Goal: Information Seeking & Learning: Check status

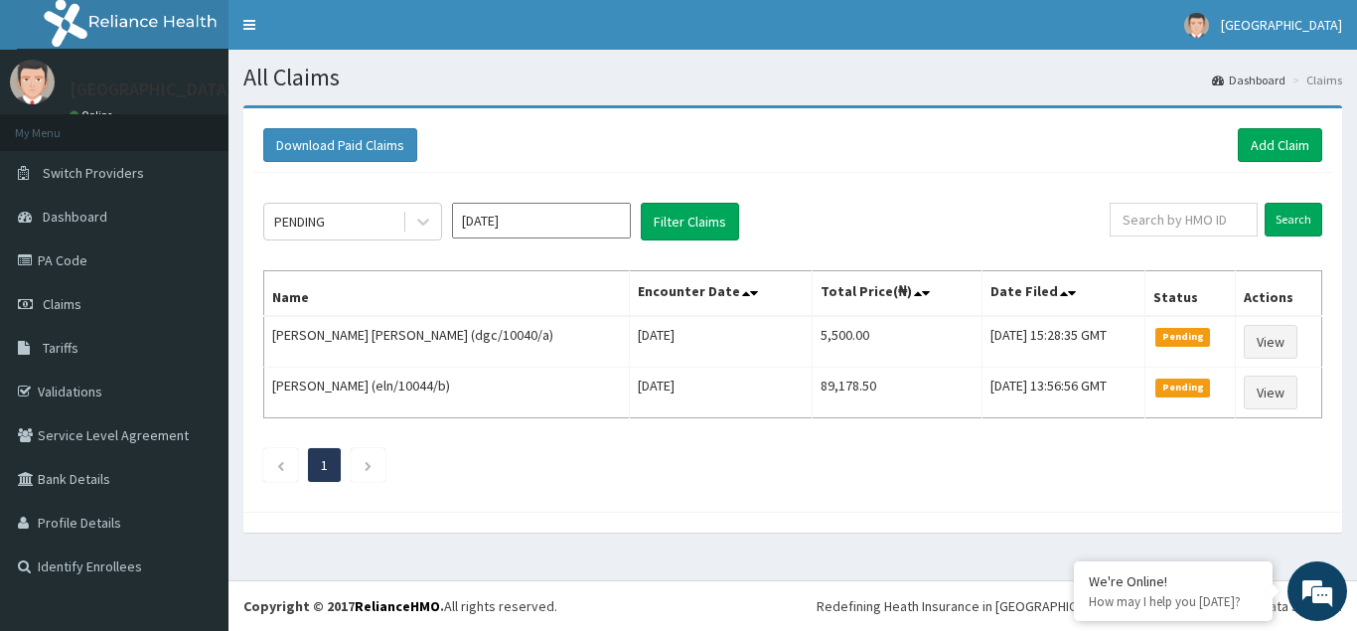
click at [555, 226] on input "[DATE]" at bounding box center [541, 221] width 179 height 36
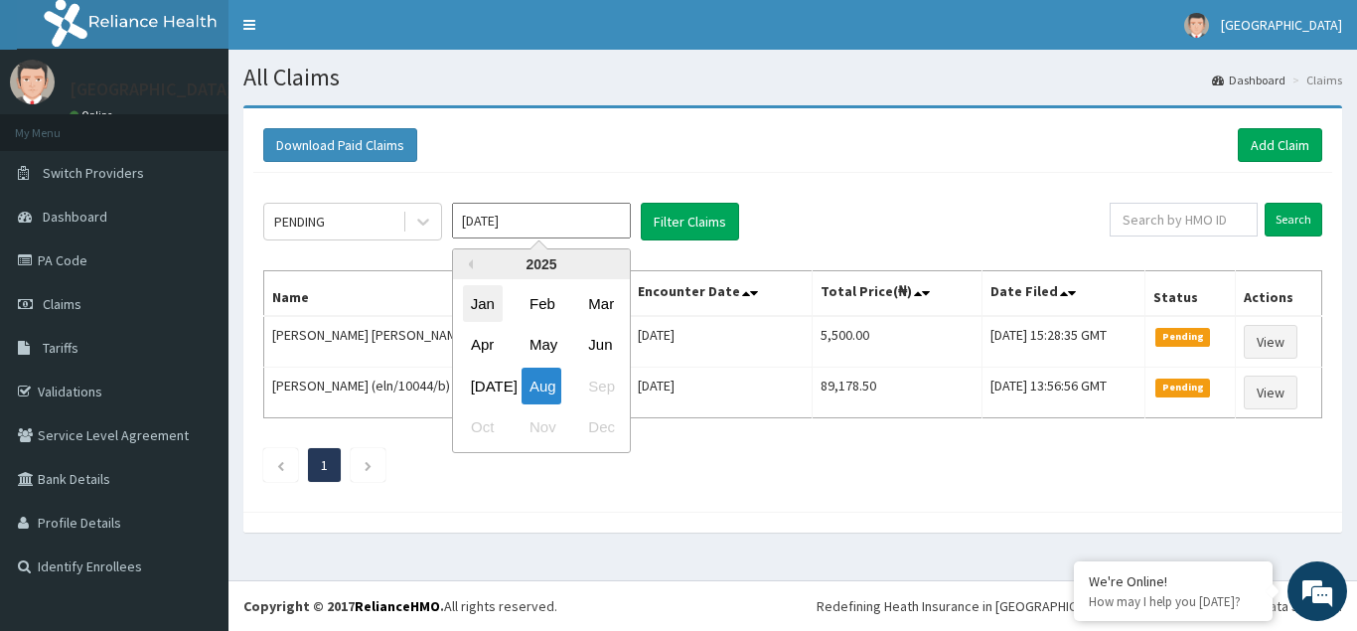
click at [481, 304] on div "Jan" at bounding box center [483, 303] width 40 height 37
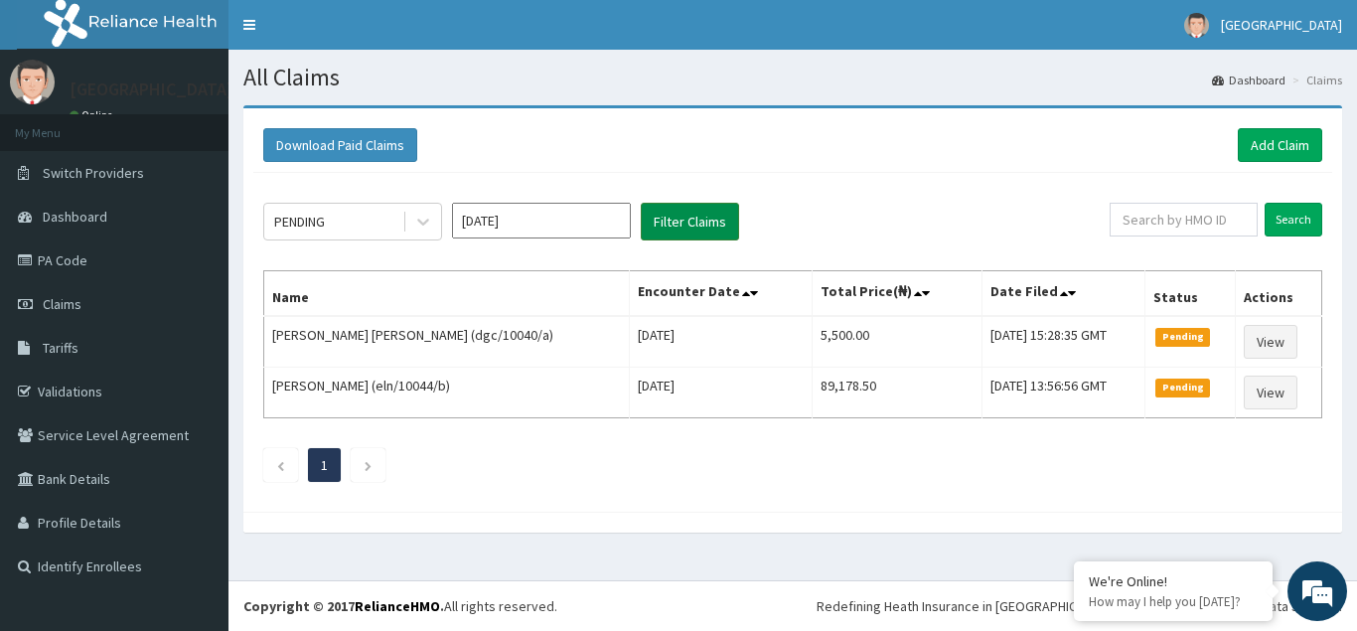
click at [687, 216] on button "Filter Claims" at bounding box center [690, 222] width 98 height 38
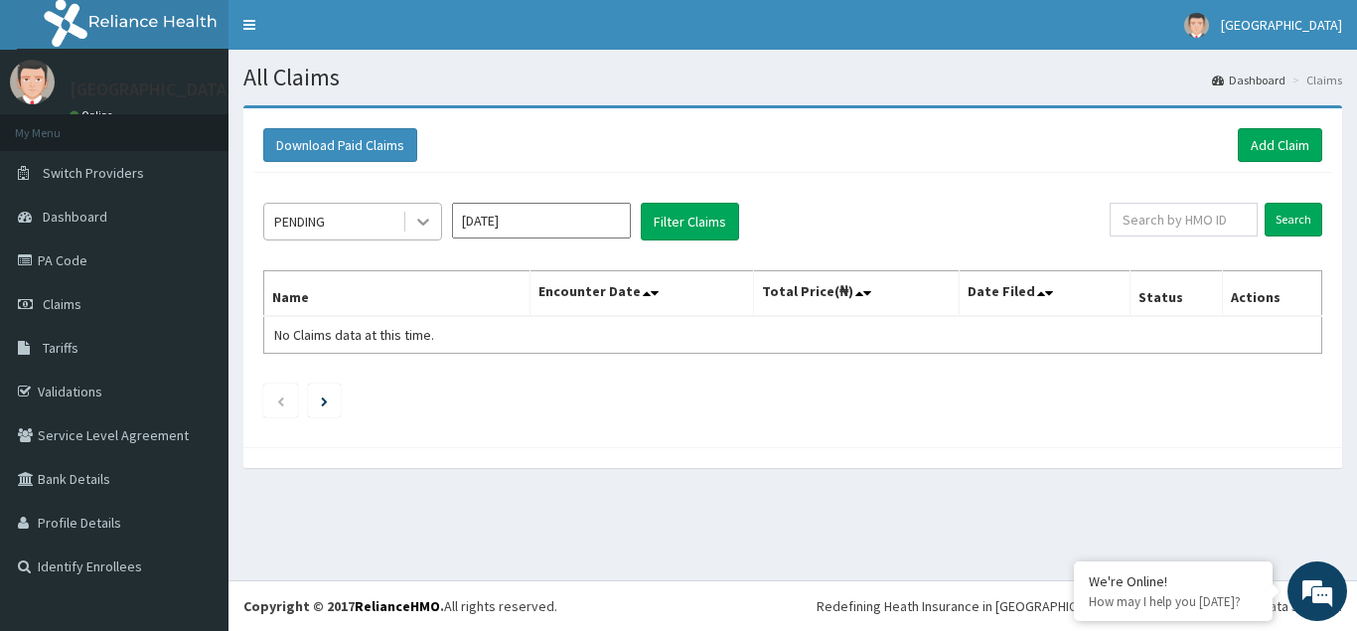
click at [421, 222] on icon at bounding box center [423, 223] width 12 height 7
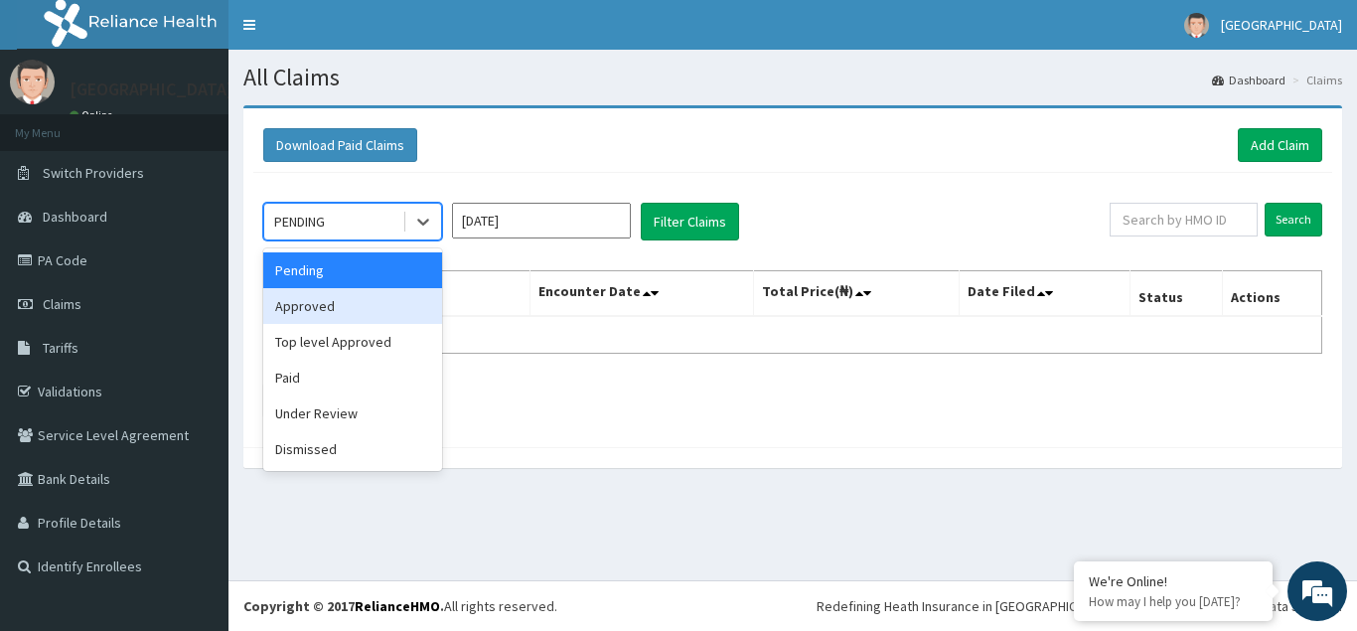
click at [320, 311] on div "Approved" at bounding box center [352, 306] width 179 height 36
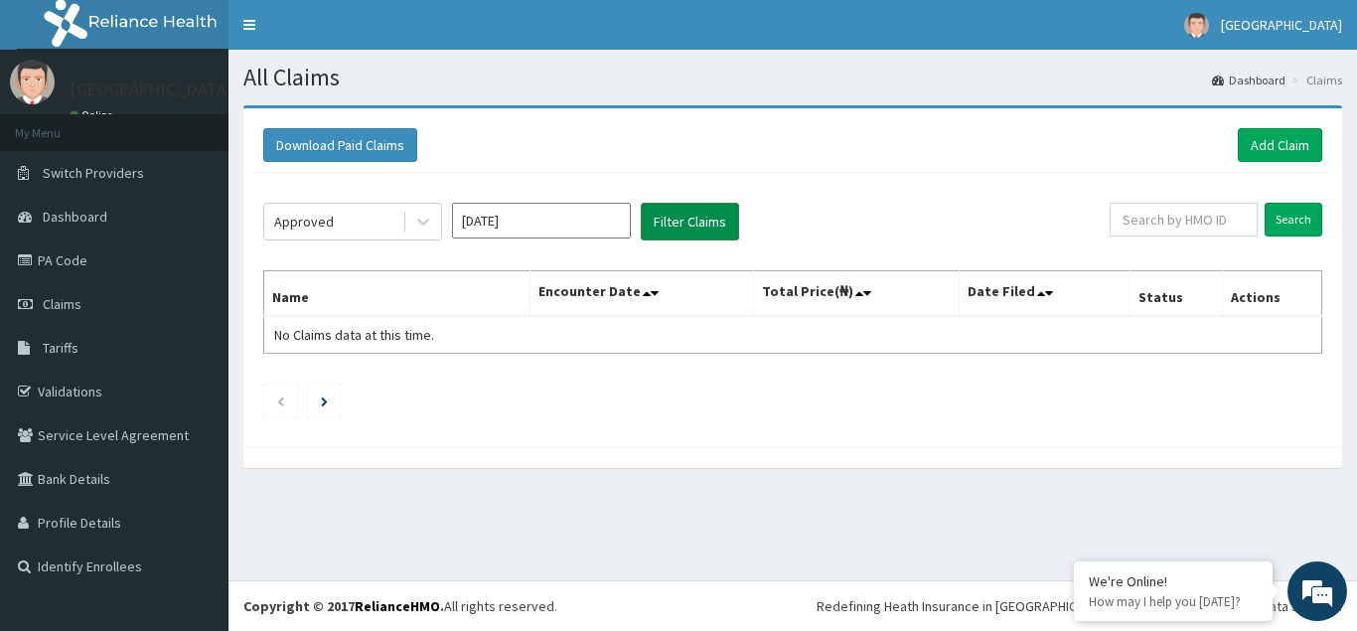
click at [687, 232] on button "Filter Claims" at bounding box center [690, 222] width 98 height 38
click at [429, 229] on icon at bounding box center [423, 222] width 20 height 20
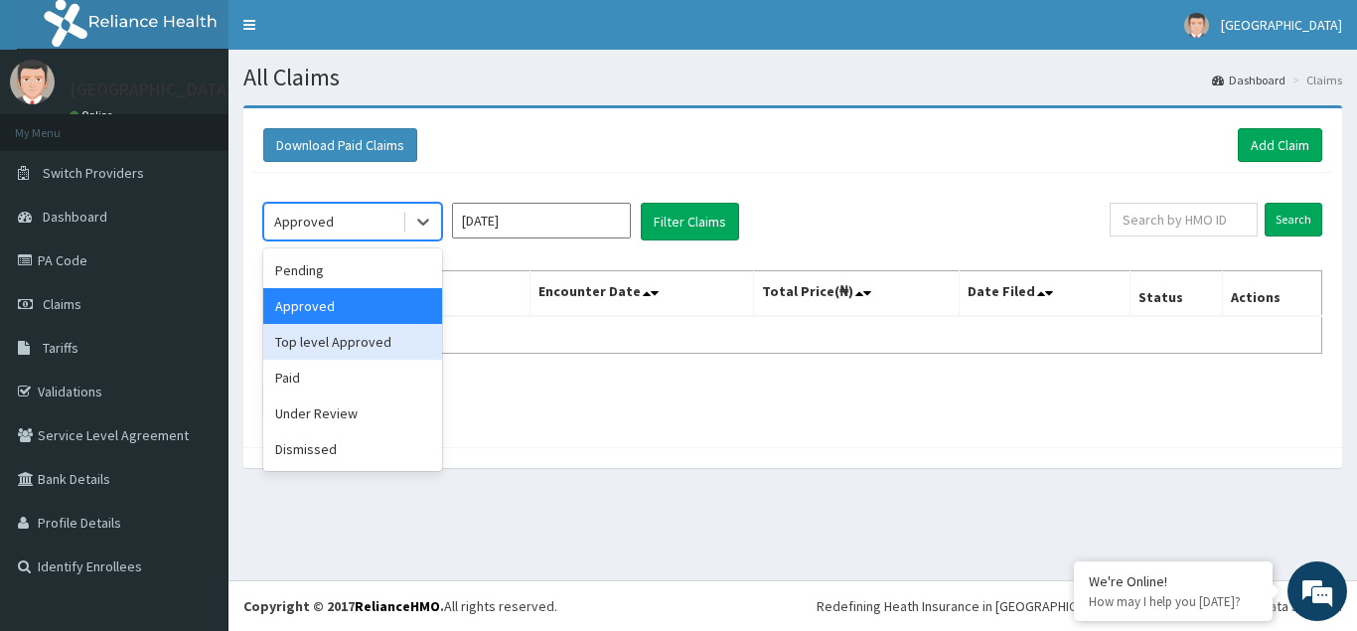
click at [312, 345] on div "Top level Approved" at bounding box center [352, 342] width 179 height 36
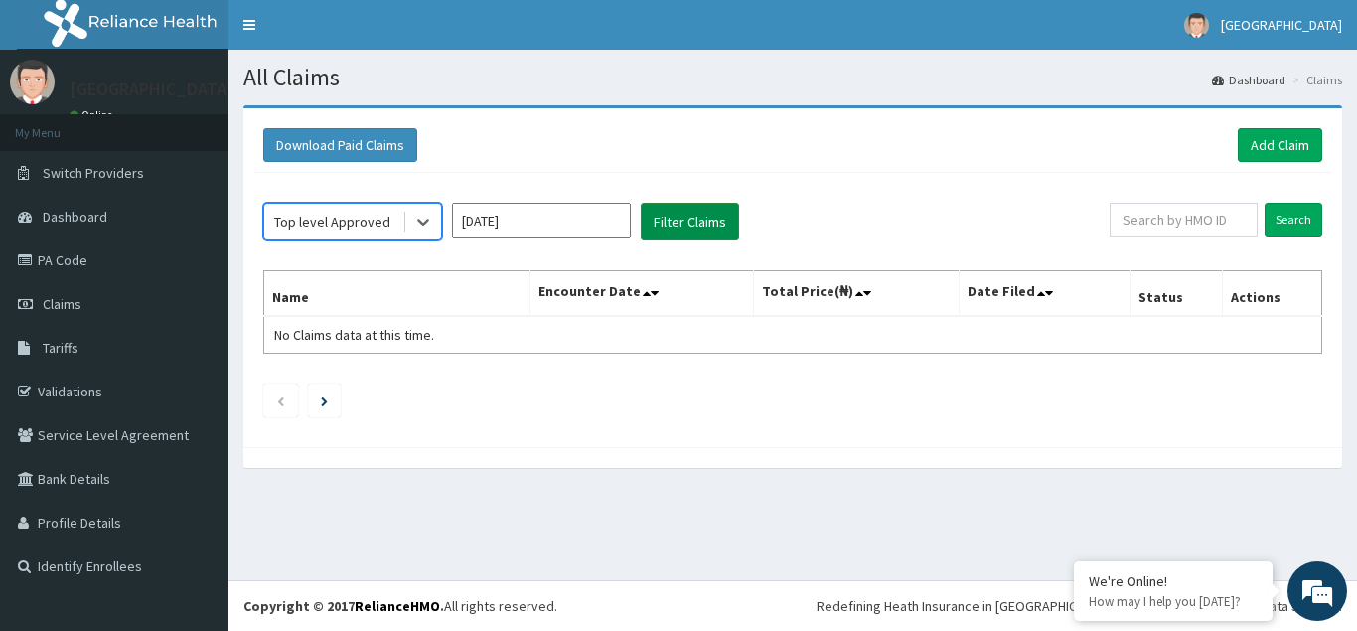
click at [708, 219] on button "Filter Claims" at bounding box center [690, 222] width 98 height 38
click at [423, 229] on icon at bounding box center [423, 222] width 20 height 20
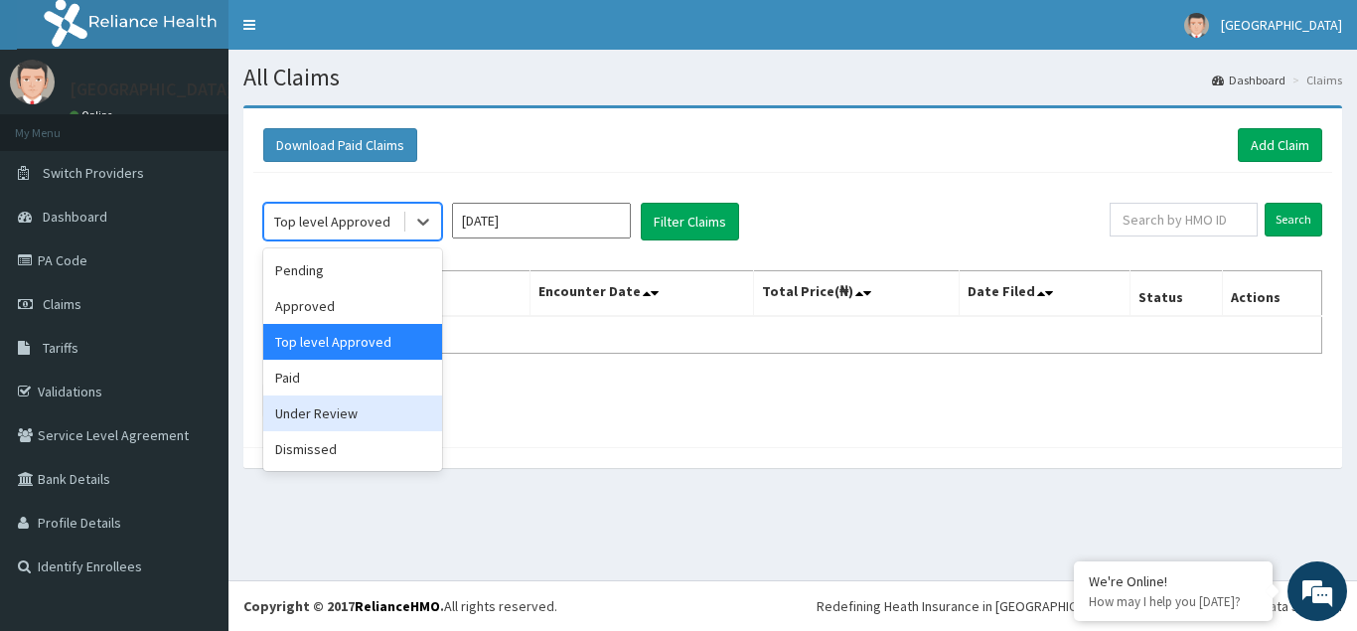
click at [312, 420] on div "Under Review" at bounding box center [352, 413] width 179 height 36
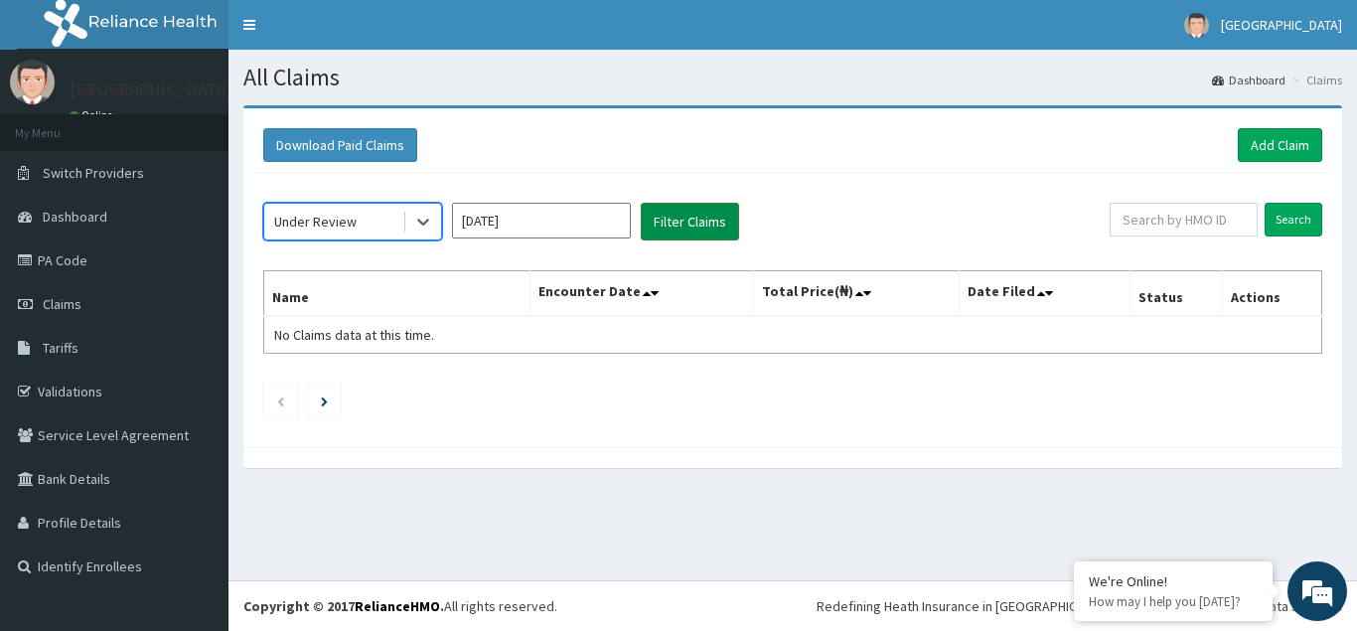
click at [688, 221] on button "Filter Claims" at bounding box center [690, 222] width 98 height 38
click at [423, 225] on icon at bounding box center [423, 223] width 12 height 7
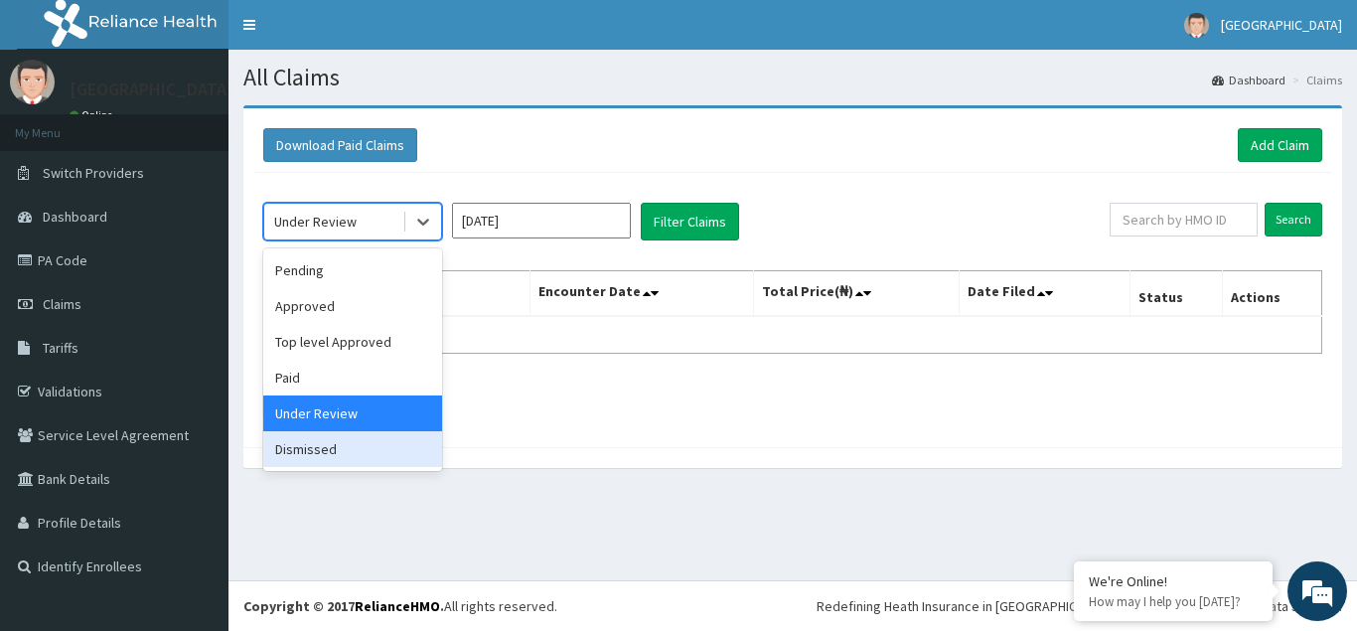
click at [294, 454] on div "Dismissed" at bounding box center [352, 449] width 179 height 36
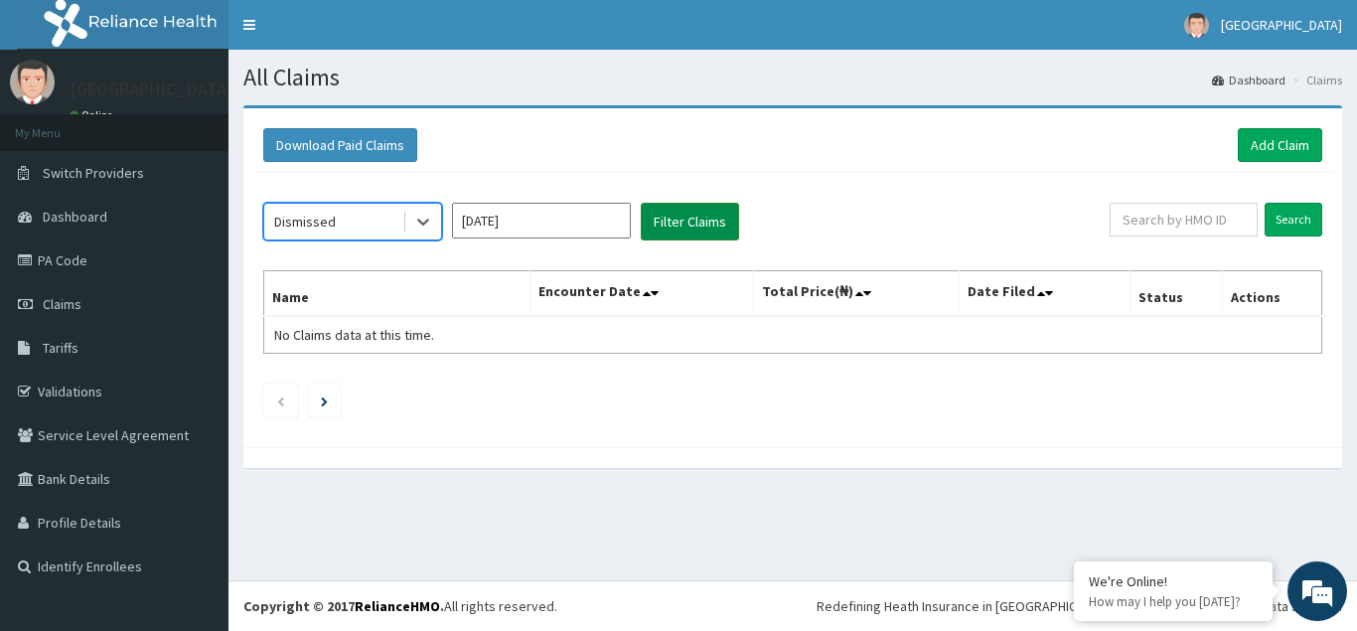
click at [699, 220] on button "Filter Claims" at bounding box center [690, 222] width 98 height 38
click at [688, 218] on button "Filter Claims" at bounding box center [690, 222] width 98 height 38
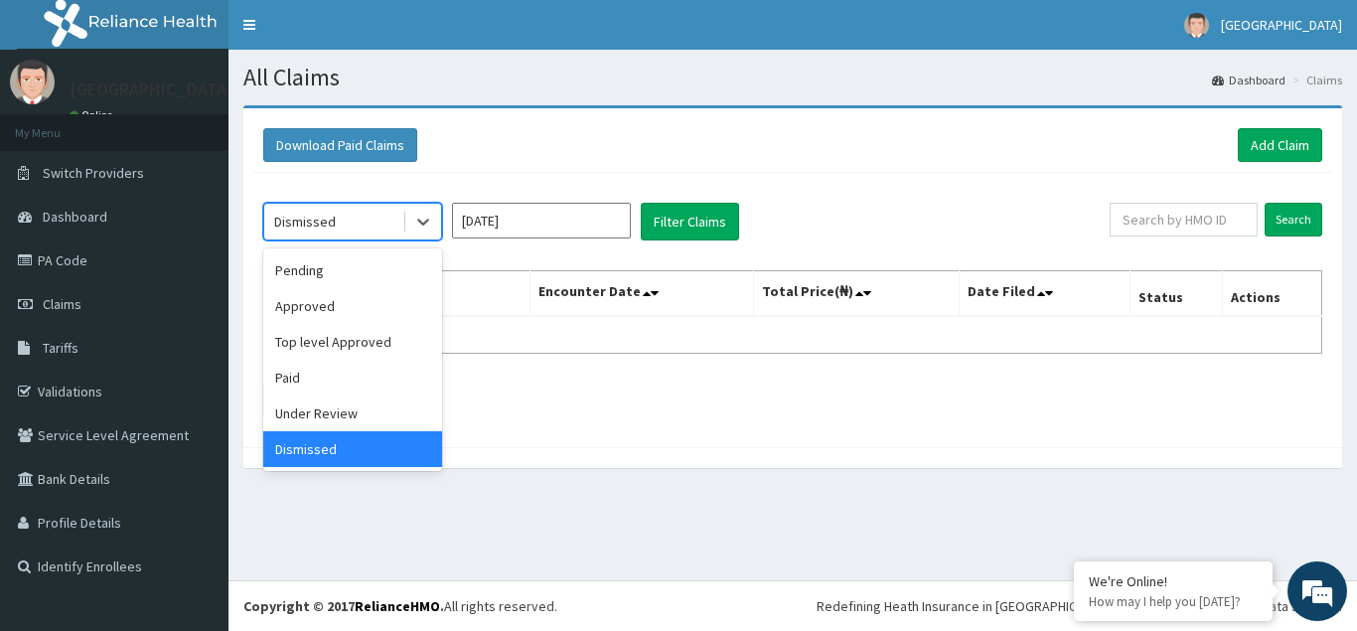
click at [401, 235] on div "Dismissed" at bounding box center [333, 222] width 138 height 32
click at [293, 385] on div "Paid" at bounding box center [352, 378] width 179 height 36
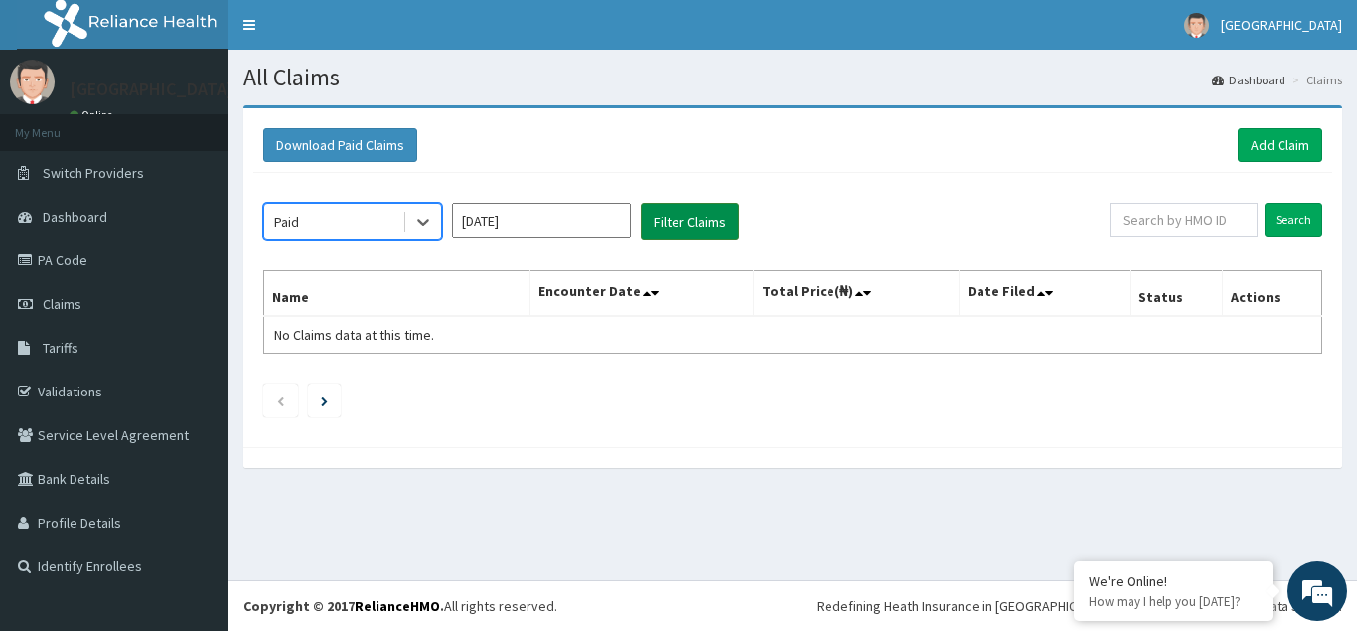
click at [681, 218] on button "Filter Claims" at bounding box center [690, 222] width 98 height 38
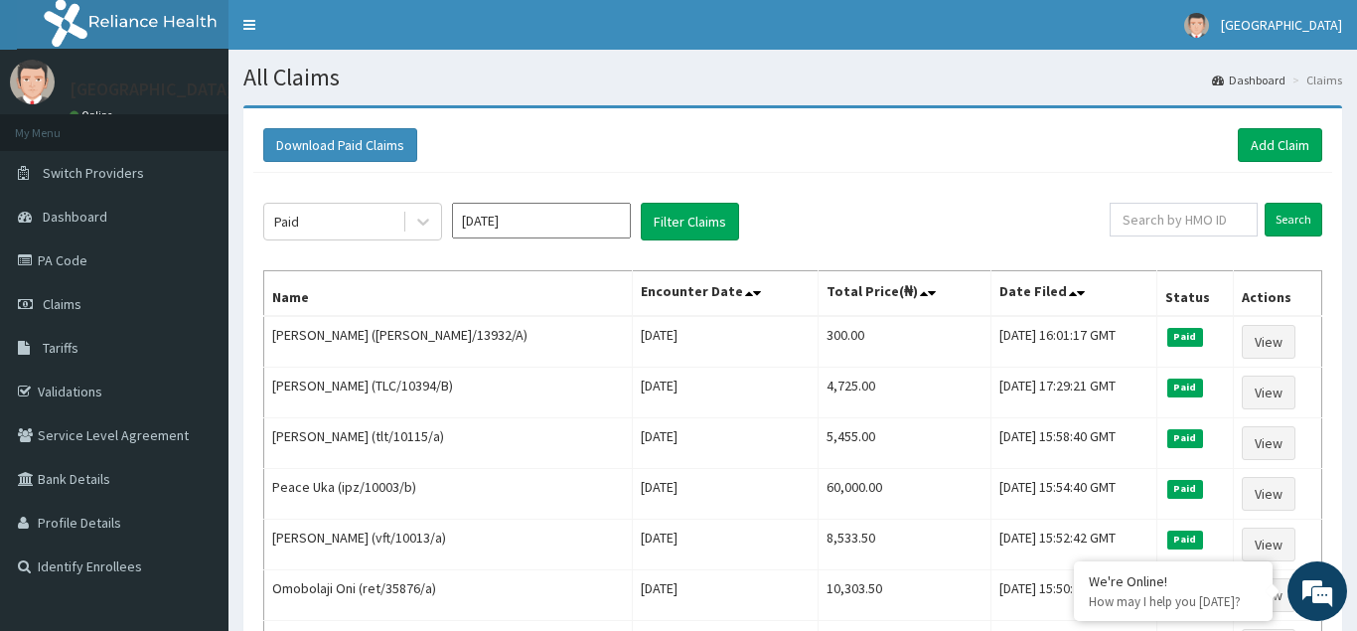
click at [558, 230] on input "Jan 2025" at bounding box center [541, 221] width 179 height 36
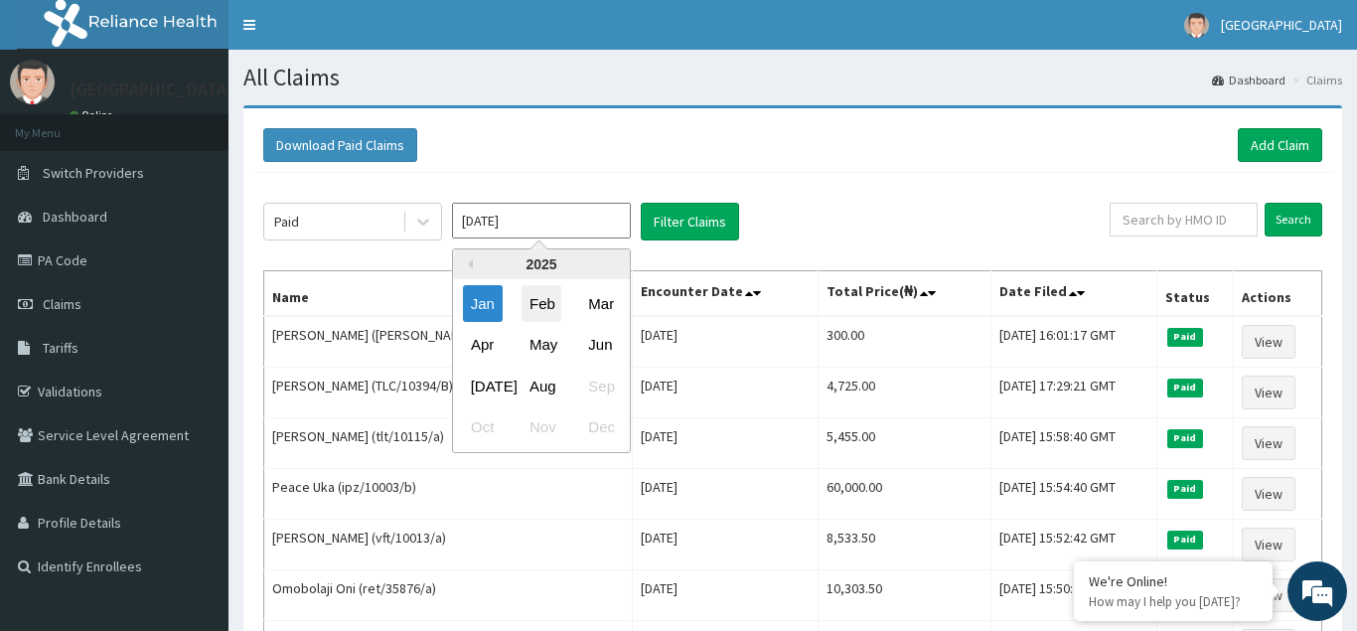
click at [543, 306] on div "Feb" at bounding box center [542, 303] width 40 height 37
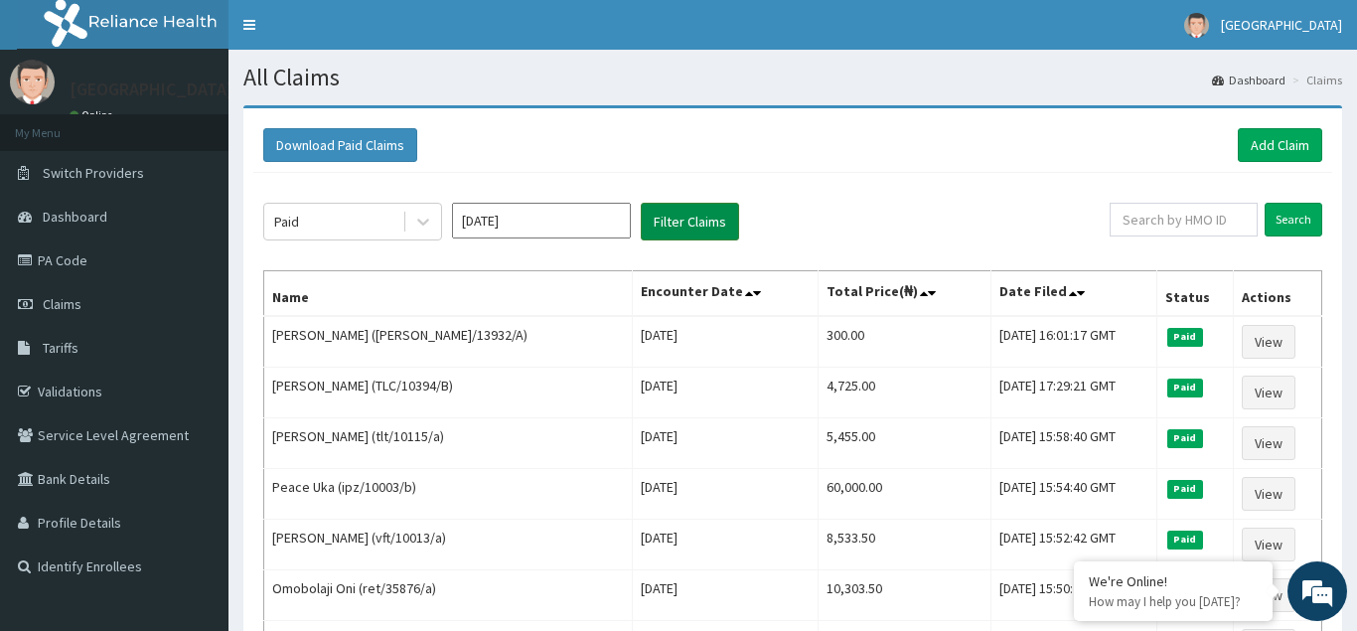
click at [684, 223] on button "Filter Claims" at bounding box center [690, 222] width 98 height 38
click at [433, 225] on div at bounding box center [423, 222] width 36 height 36
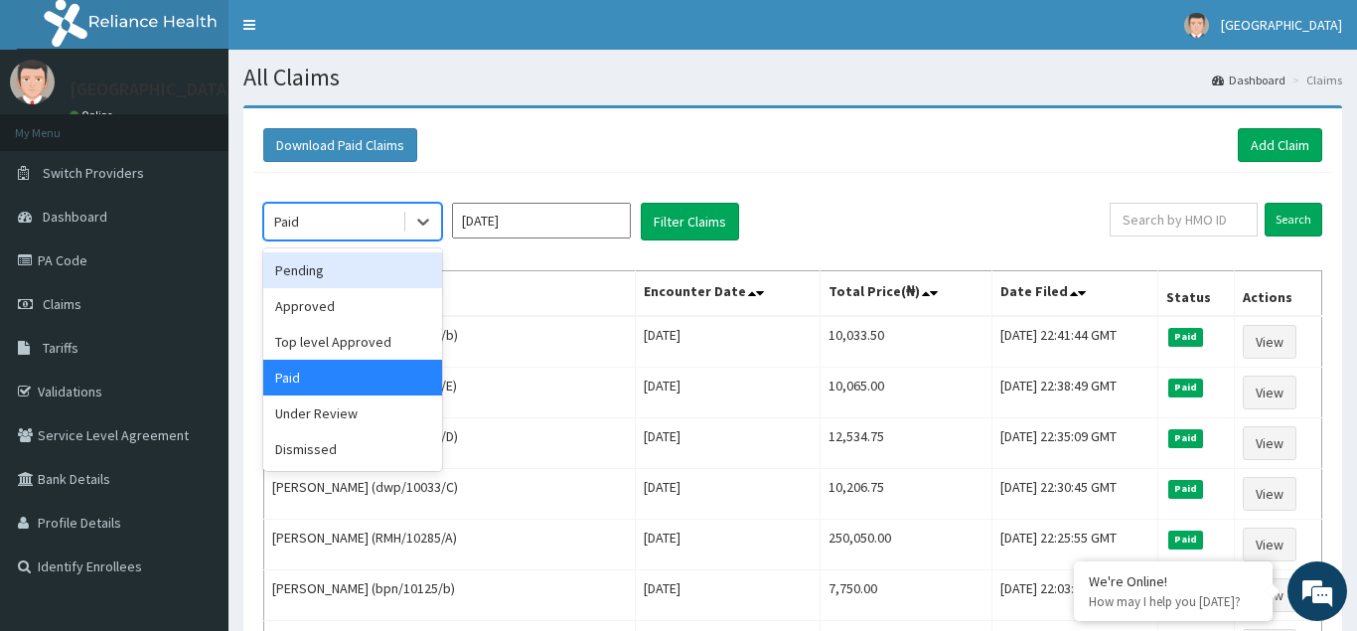
click at [292, 275] on div "Pending" at bounding box center [352, 270] width 179 height 36
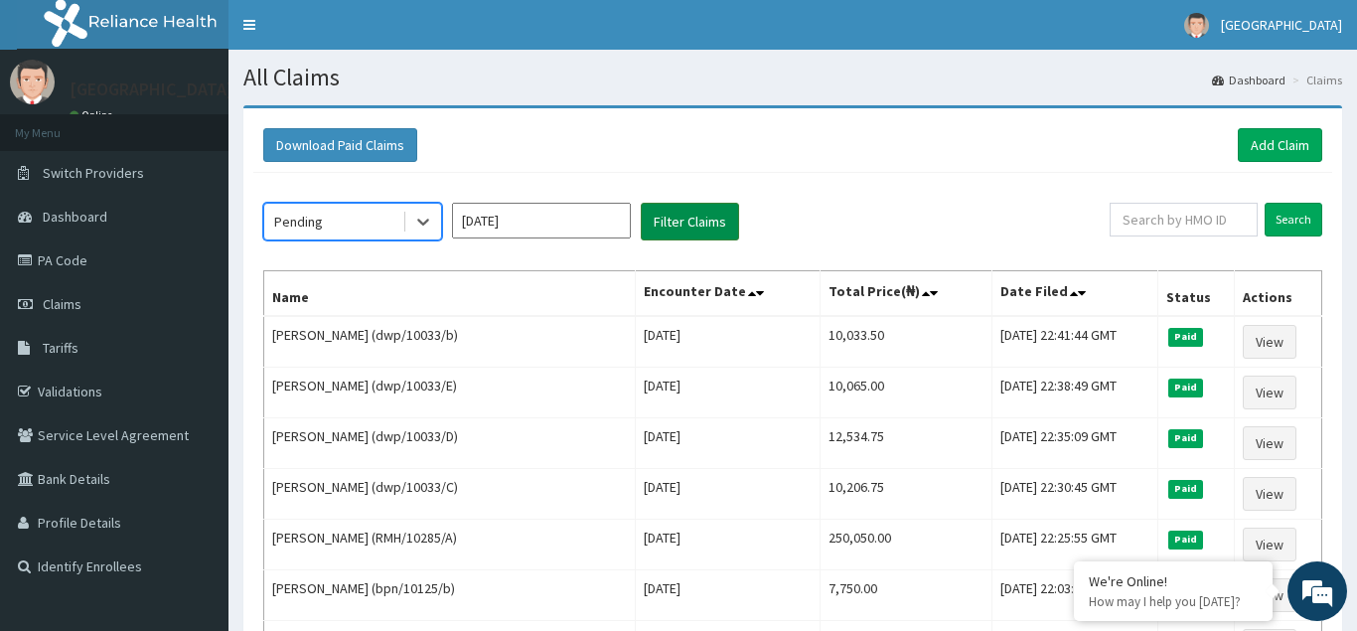
click at [683, 221] on button "Filter Claims" at bounding box center [690, 222] width 98 height 38
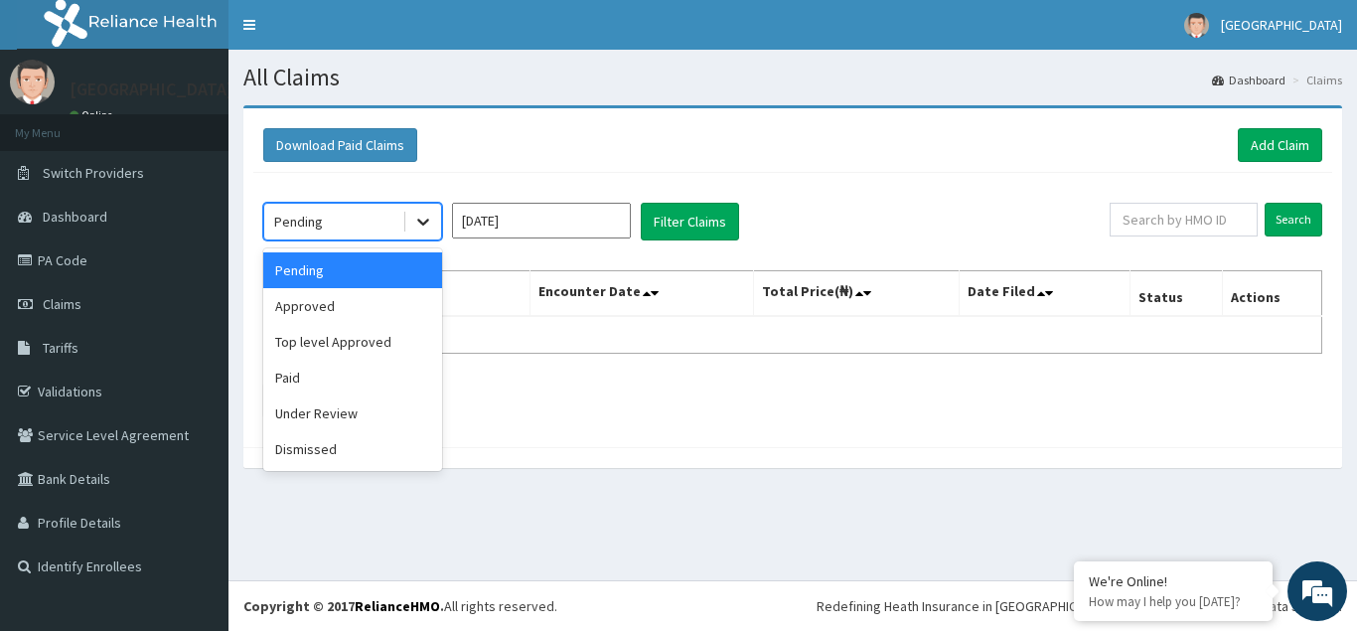
click at [417, 222] on icon at bounding box center [423, 222] width 20 height 20
click at [328, 312] on div "Approved" at bounding box center [352, 306] width 179 height 36
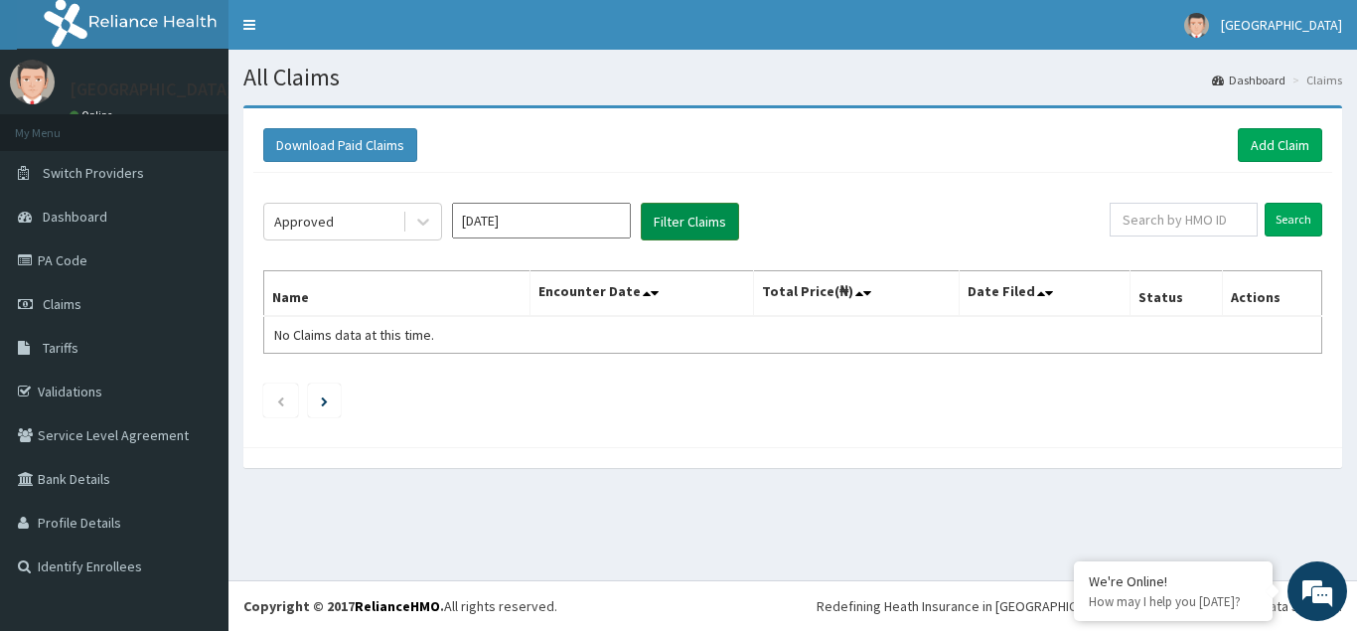
click at [703, 216] on button "Filter Claims" at bounding box center [690, 222] width 98 height 38
click at [427, 217] on icon at bounding box center [423, 222] width 20 height 20
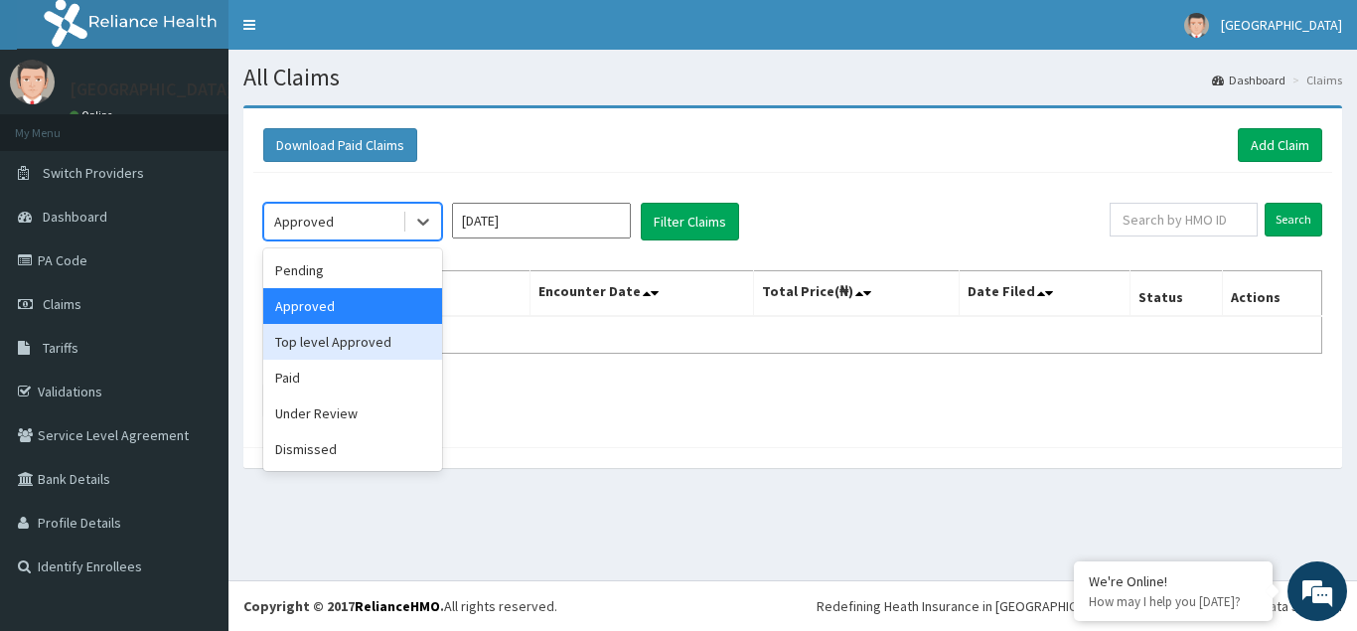
click at [346, 346] on div "Top level Approved" at bounding box center [352, 342] width 179 height 36
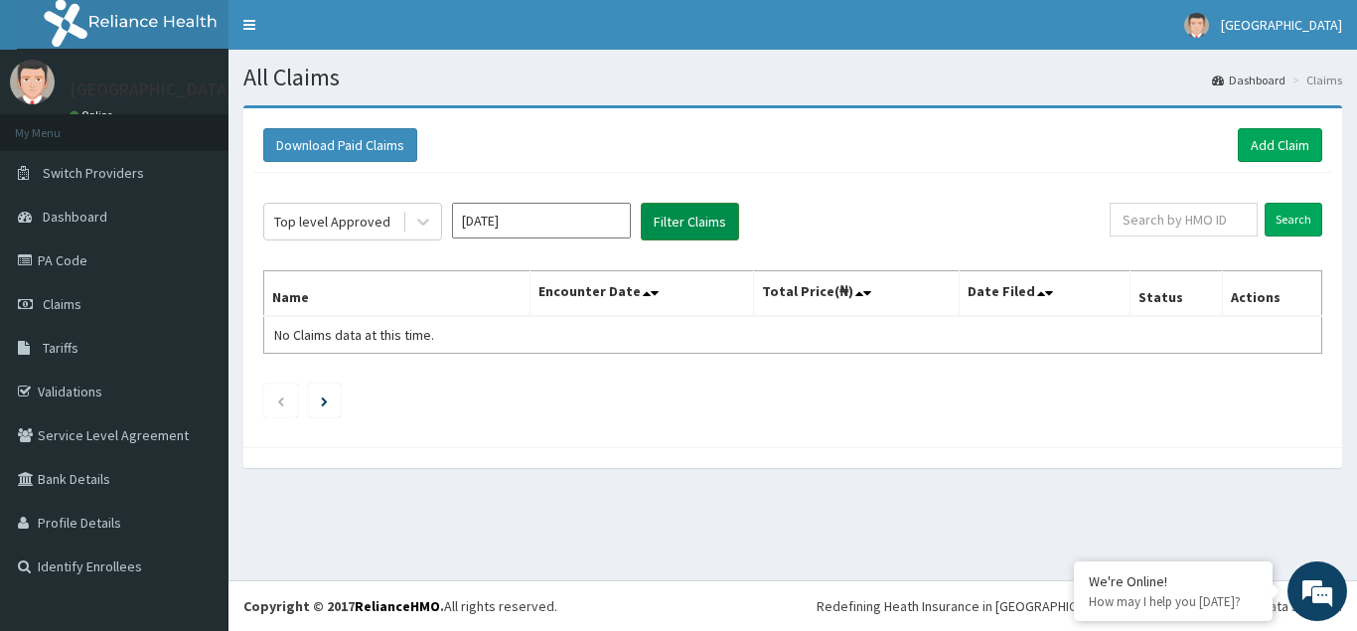
click at [692, 226] on button "Filter Claims" at bounding box center [690, 222] width 98 height 38
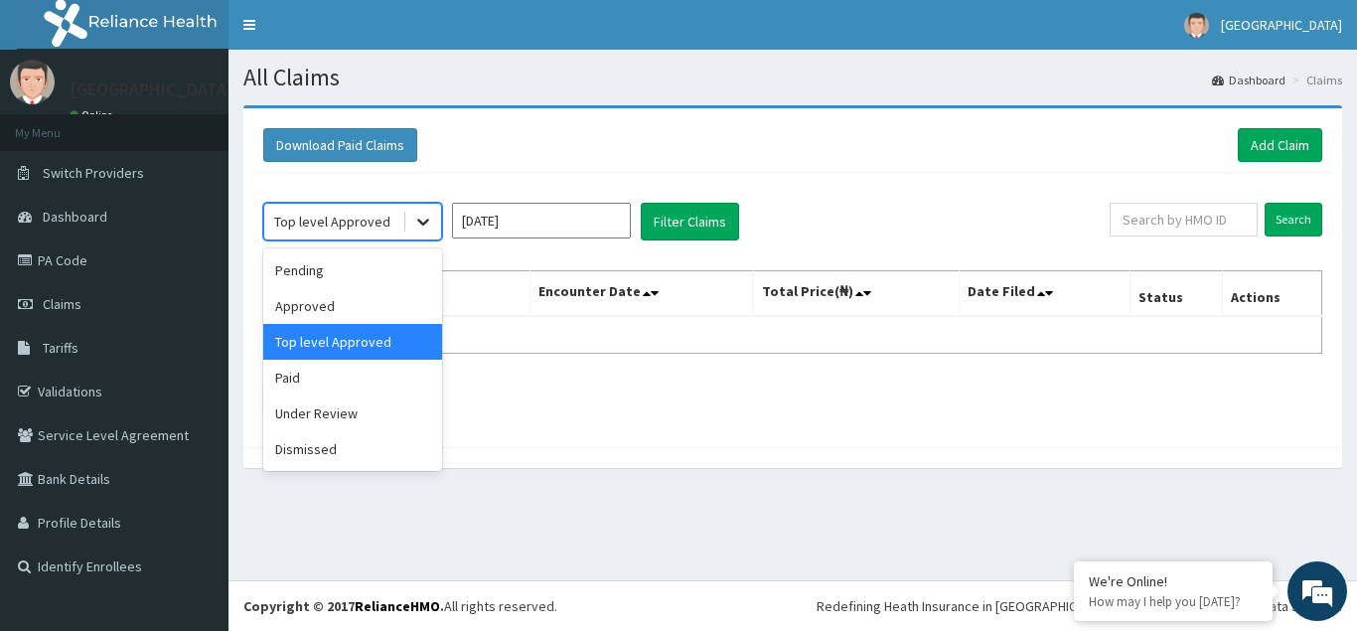
click at [426, 225] on icon at bounding box center [423, 222] width 20 height 20
click at [325, 405] on div "Under Review" at bounding box center [352, 413] width 179 height 36
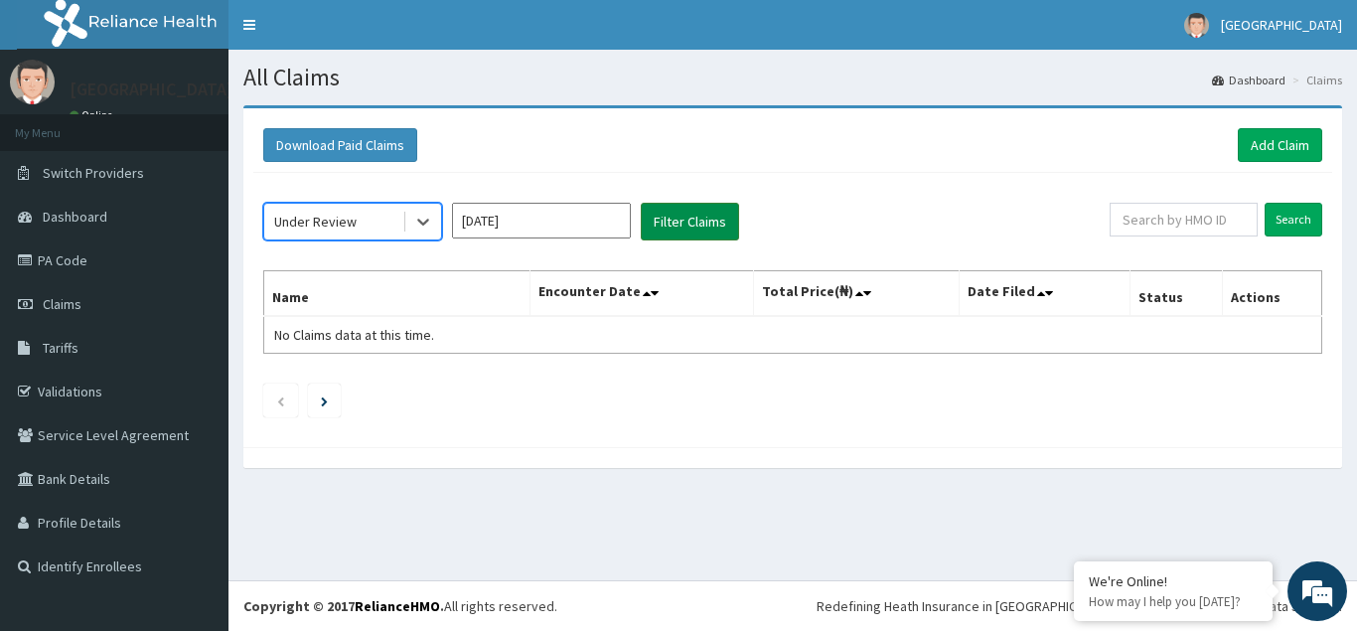
click at [699, 218] on button "Filter Claims" at bounding box center [690, 222] width 98 height 38
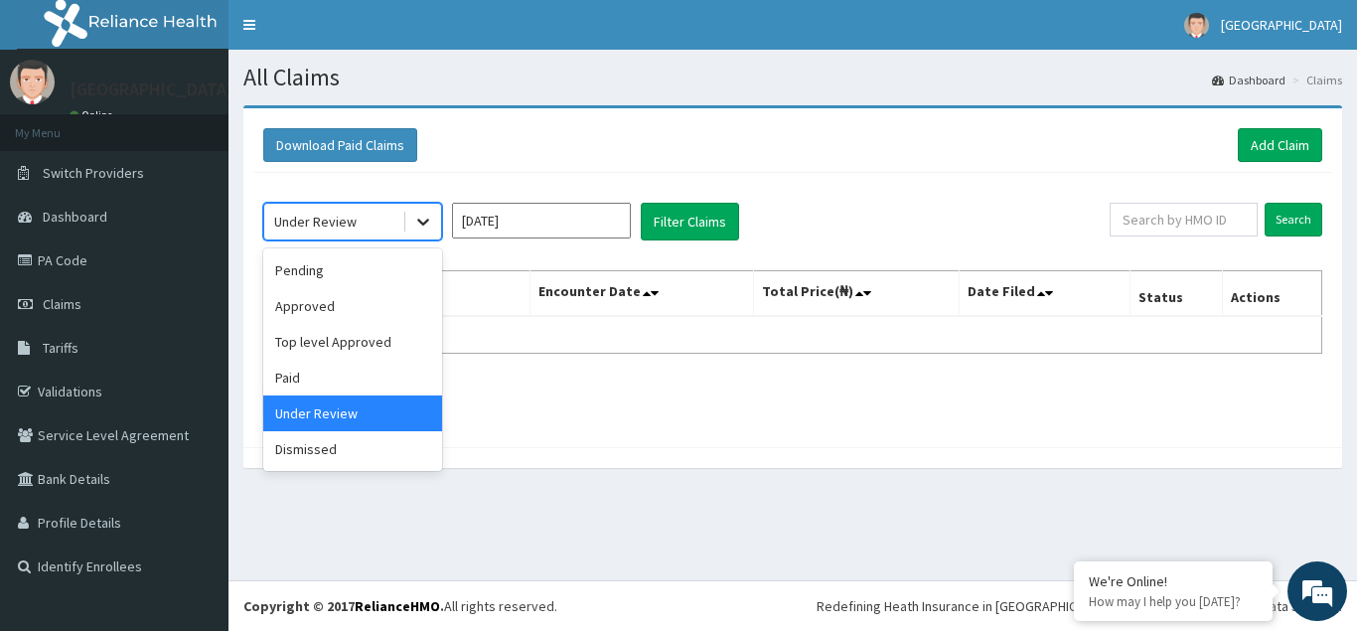
drag, startPoint x: 414, startPoint y: 223, endPoint x: 328, endPoint y: 372, distance: 172.3
click at [414, 224] on icon at bounding box center [423, 222] width 20 height 20
click at [300, 452] on div "Dismissed" at bounding box center [352, 449] width 179 height 36
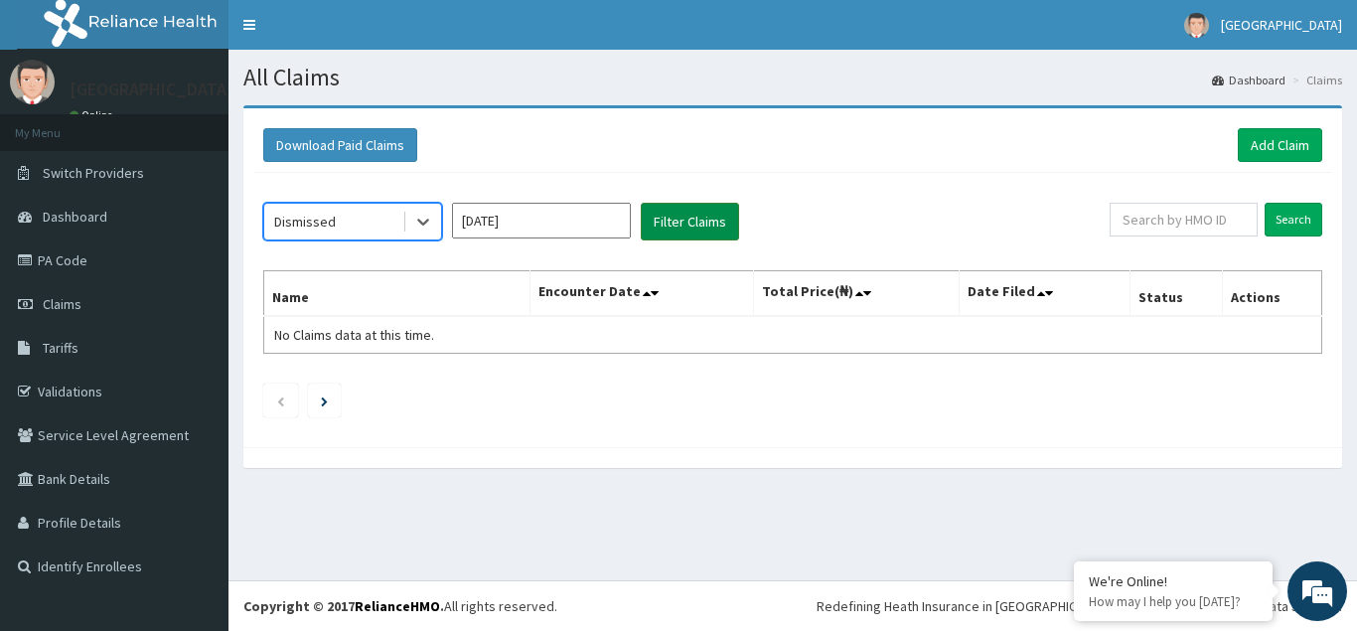
click at [678, 225] on button "Filter Claims" at bounding box center [690, 222] width 98 height 38
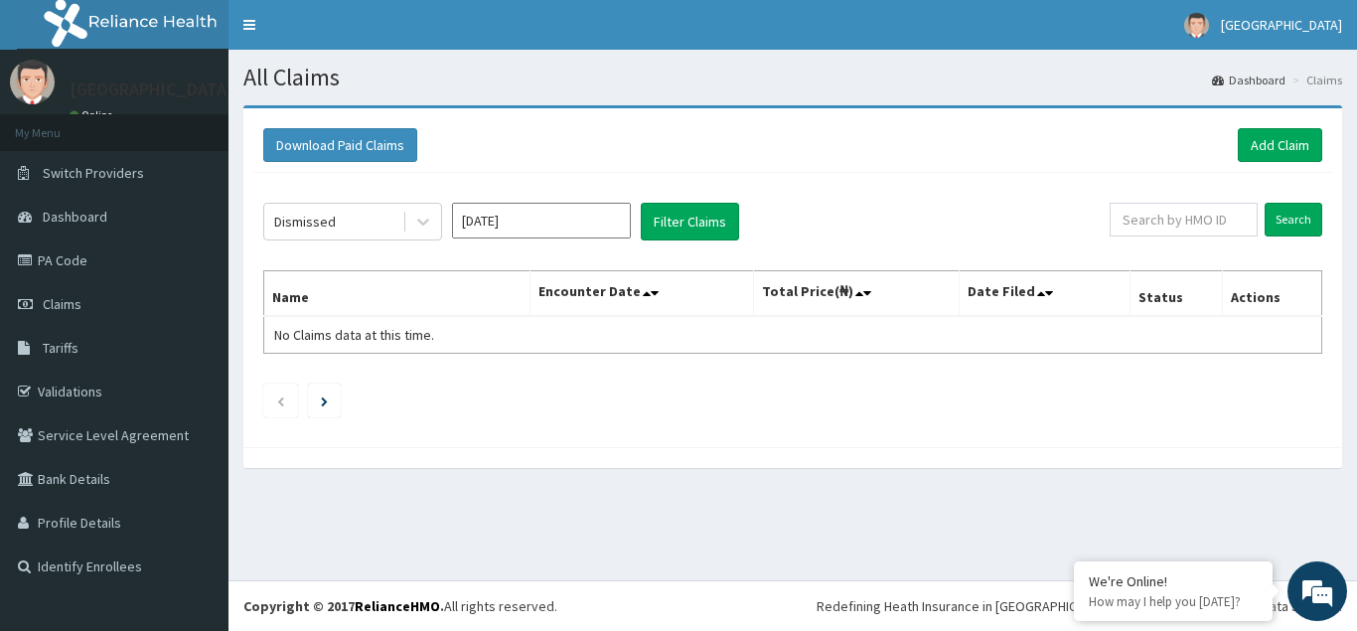
click at [555, 218] on input "Feb 2025" at bounding box center [541, 221] width 179 height 36
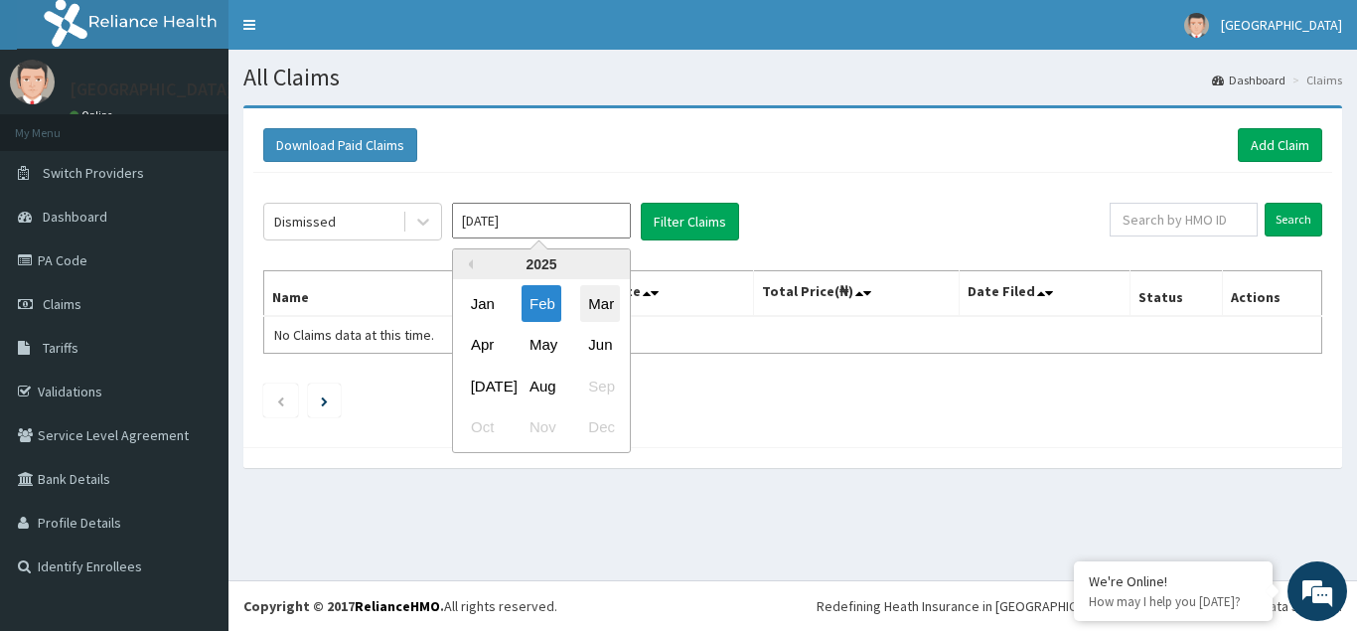
click at [594, 301] on div "Mar" at bounding box center [600, 303] width 40 height 37
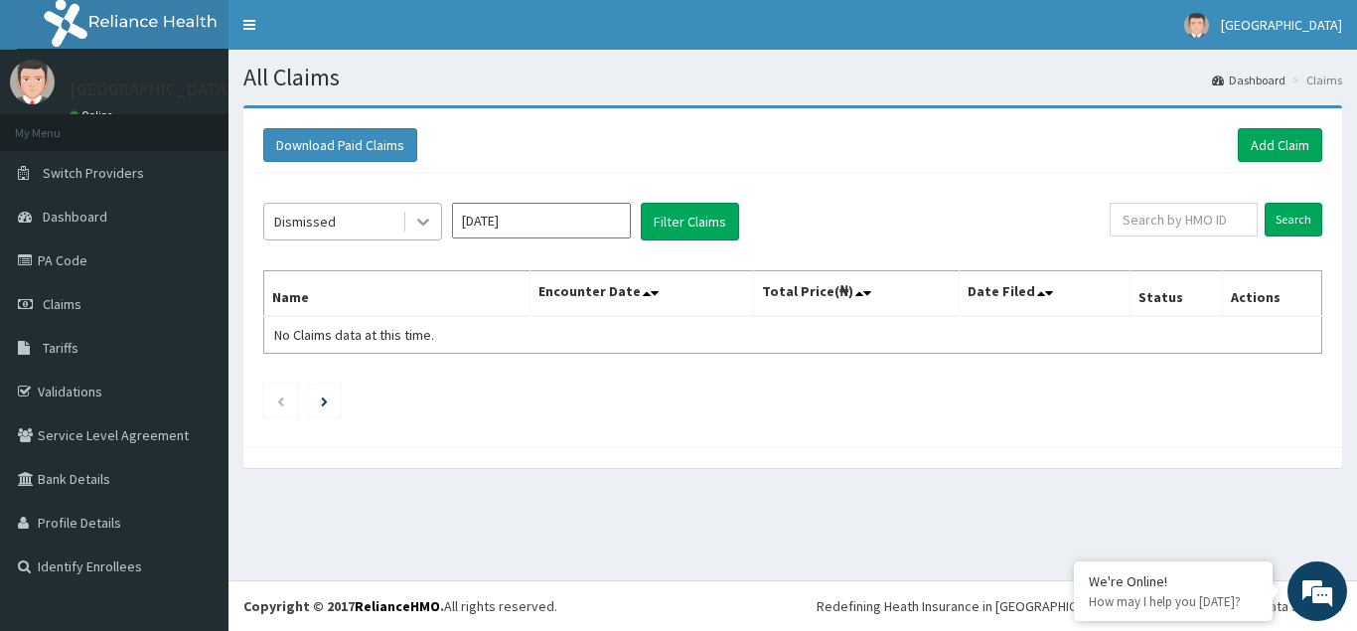
click at [426, 223] on icon at bounding box center [423, 223] width 12 height 7
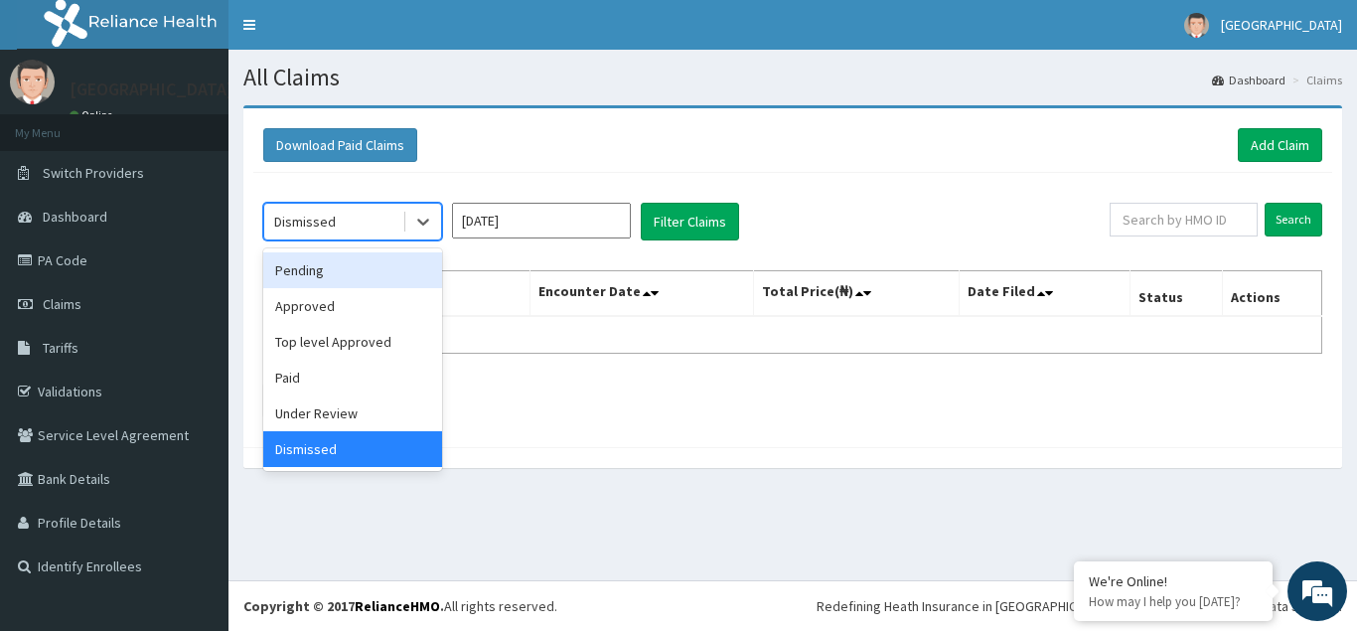
click at [311, 270] on div "Pending" at bounding box center [352, 270] width 179 height 36
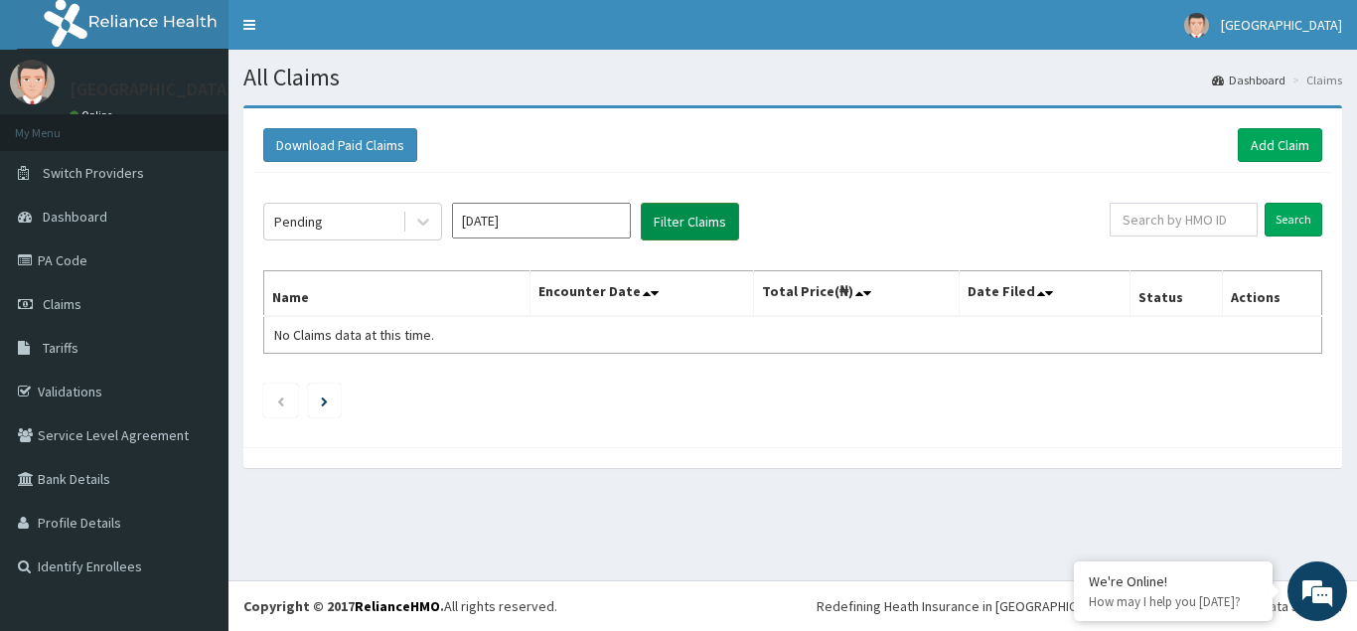
click at [668, 223] on button "Filter Claims" at bounding box center [690, 222] width 98 height 38
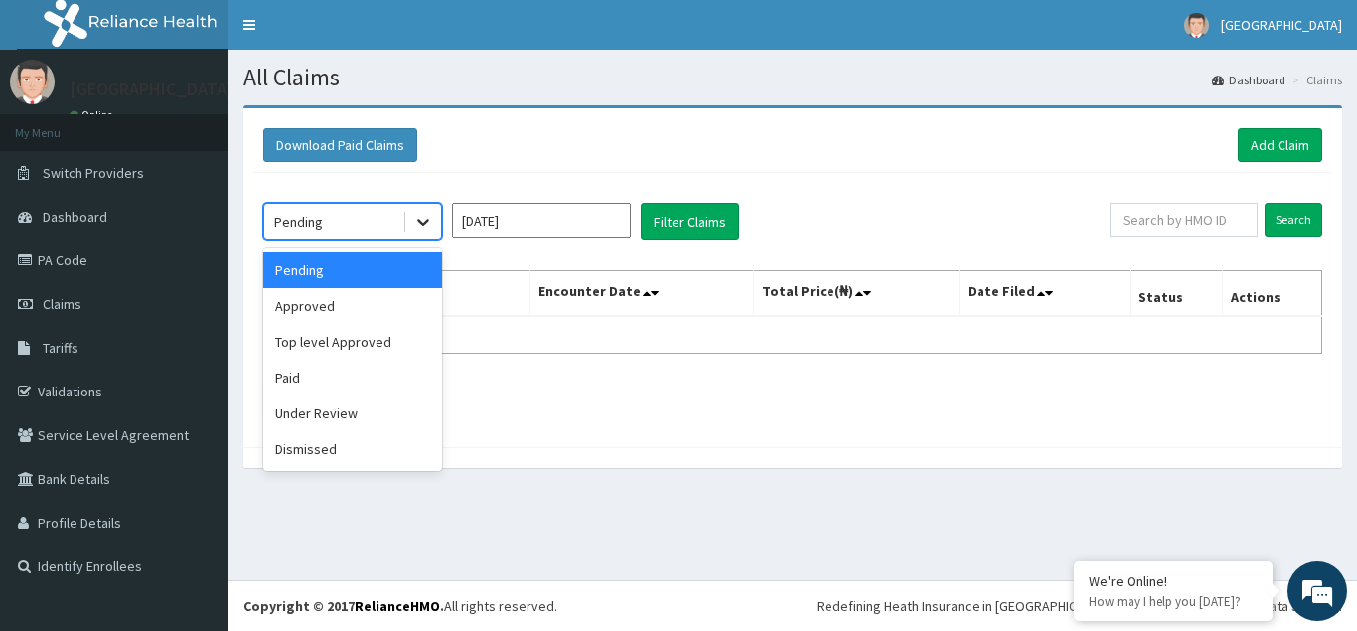
click at [425, 224] on icon at bounding box center [423, 223] width 12 height 7
click at [321, 306] on div "Approved" at bounding box center [352, 306] width 179 height 36
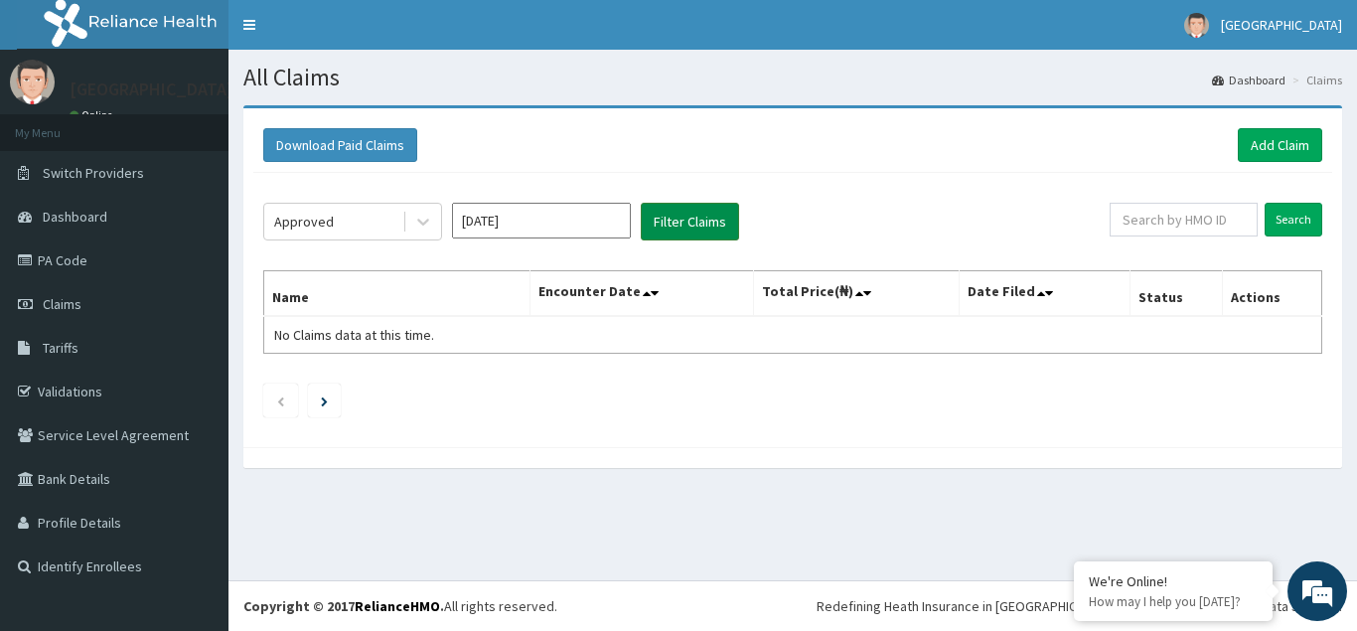
click at [663, 221] on button "Filter Claims" at bounding box center [690, 222] width 98 height 38
click at [421, 226] on icon at bounding box center [423, 222] width 20 height 20
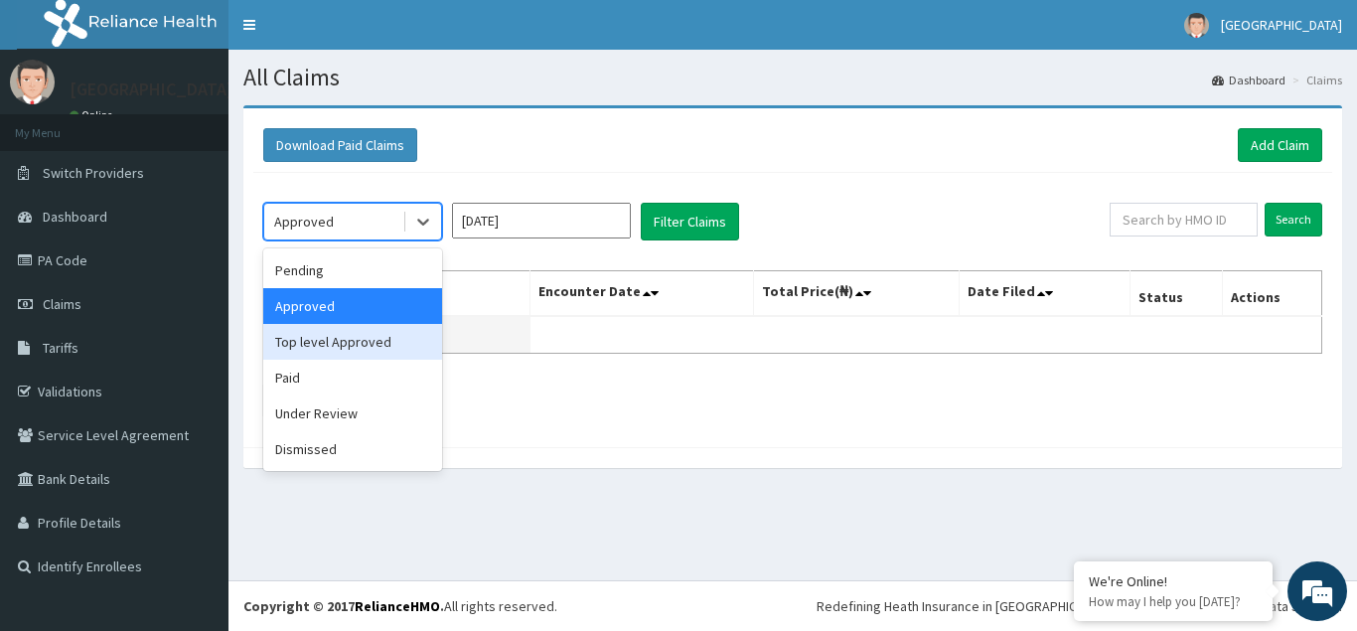
click at [328, 339] on div "Top level Approved" at bounding box center [352, 342] width 179 height 36
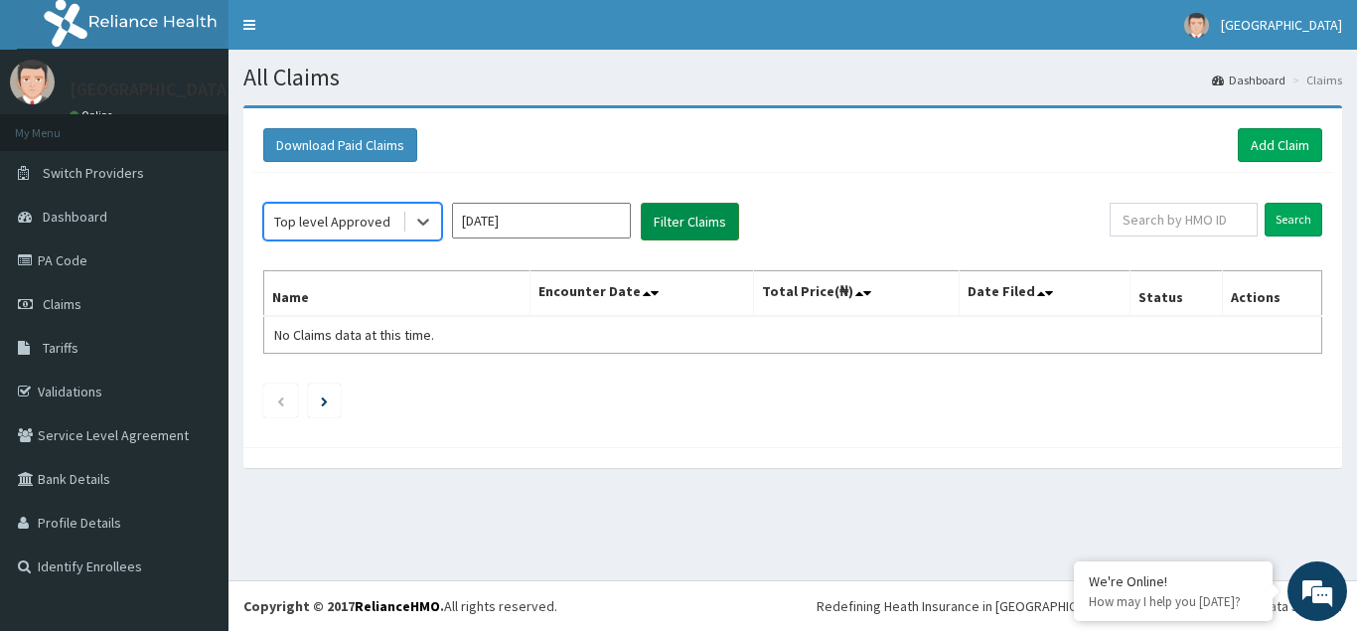
click at [686, 219] on button "Filter Claims" at bounding box center [690, 222] width 98 height 38
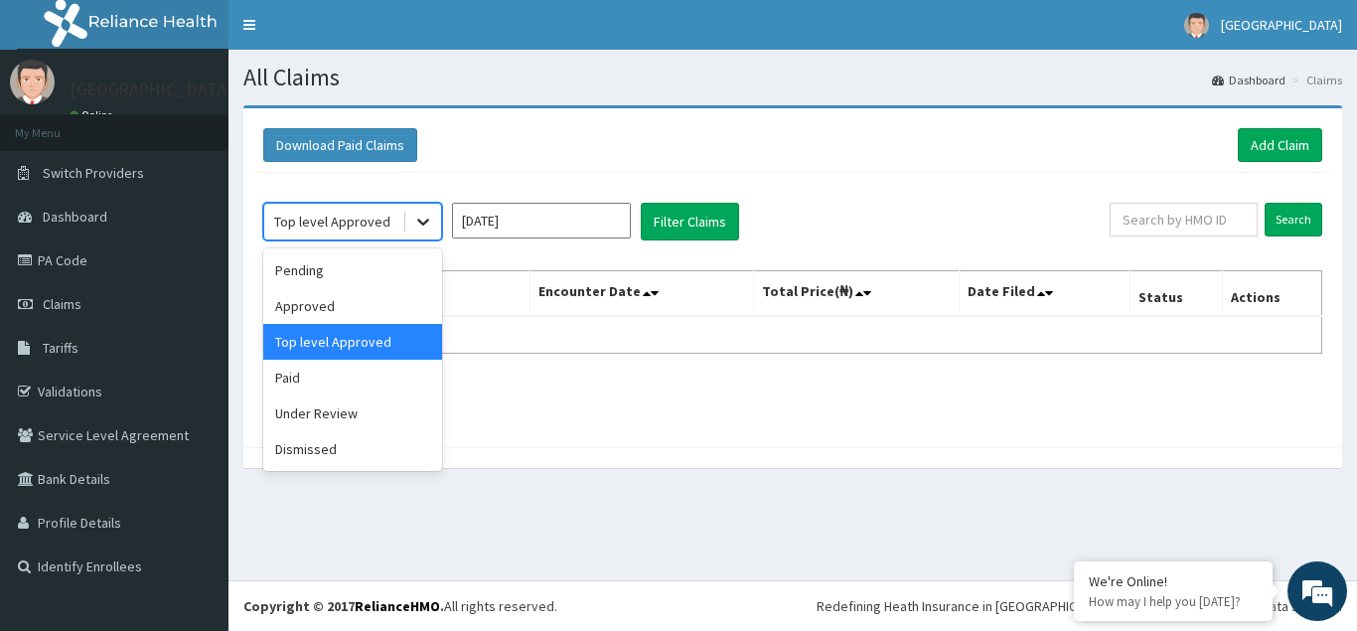
click at [415, 218] on icon at bounding box center [423, 222] width 20 height 20
click at [323, 417] on div "Under Review" at bounding box center [352, 413] width 179 height 36
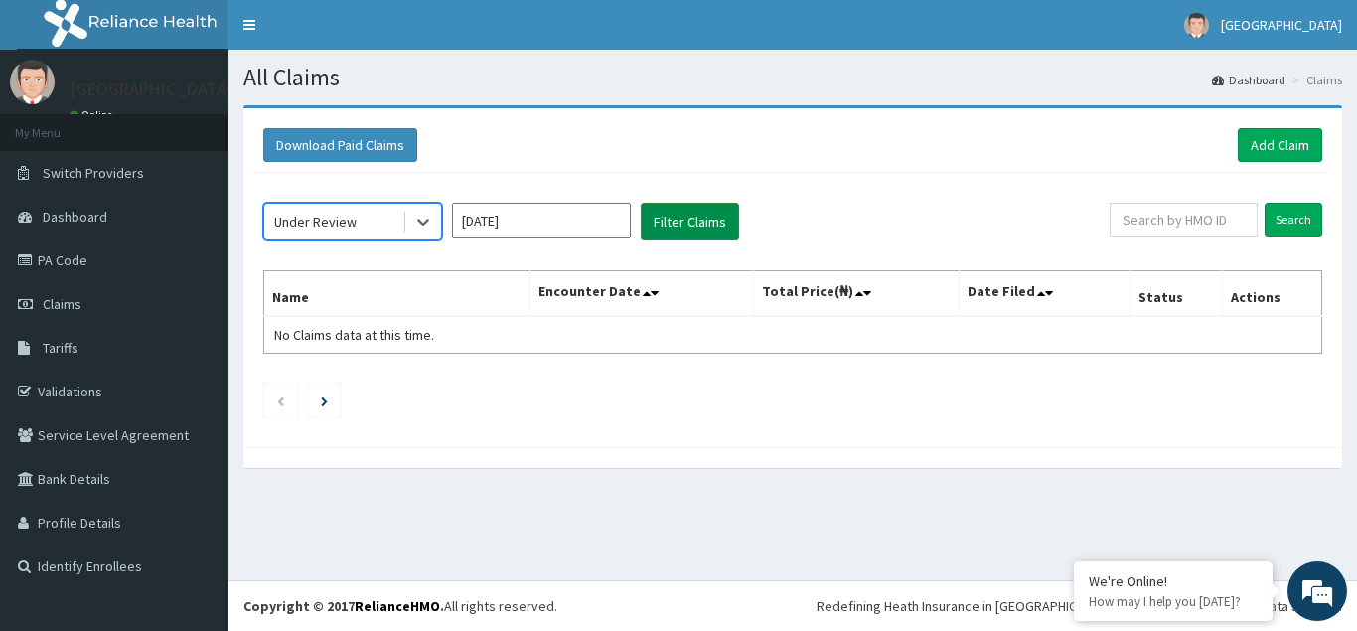
click at [680, 219] on button "Filter Claims" at bounding box center [690, 222] width 98 height 38
click at [421, 226] on icon at bounding box center [423, 222] width 20 height 20
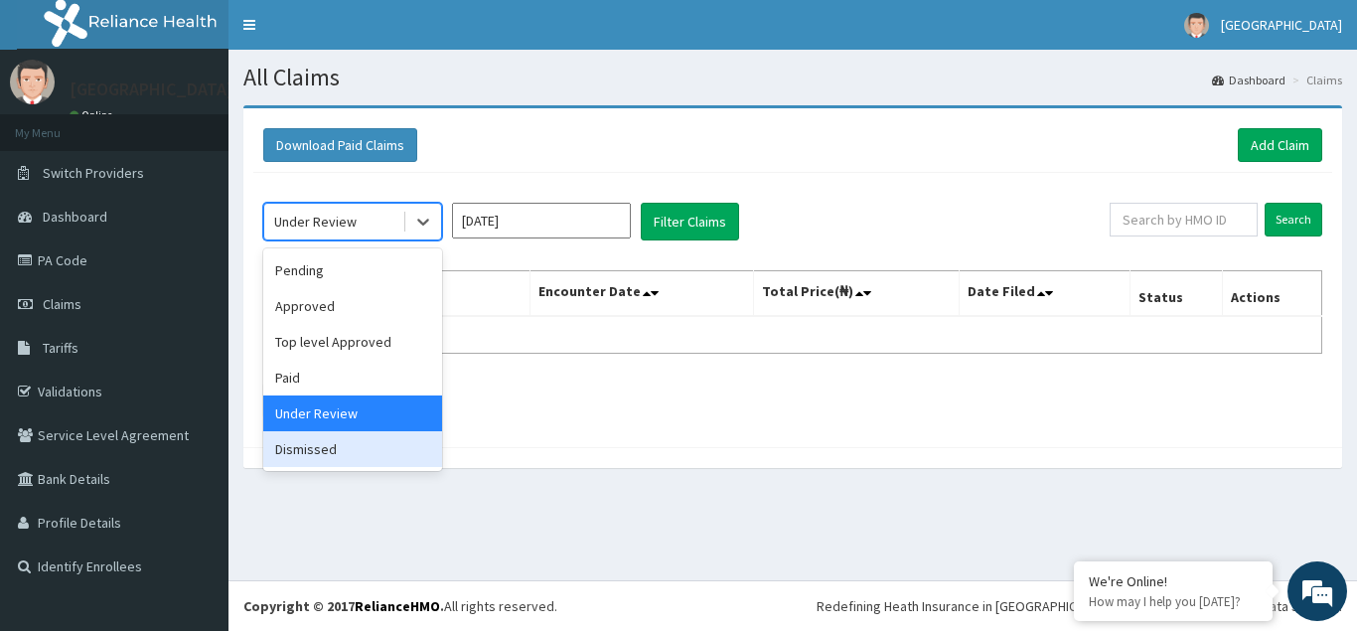
click at [327, 453] on div "Dismissed" at bounding box center [352, 449] width 179 height 36
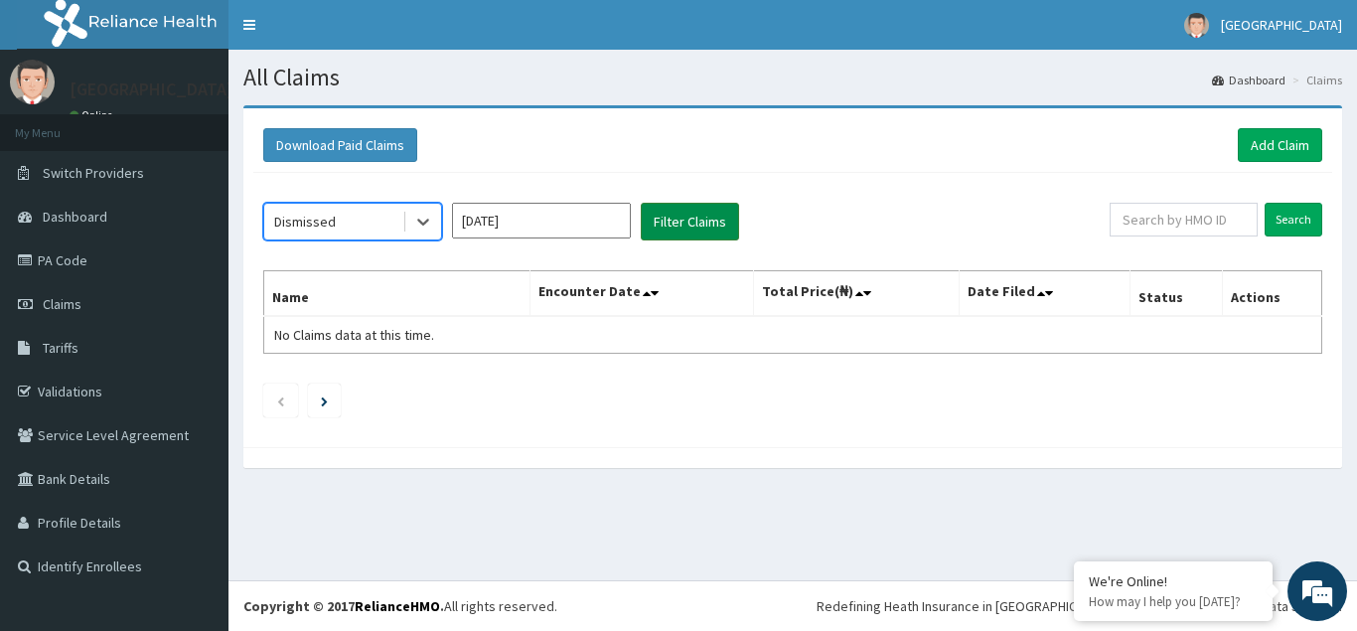
click at [680, 222] on button "Filter Claims" at bounding box center [690, 222] width 98 height 38
click at [430, 223] on icon at bounding box center [423, 222] width 20 height 20
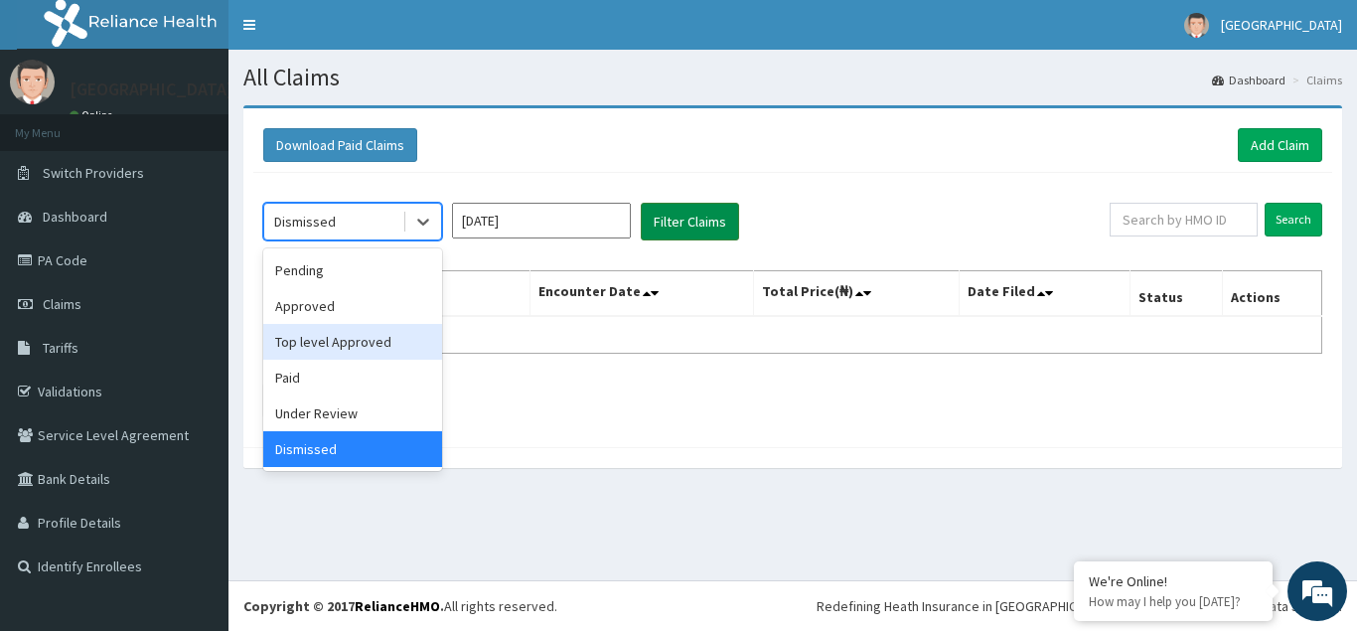
click at [689, 223] on button "Filter Claims" at bounding box center [690, 222] width 98 height 38
click at [426, 225] on icon at bounding box center [423, 222] width 20 height 20
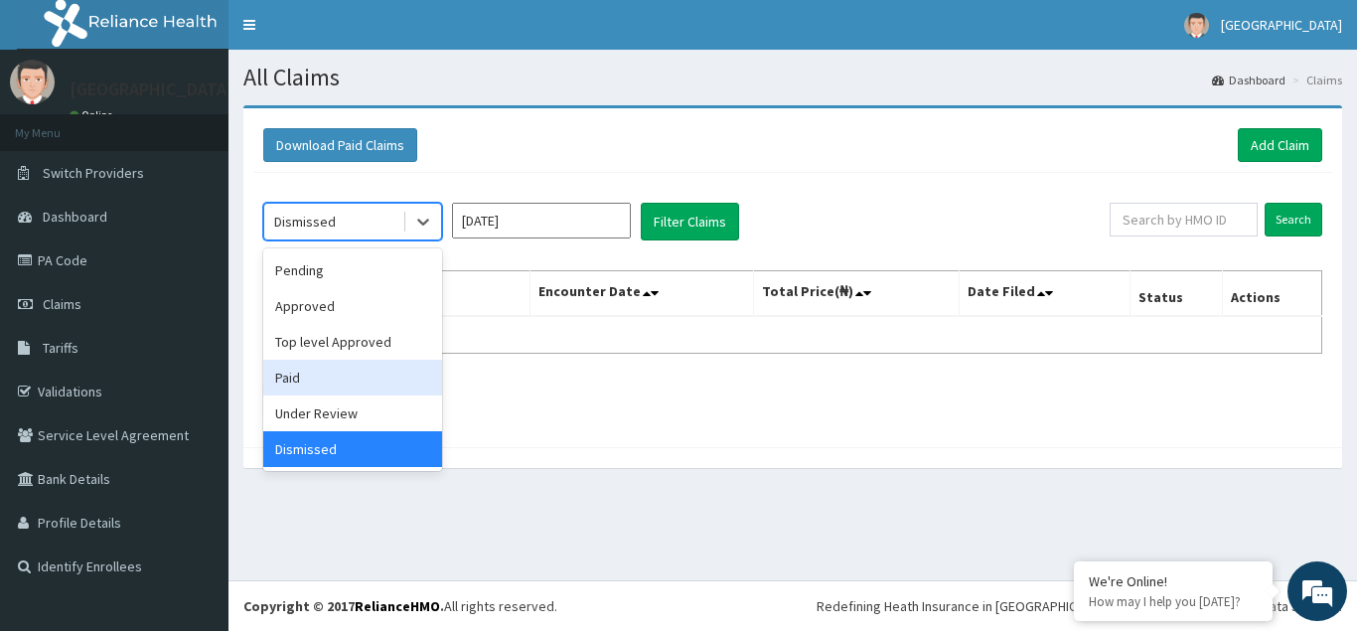
click at [302, 384] on div "Paid" at bounding box center [352, 378] width 179 height 36
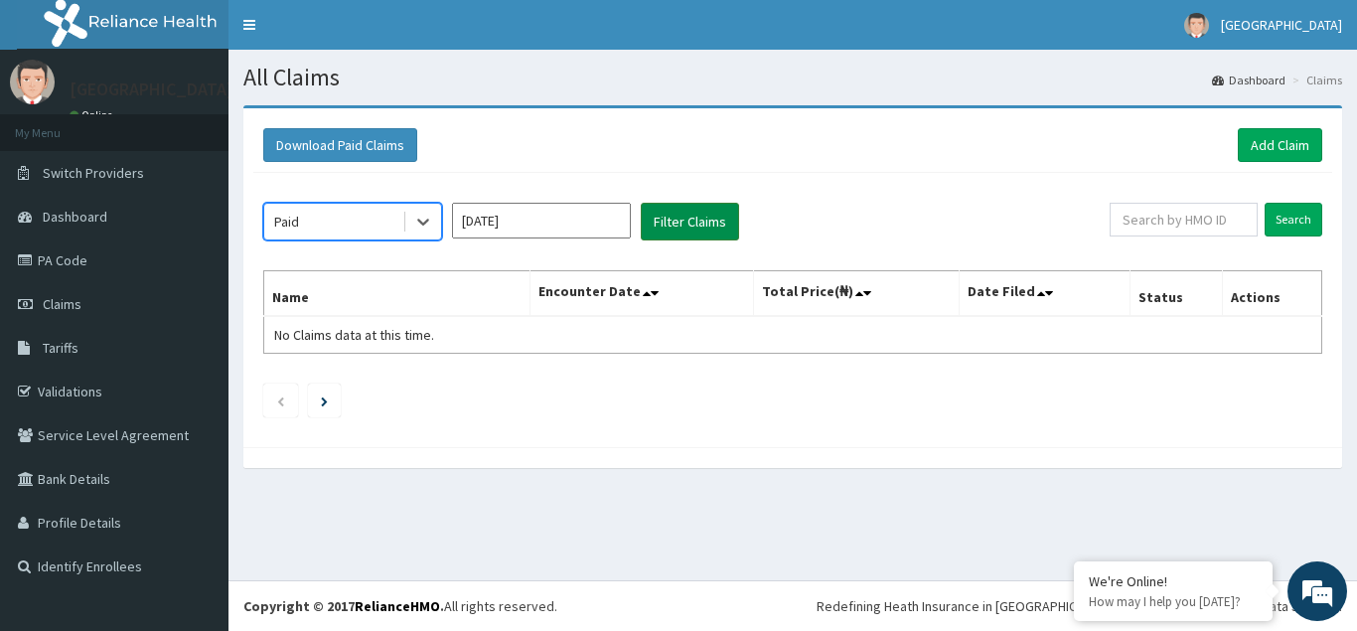
click at [682, 221] on button "Filter Claims" at bounding box center [690, 222] width 98 height 38
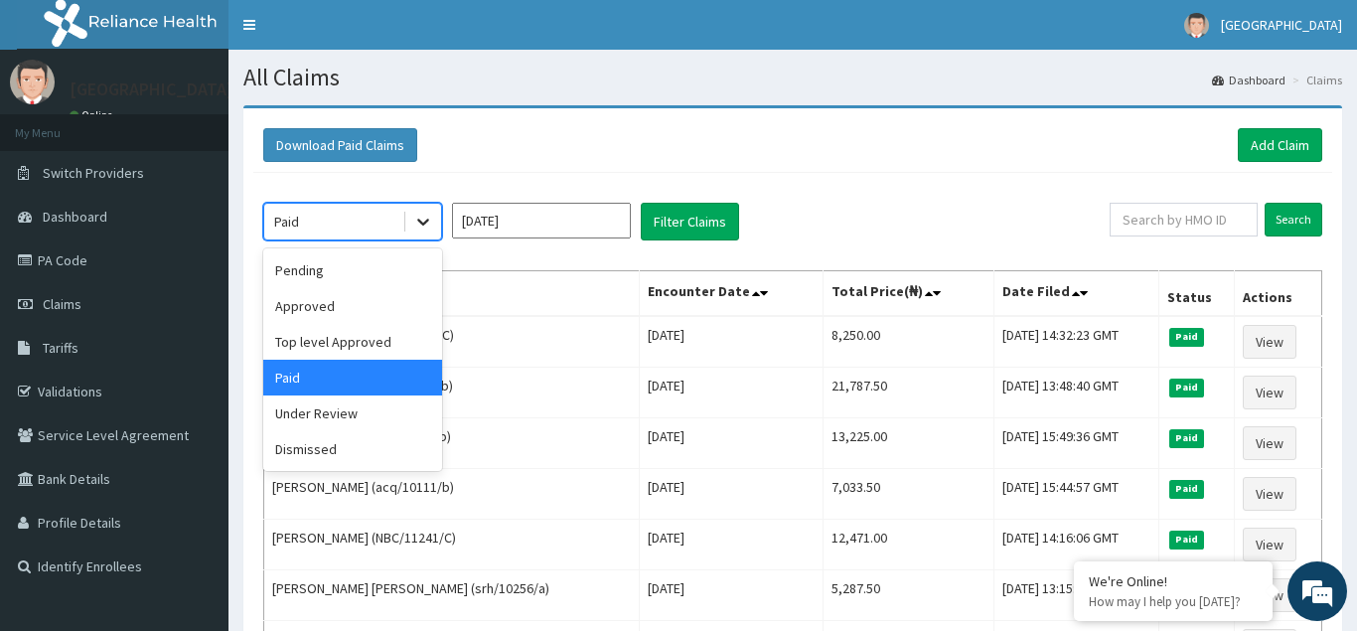
click at [429, 223] on icon at bounding box center [423, 222] width 20 height 20
click at [577, 222] on input "Mar 2025" at bounding box center [541, 221] width 179 height 36
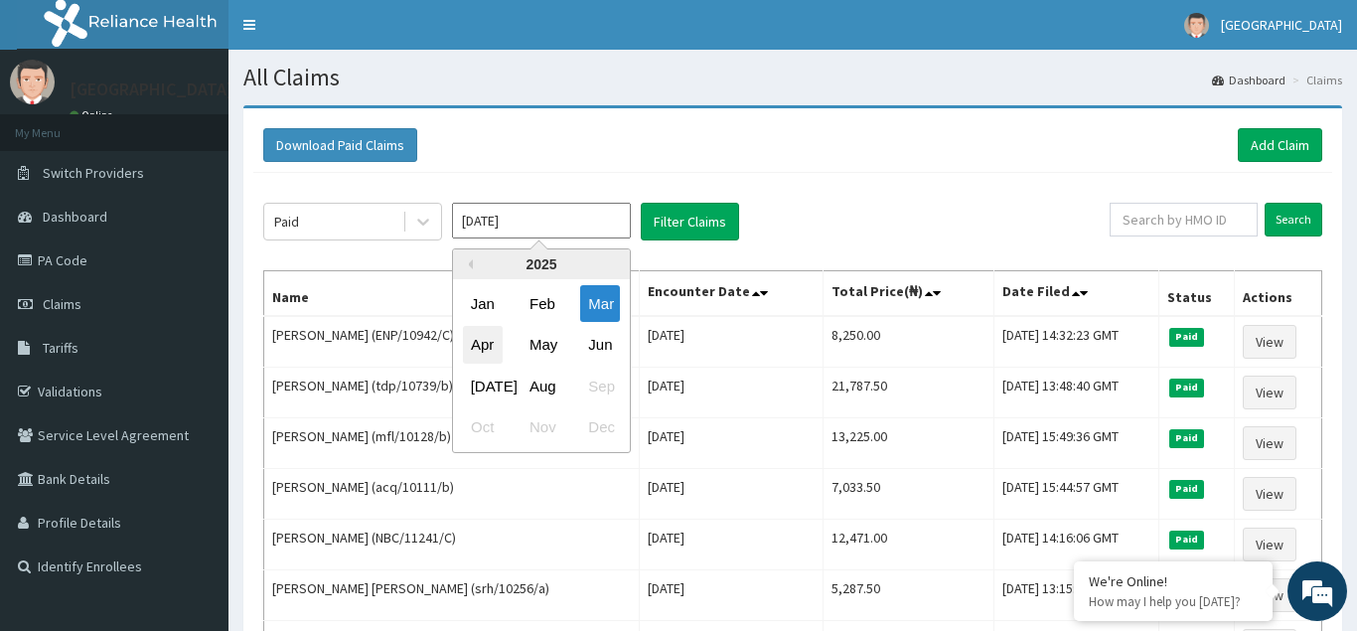
click at [480, 350] on div "Apr" at bounding box center [483, 345] width 40 height 37
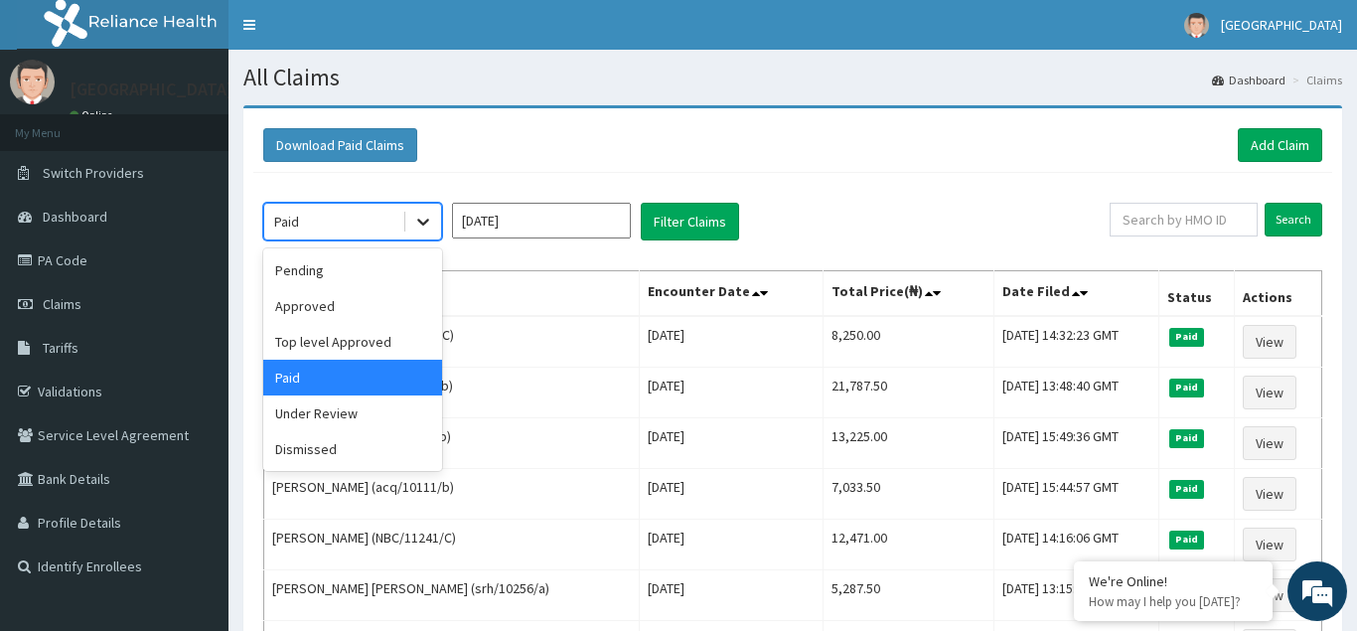
click at [429, 223] on icon at bounding box center [423, 222] width 20 height 20
click at [341, 276] on div "Pending" at bounding box center [352, 270] width 179 height 36
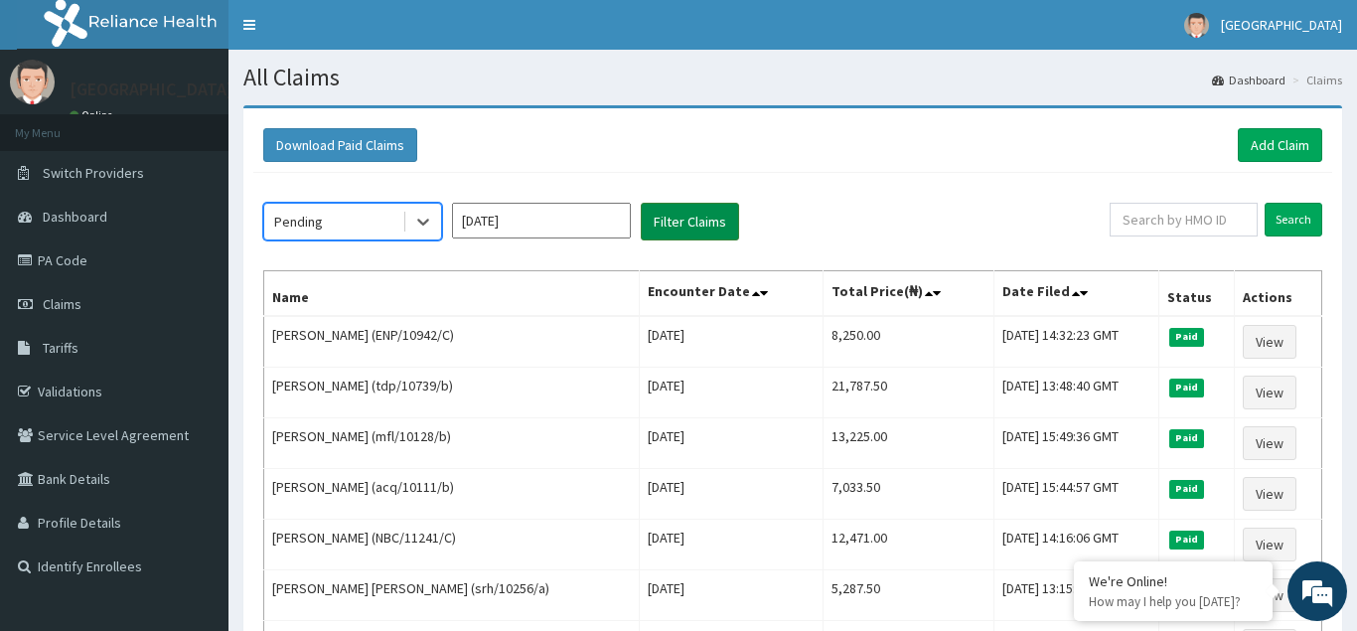
click at [710, 220] on button "Filter Claims" at bounding box center [690, 222] width 98 height 38
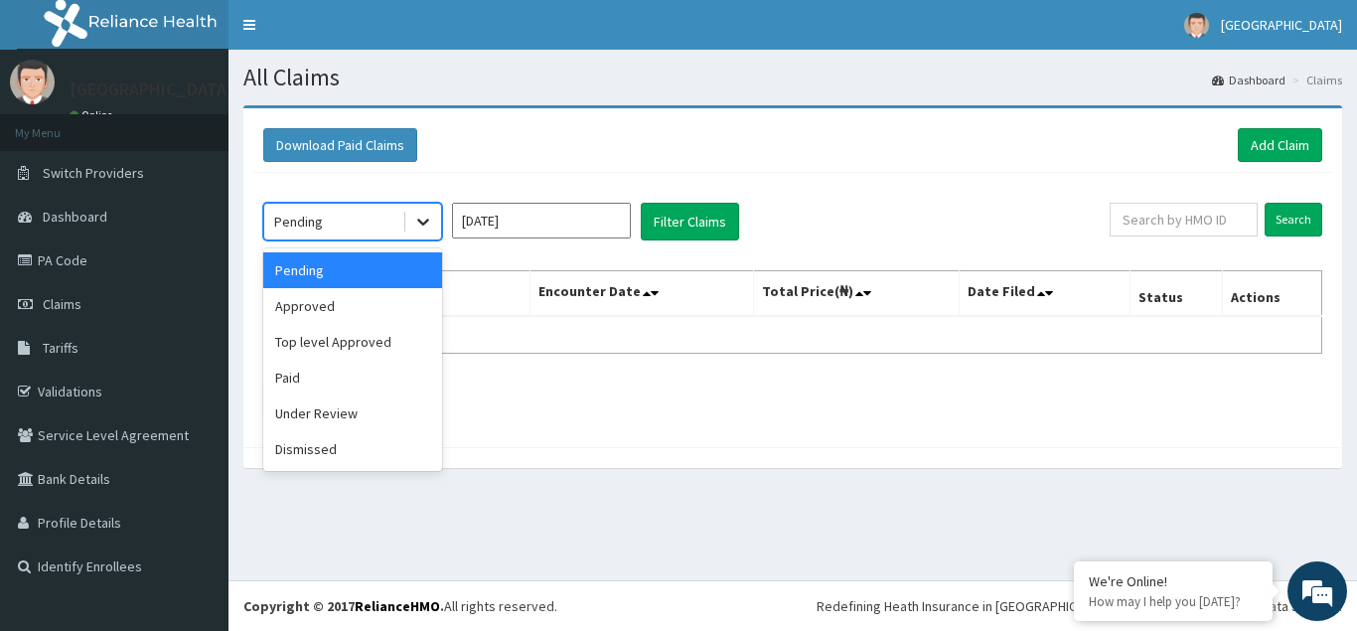
click at [428, 222] on icon at bounding box center [423, 222] width 20 height 20
click at [355, 302] on div "Approved" at bounding box center [352, 306] width 179 height 36
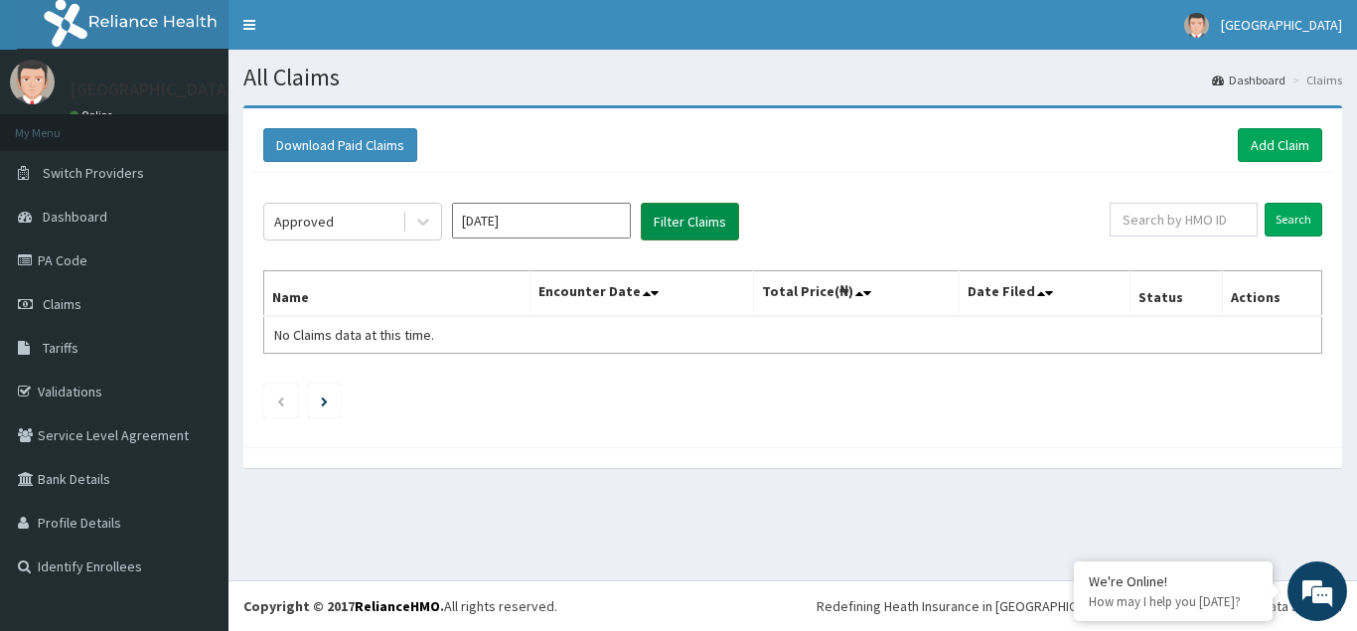
click at [702, 214] on button "Filter Claims" at bounding box center [690, 222] width 98 height 38
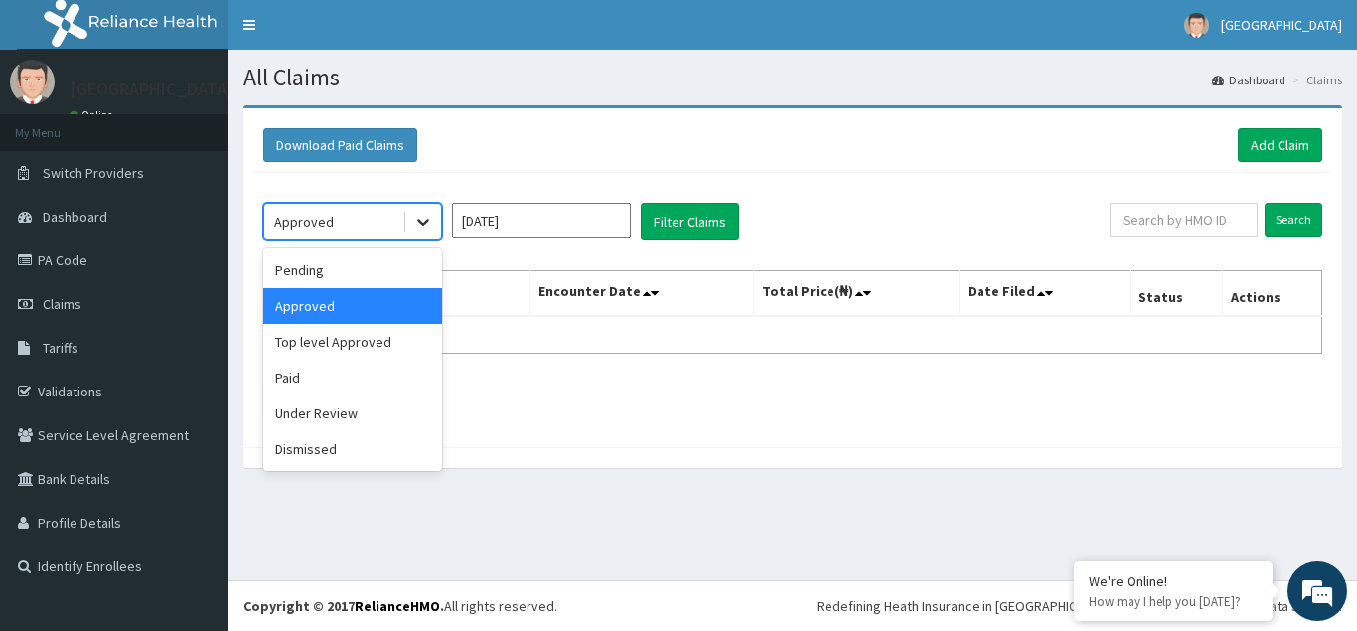
click at [428, 222] on icon at bounding box center [423, 222] width 20 height 20
click at [360, 343] on div "Top level Approved" at bounding box center [352, 342] width 179 height 36
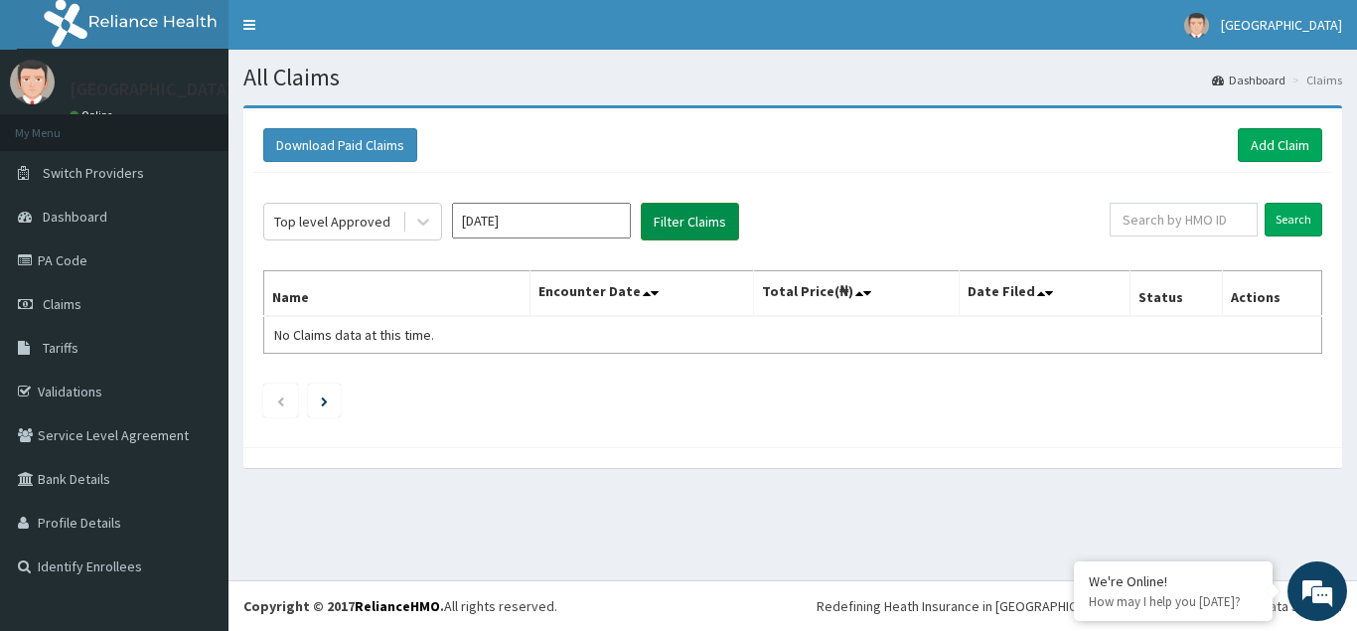
click at [678, 222] on button "Filter Claims" at bounding box center [690, 222] width 98 height 38
click at [424, 222] on icon at bounding box center [423, 222] width 20 height 20
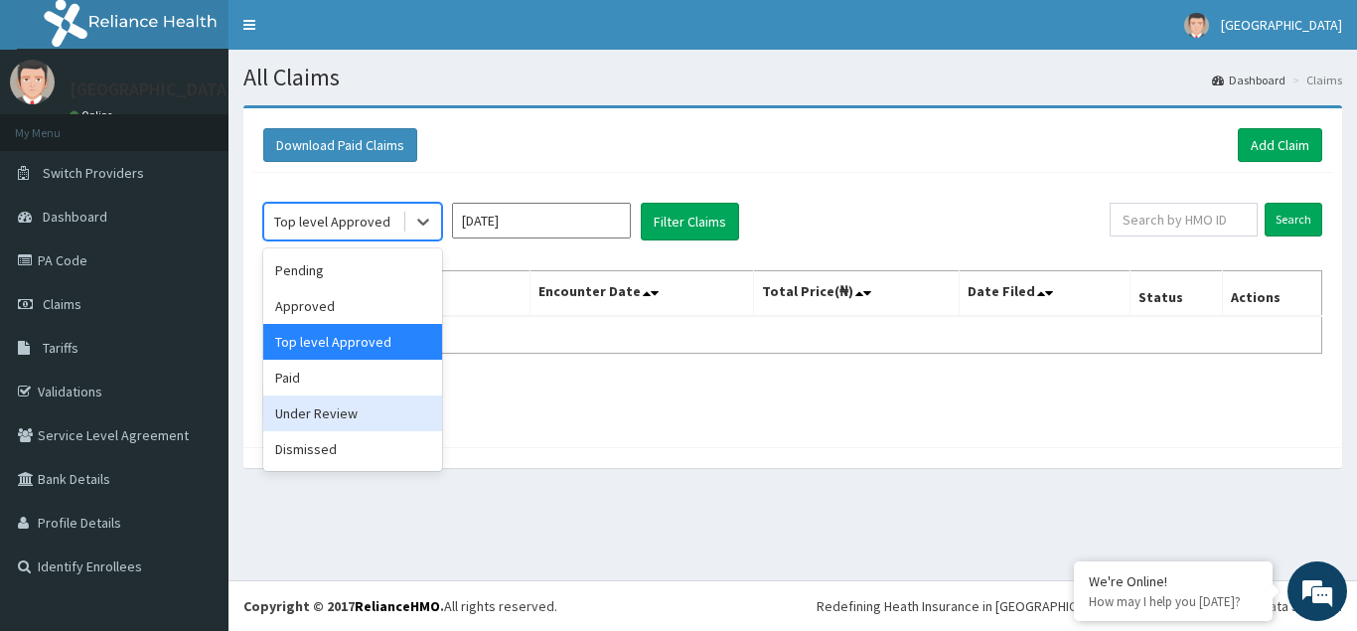
click at [332, 417] on div "Under Review" at bounding box center [352, 413] width 179 height 36
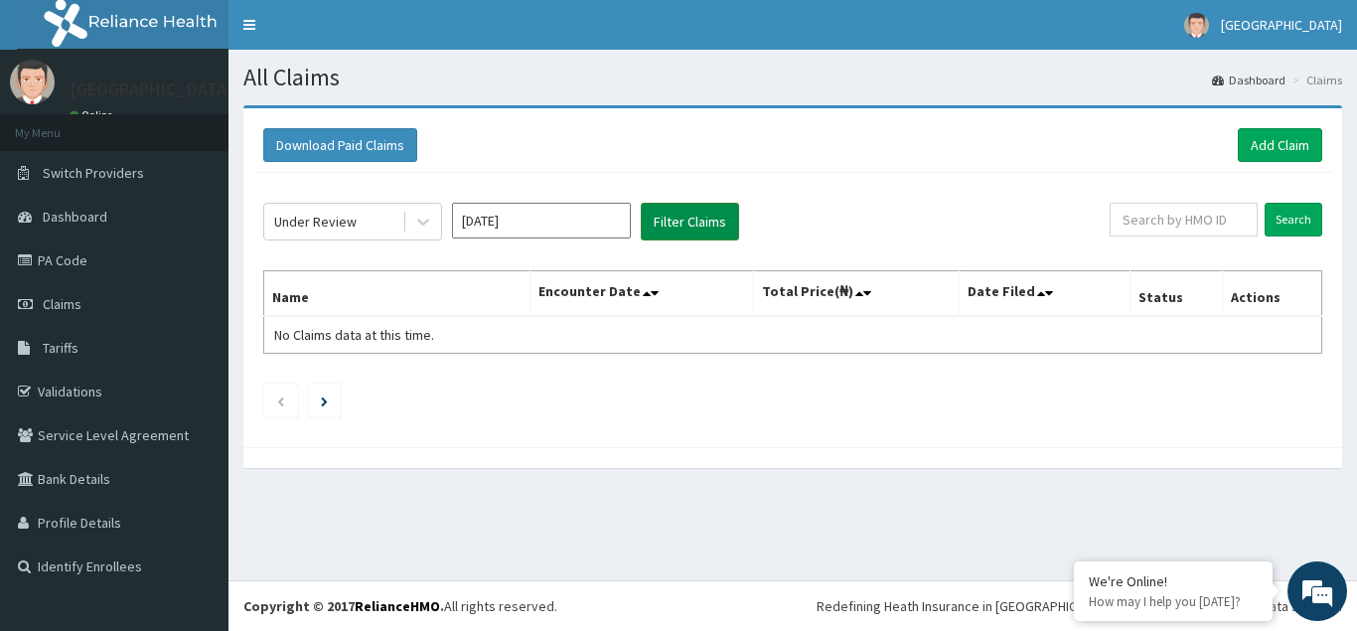
click at [671, 222] on button "Filter Claims" at bounding box center [690, 222] width 98 height 38
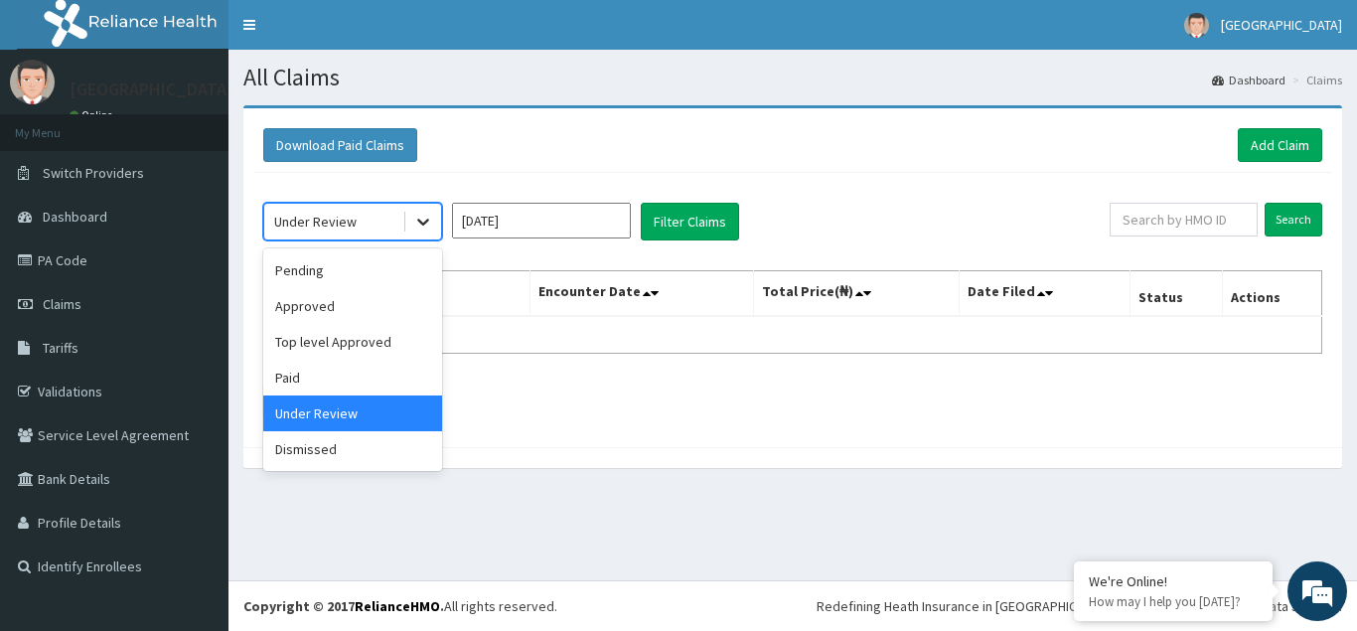
click at [423, 221] on icon at bounding box center [423, 222] width 20 height 20
click at [343, 444] on div "Dismissed" at bounding box center [352, 449] width 179 height 36
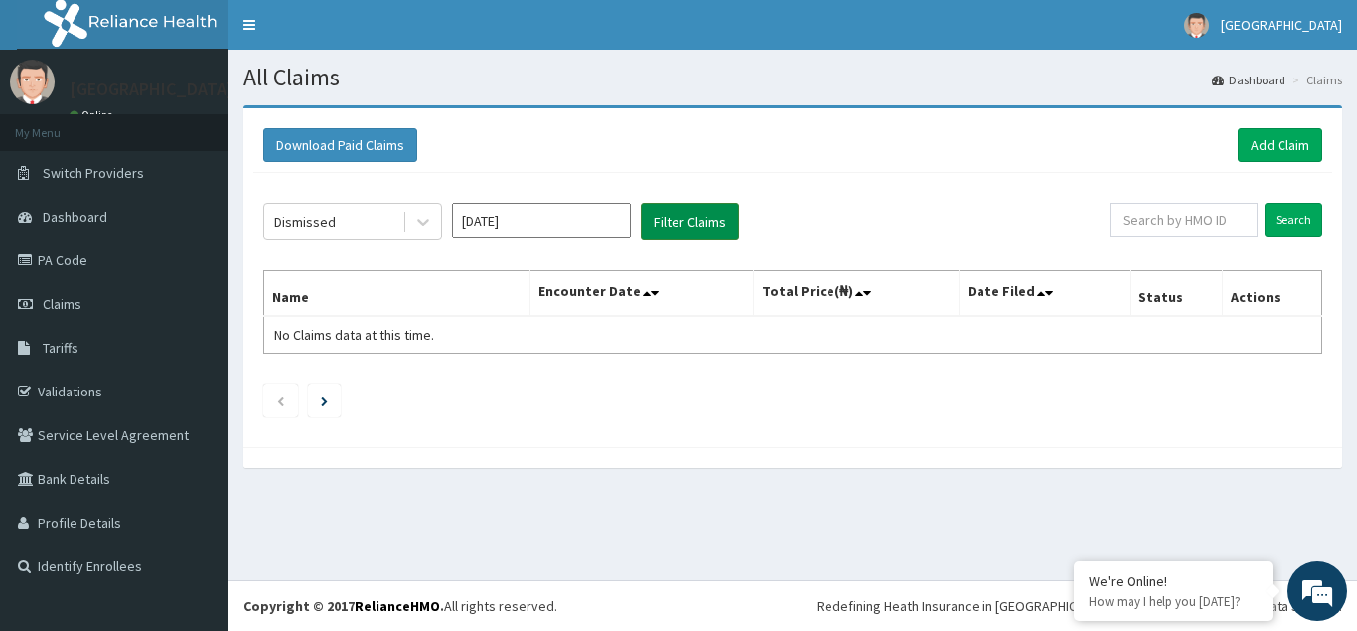
click at [707, 220] on button "Filter Claims" at bounding box center [690, 222] width 98 height 38
click at [421, 223] on icon at bounding box center [423, 223] width 12 height 7
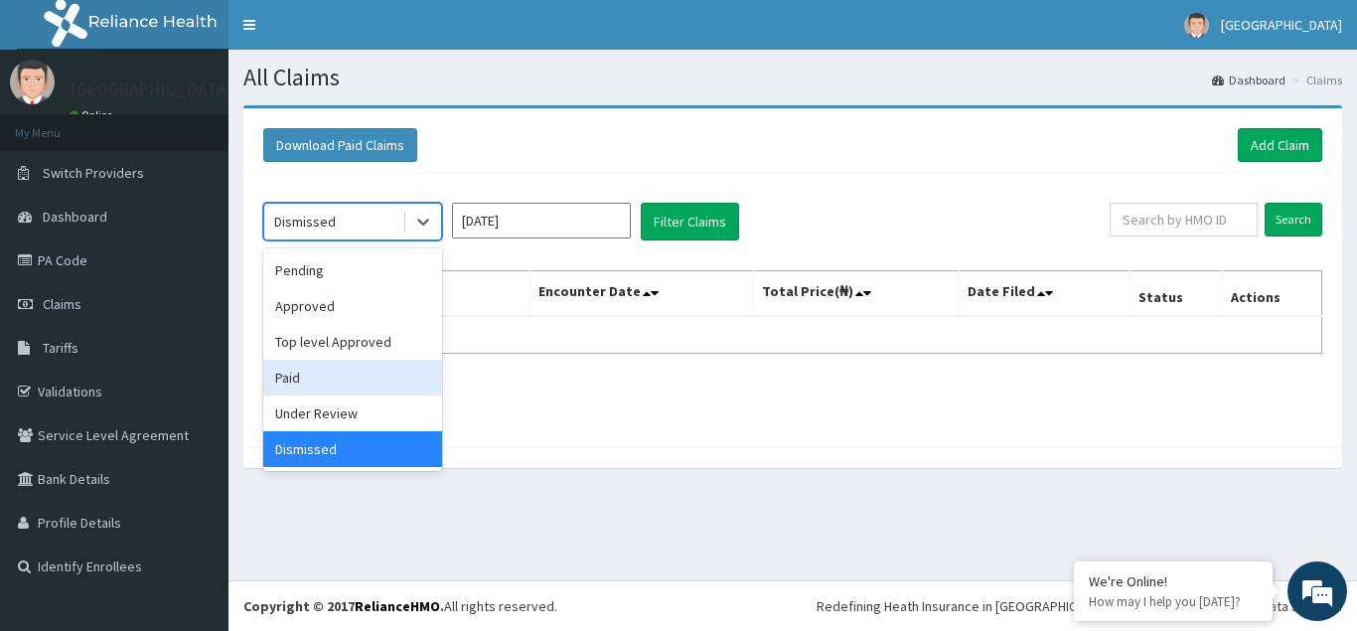
click at [325, 374] on div "Paid" at bounding box center [352, 378] width 179 height 36
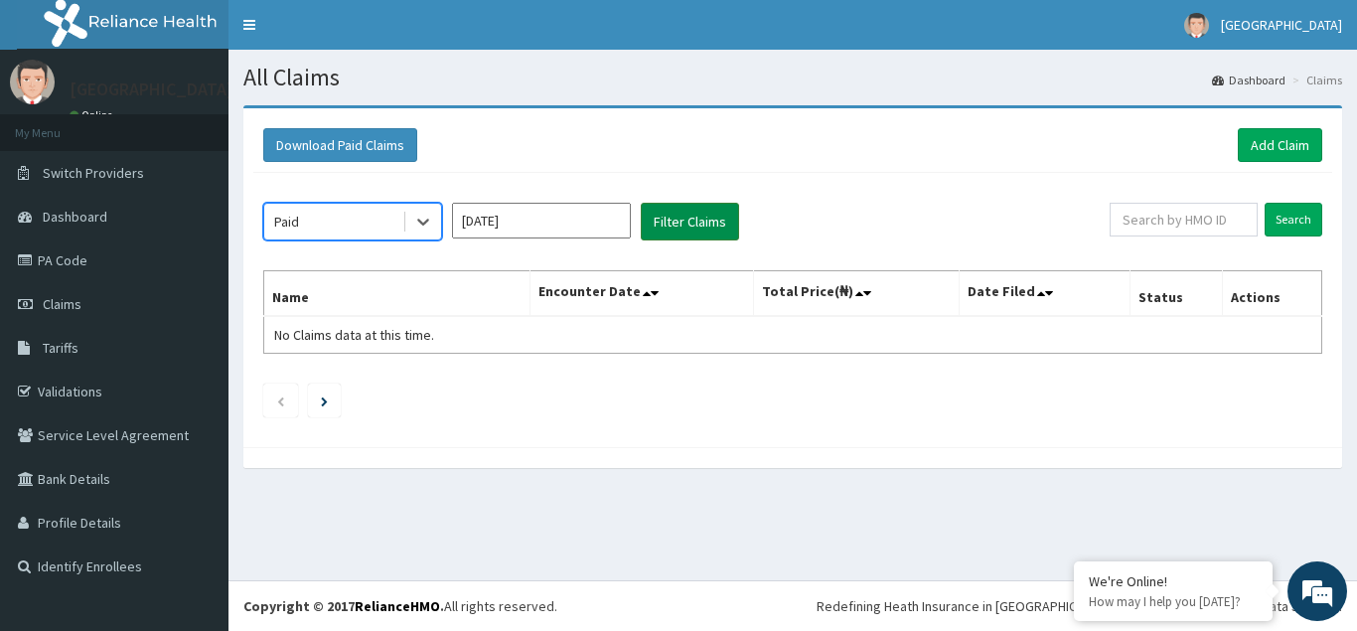
click at [667, 230] on button "Filter Claims" at bounding box center [690, 222] width 98 height 38
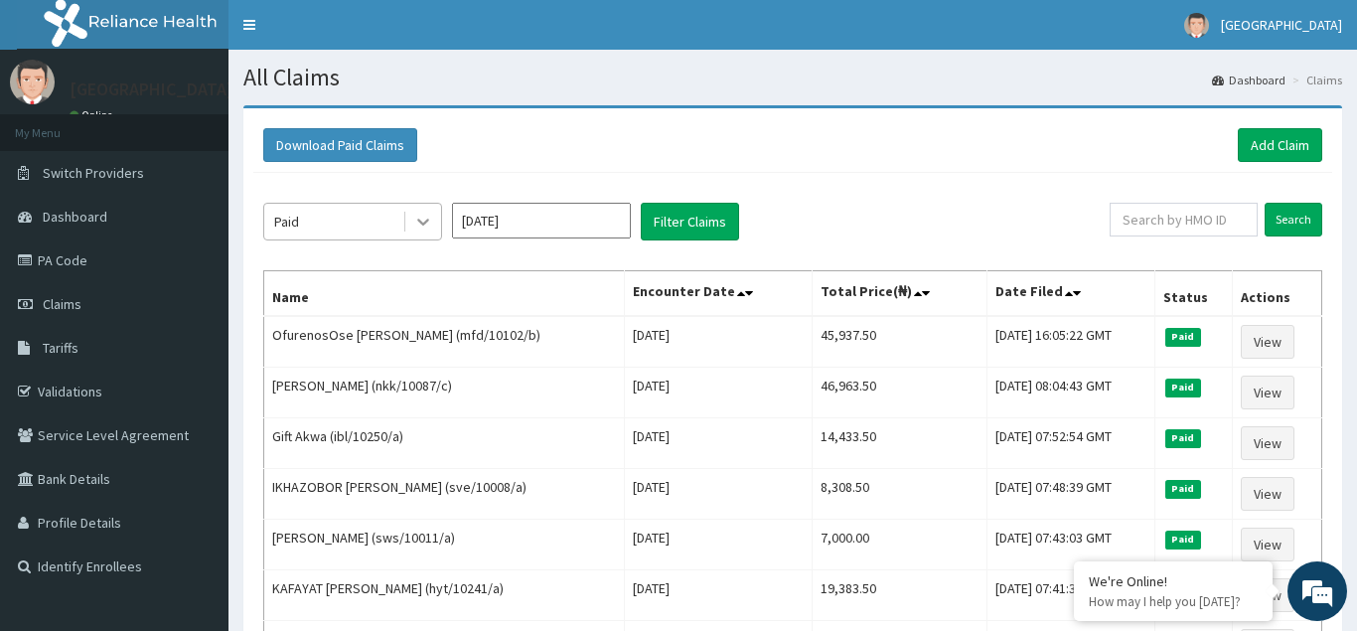
click at [427, 226] on icon at bounding box center [423, 222] width 20 height 20
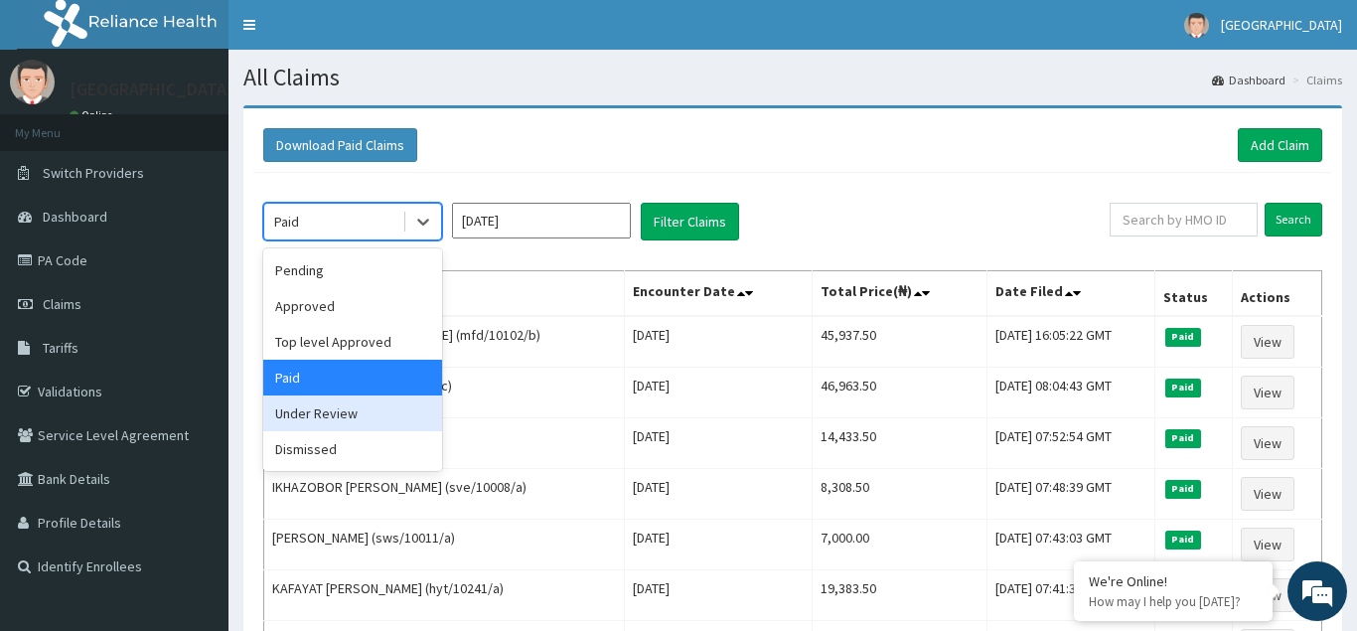
click at [317, 415] on div "Under Review" at bounding box center [352, 413] width 179 height 36
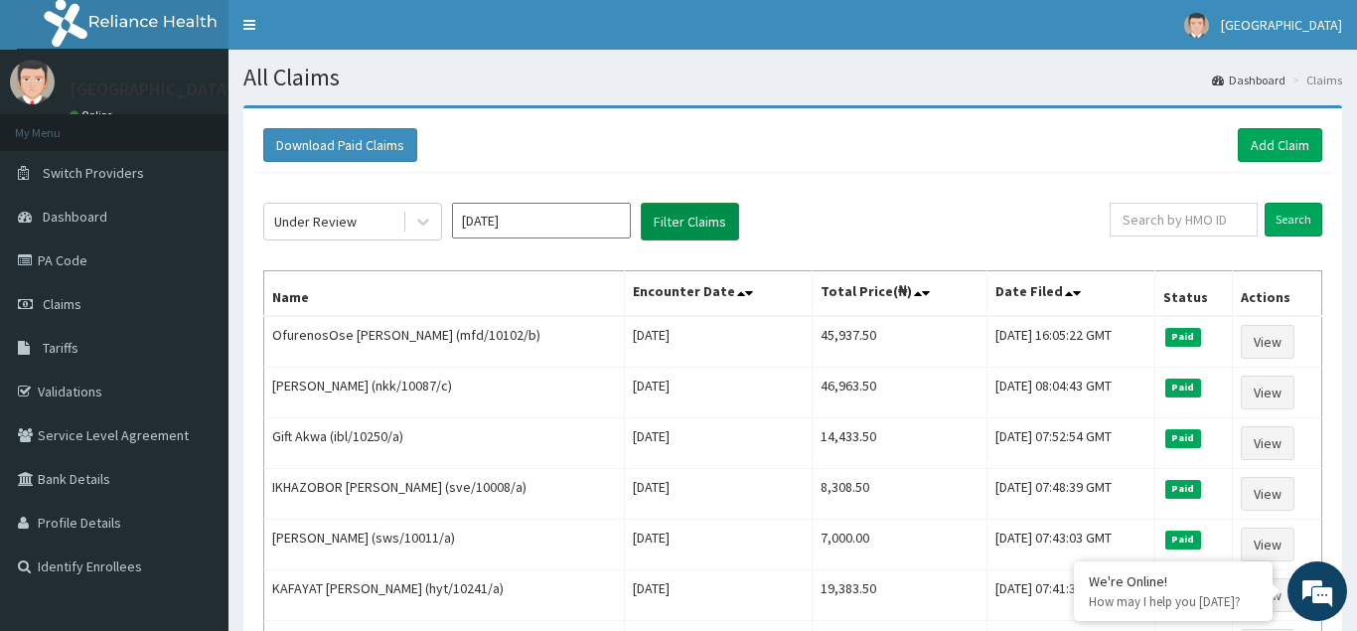
click at [663, 226] on button "Filter Claims" at bounding box center [690, 222] width 98 height 38
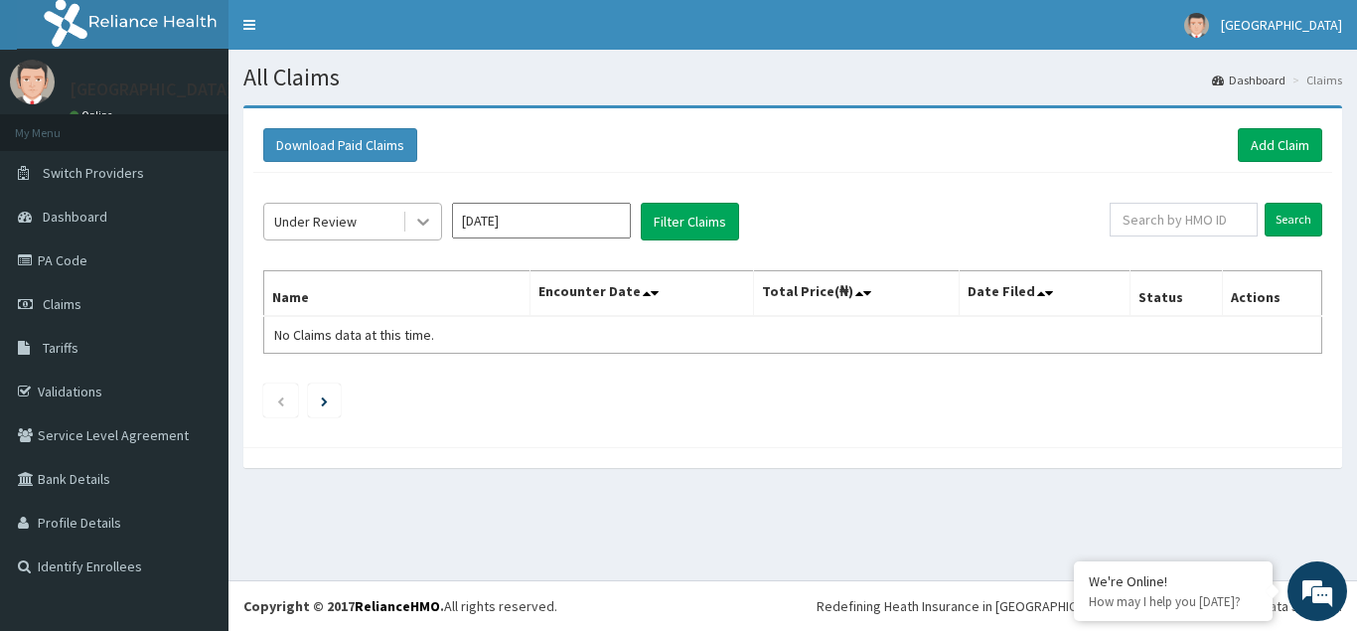
click at [420, 223] on icon at bounding box center [423, 223] width 12 height 7
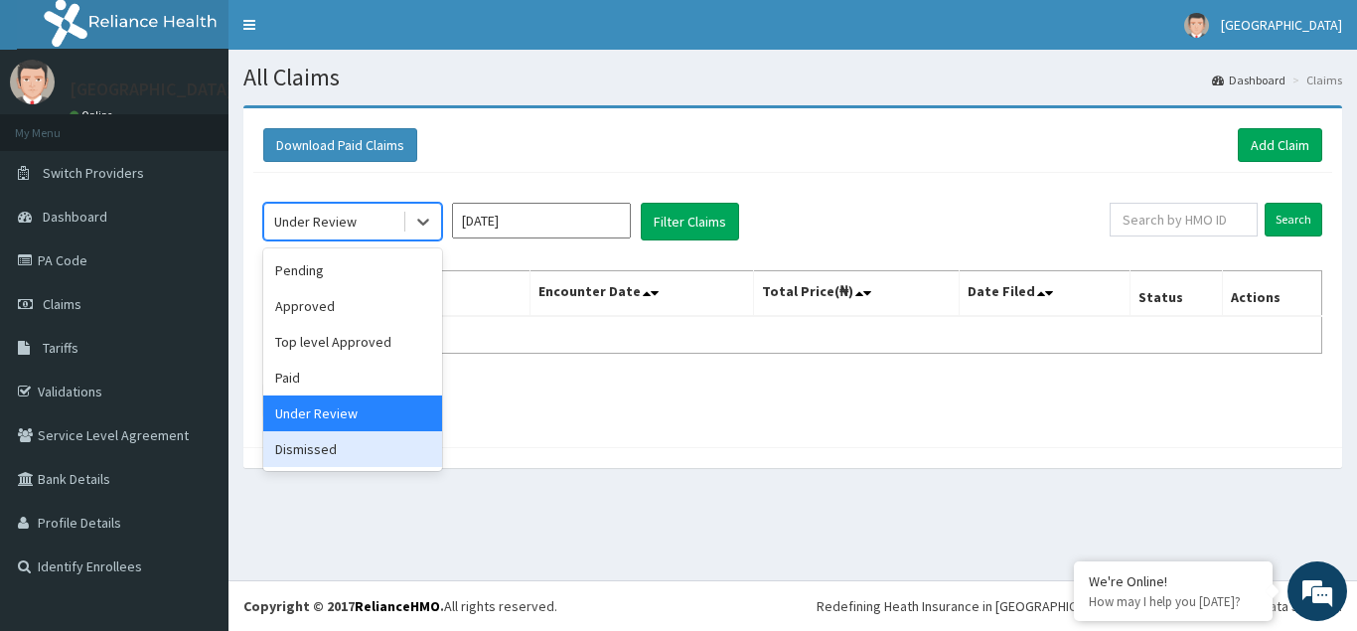
click at [313, 456] on div "Dismissed" at bounding box center [352, 449] width 179 height 36
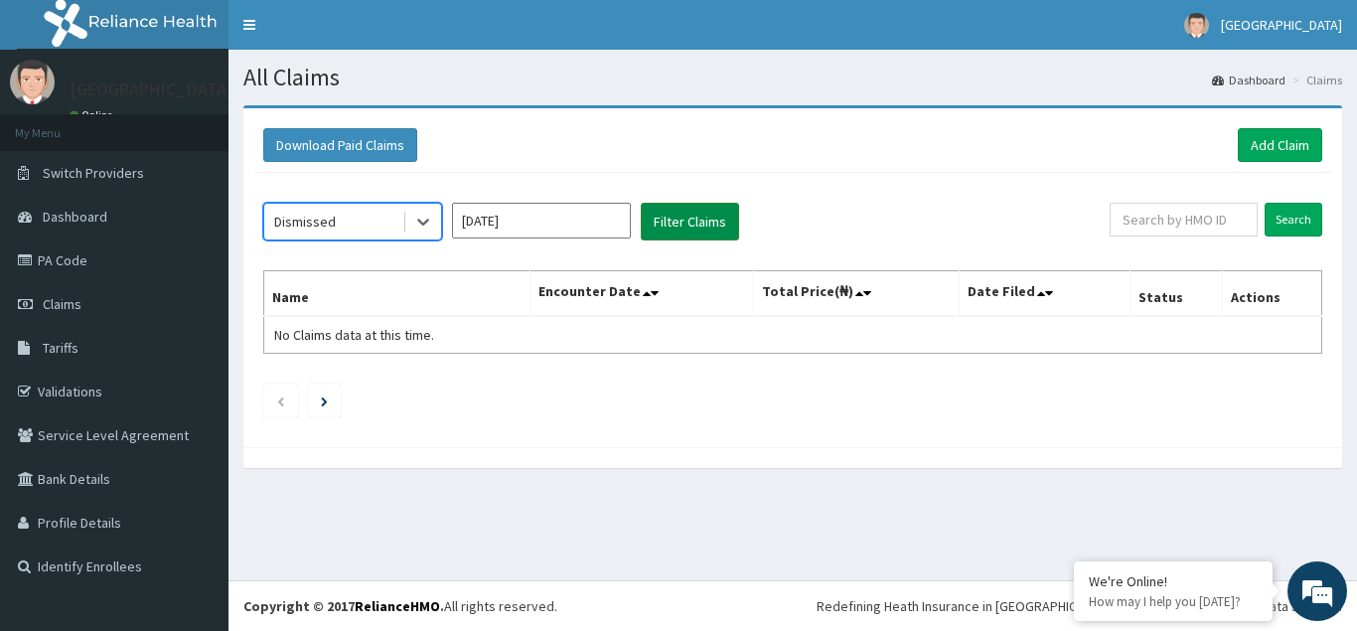
click at [690, 228] on button "Filter Claims" at bounding box center [690, 222] width 98 height 38
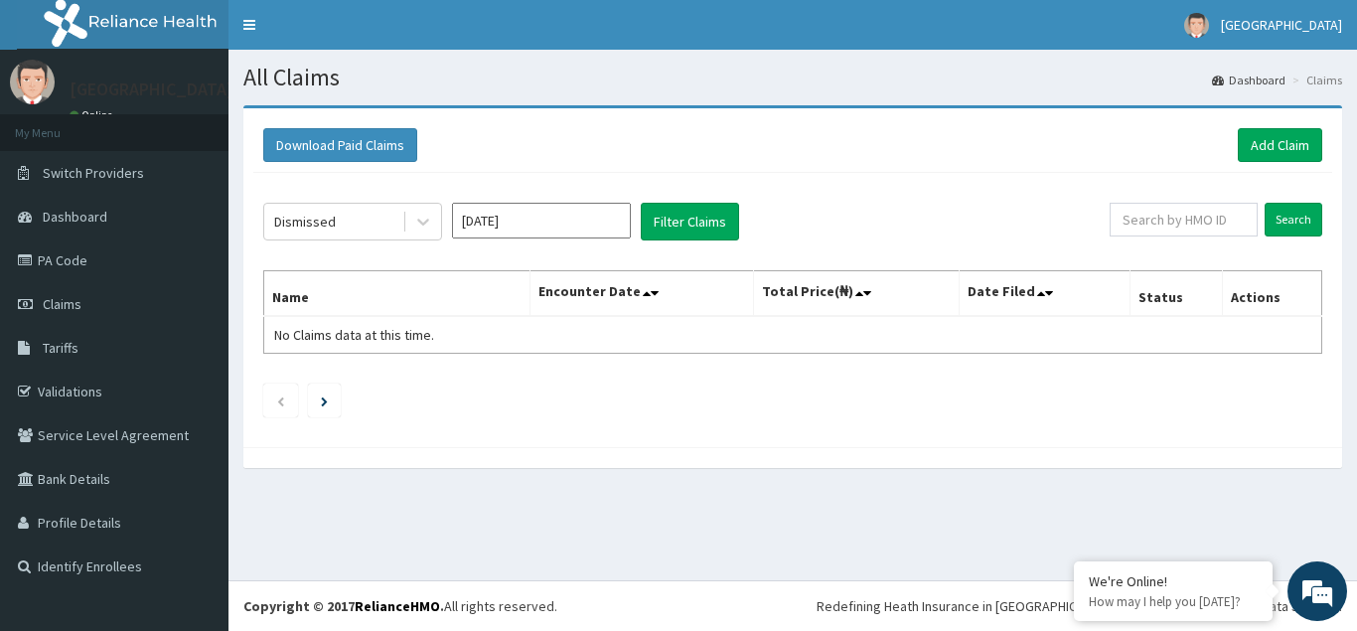
click at [562, 224] on input "Apr 2025" at bounding box center [541, 221] width 179 height 36
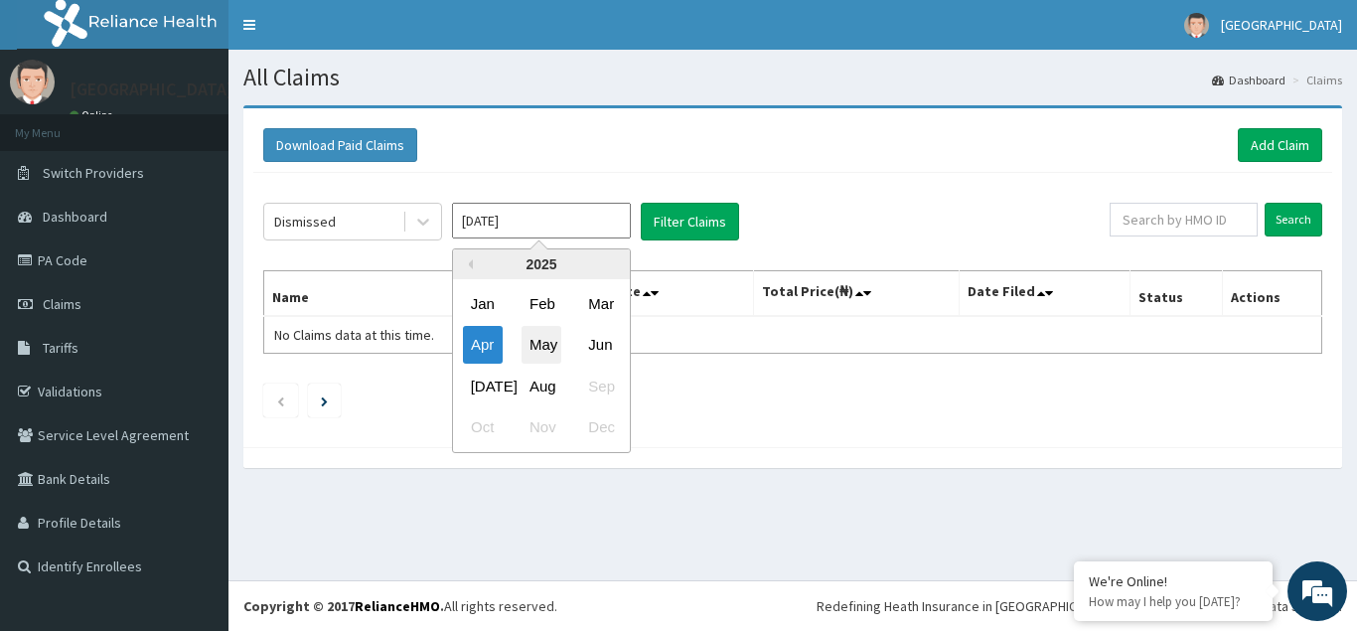
click at [536, 341] on div "May" at bounding box center [542, 345] width 40 height 37
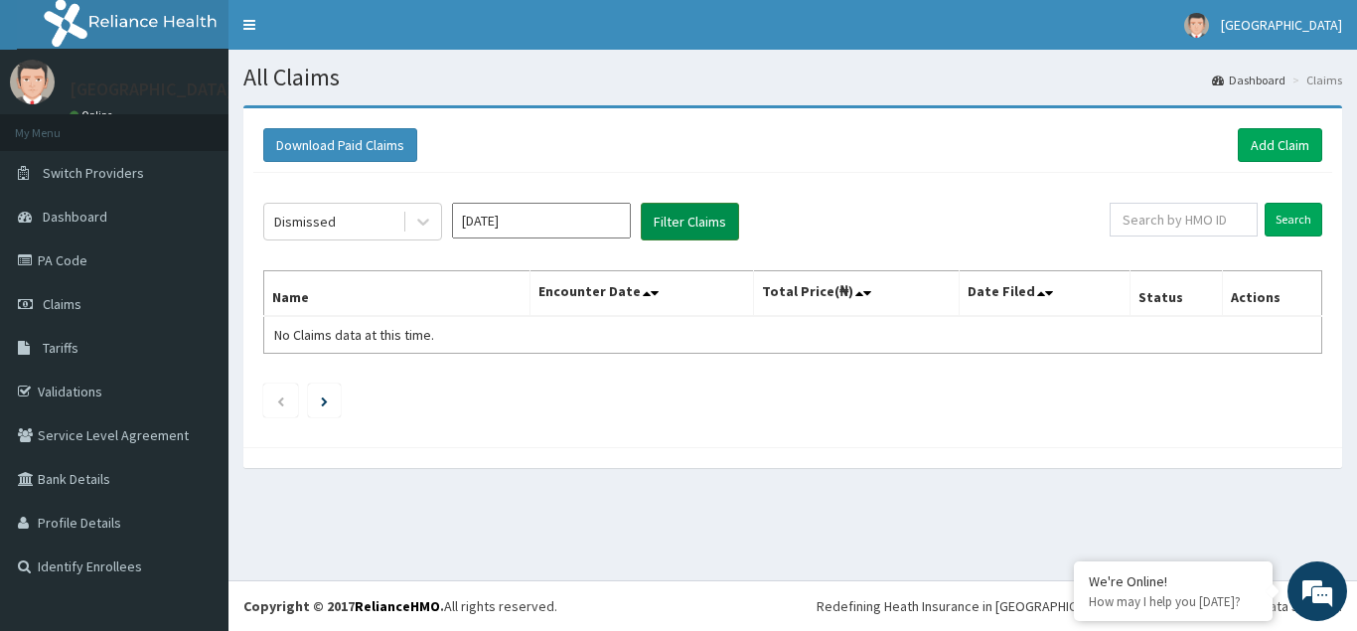
click at [682, 225] on button "Filter Claims" at bounding box center [690, 222] width 98 height 38
click at [425, 224] on icon at bounding box center [423, 223] width 12 height 7
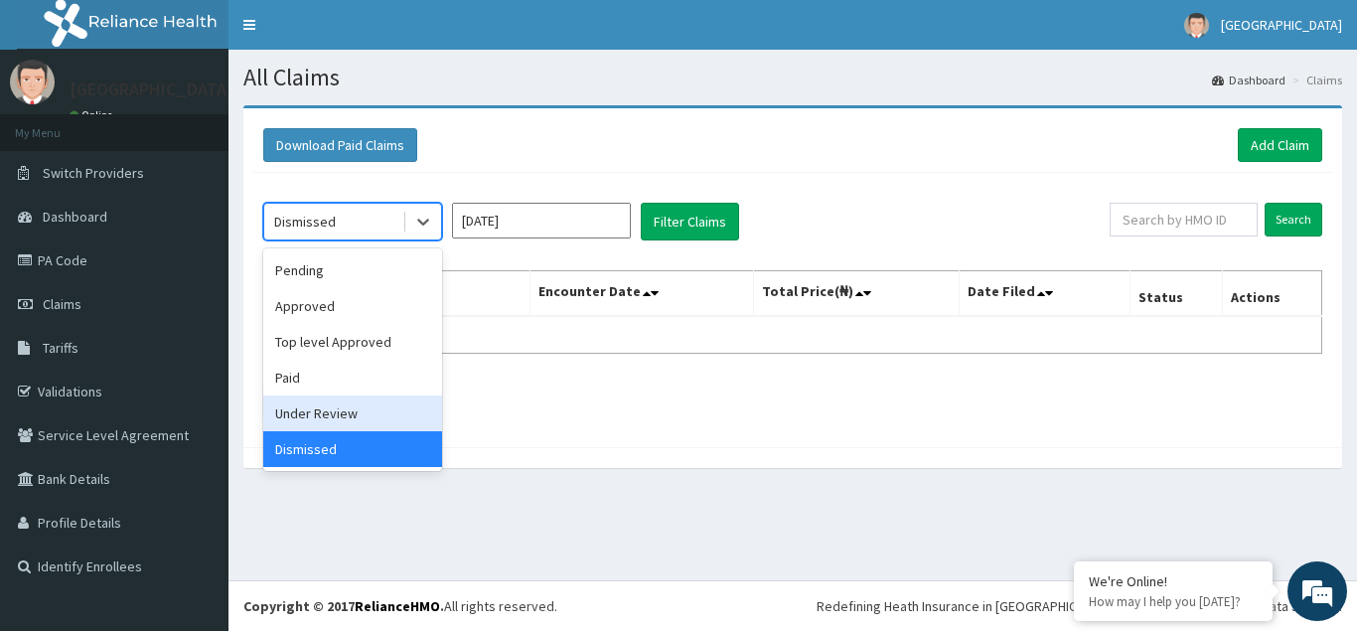
click at [346, 419] on div "Under Review" at bounding box center [352, 413] width 179 height 36
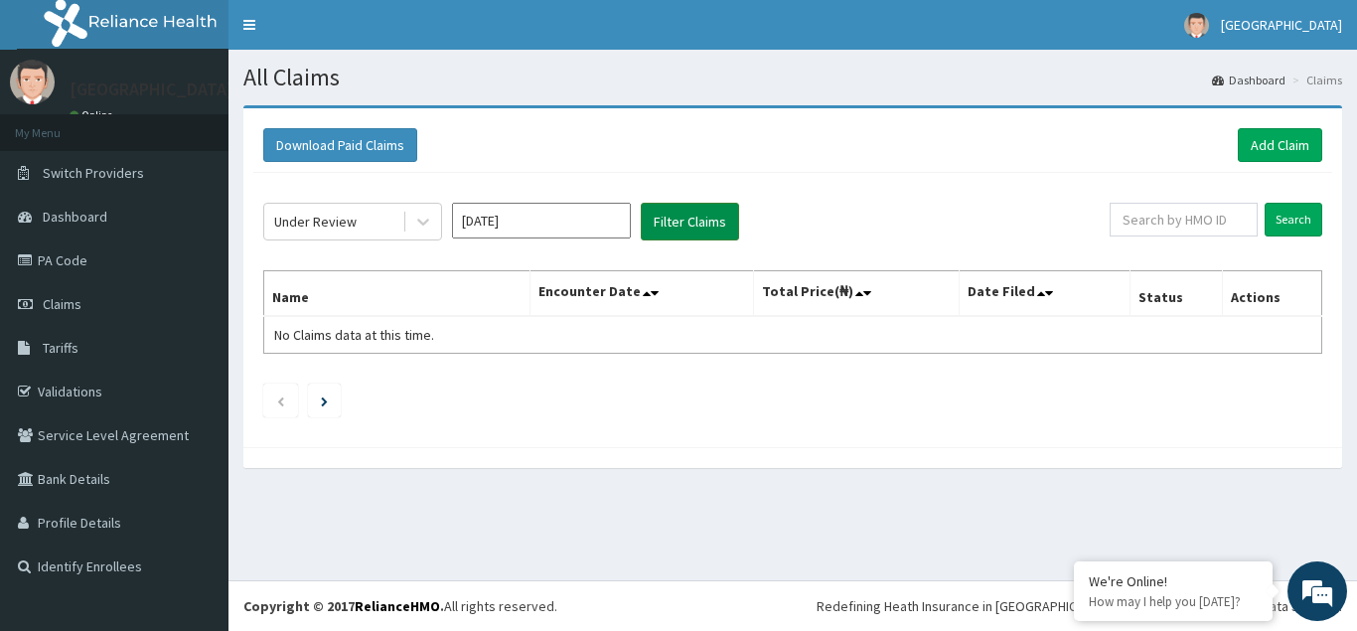
click at [689, 227] on button "Filter Claims" at bounding box center [690, 222] width 98 height 38
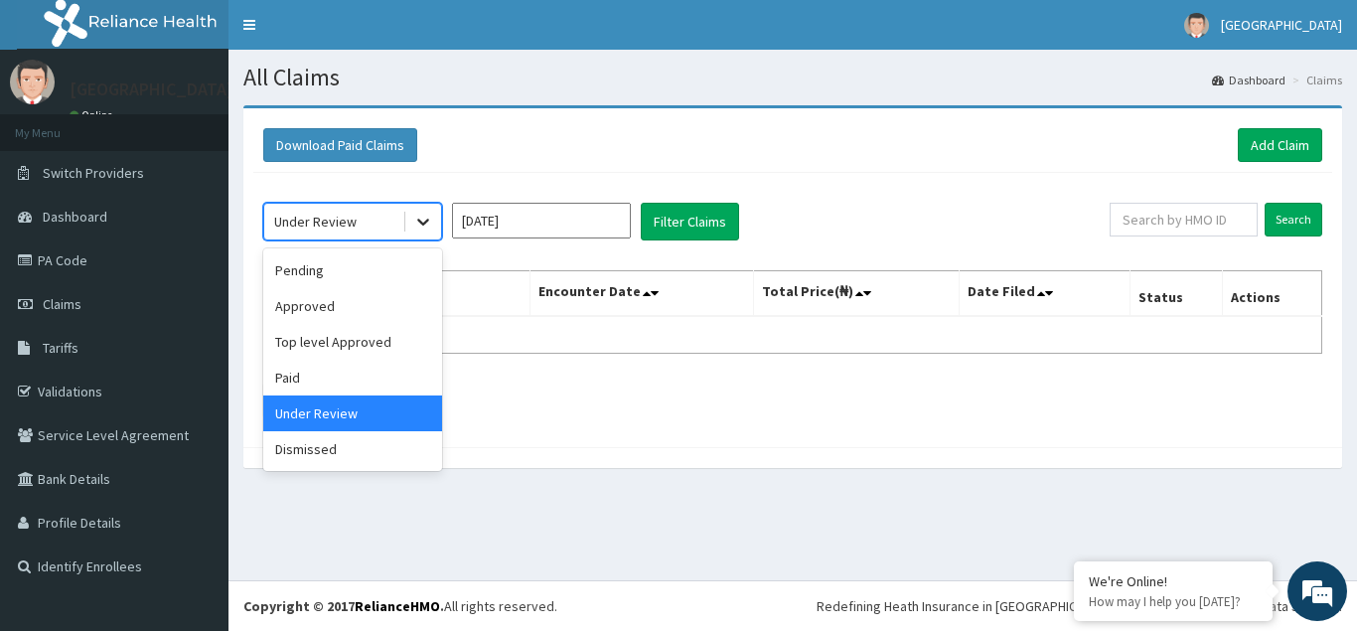
click at [426, 223] on icon at bounding box center [423, 223] width 12 height 7
click at [343, 373] on div "Paid" at bounding box center [352, 378] width 179 height 36
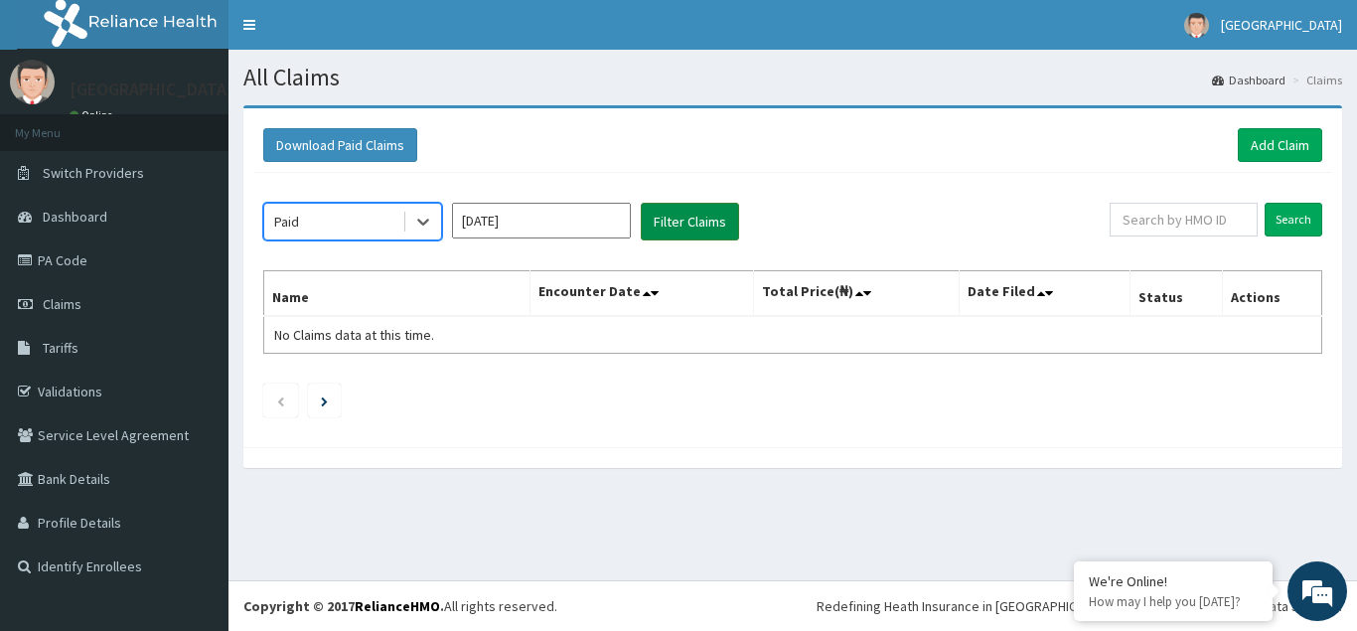
click at [673, 221] on button "Filter Claims" at bounding box center [690, 222] width 98 height 38
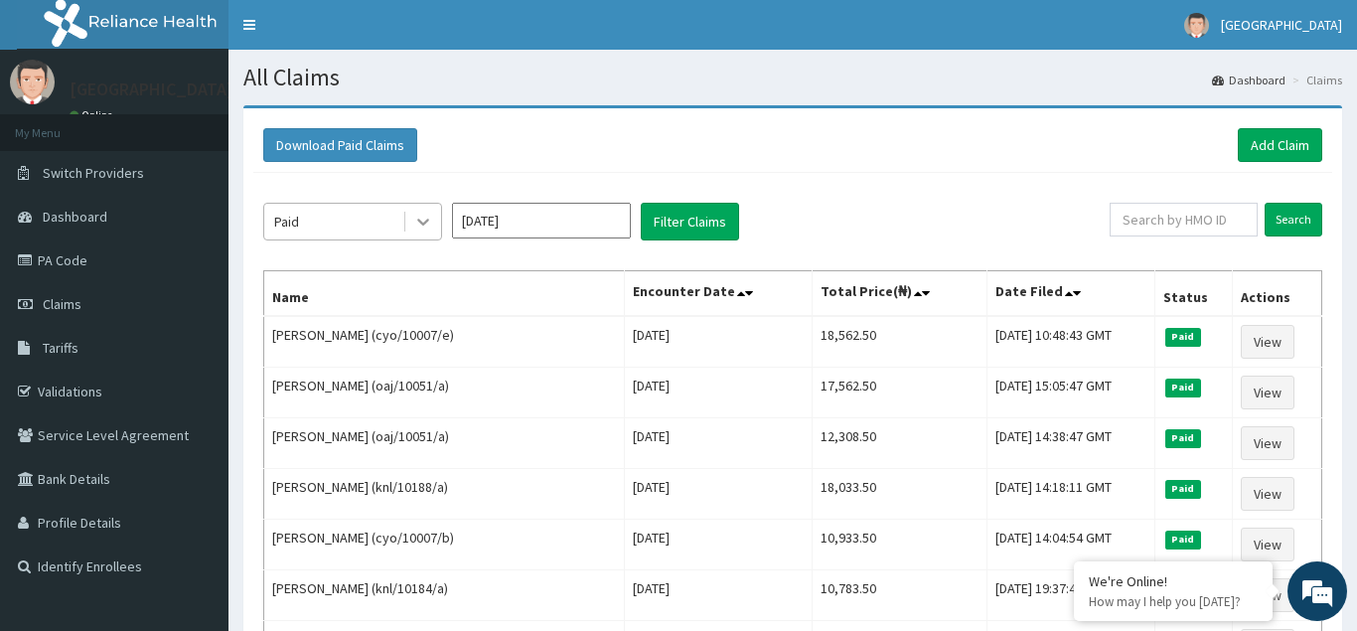
click at [425, 226] on icon at bounding box center [423, 222] width 20 height 20
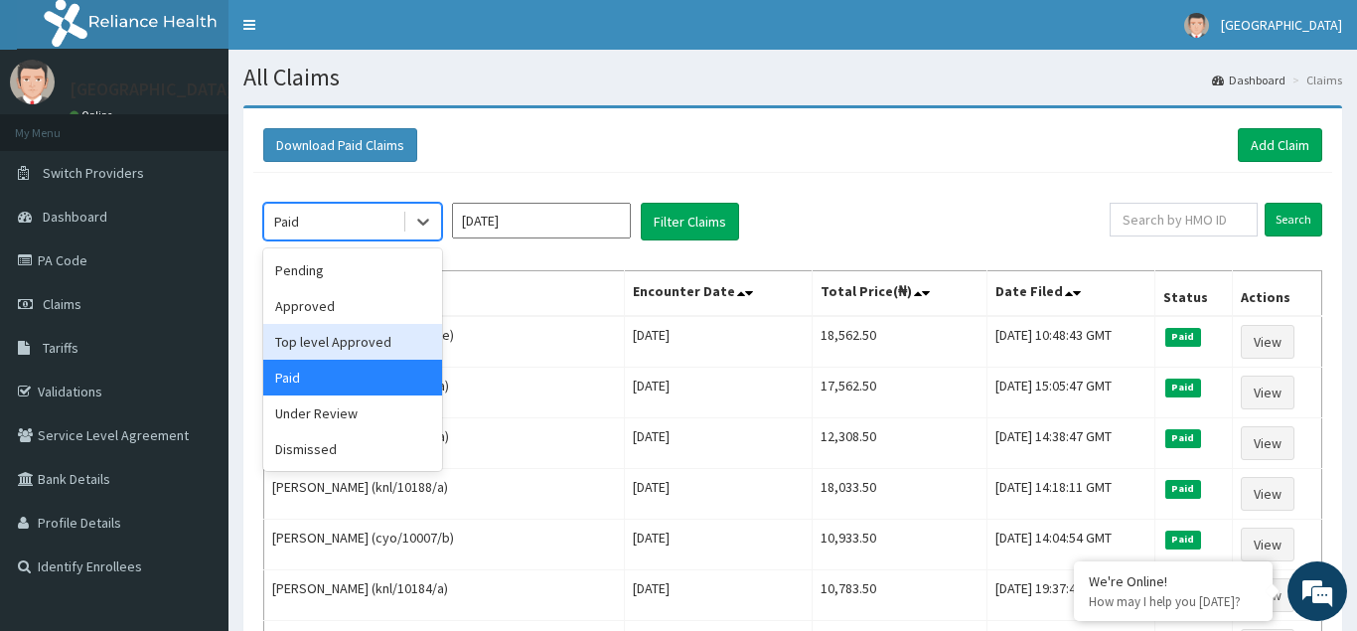
click at [332, 348] on div "Top level Approved" at bounding box center [352, 342] width 179 height 36
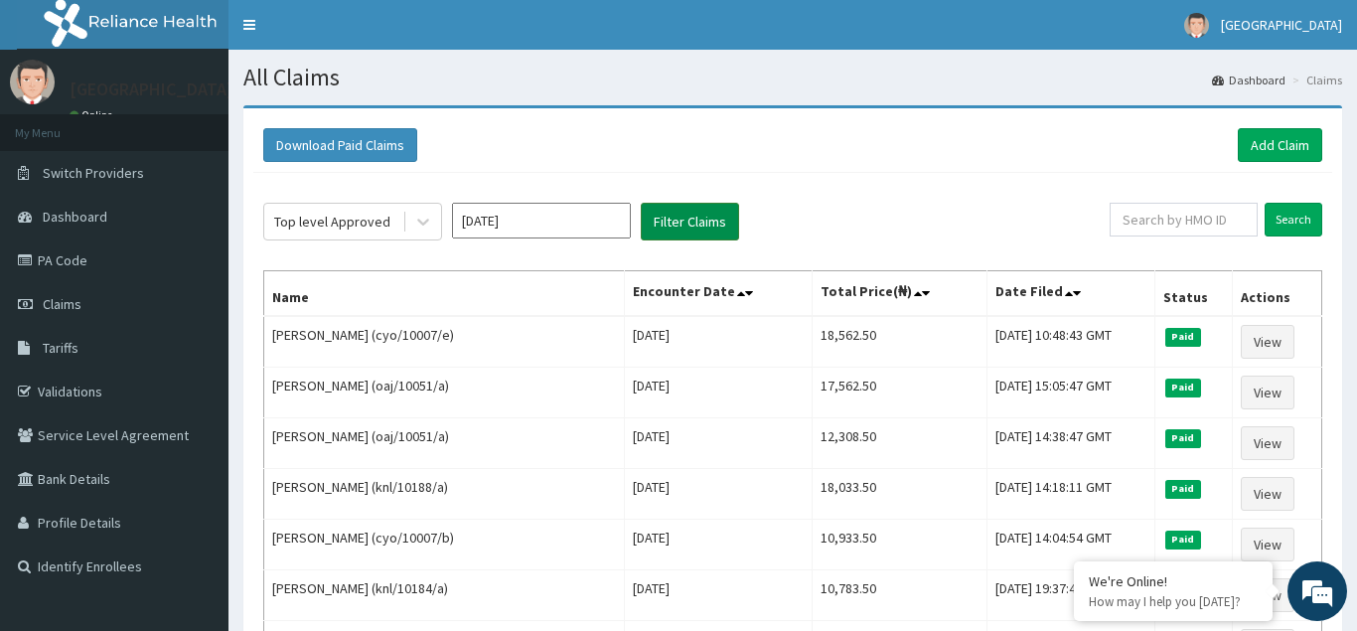
click at [678, 229] on button "Filter Claims" at bounding box center [690, 222] width 98 height 38
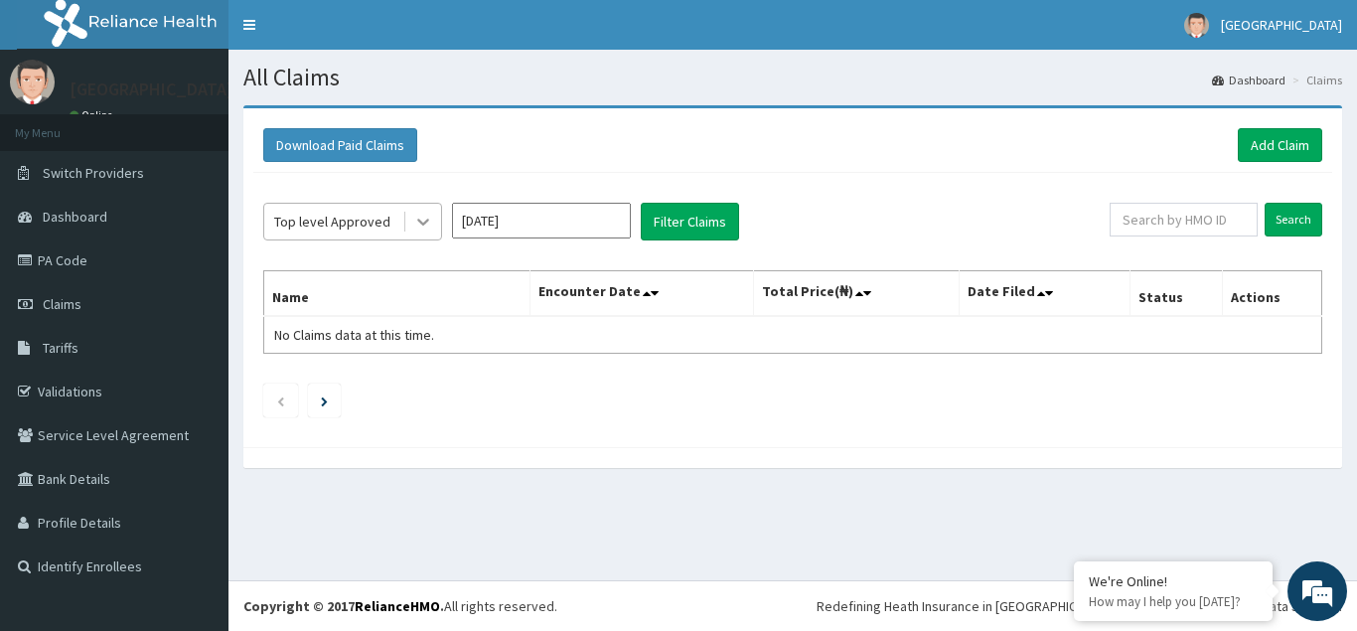
click at [425, 224] on icon at bounding box center [423, 223] width 12 height 7
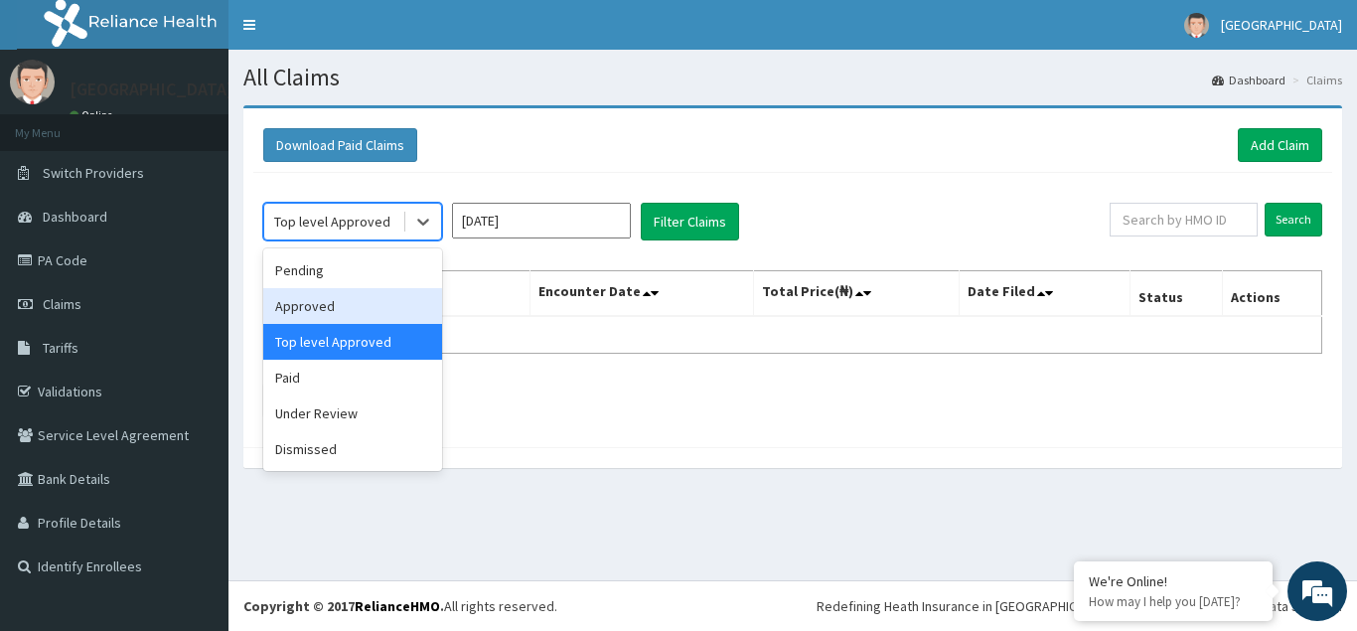
click at [322, 311] on div "Approved" at bounding box center [352, 306] width 179 height 36
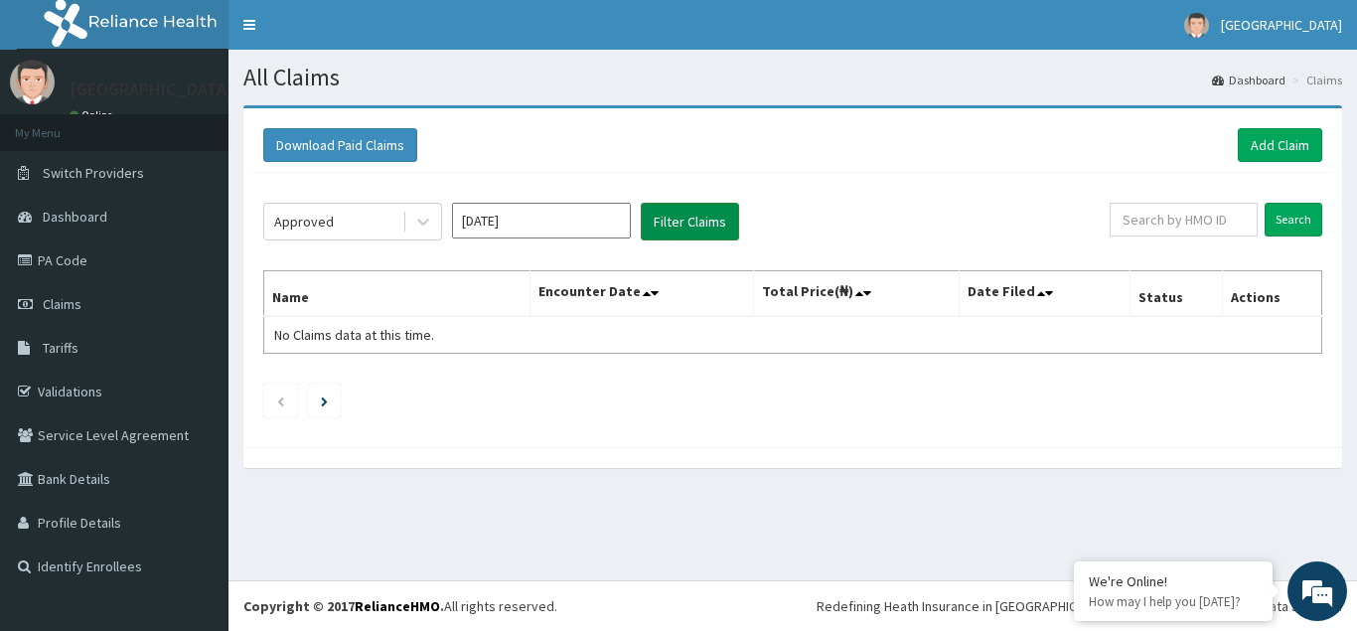
click at [690, 225] on button "Filter Claims" at bounding box center [690, 222] width 98 height 38
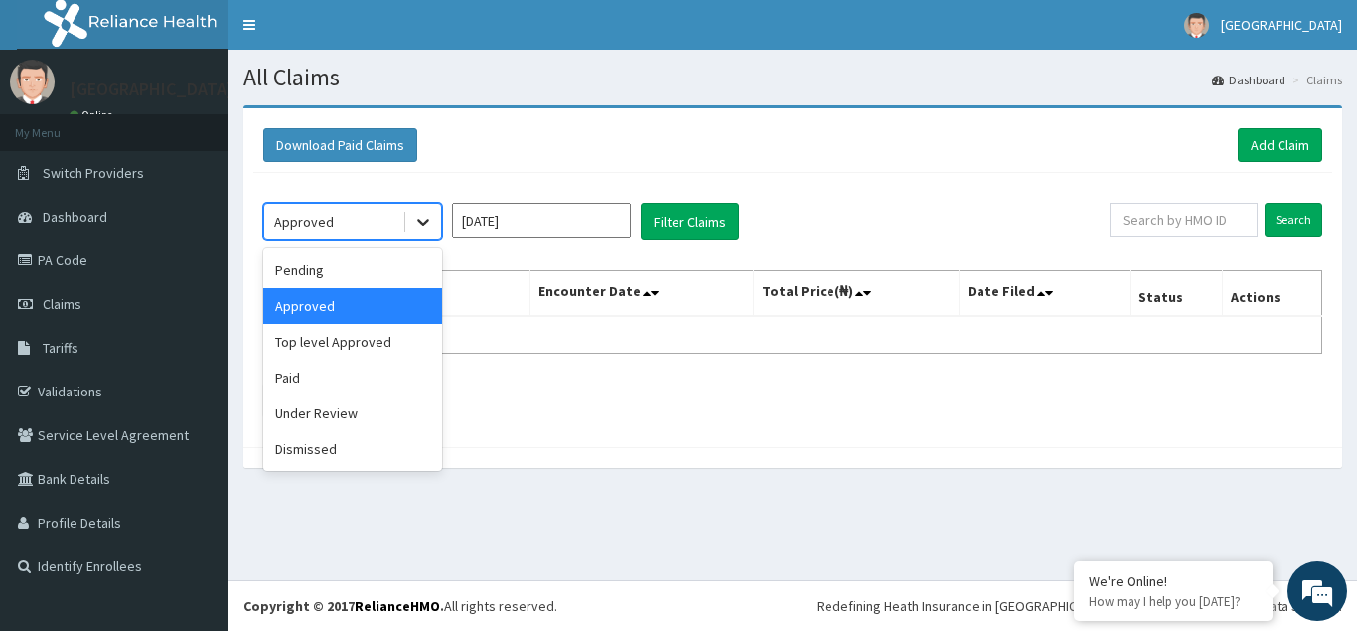
click at [418, 219] on icon at bounding box center [423, 222] width 20 height 20
click at [318, 263] on div "Pending" at bounding box center [352, 270] width 179 height 36
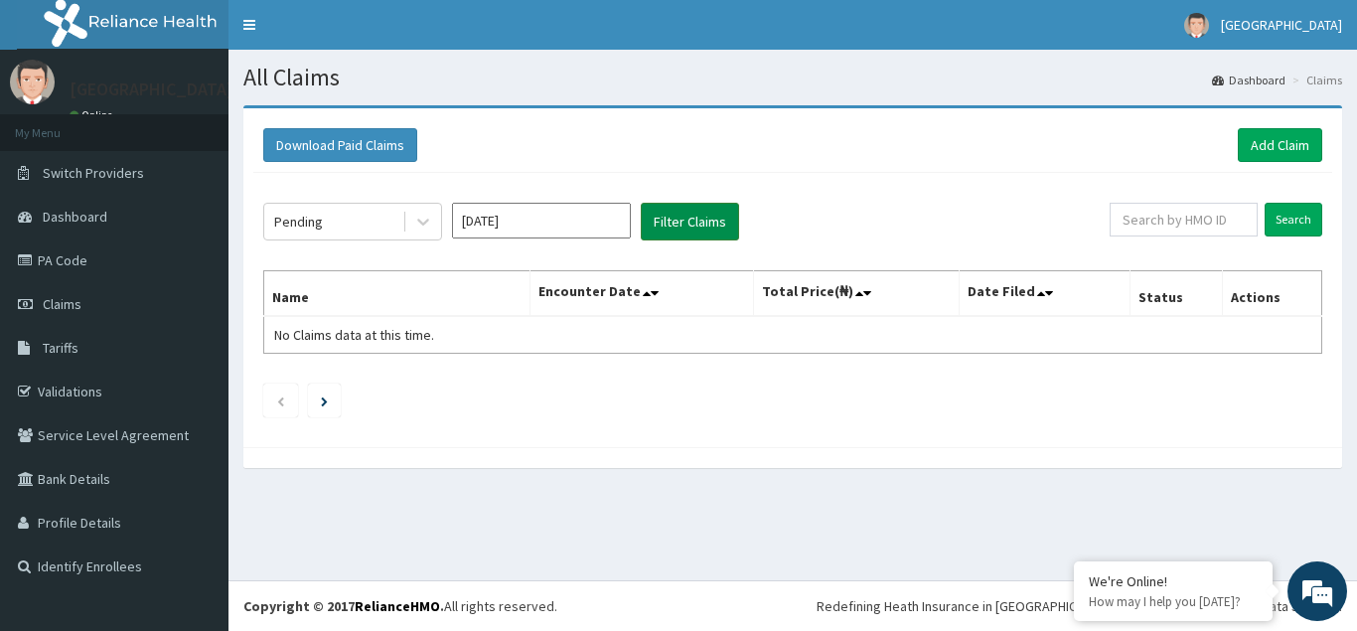
click at [686, 228] on button "Filter Claims" at bounding box center [690, 222] width 98 height 38
click at [577, 227] on input "[DATE]" at bounding box center [541, 221] width 179 height 36
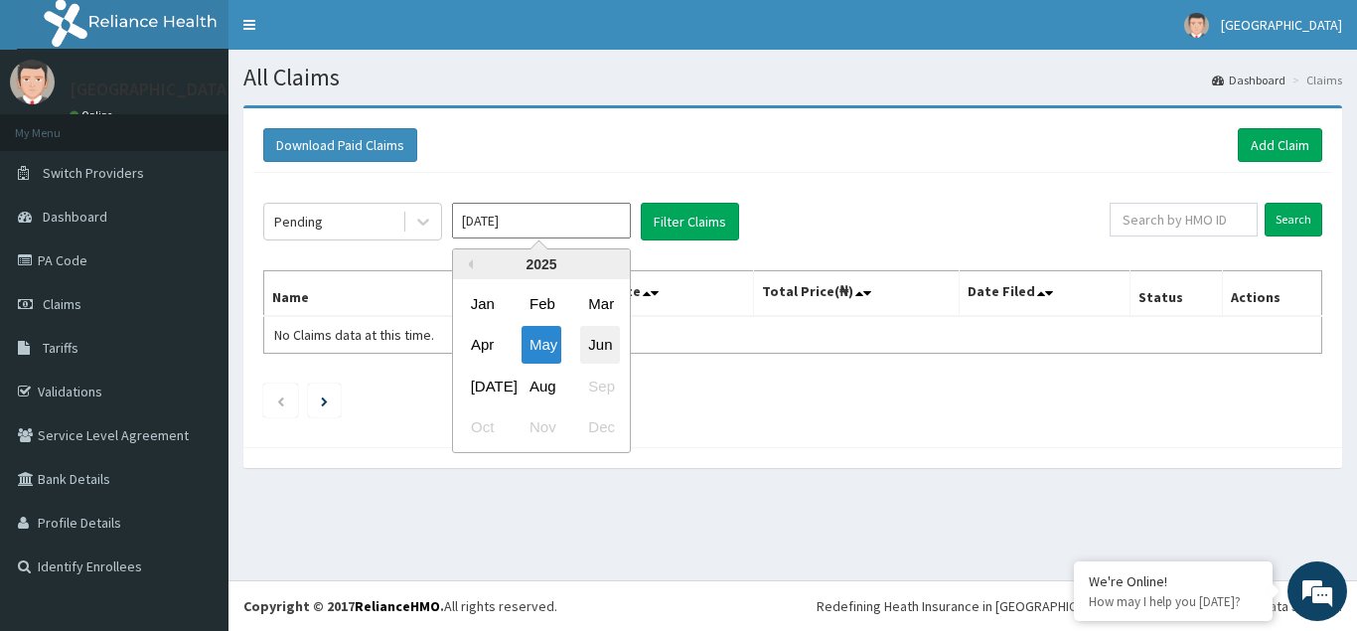
click at [608, 347] on div "Jun" at bounding box center [600, 345] width 40 height 37
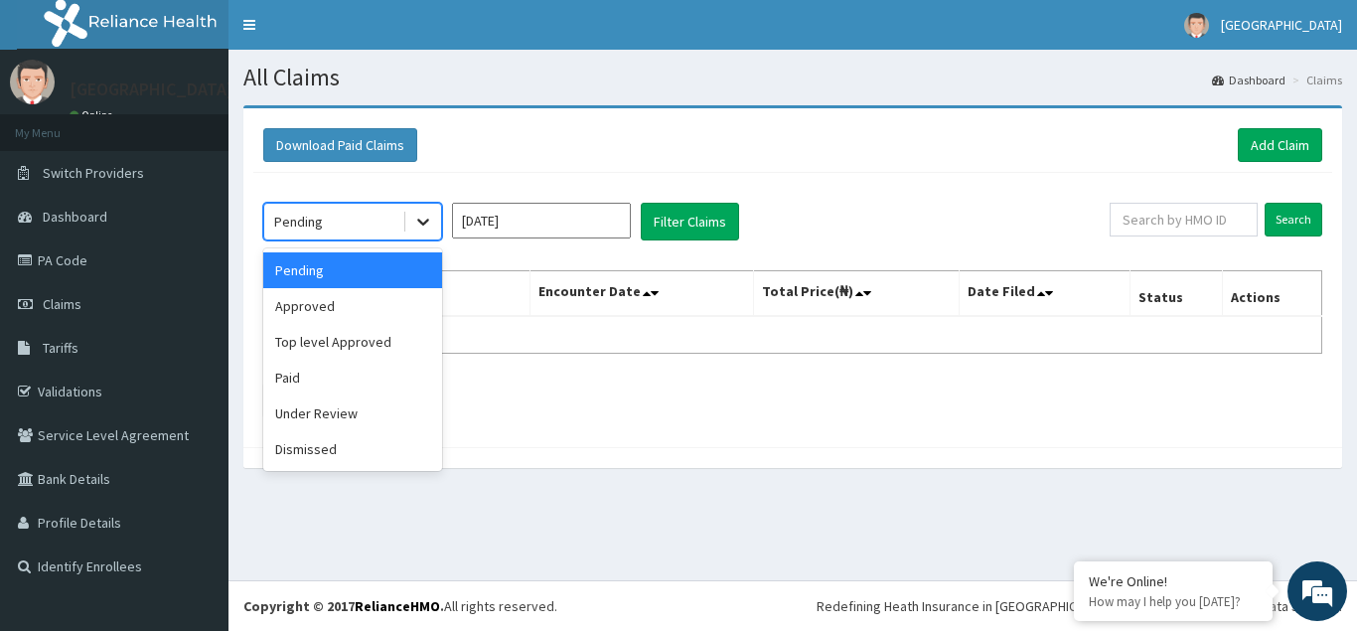
click at [431, 226] on icon at bounding box center [423, 222] width 20 height 20
click at [687, 217] on button "Filter Claims" at bounding box center [690, 222] width 98 height 38
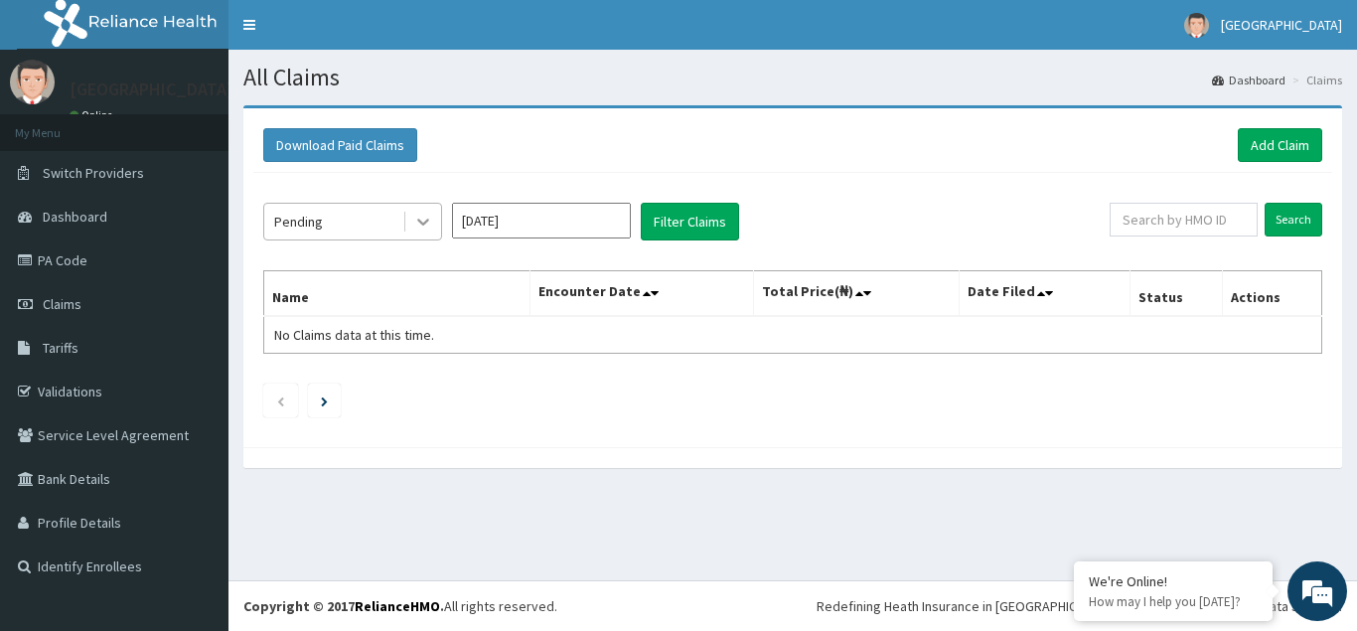
click at [422, 215] on icon at bounding box center [423, 222] width 20 height 20
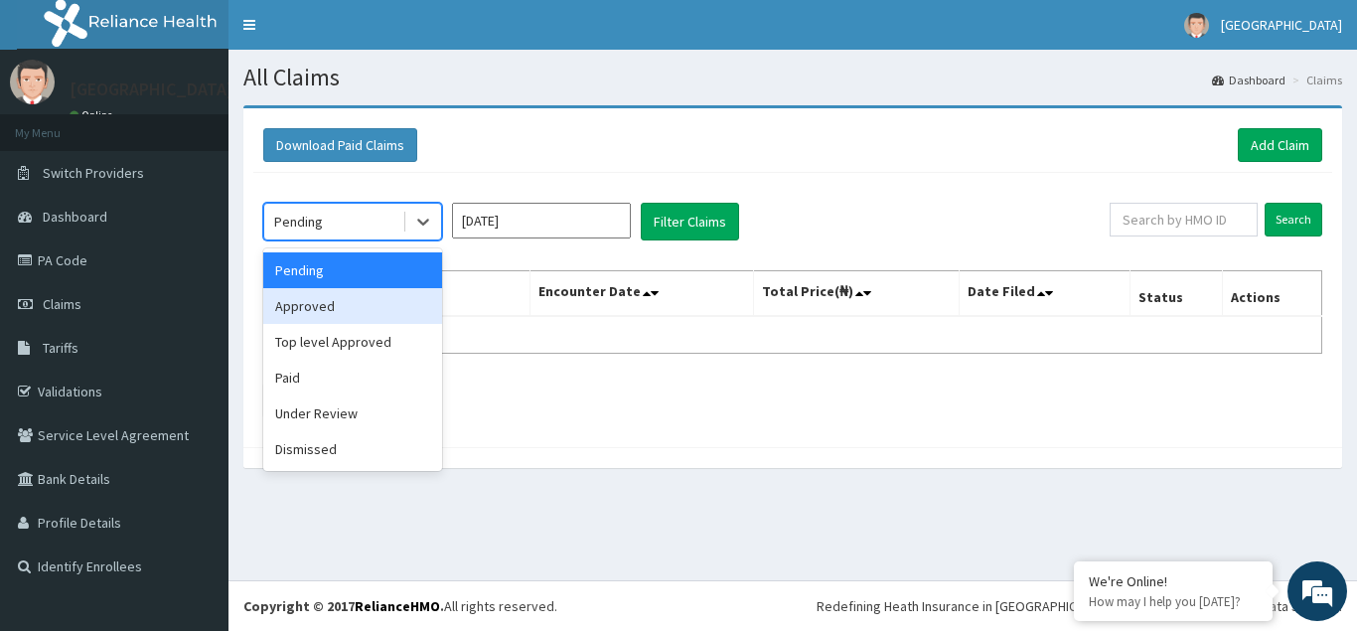
click at [318, 304] on div "Approved" at bounding box center [352, 306] width 179 height 36
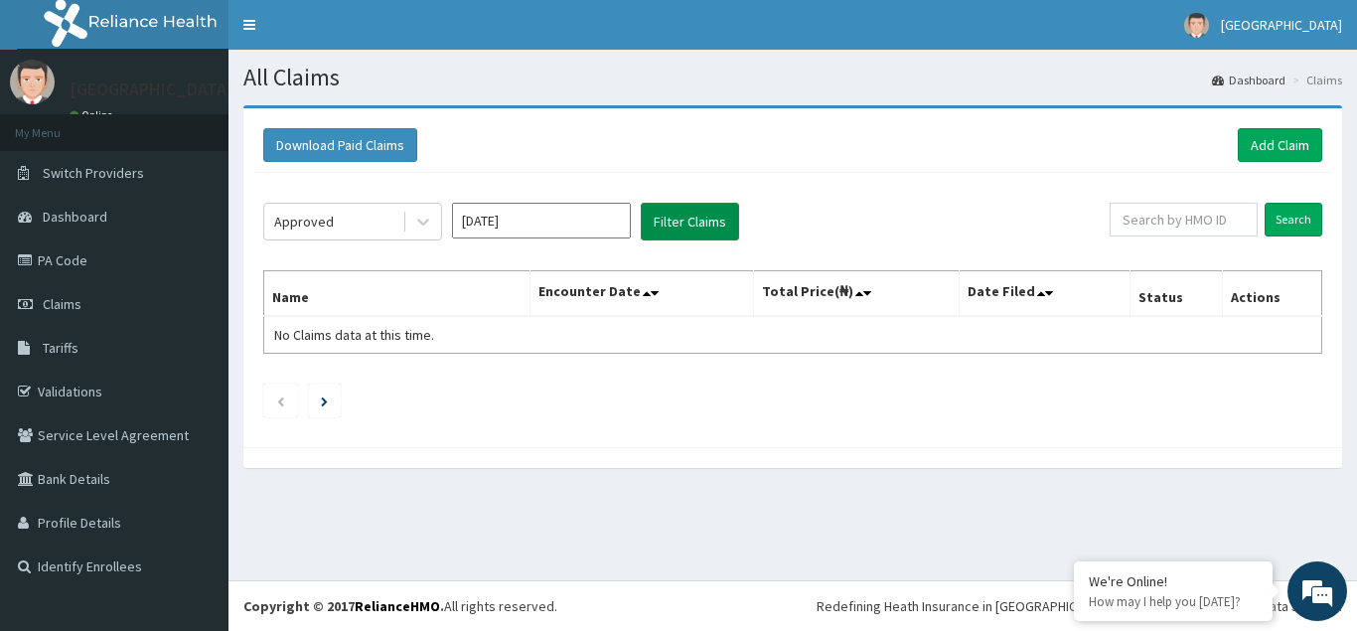
click at [698, 218] on button "Filter Claims" at bounding box center [690, 222] width 98 height 38
click at [420, 222] on icon at bounding box center [423, 223] width 12 height 7
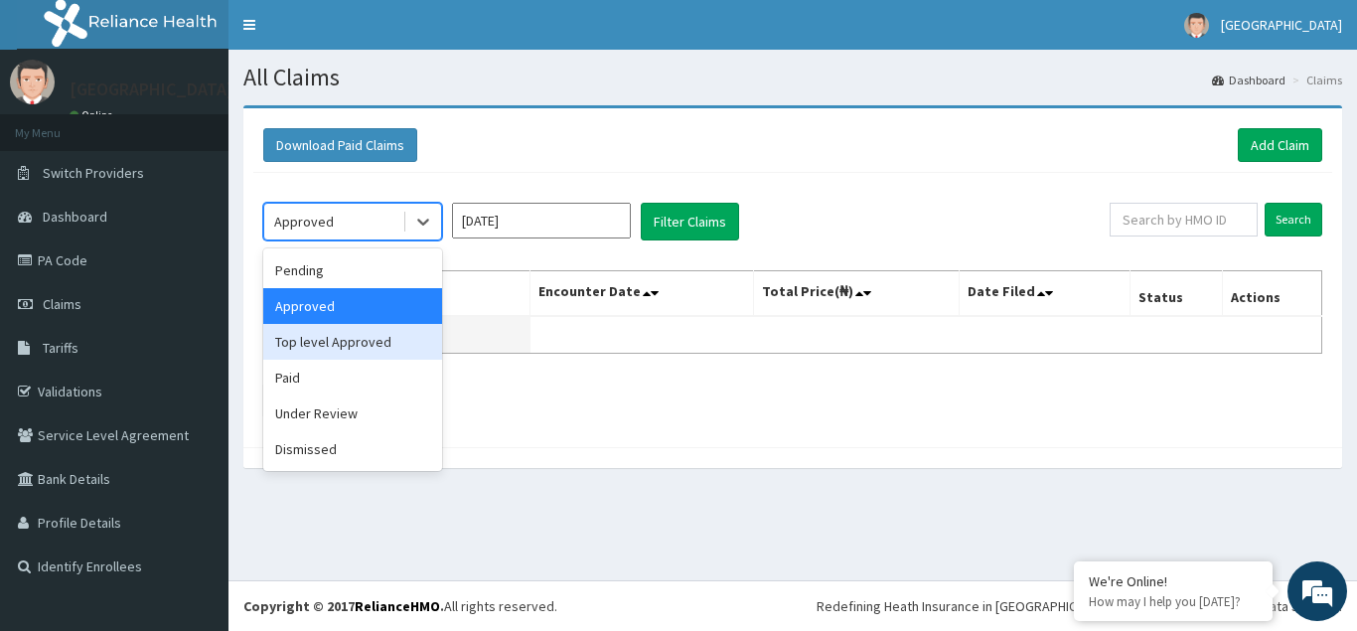
click at [354, 347] on div "Top level Approved" at bounding box center [352, 342] width 179 height 36
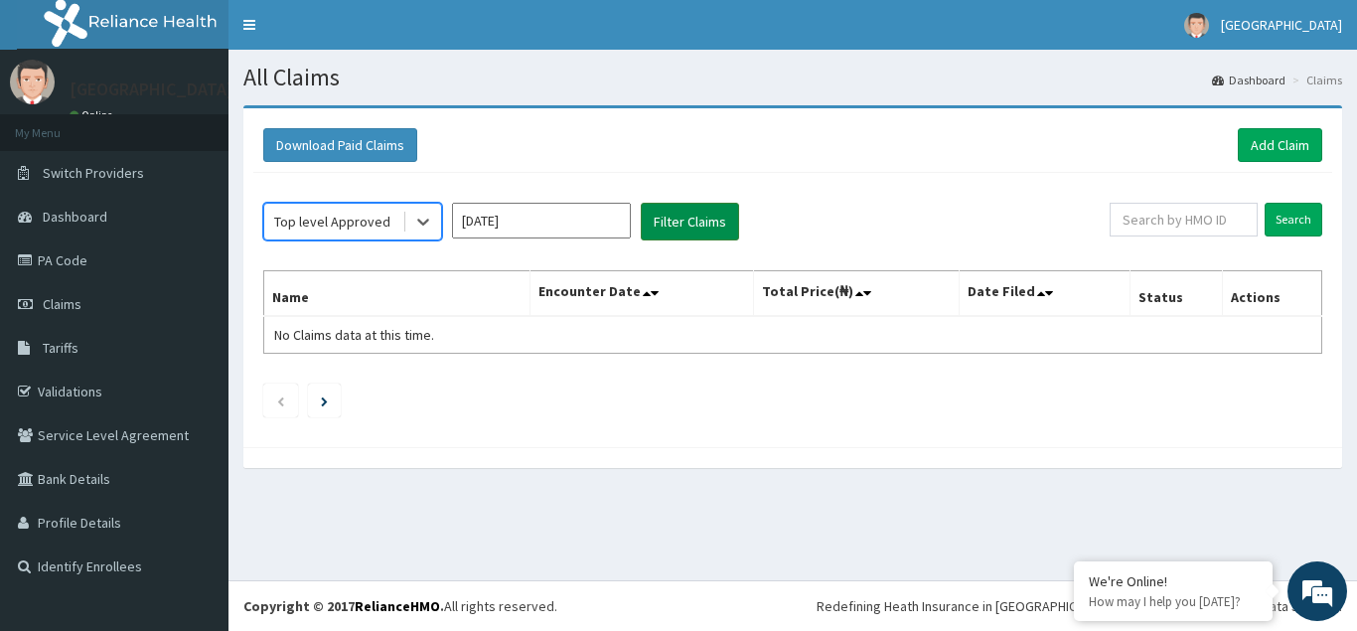
click at [670, 226] on button "Filter Claims" at bounding box center [690, 222] width 98 height 38
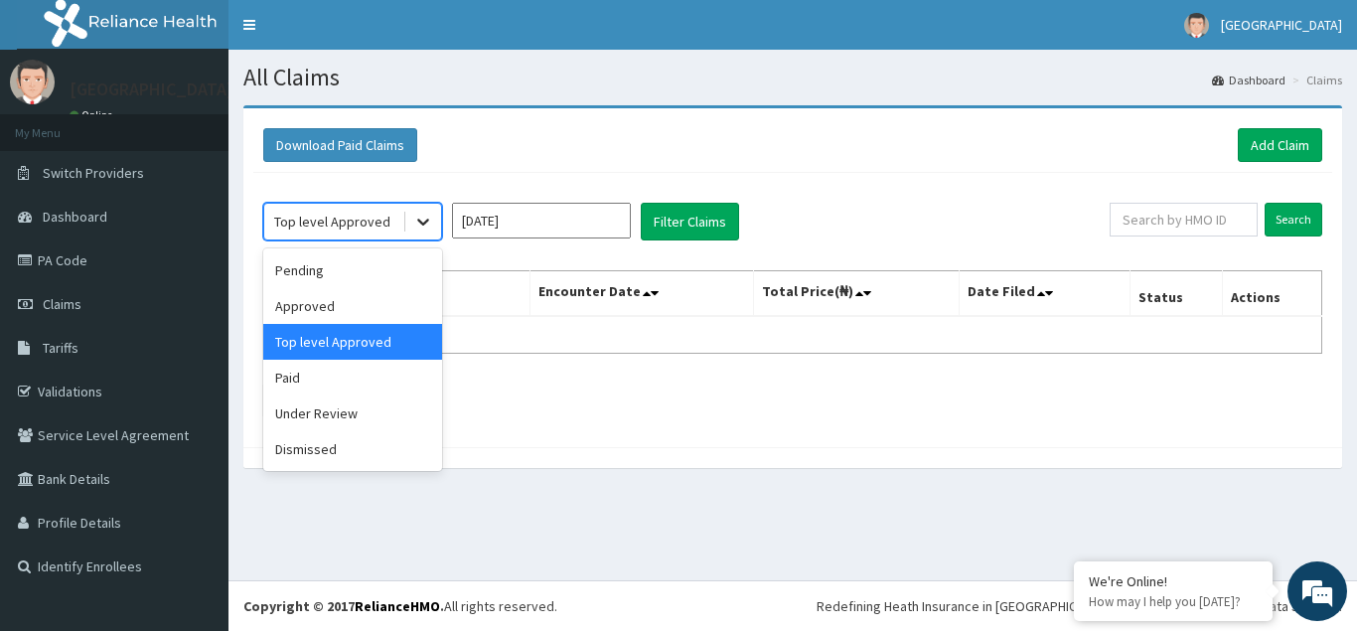
click at [425, 227] on icon at bounding box center [423, 222] width 20 height 20
click at [304, 379] on div "Paid" at bounding box center [352, 378] width 179 height 36
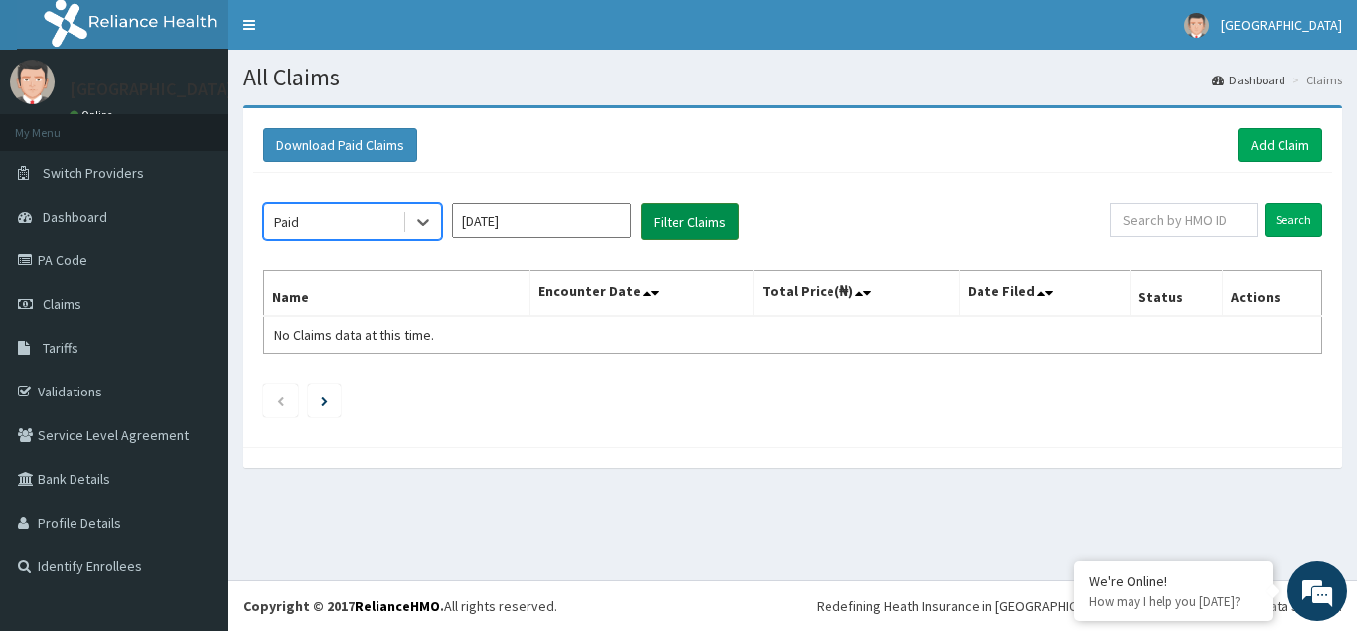
click at [684, 229] on button "Filter Claims" at bounding box center [690, 222] width 98 height 38
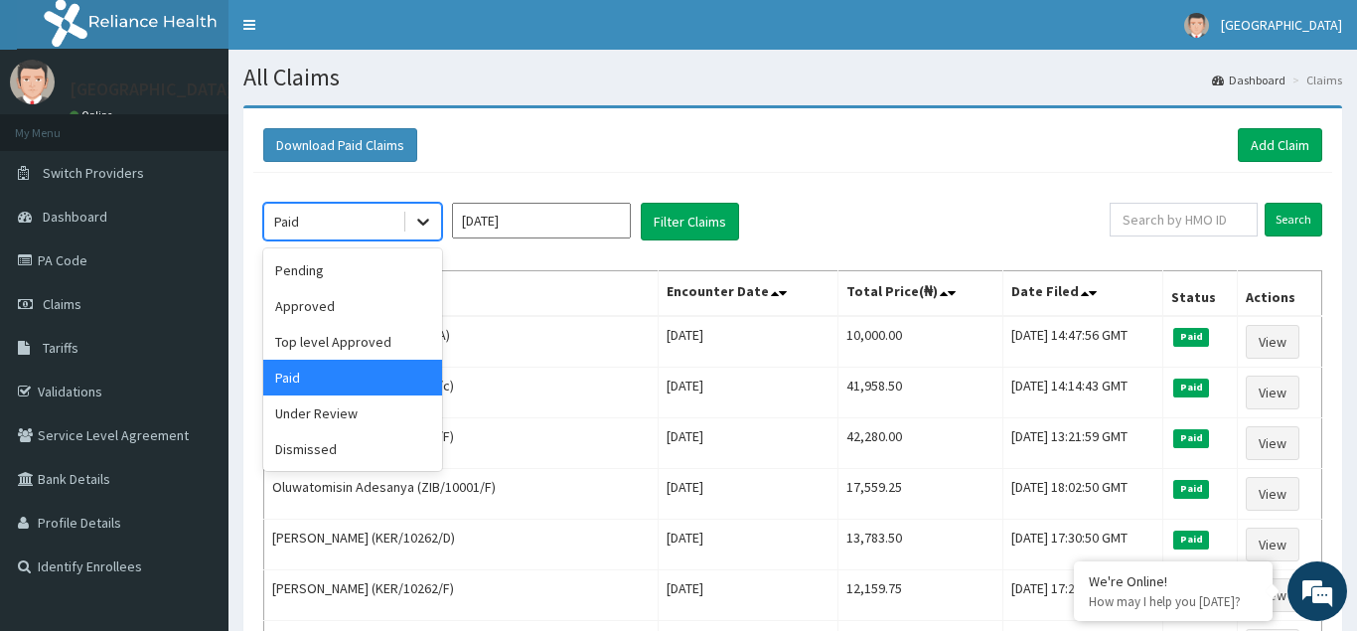
click at [429, 224] on icon at bounding box center [423, 222] width 20 height 20
click at [312, 413] on div "Under Review" at bounding box center [352, 413] width 179 height 36
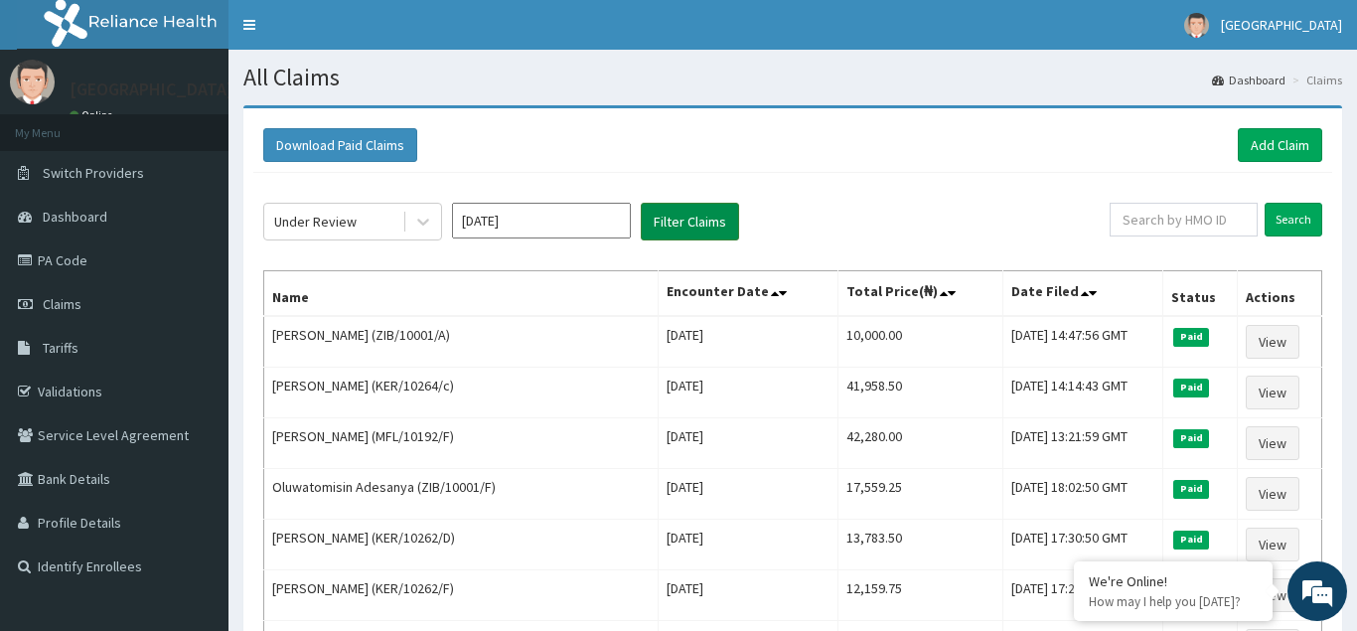
click at [697, 215] on button "Filter Claims" at bounding box center [690, 222] width 98 height 38
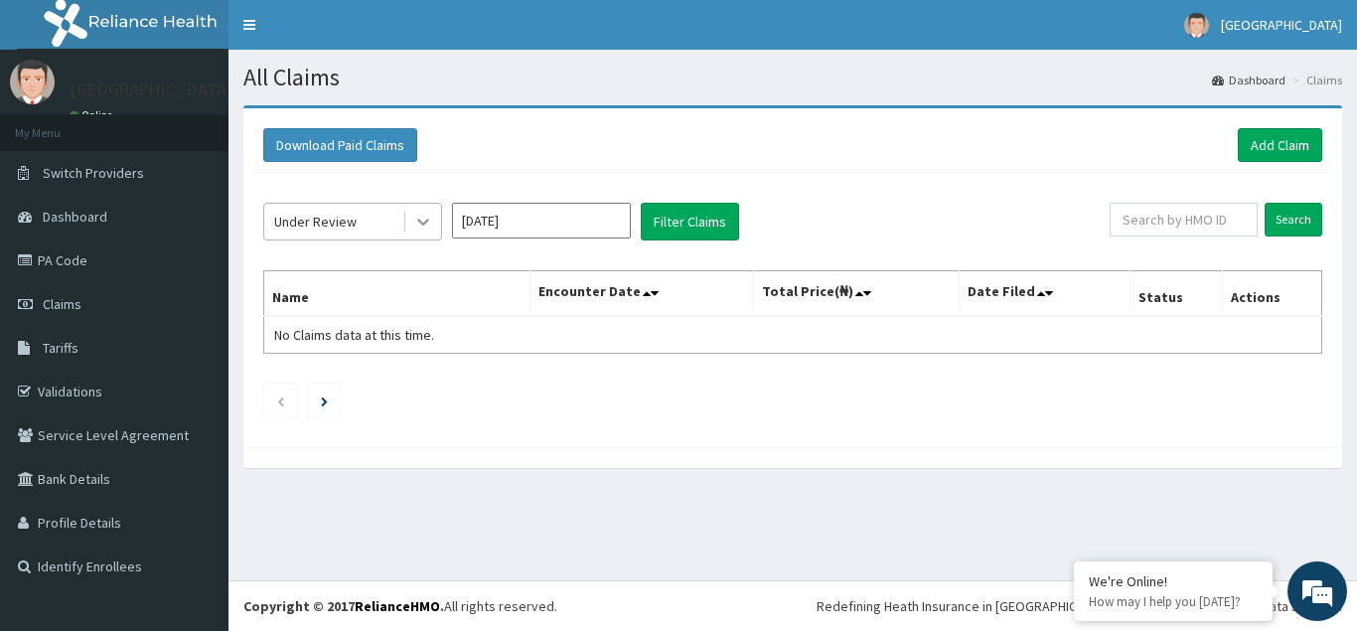
click at [421, 223] on icon at bounding box center [423, 223] width 12 height 7
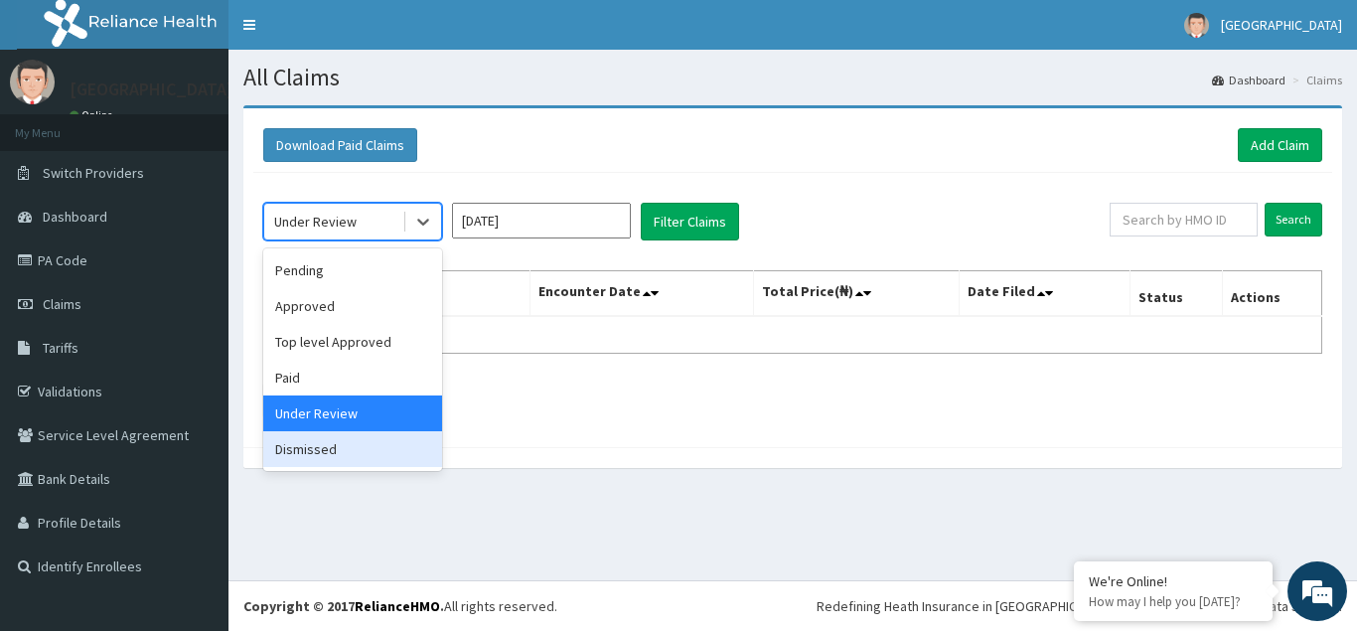
click at [303, 451] on div "Dismissed" at bounding box center [352, 449] width 179 height 36
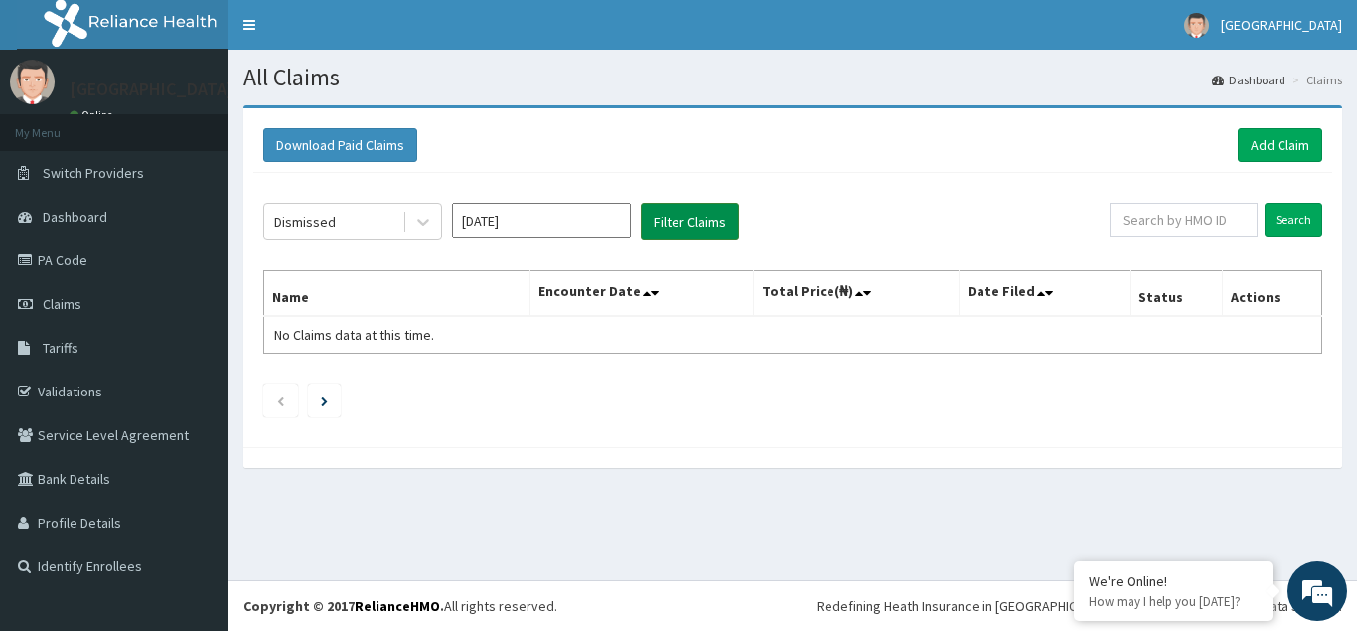
click at [667, 226] on button "Filter Claims" at bounding box center [690, 222] width 98 height 38
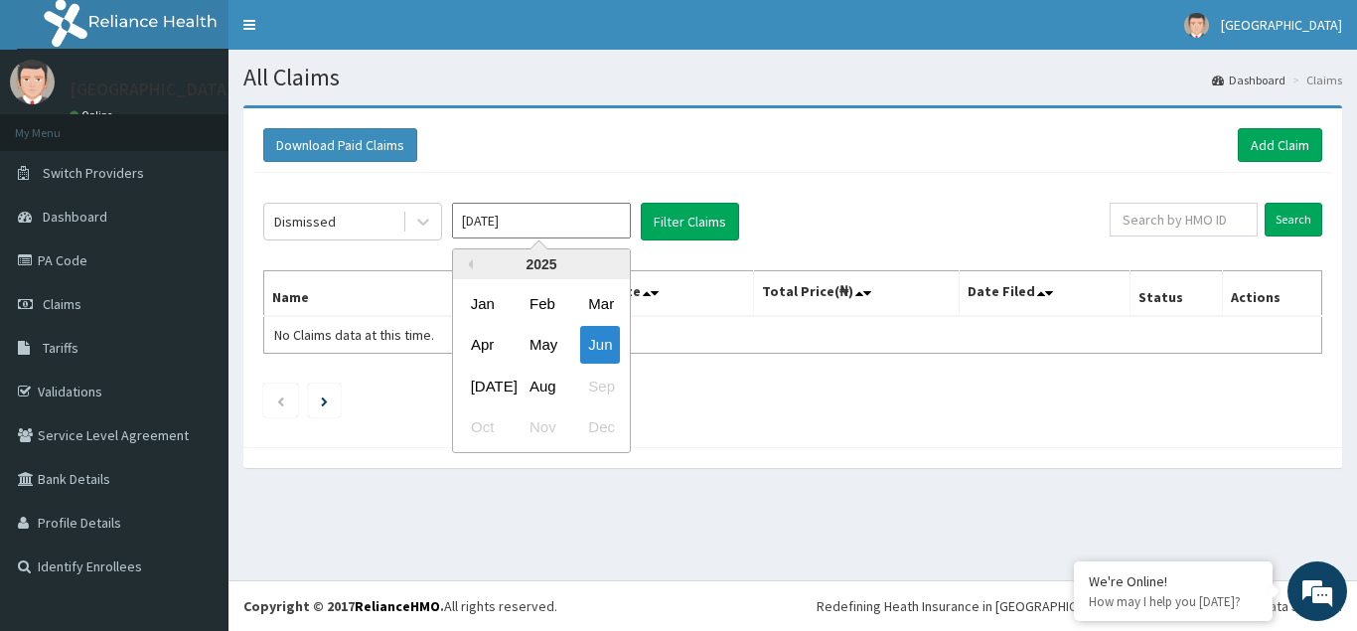
click at [563, 223] on input "[DATE]" at bounding box center [541, 221] width 179 height 36
click at [487, 393] on div "[DATE]" at bounding box center [483, 386] width 40 height 37
type input "[DATE]"
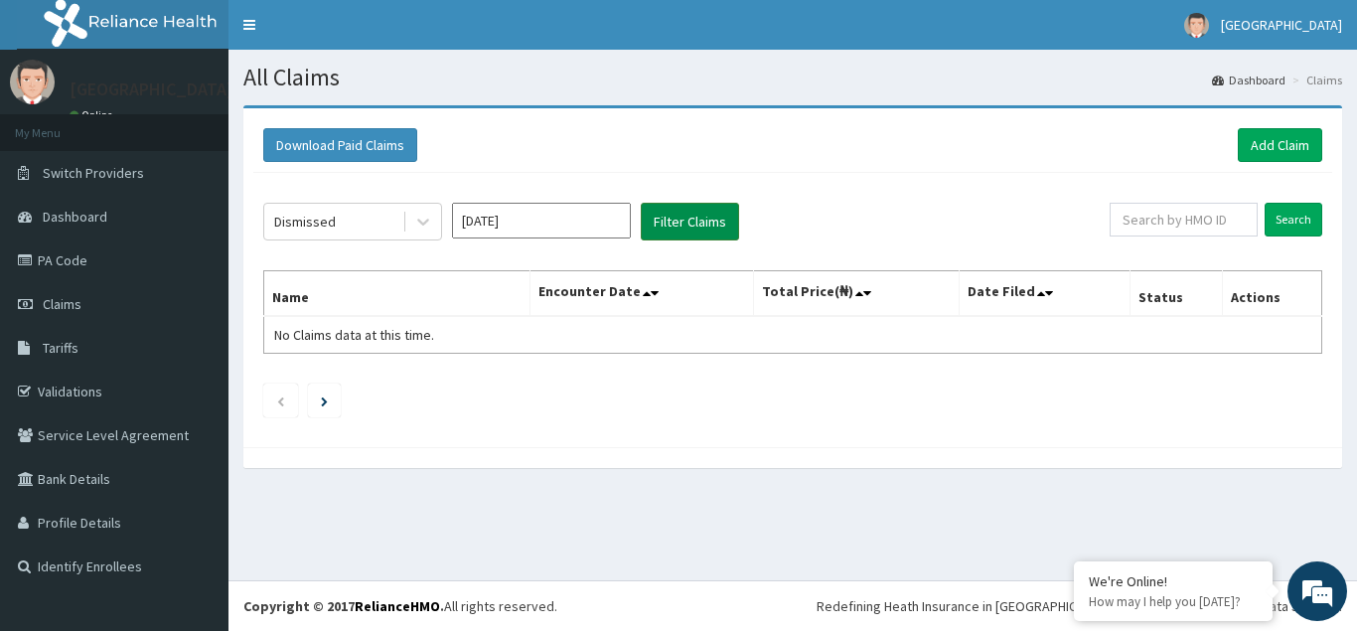
click at [662, 223] on button "Filter Claims" at bounding box center [690, 222] width 98 height 38
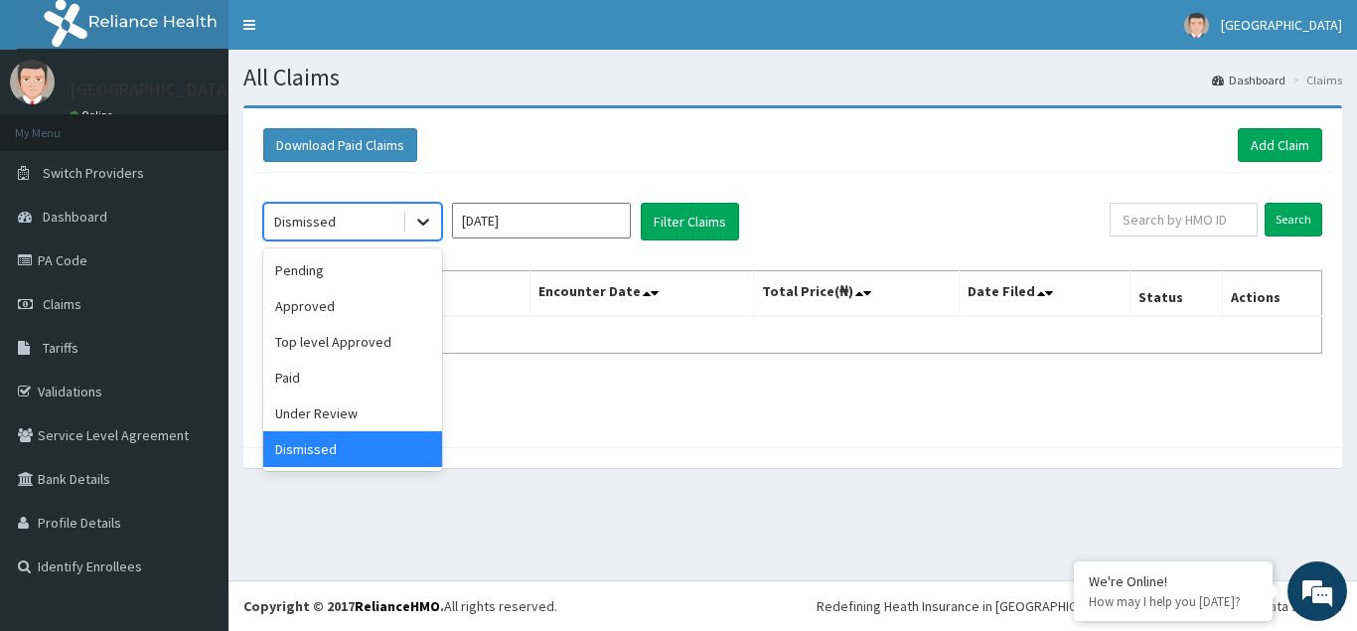
click at [426, 229] on icon at bounding box center [423, 222] width 20 height 20
click at [303, 420] on div "Under Review" at bounding box center [352, 413] width 179 height 36
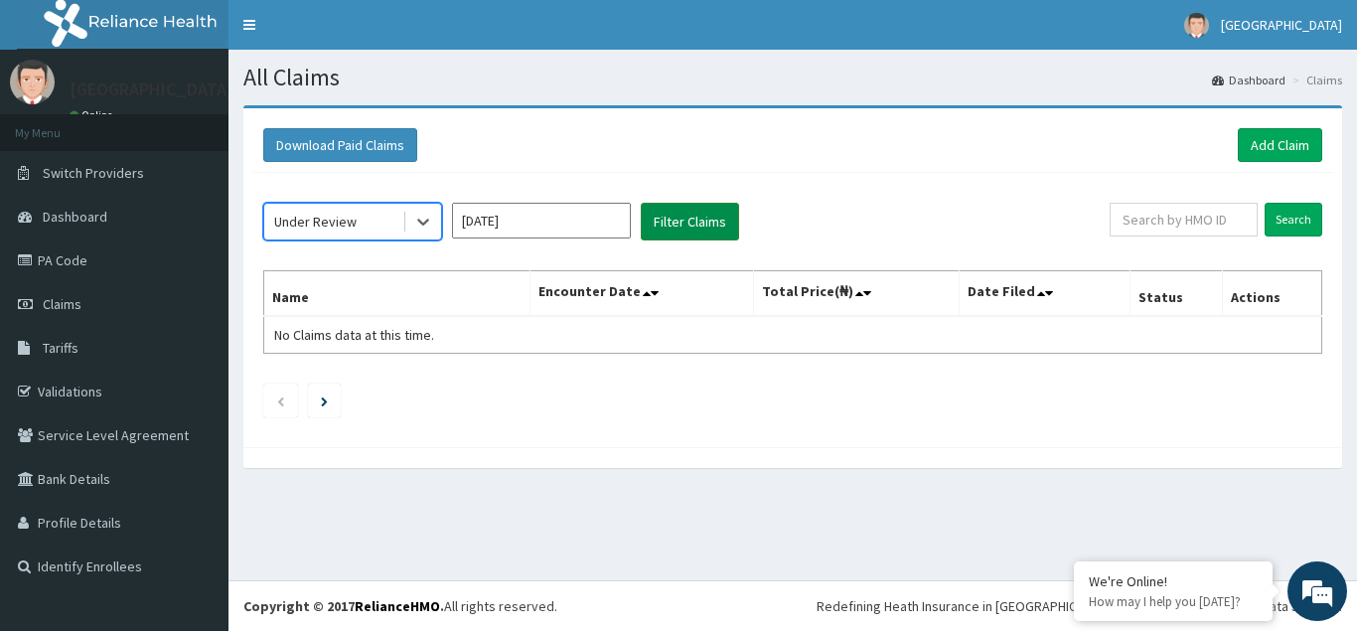
click at [690, 218] on button "Filter Claims" at bounding box center [690, 222] width 98 height 38
click at [430, 220] on icon at bounding box center [423, 222] width 20 height 20
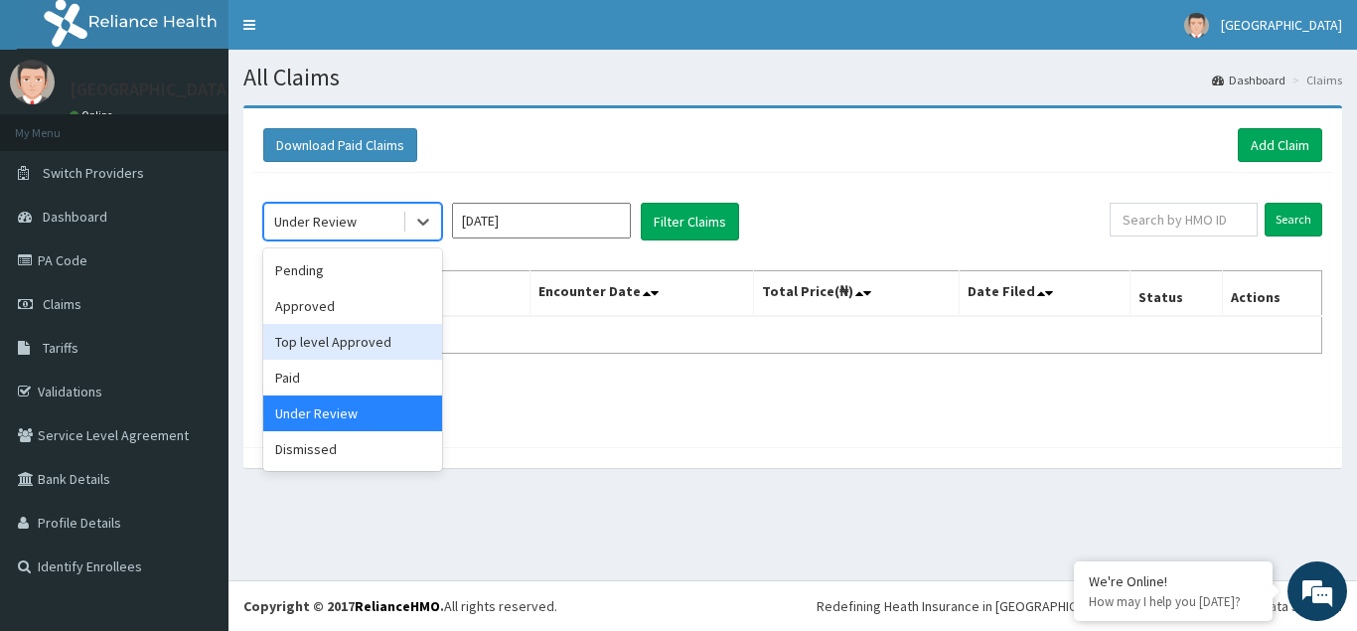
click at [330, 344] on div "Top level Approved" at bounding box center [352, 342] width 179 height 36
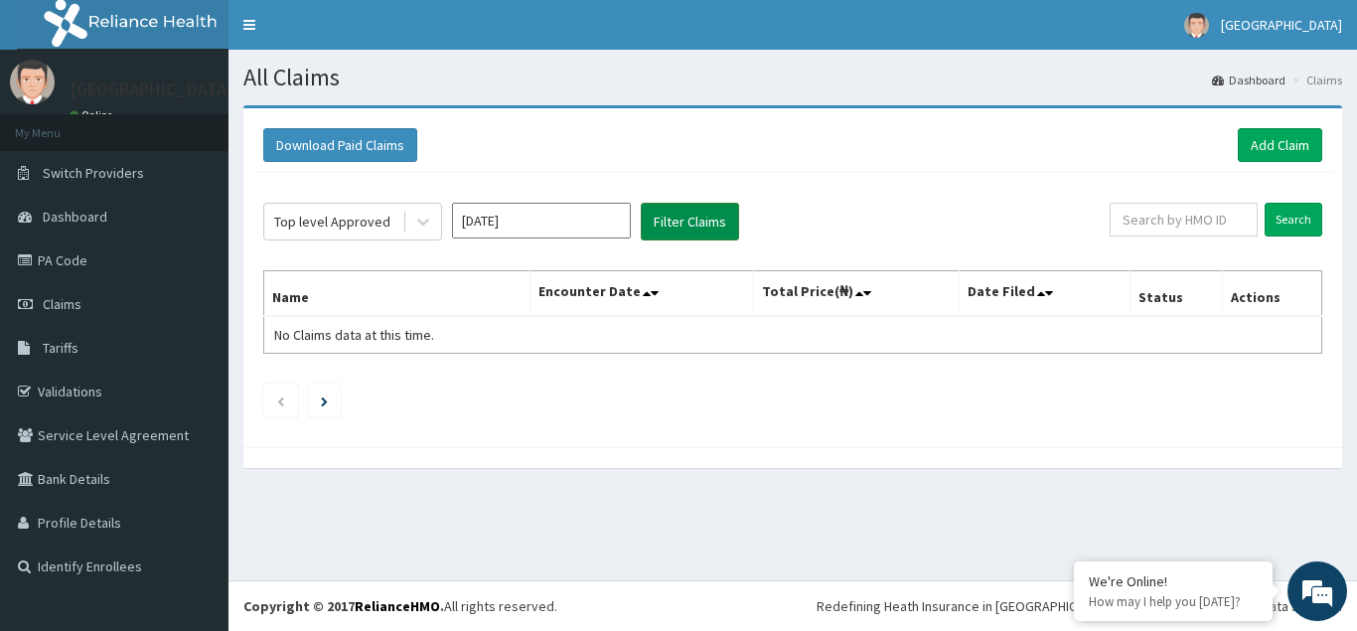
click at [683, 220] on button "Filter Claims" at bounding box center [690, 222] width 98 height 38
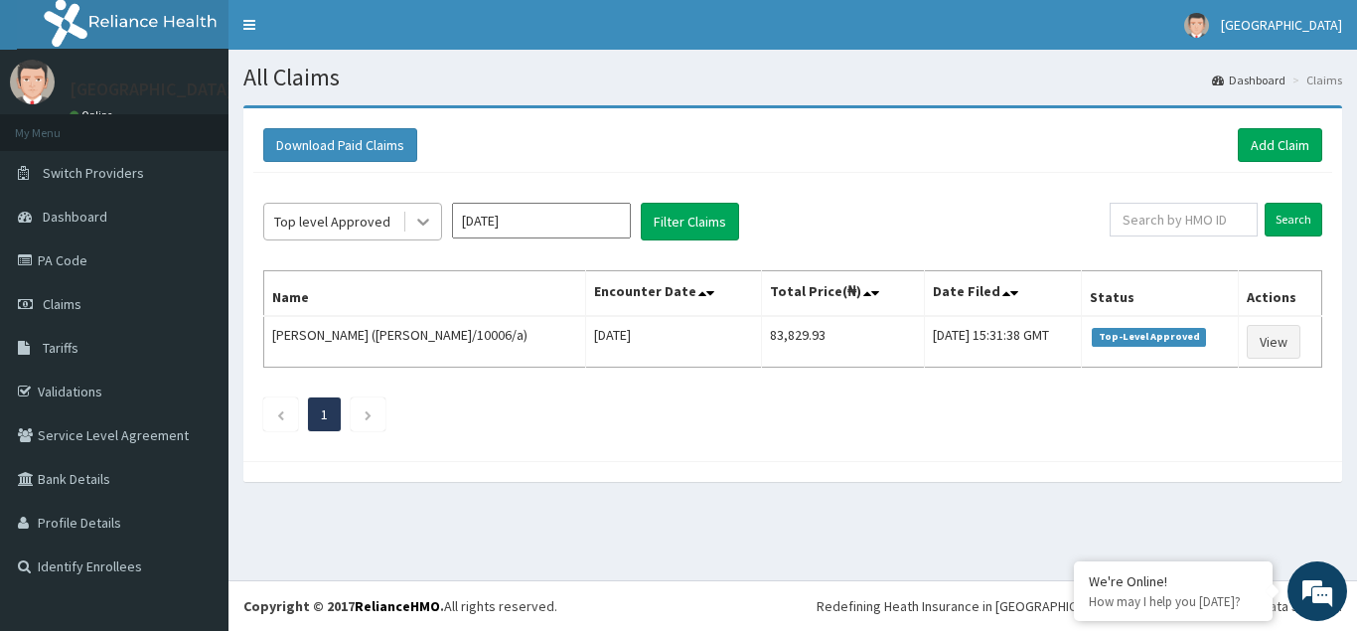
click at [429, 225] on icon at bounding box center [423, 222] width 20 height 20
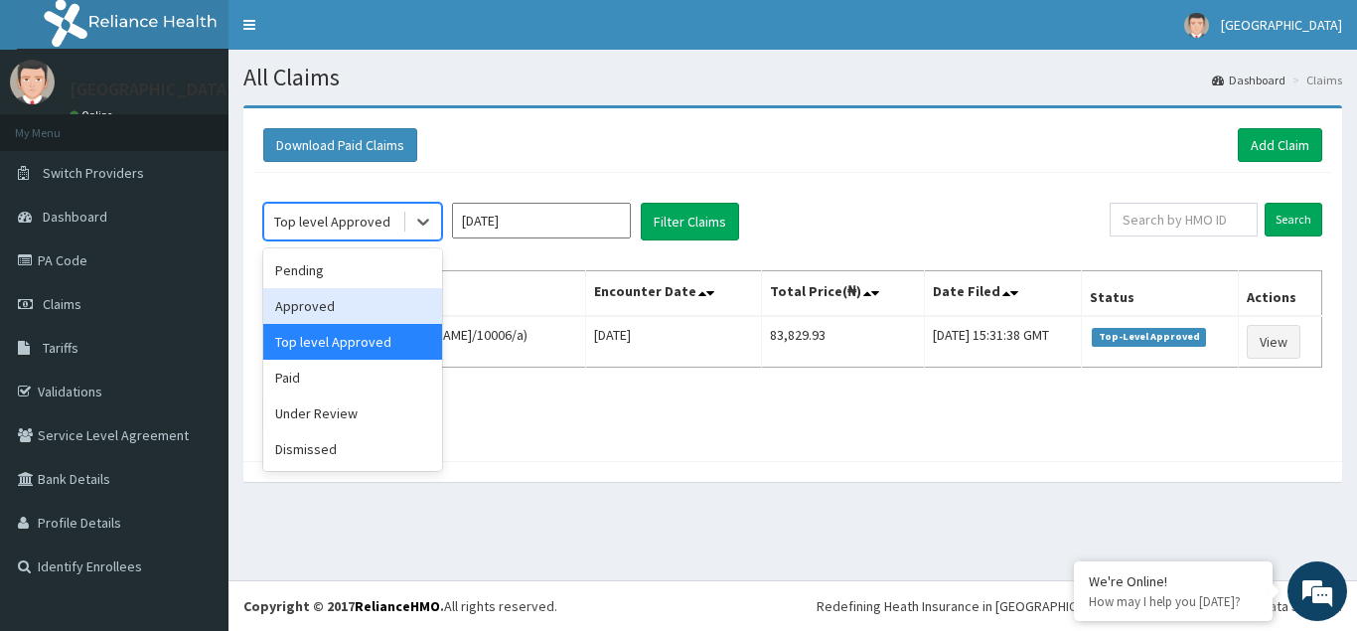
click at [353, 308] on div "Approved" at bounding box center [352, 306] width 179 height 36
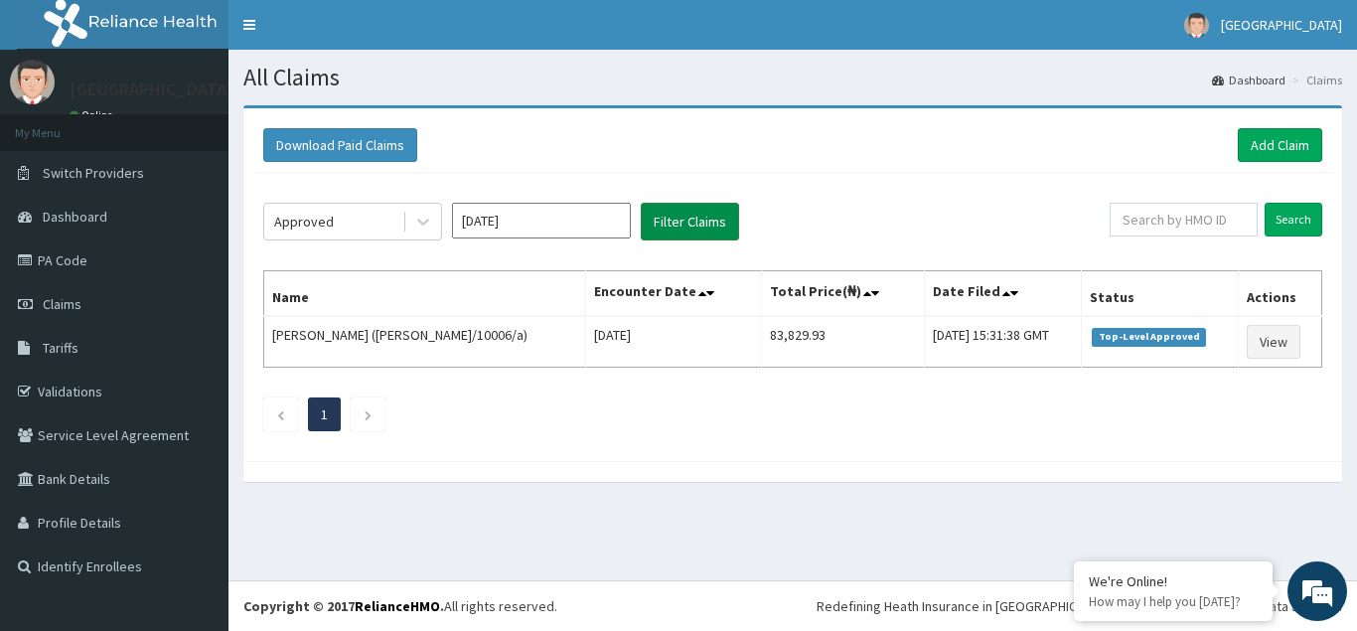
click at [686, 228] on button "Filter Claims" at bounding box center [690, 222] width 98 height 38
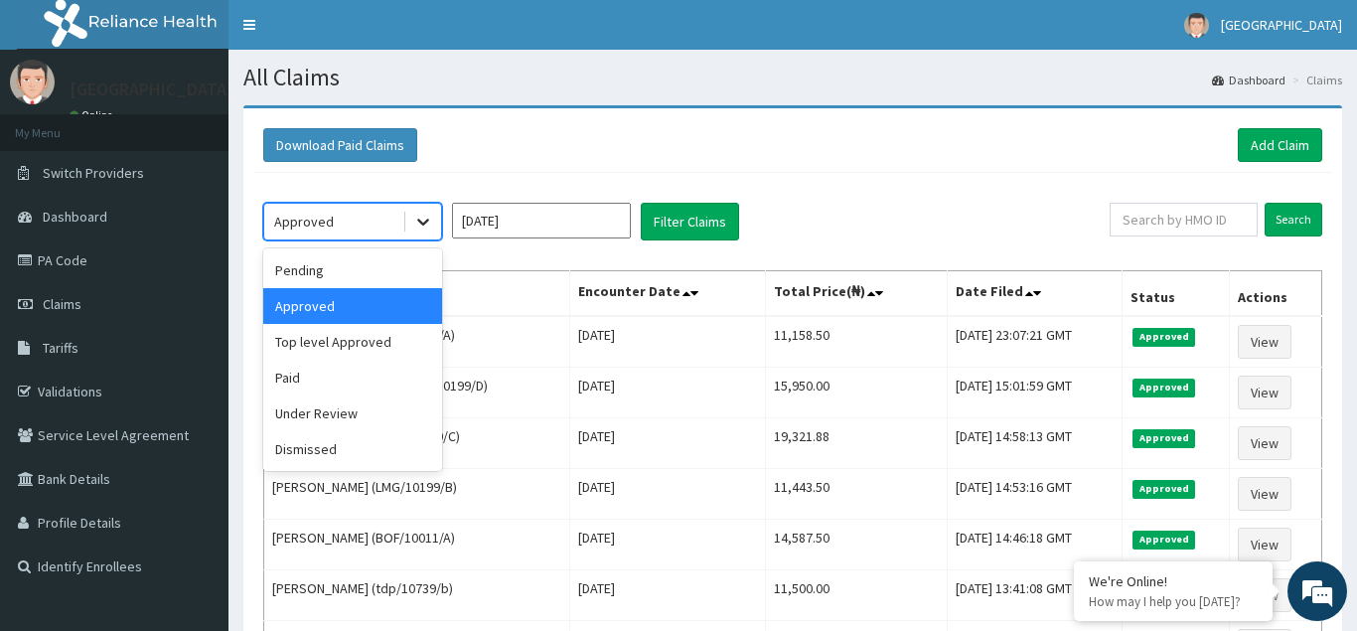
click at [427, 226] on icon at bounding box center [423, 222] width 20 height 20
click at [342, 275] on div "Pending" at bounding box center [352, 270] width 179 height 36
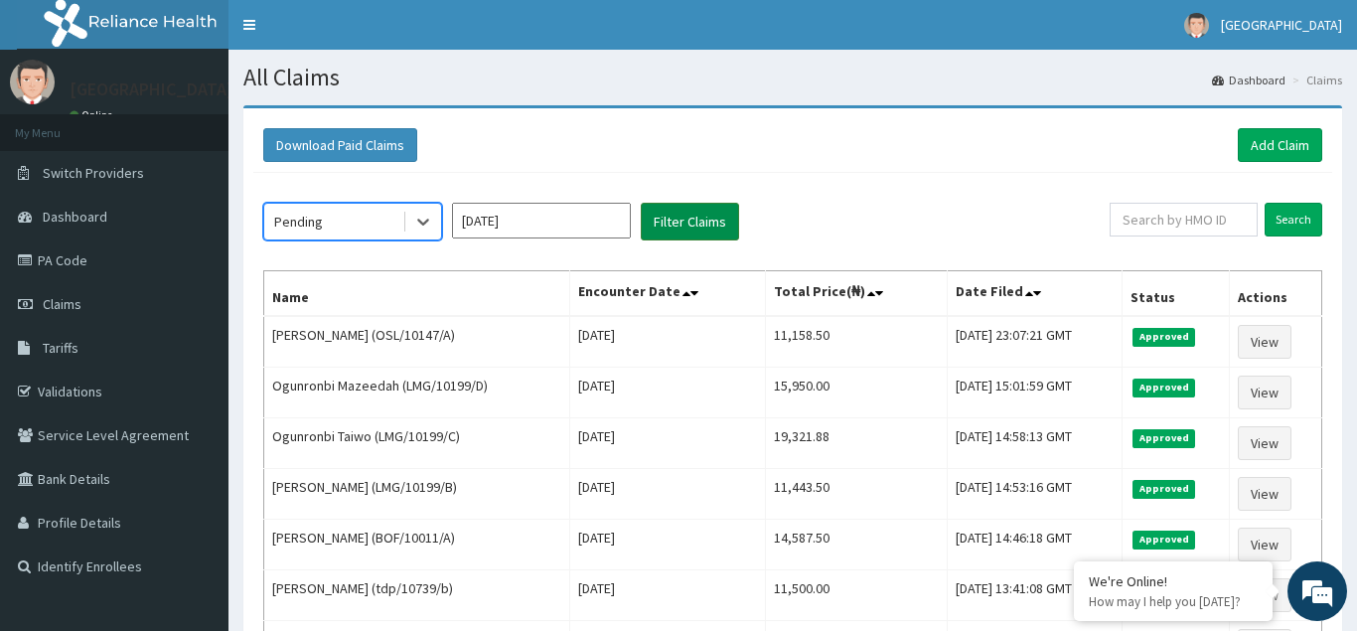
click at [674, 217] on button "Filter Claims" at bounding box center [690, 222] width 98 height 38
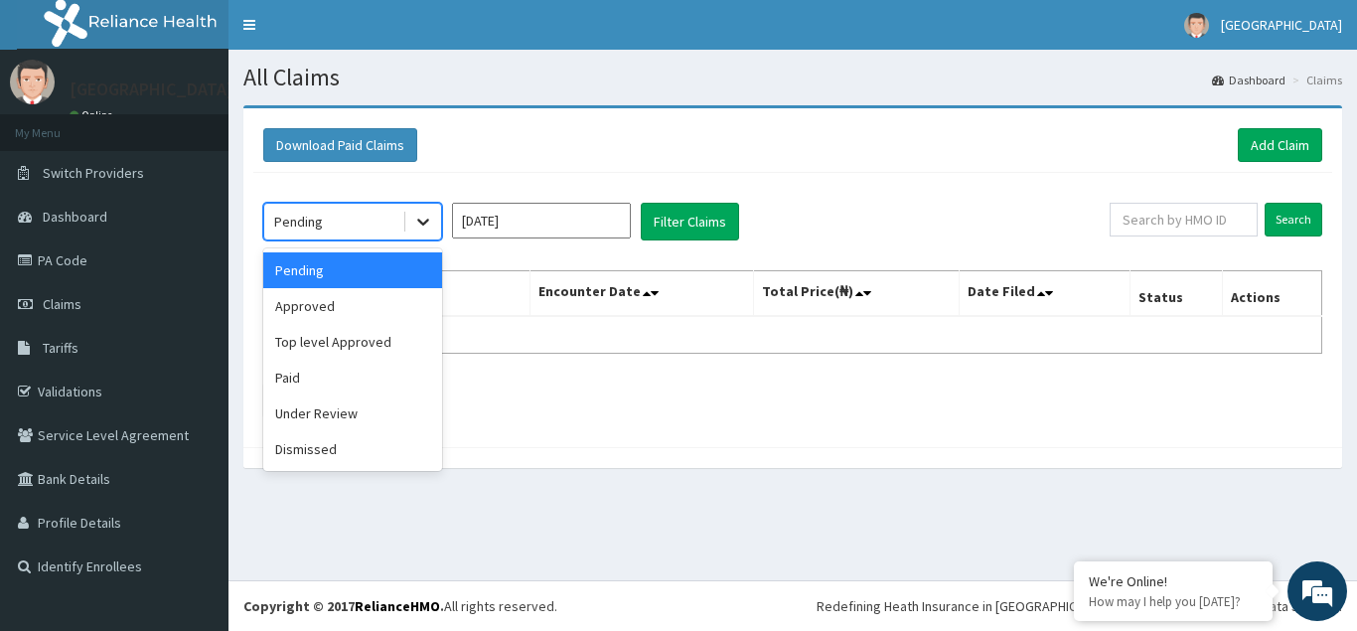
click at [426, 225] on icon at bounding box center [423, 222] width 20 height 20
click at [323, 306] on div "Approved" at bounding box center [352, 306] width 179 height 36
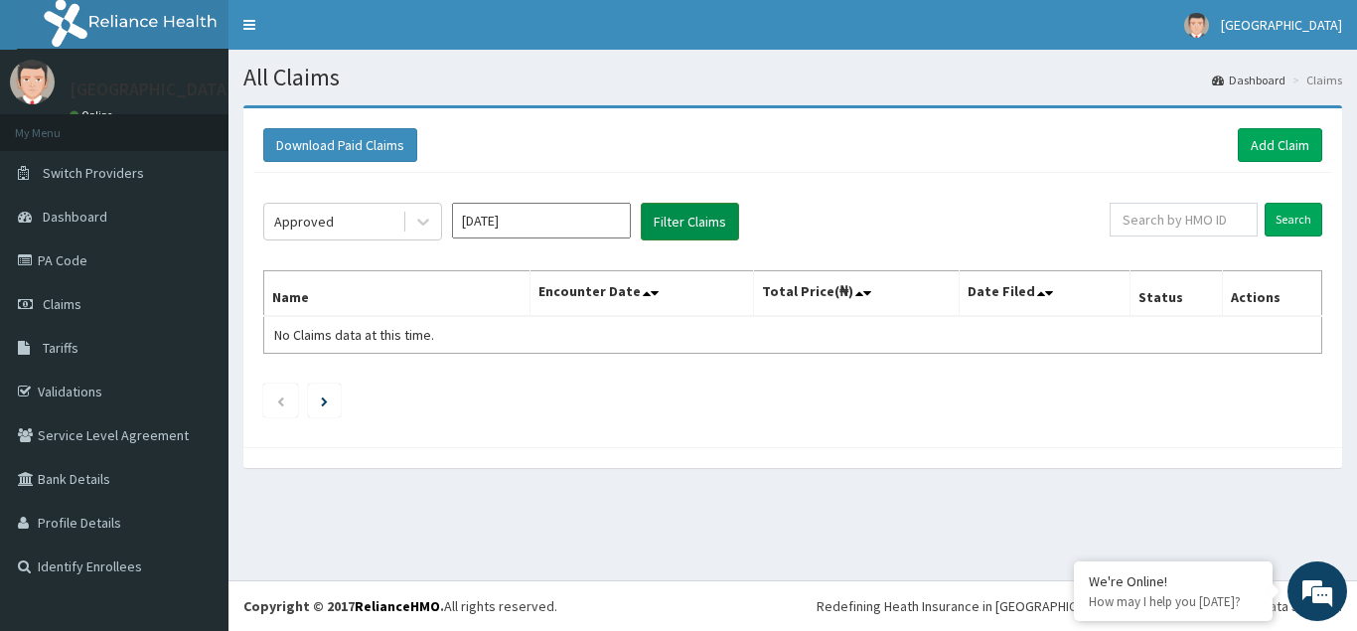
click at [700, 216] on button "Filter Claims" at bounding box center [690, 222] width 98 height 38
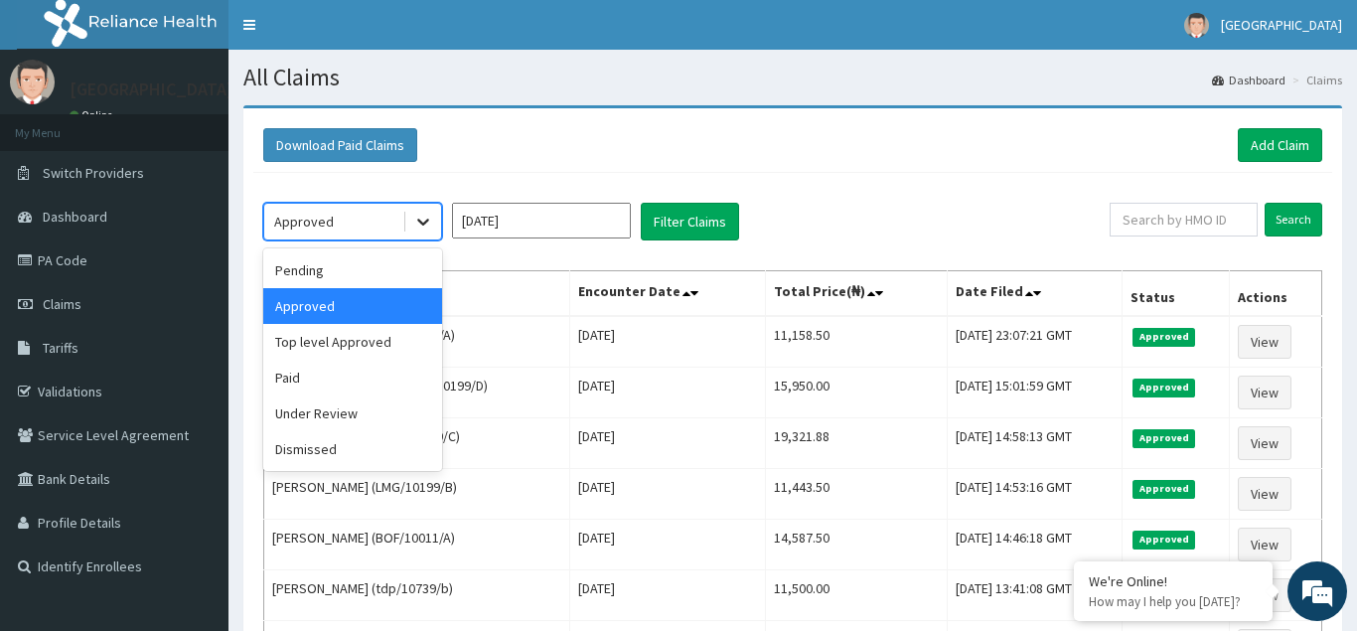
click at [422, 219] on icon at bounding box center [423, 222] width 20 height 20
click at [354, 348] on div "Top level Approved" at bounding box center [352, 342] width 179 height 36
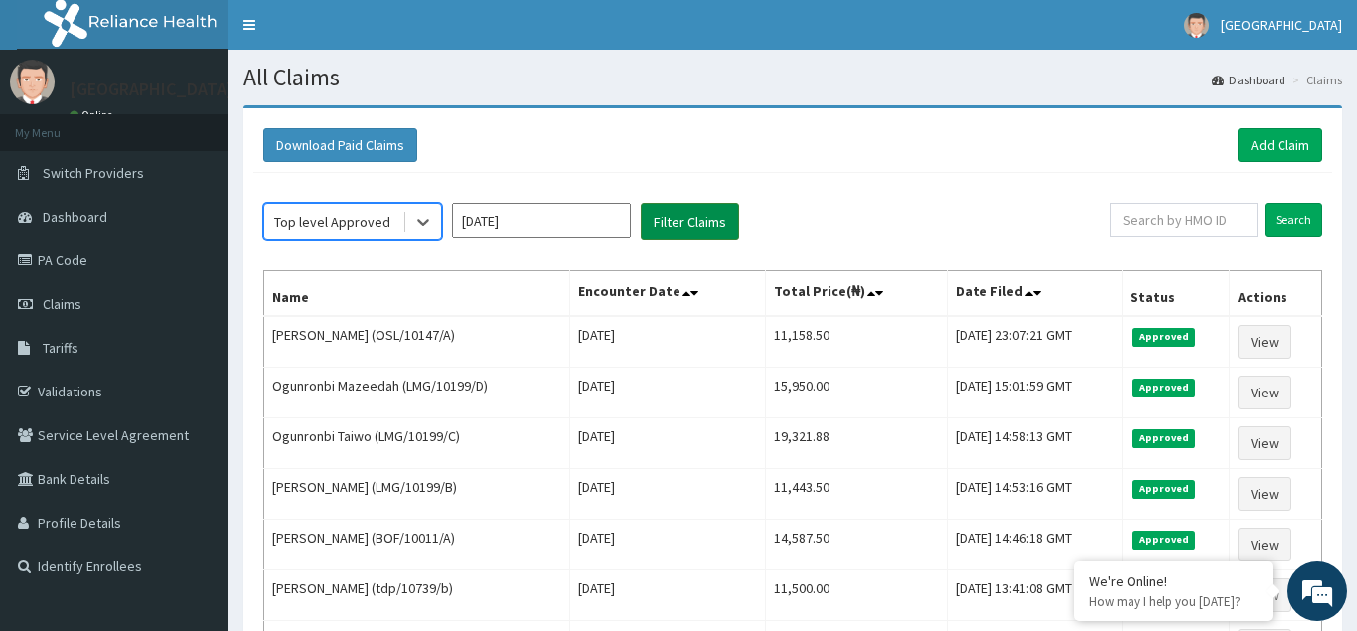
click at [694, 223] on button "Filter Claims" at bounding box center [690, 222] width 98 height 38
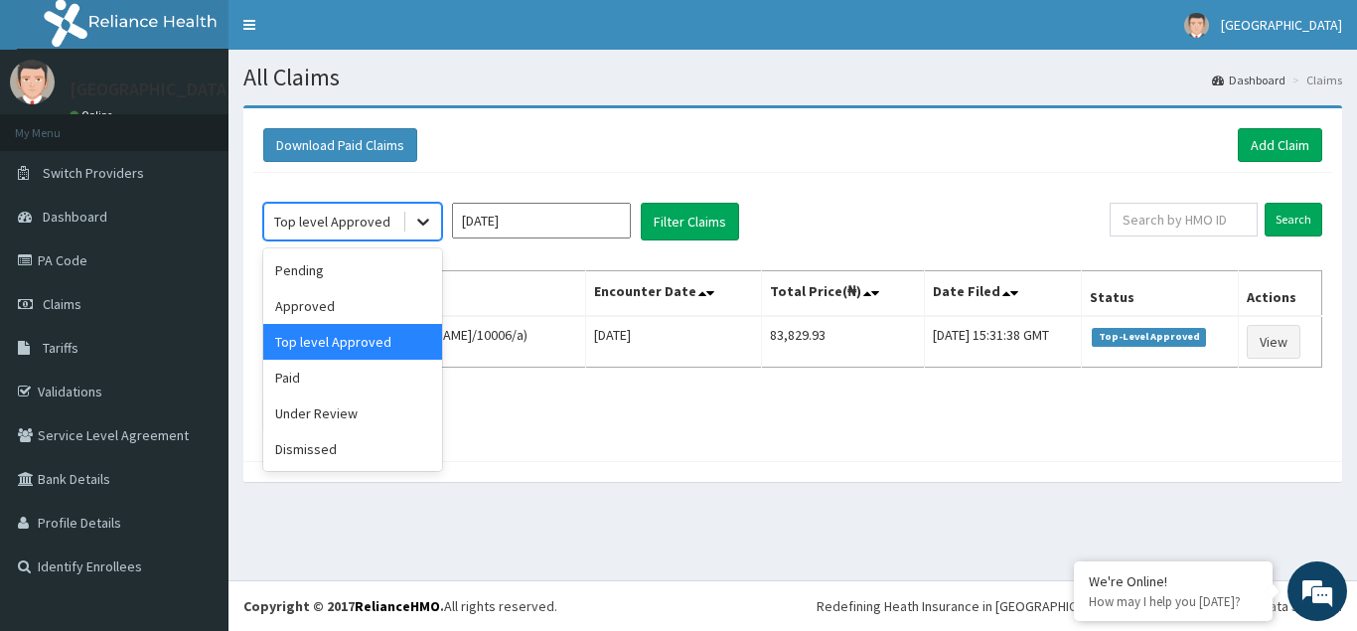
click at [421, 219] on icon at bounding box center [423, 222] width 20 height 20
click at [320, 377] on div "Paid" at bounding box center [352, 378] width 179 height 36
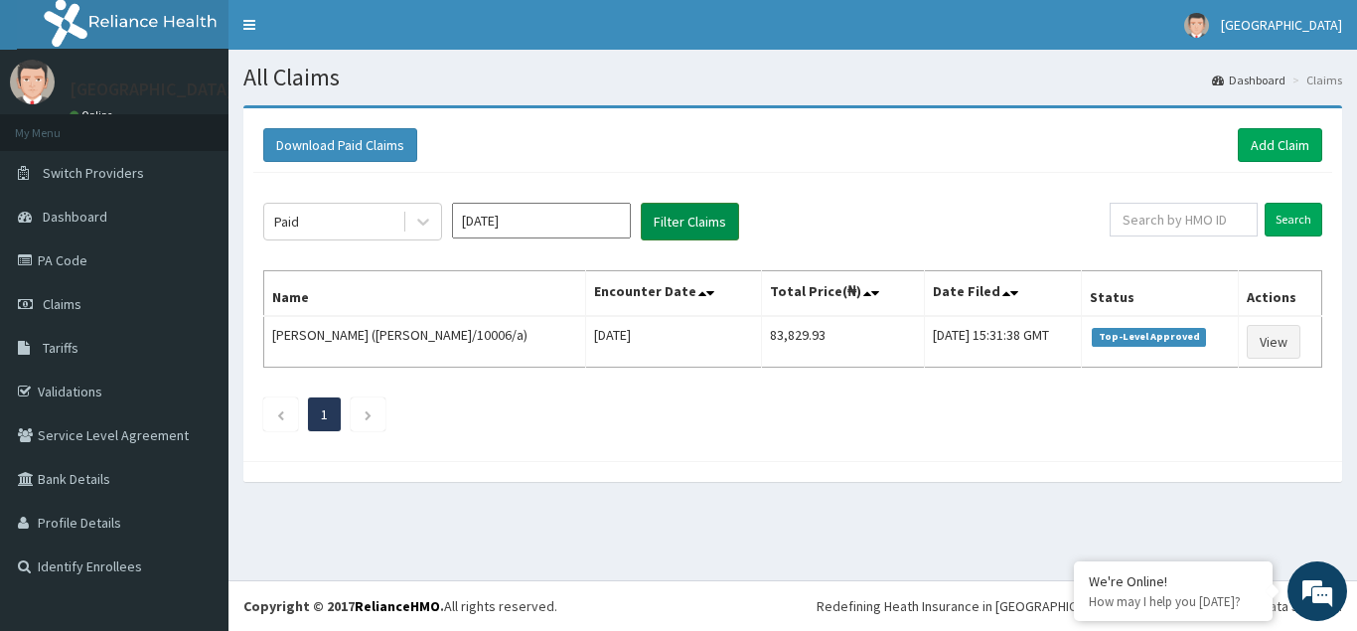
click at [685, 229] on button "Filter Claims" at bounding box center [690, 222] width 98 height 38
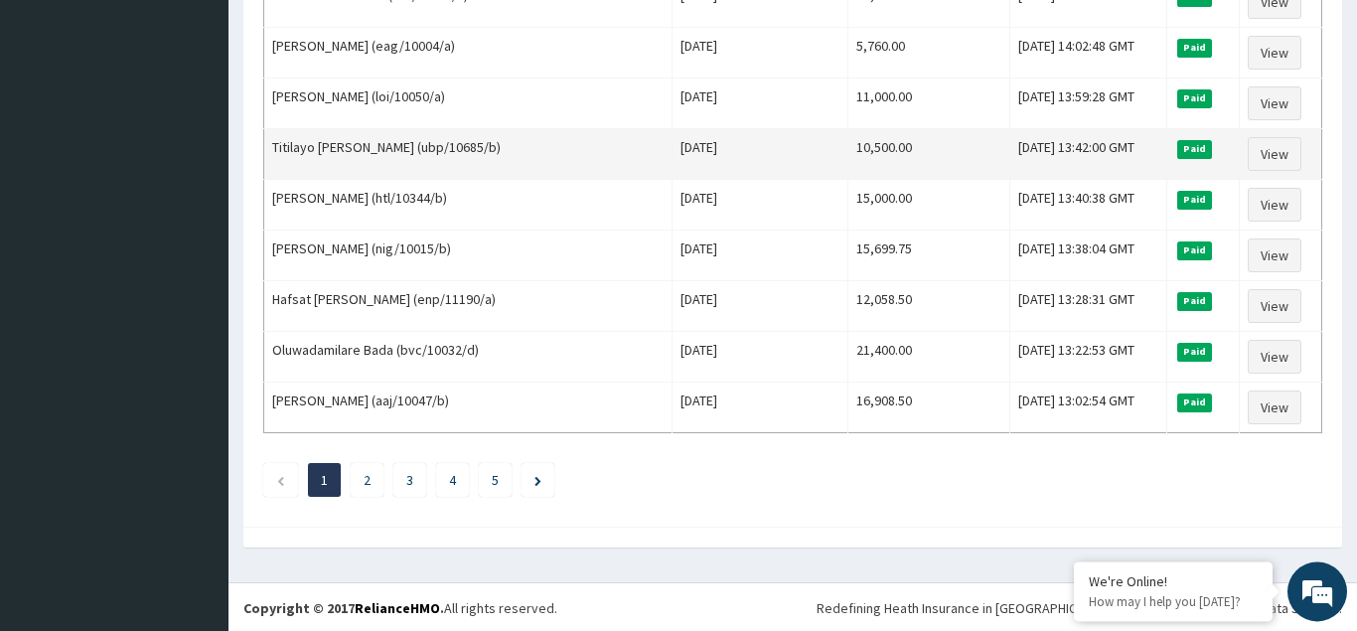
scroll to position [2419, 0]
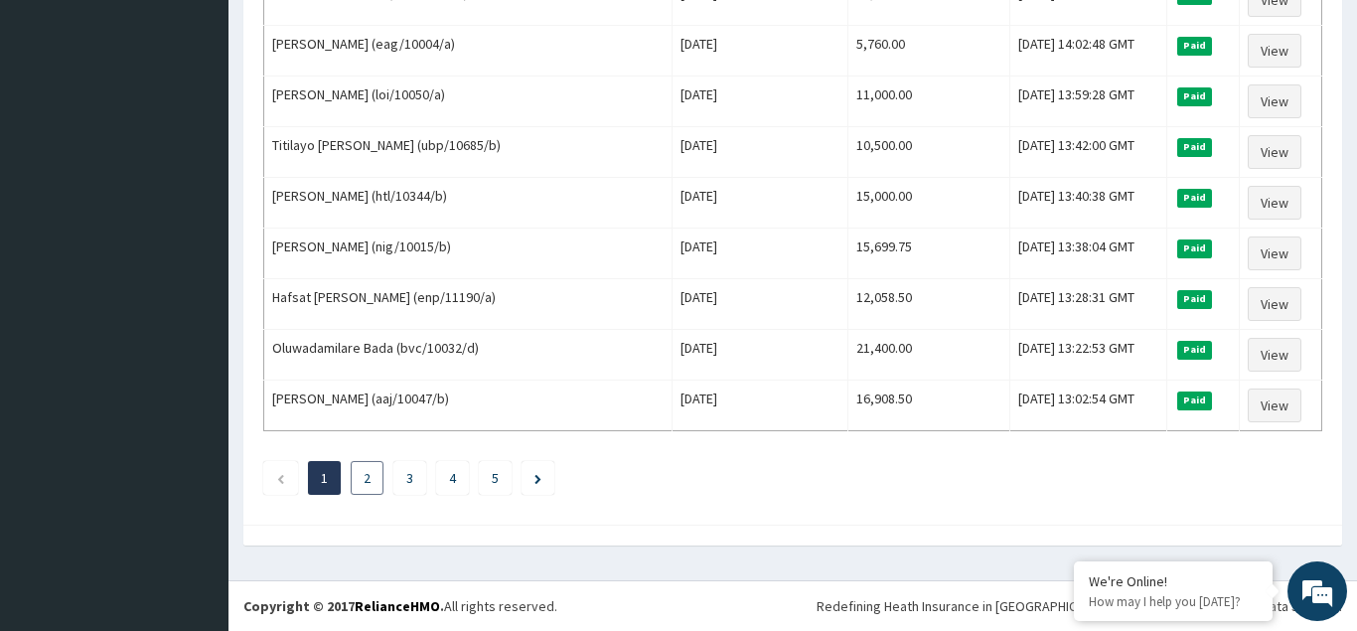
click at [366, 477] on link "2" at bounding box center [367, 478] width 7 height 18
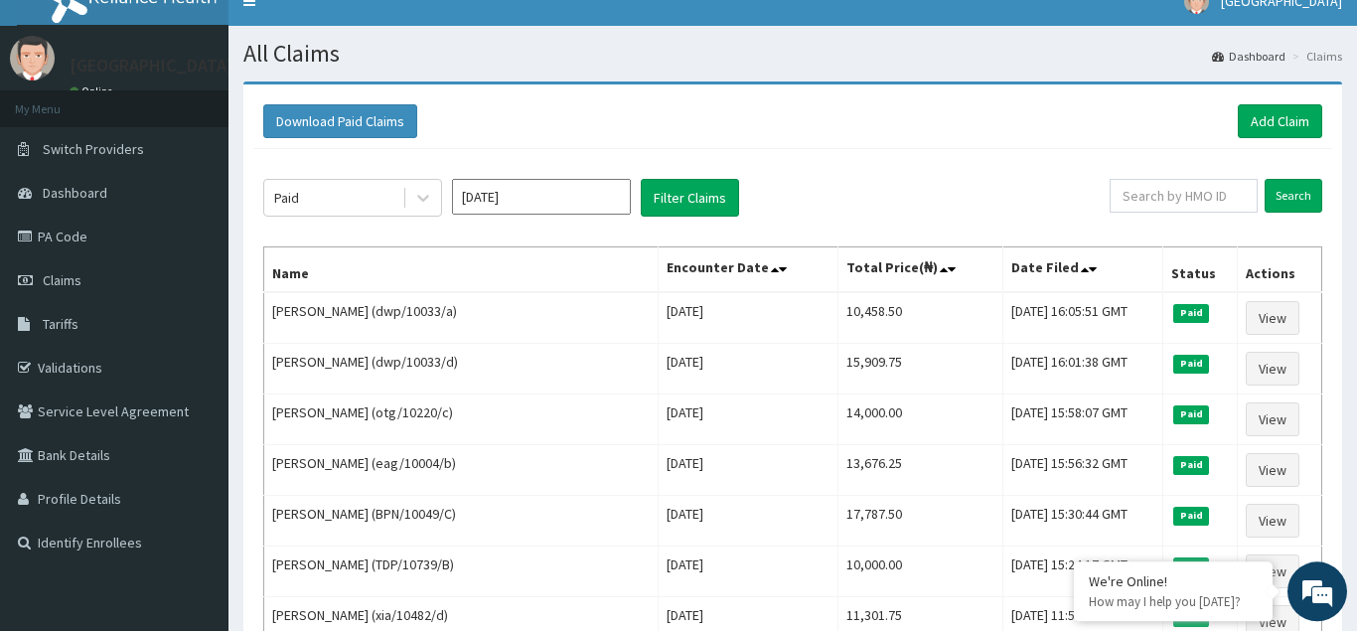
scroll to position [0, 0]
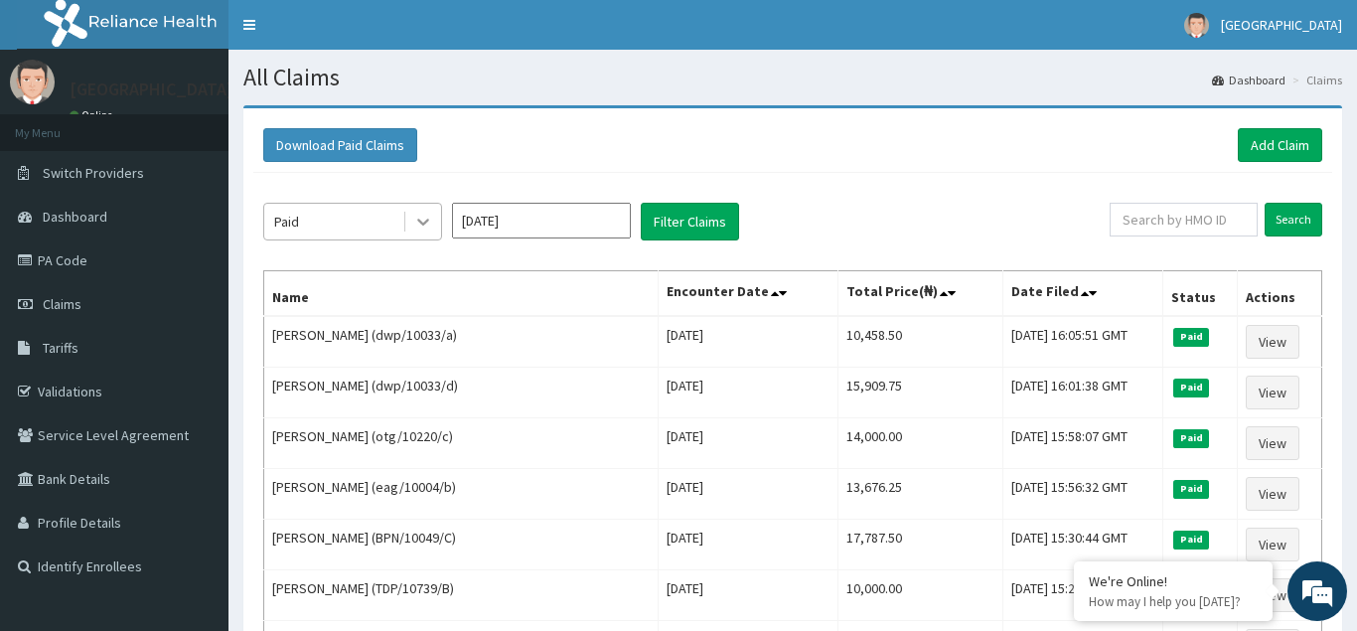
click at [418, 222] on icon at bounding box center [423, 222] width 20 height 20
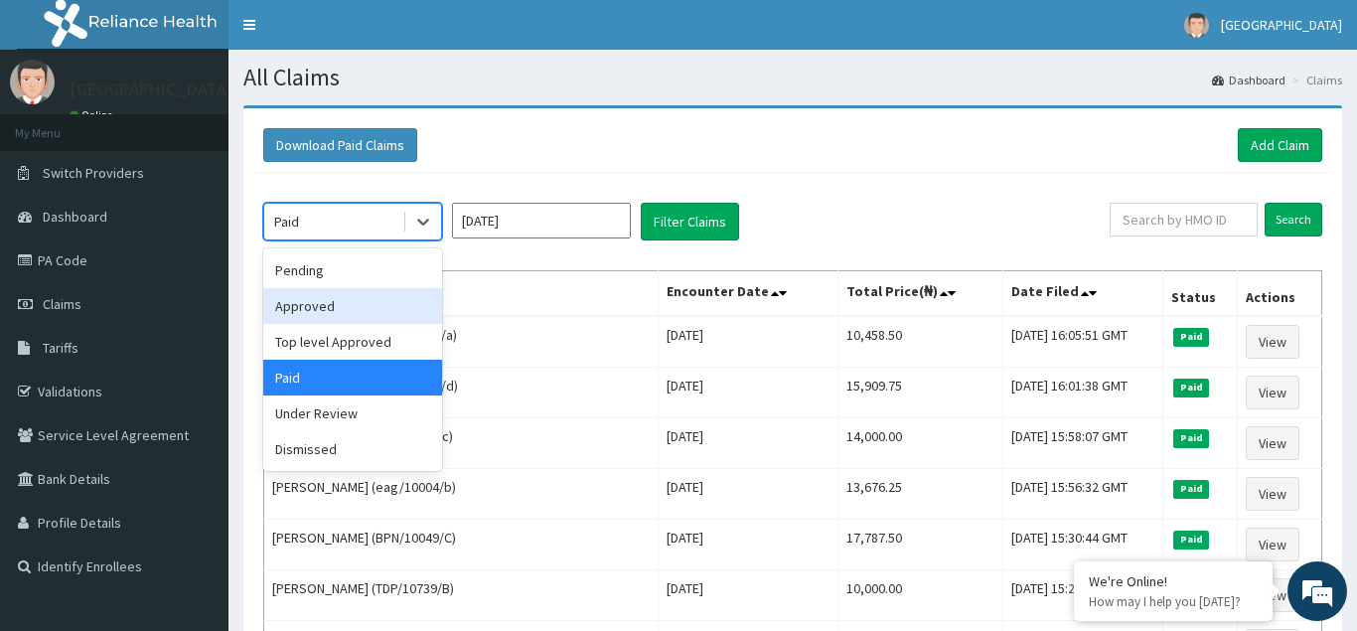
click at [325, 303] on div "Approved" at bounding box center [352, 306] width 179 height 36
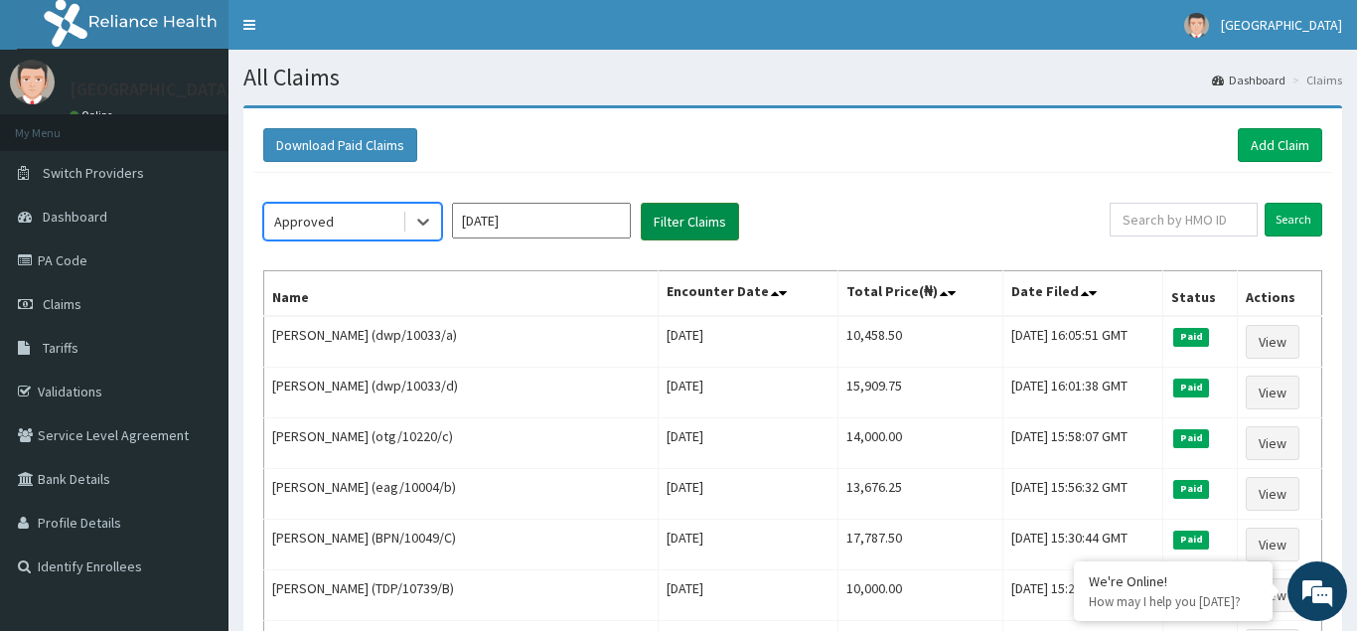
click at [689, 225] on button "Filter Claims" at bounding box center [690, 222] width 98 height 38
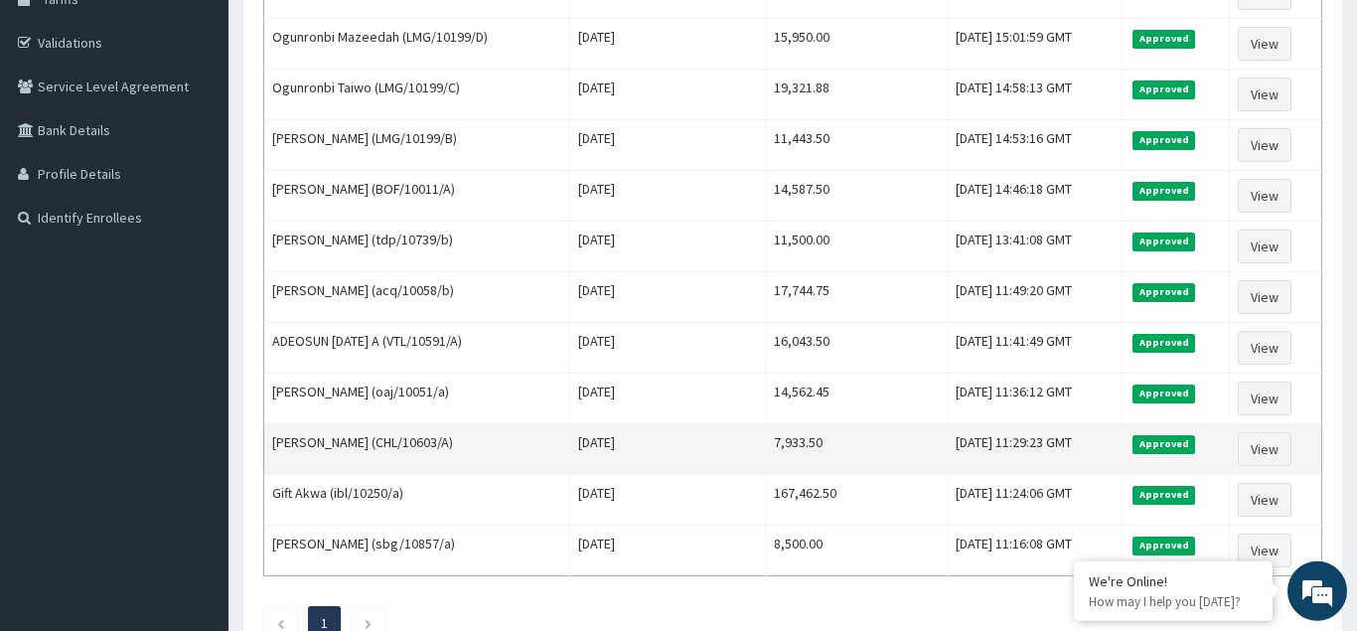
scroll to position [88, 0]
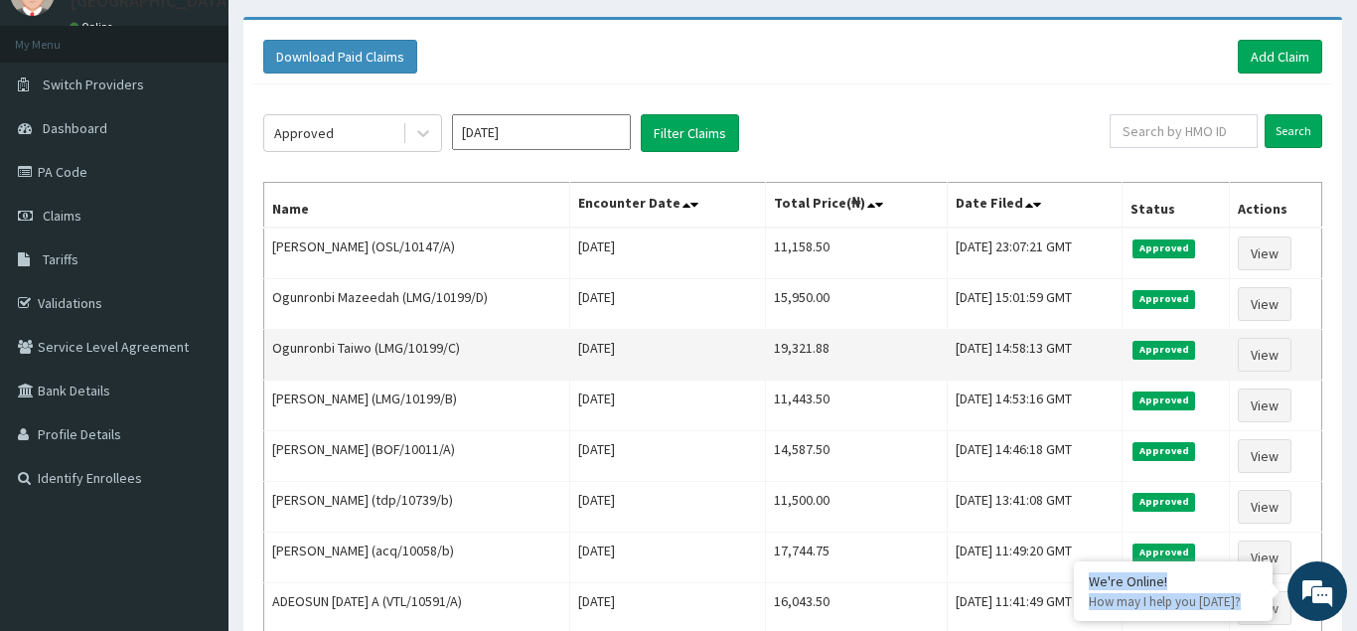
click at [477, 359] on td "Ogunronbi Taiwo (LMG/10199/C)" at bounding box center [417, 355] width 306 height 51
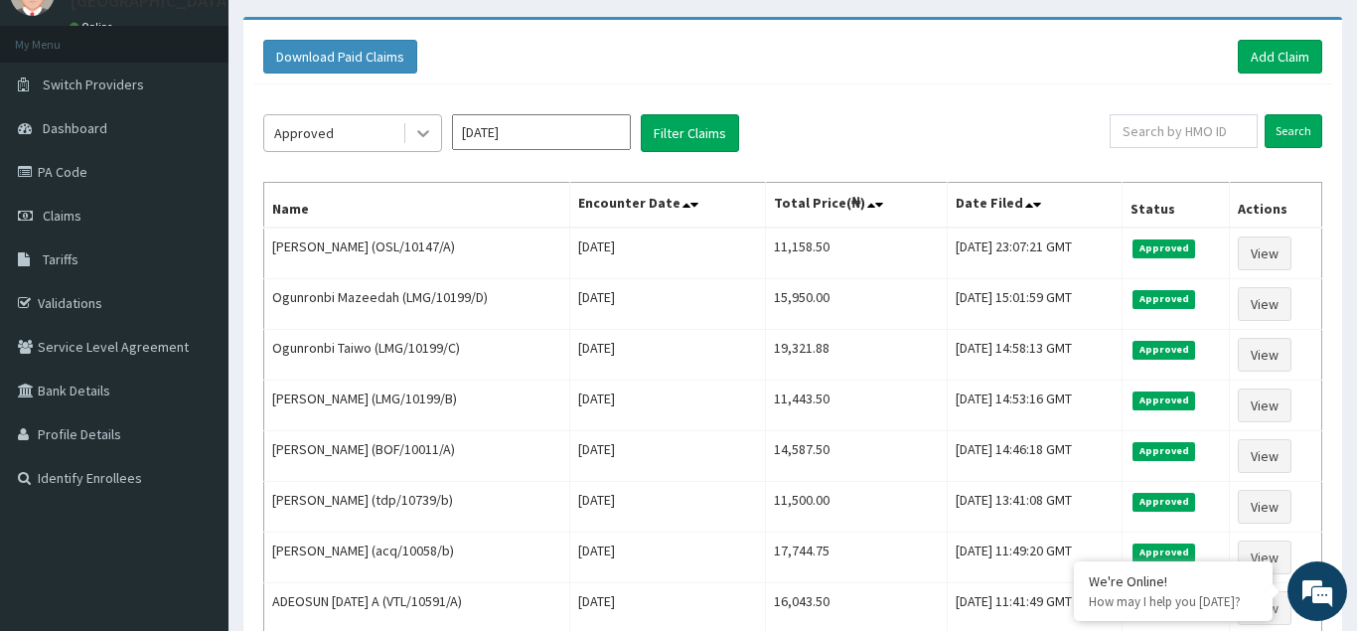
click at [428, 132] on icon at bounding box center [423, 134] width 12 height 7
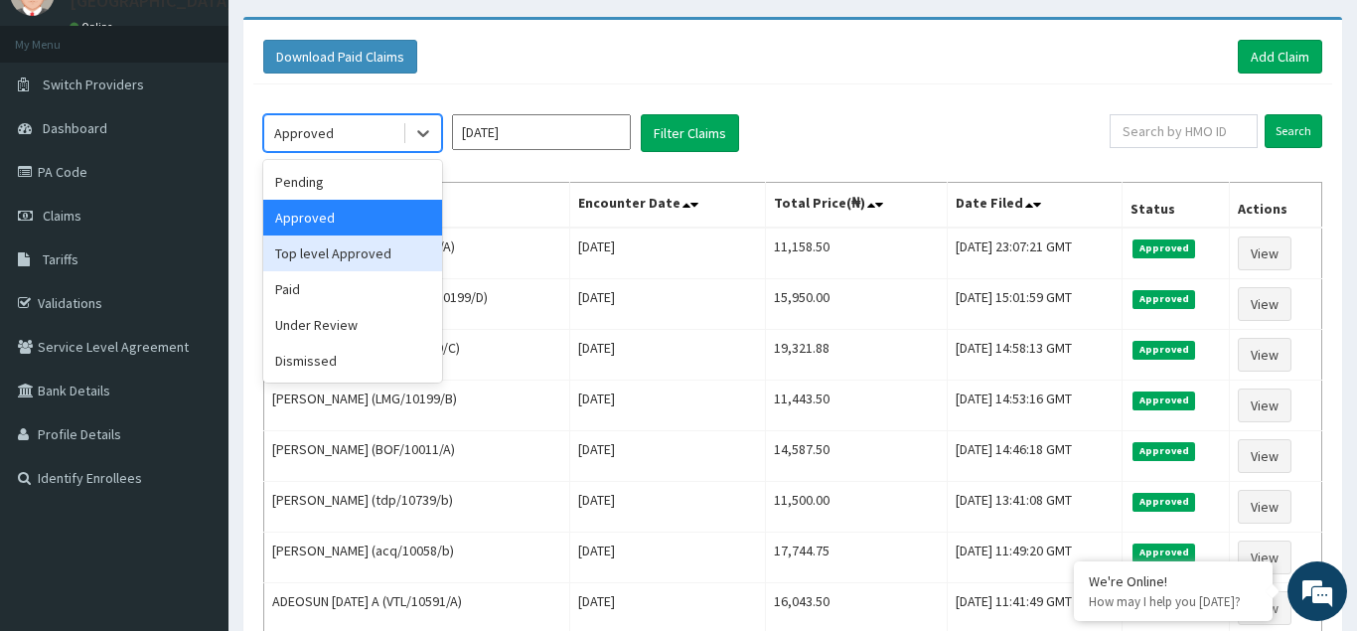
click at [331, 249] on div "Top level Approved" at bounding box center [352, 253] width 179 height 36
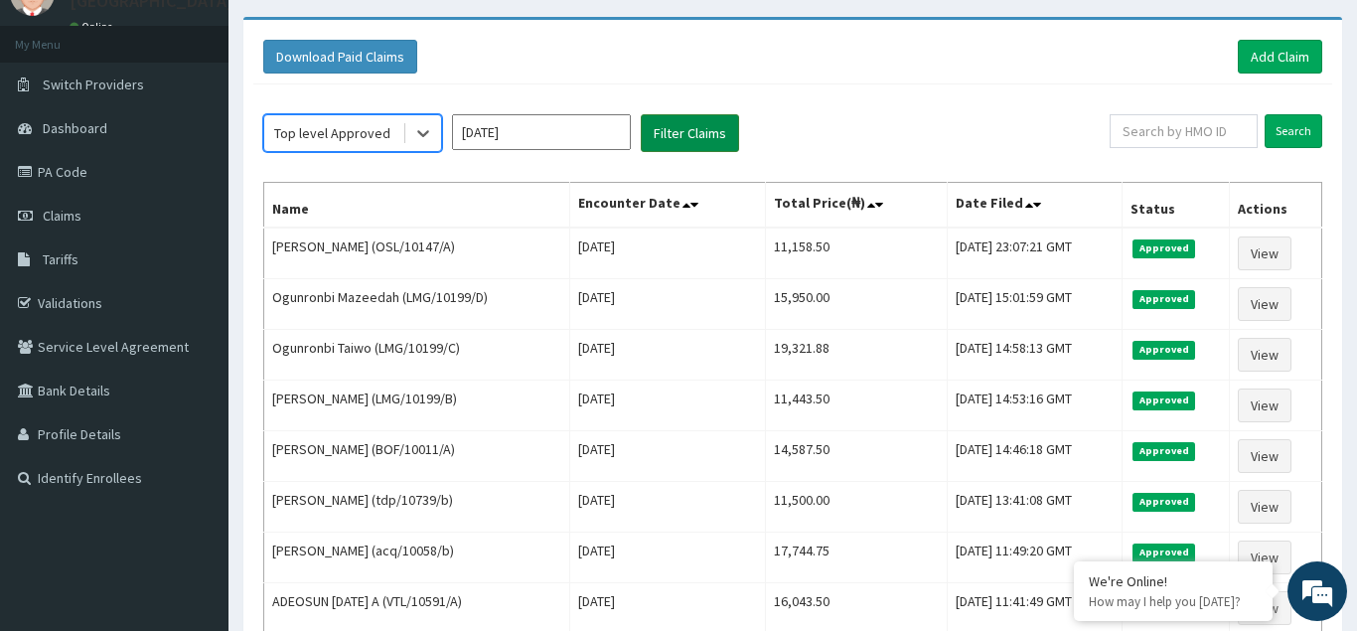
click at [679, 133] on button "Filter Claims" at bounding box center [690, 133] width 98 height 38
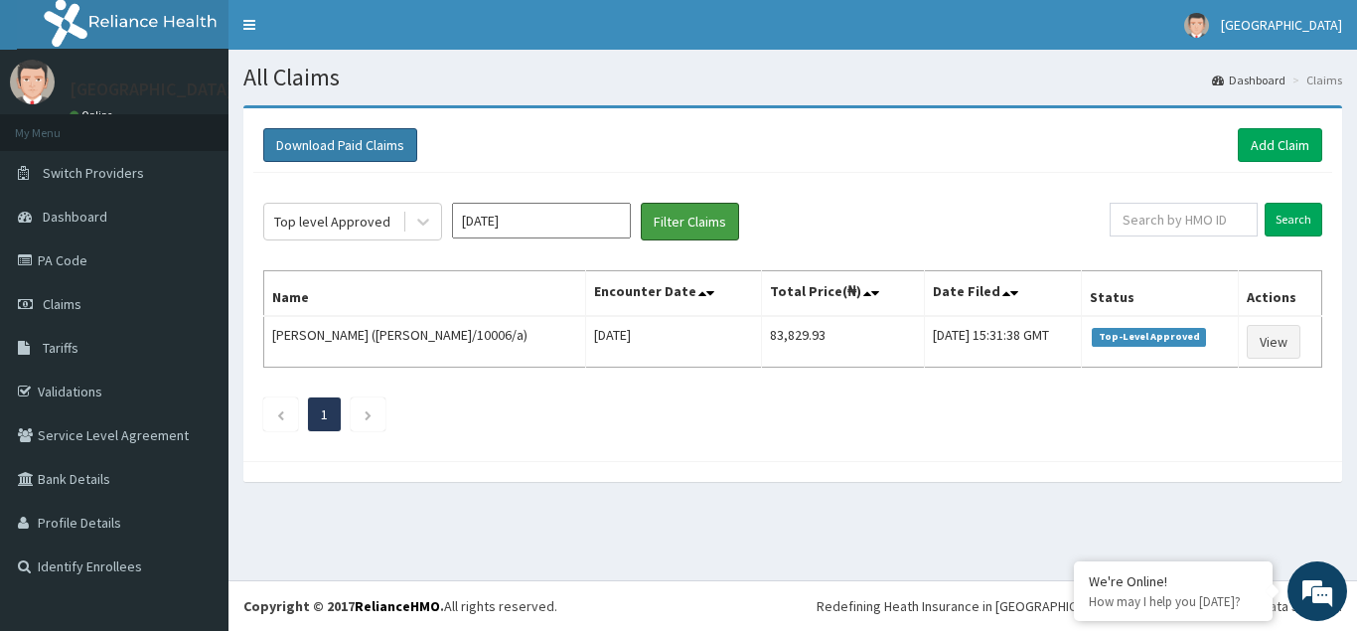
scroll to position [0, 0]
click at [429, 223] on icon at bounding box center [423, 222] width 20 height 20
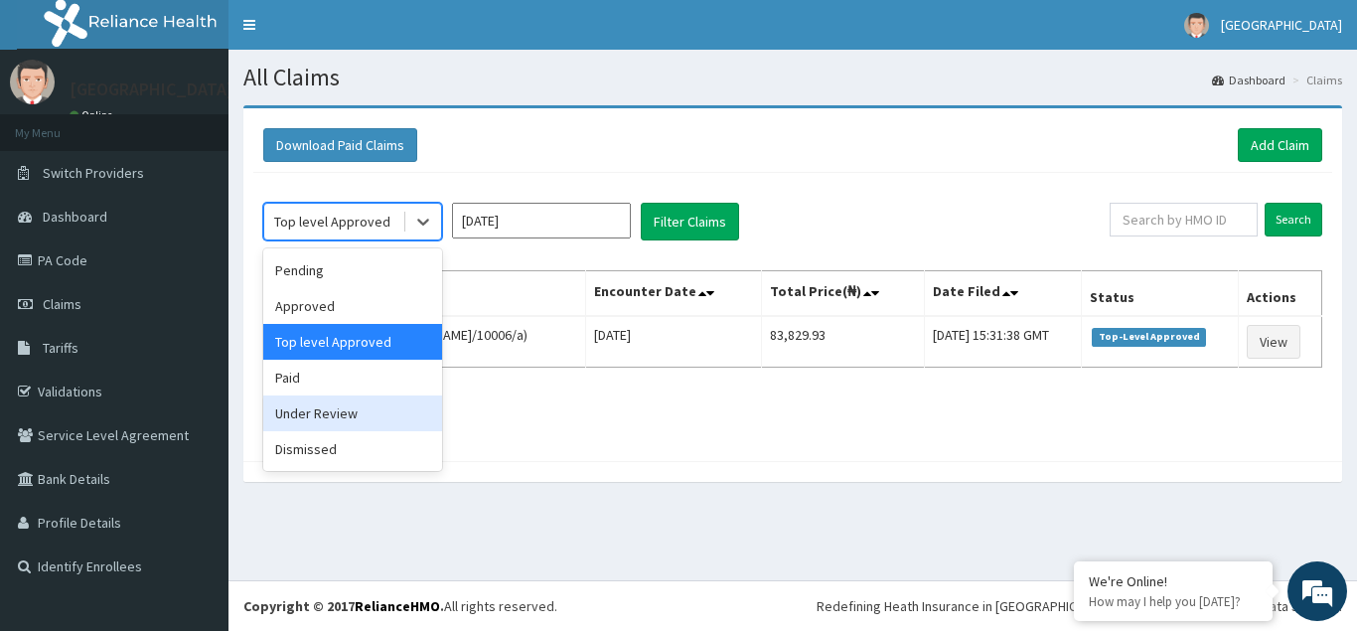
click at [308, 416] on div "Under Review" at bounding box center [352, 413] width 179 height 36
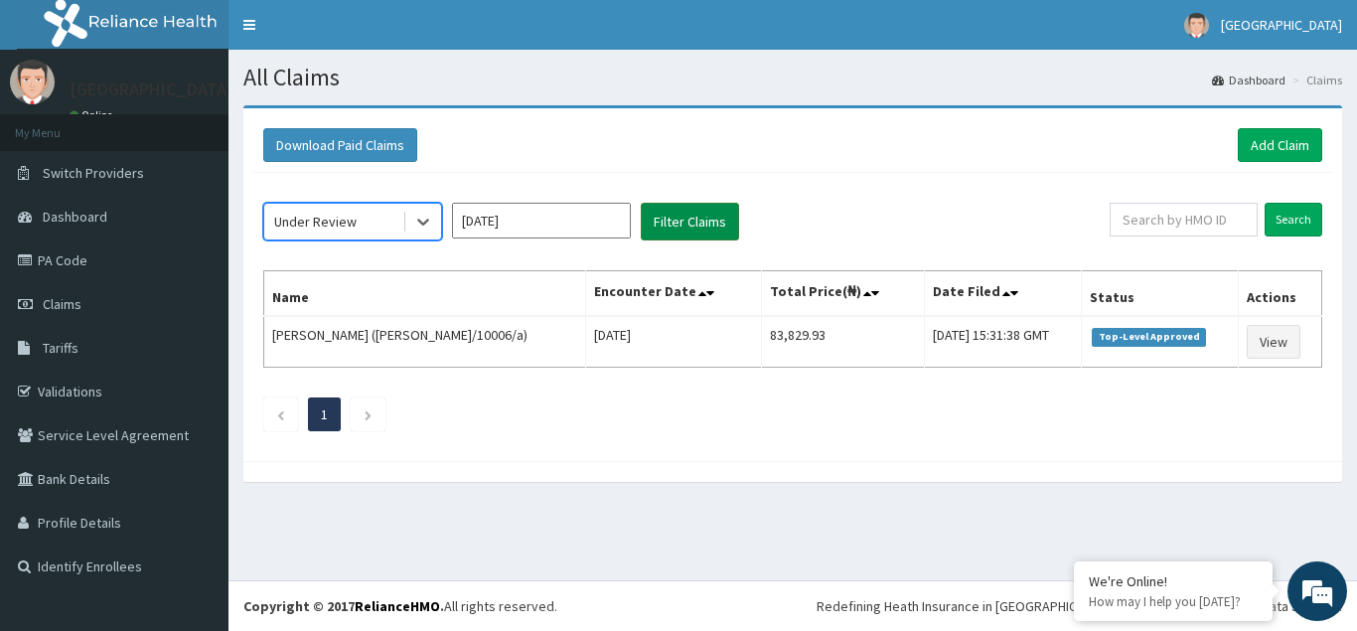
click at [699, 210] on button "Filter Claims" at bounding box center [690, 222] width 98 height 38
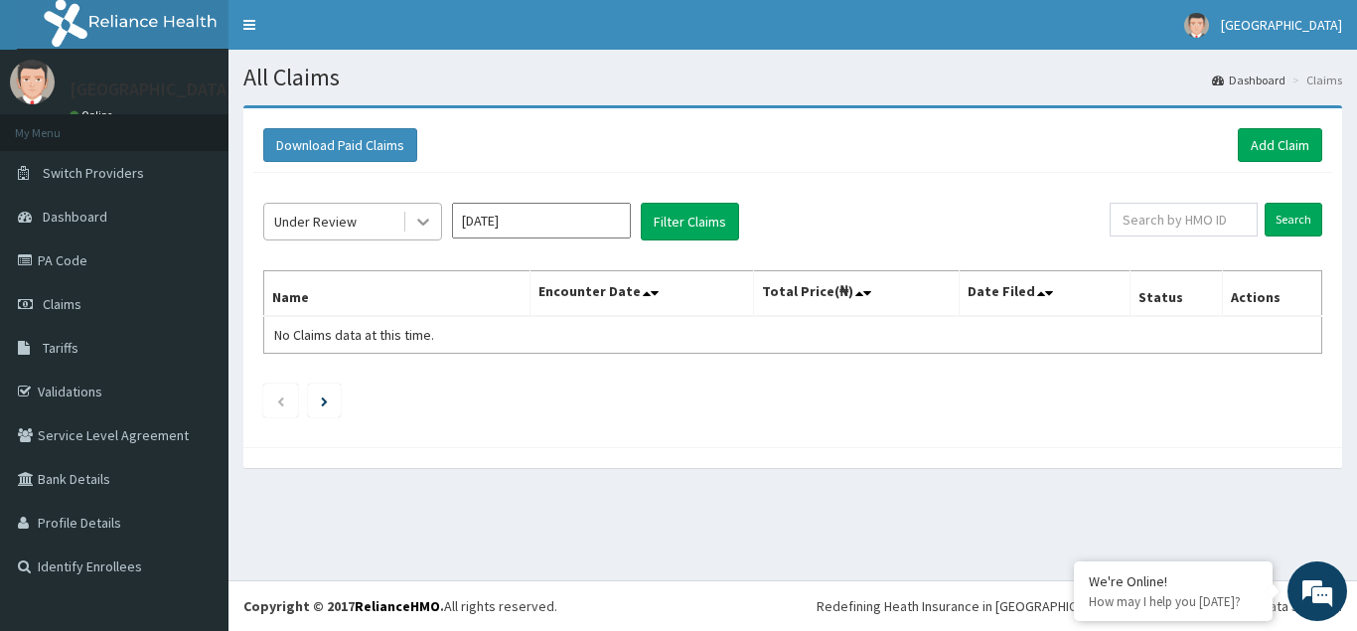
click at [422, 223] on icon at bounding box center [423, 223] width 12 height 7
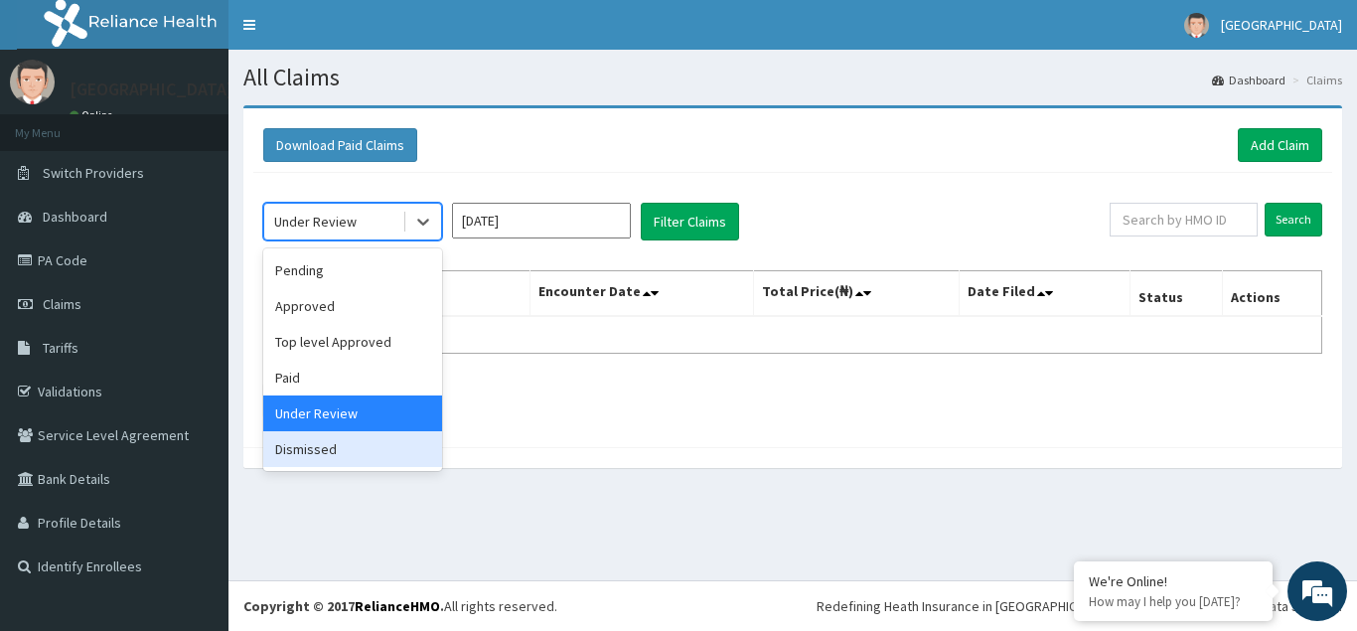
click at [311, 452] on div "Dismissed" at bounding box center [352, 449] width 179 height 36
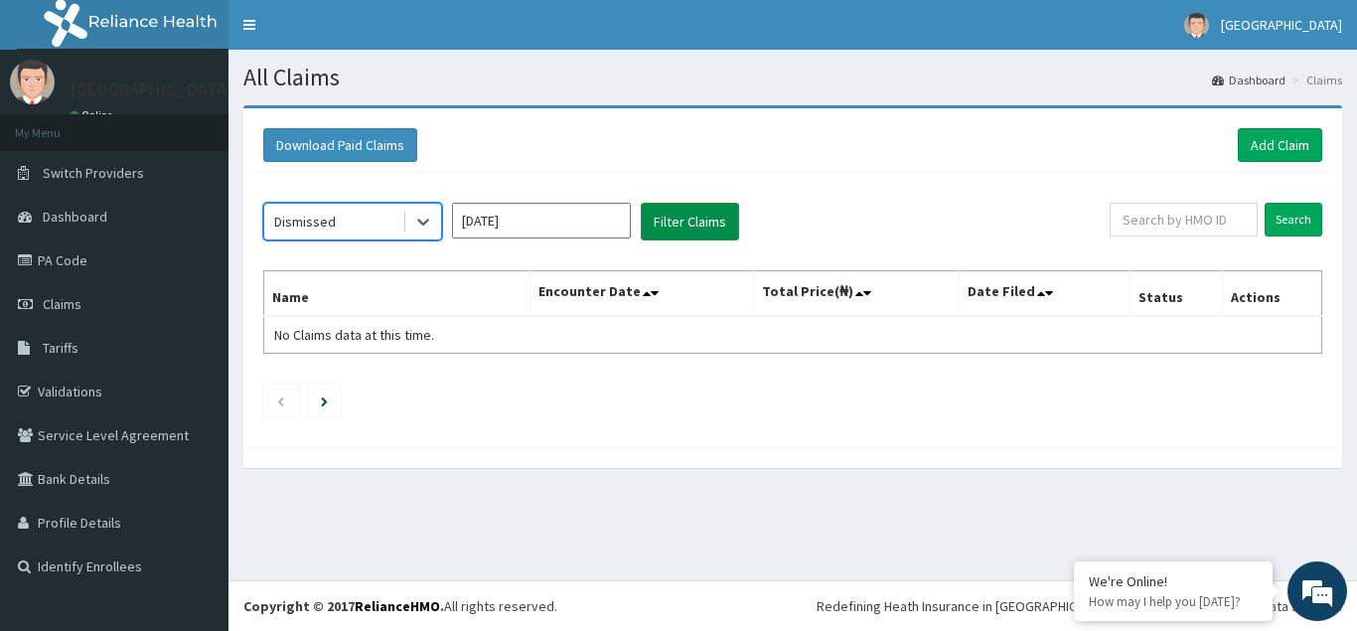
click at [684, 225] on button "Filter Claims" at bounding box center [690, 222] width 98 height 38
click at [431, 224] on icon at bounding box center [423, 222] width 20 height 20
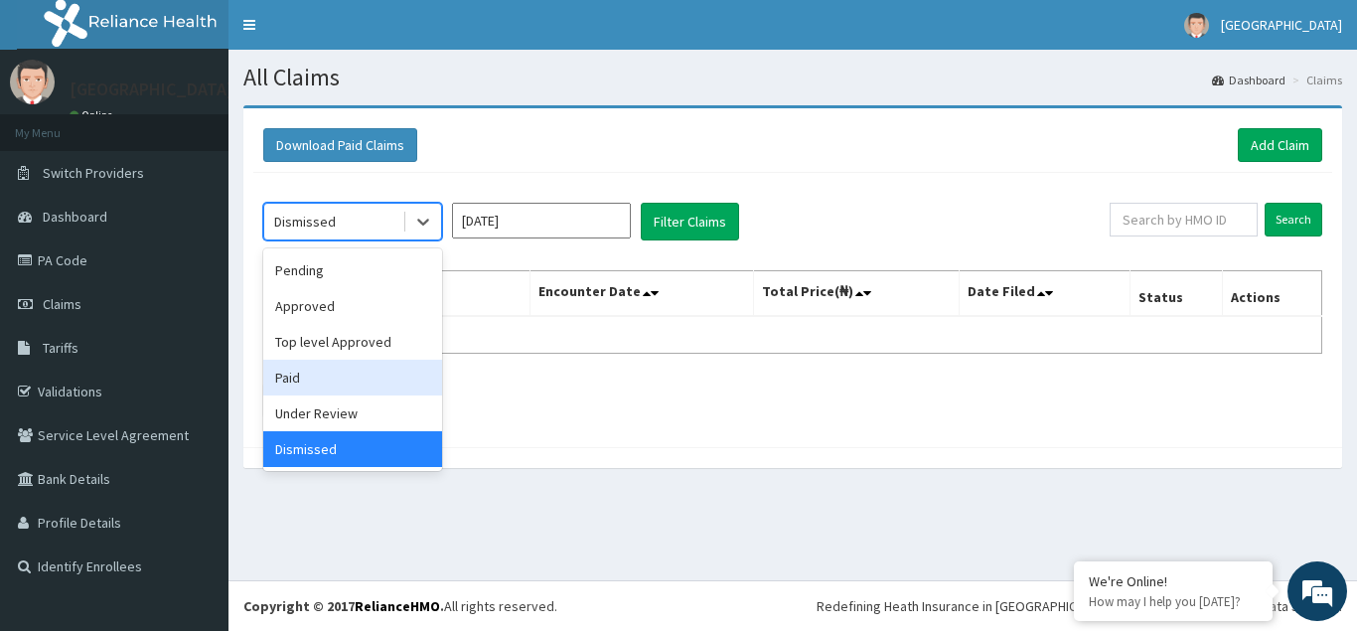
click at [315, 375] on div "Paid" at bounding box center [352, 378] width 179 height 36
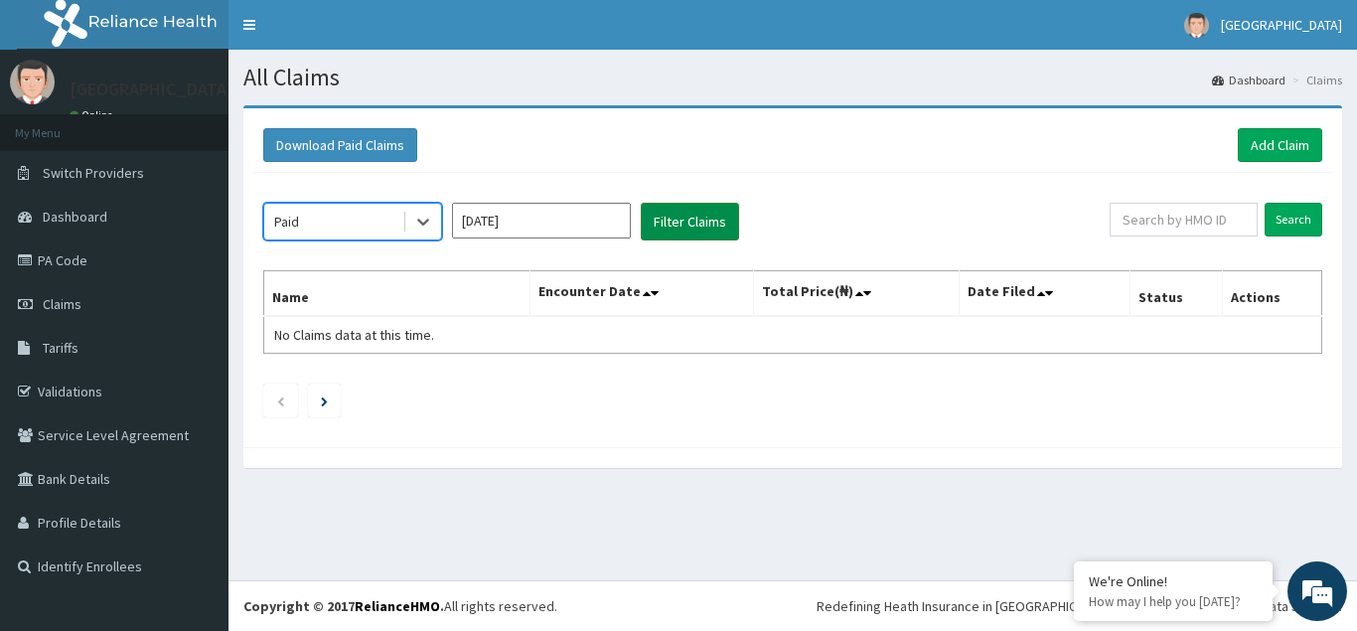
click at [704, 228] on button "Filter Claims" at bounding box center [690, 222] width 98 height 38
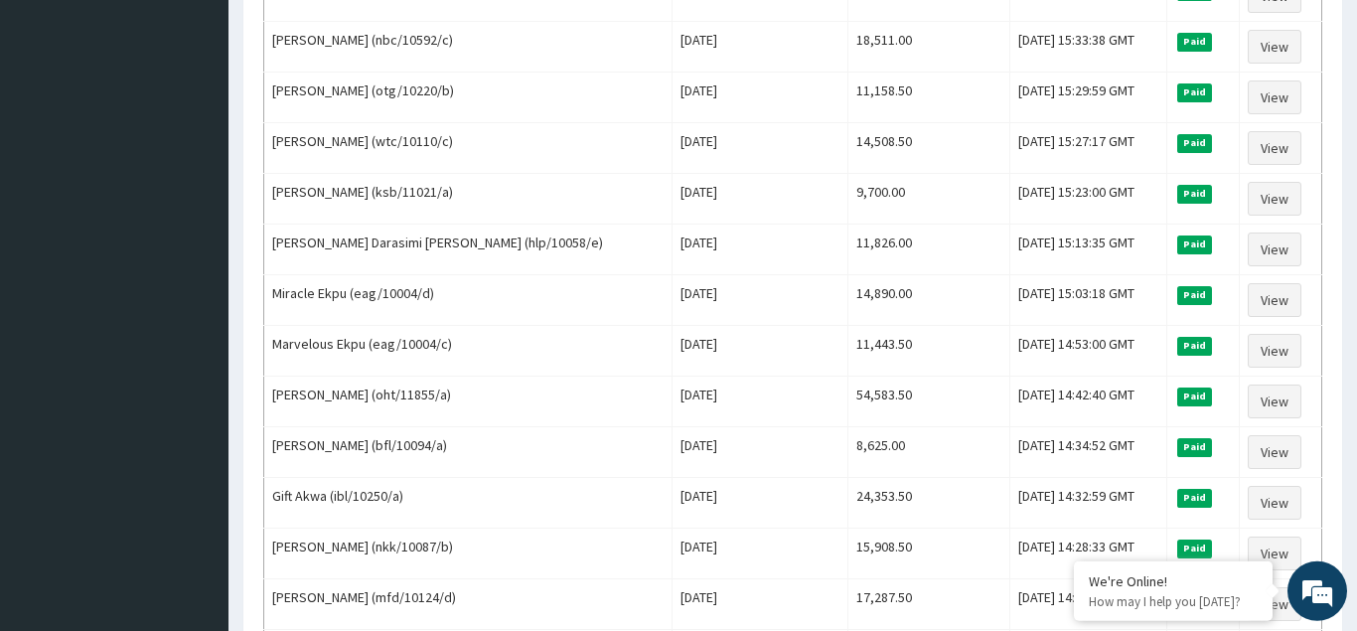
scroll to position [1824, 0]
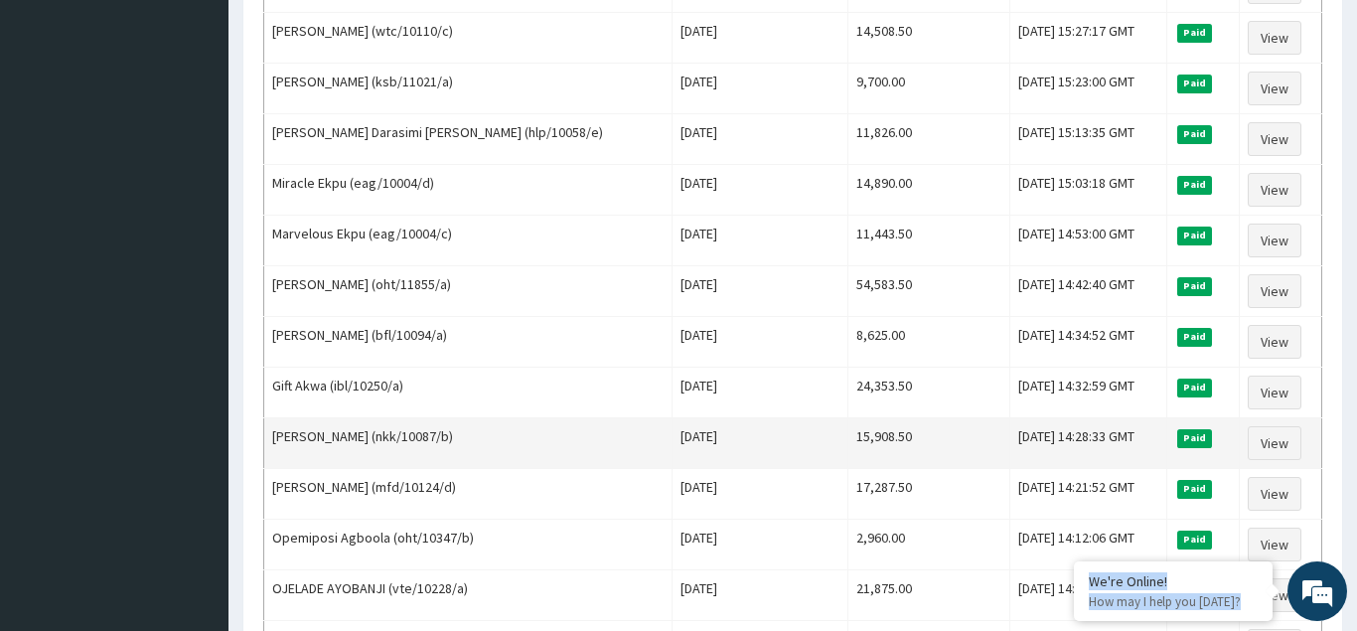
click at [871, 421] on td "15,908.50" at bounding box center [929, 443] width 162 height 51
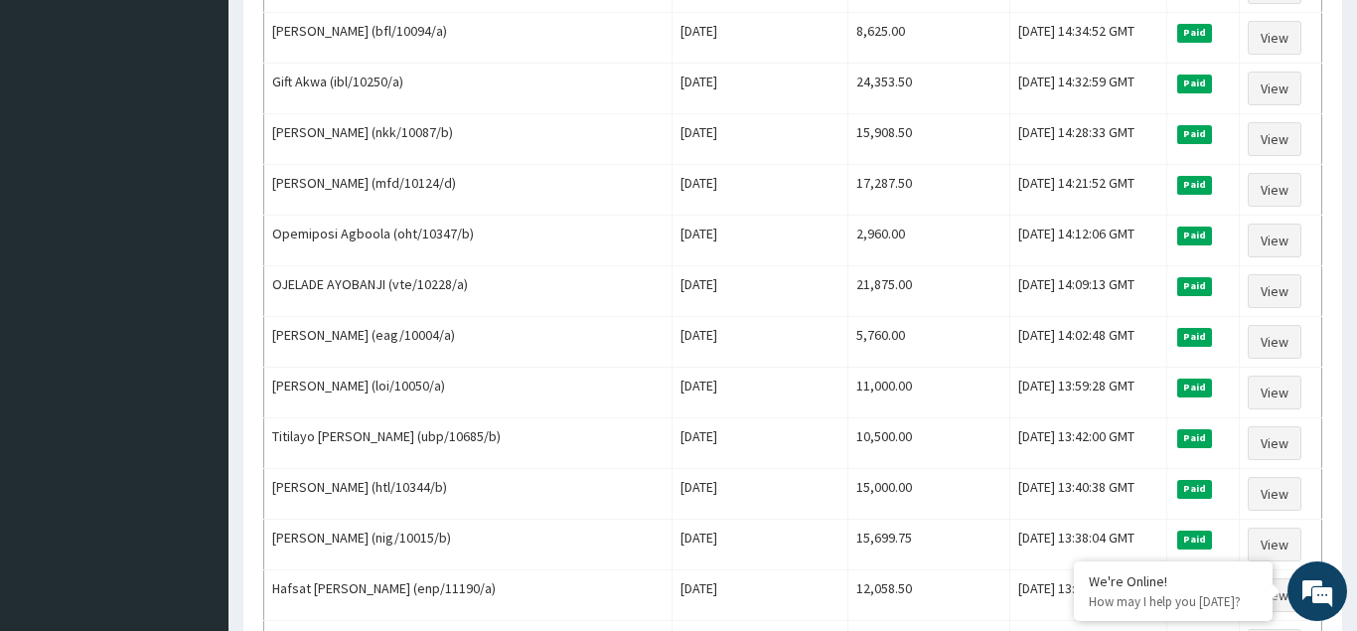
scroll to position [2419, 0]
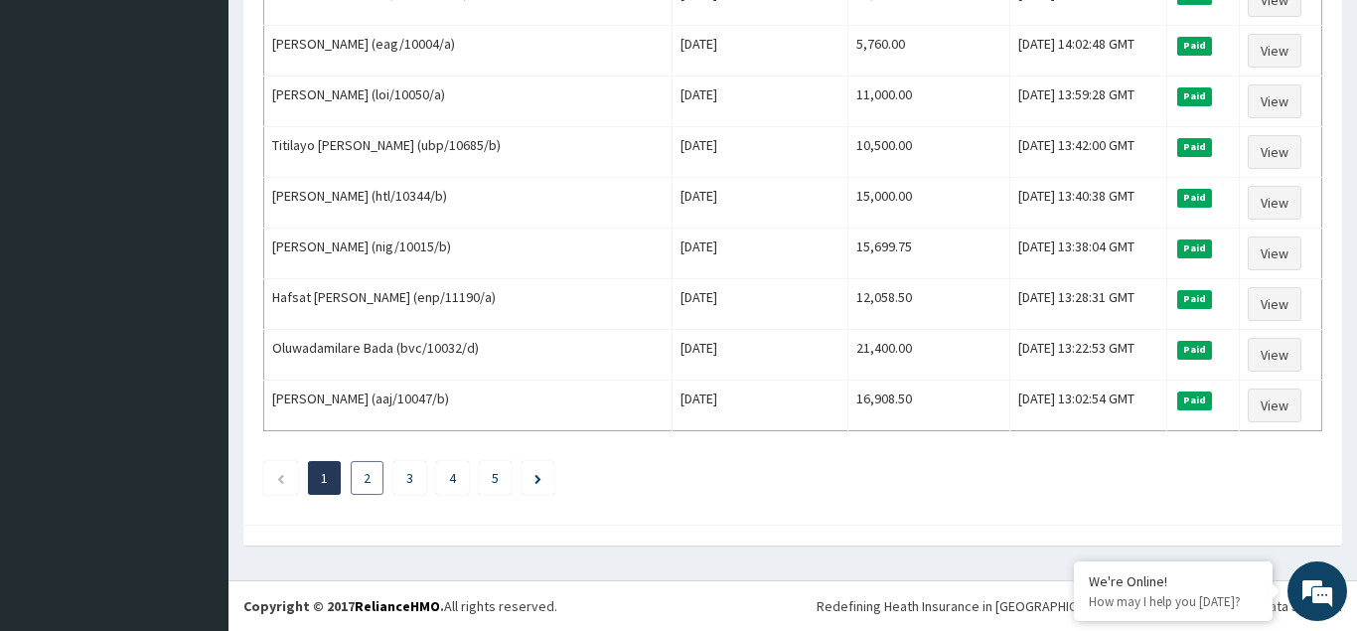
click at [367, 478] on link "2" at bounding box center [367, 478] width 7 height 18
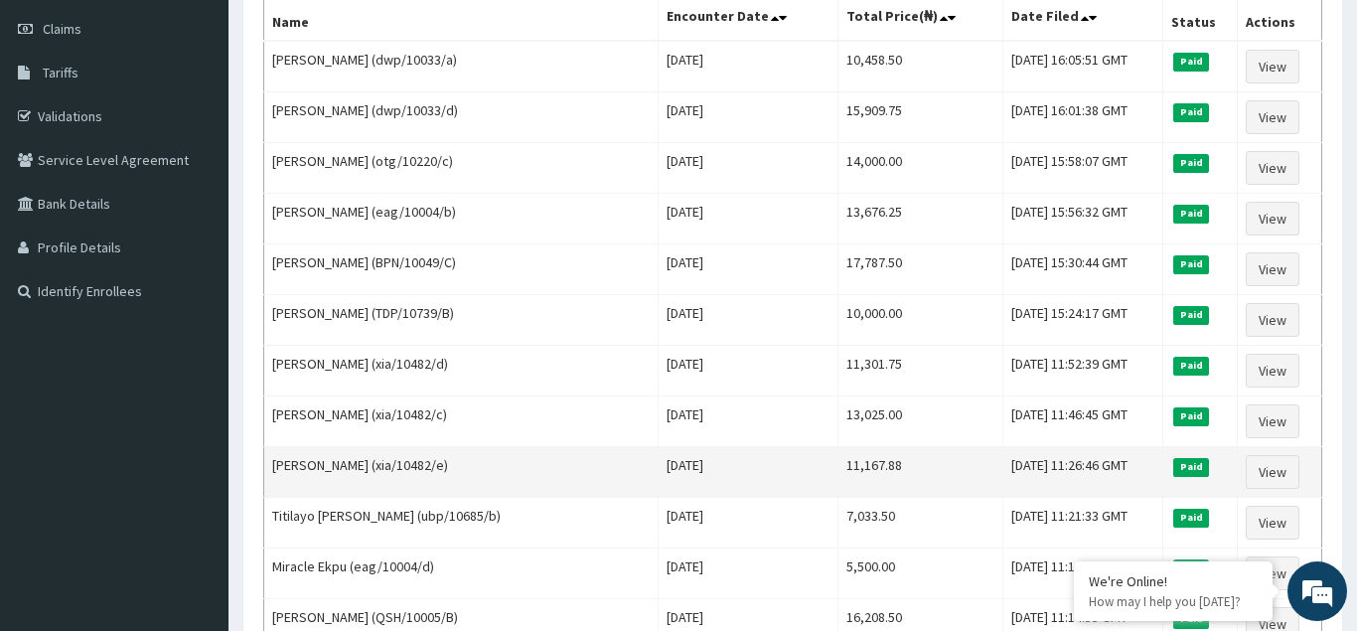
scroll to position [304, 0]
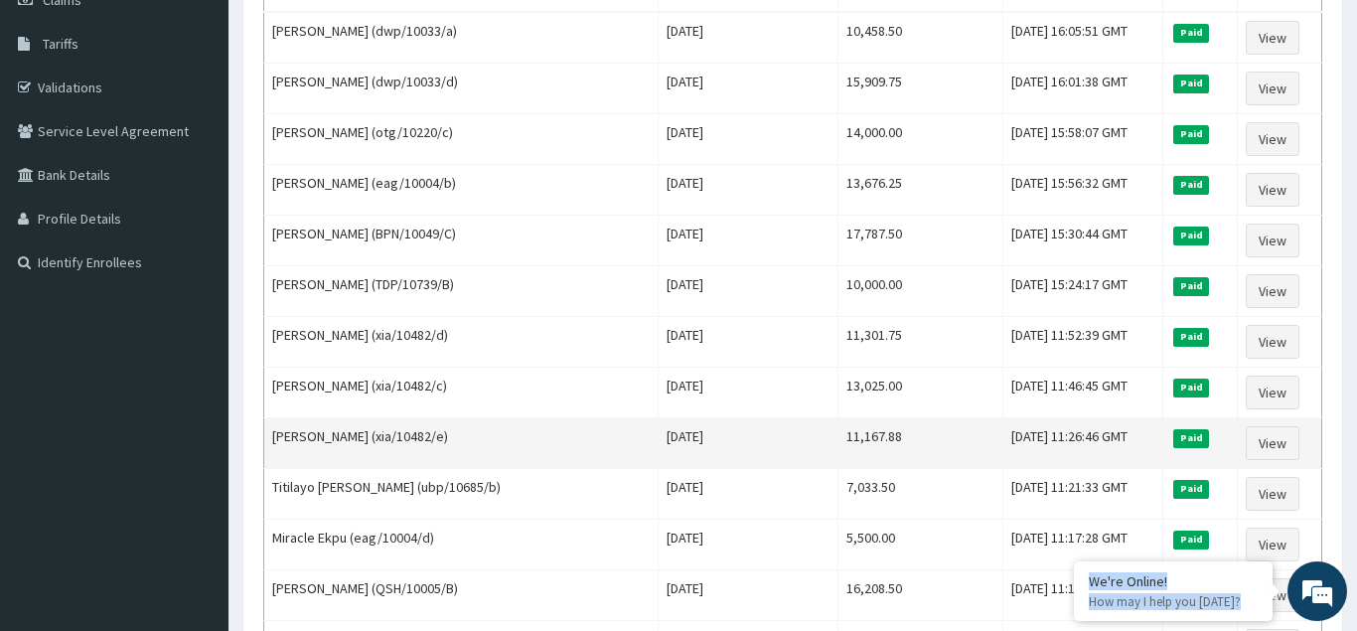
click at [763, 464] on td "Wed Jul 23 2025" at bounding box center [748, 443] width 179 height 51
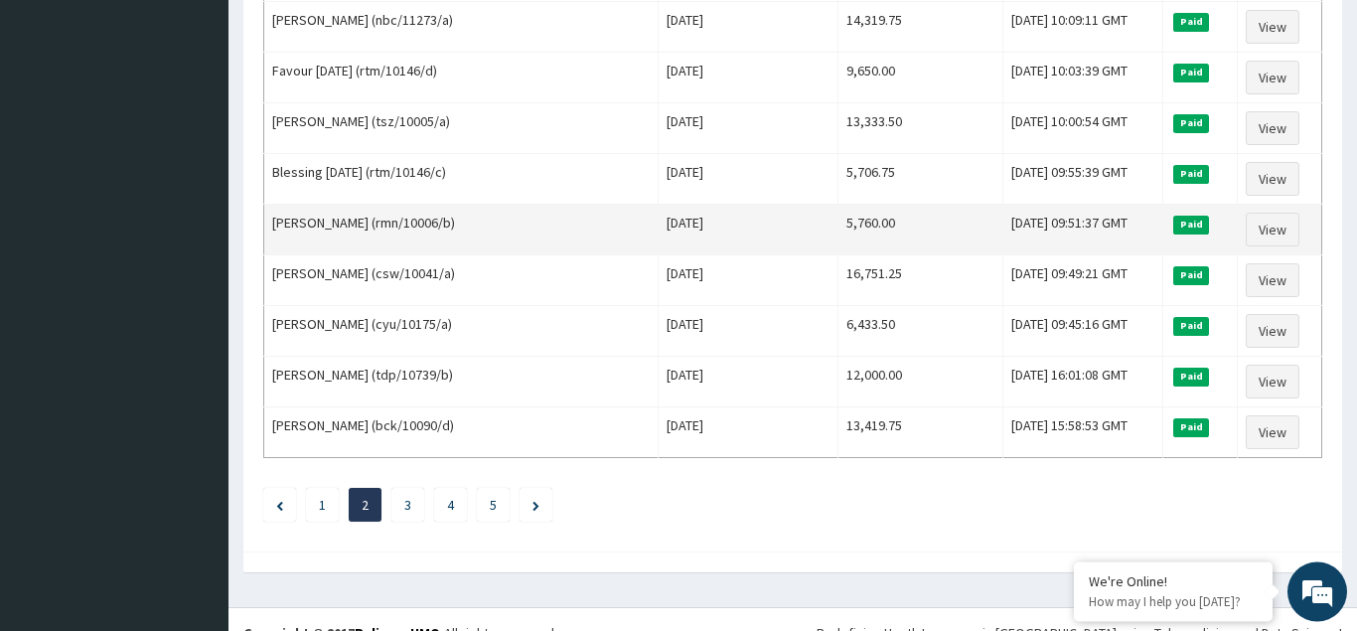
scroll to position [2419, 0]
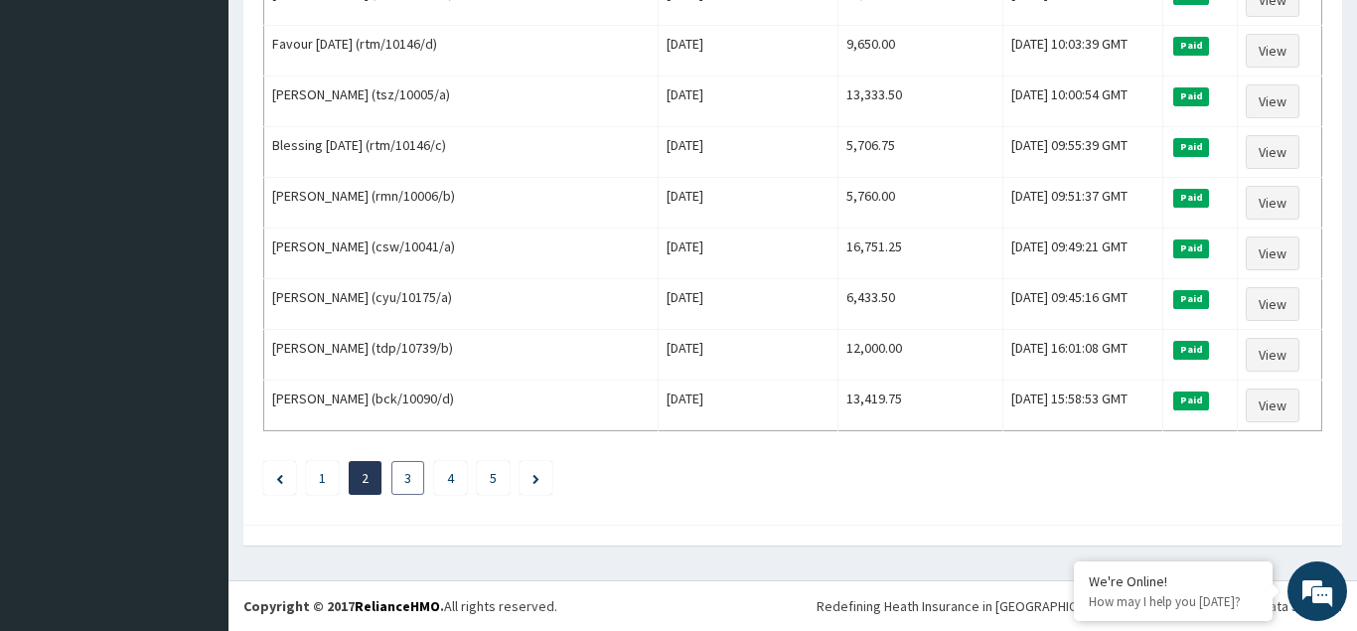
click at [409, 480] on link "3" at bounding box center [407, 478] width 7 height 18
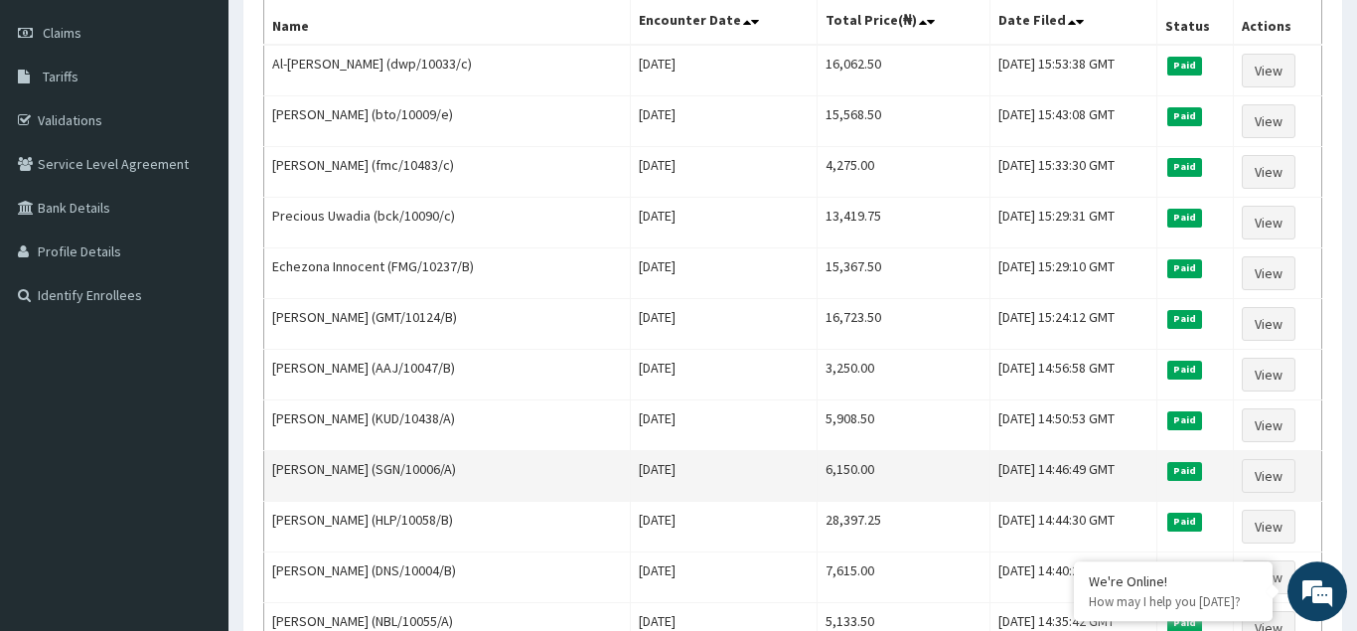
scroll to position [304, 0]
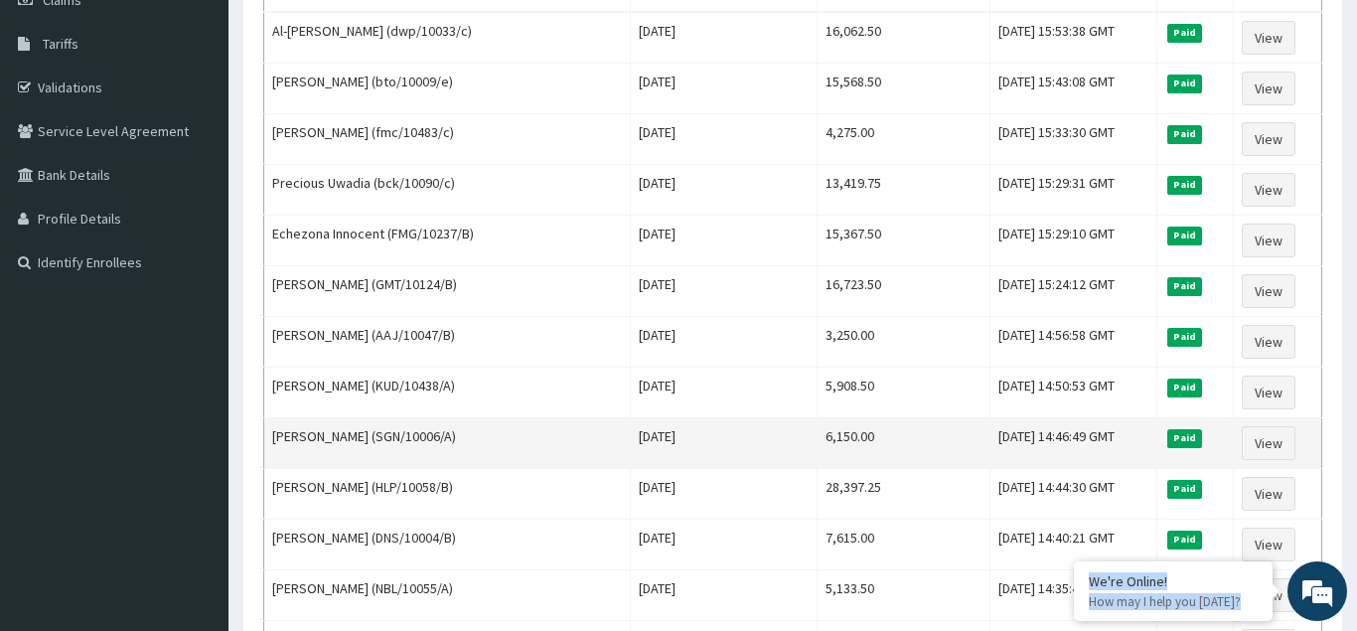
click at [854, 435] on td "6,150.00" at bounding box center [903, 443] width 173 height 51
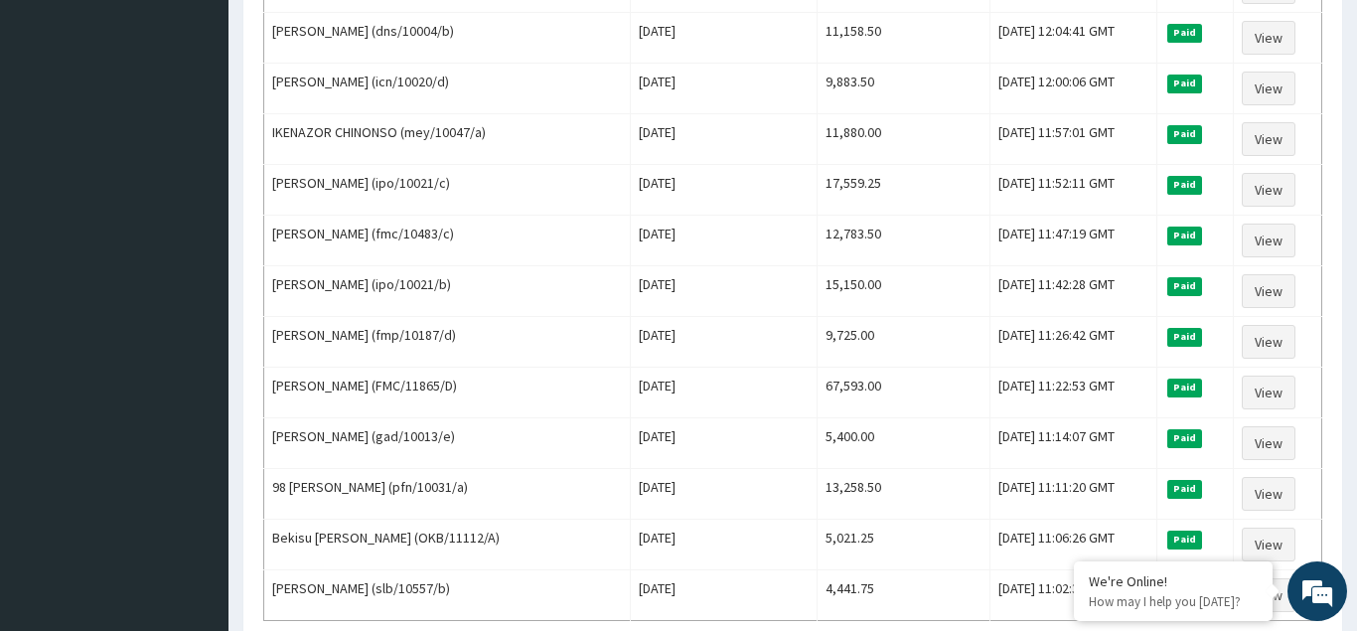
scroll to position [2419, 0]
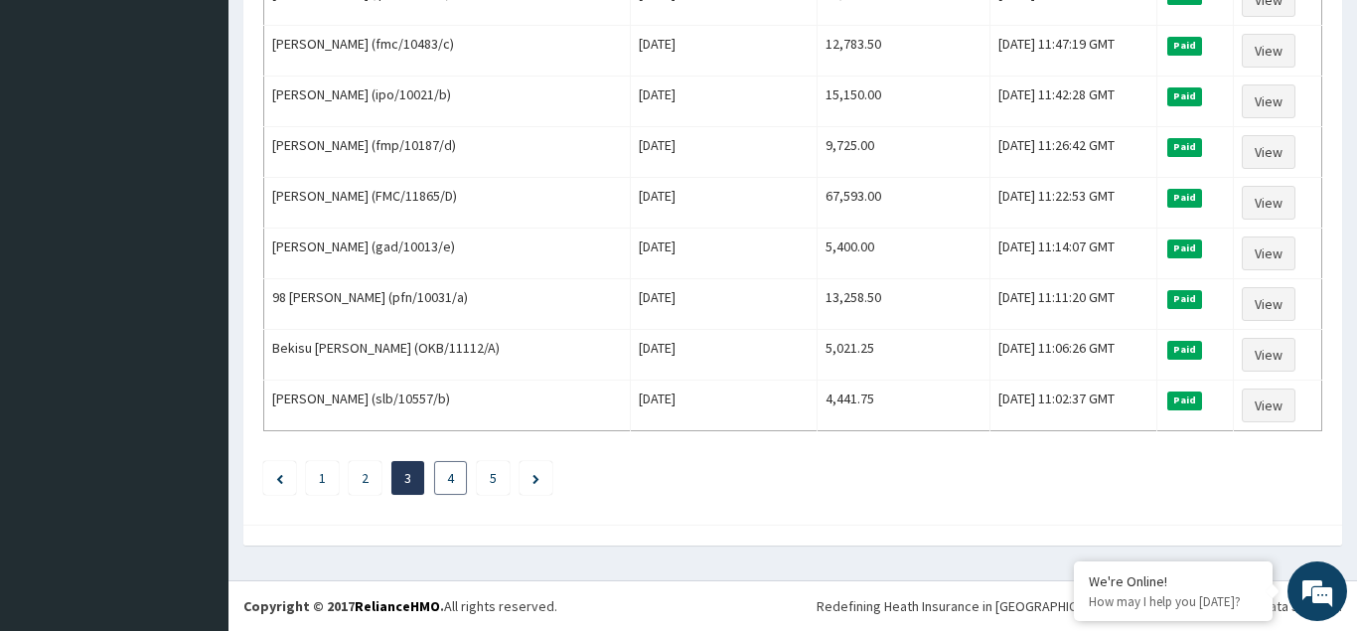
click at [458, 478] on li "4" at bounding box center [450, 478] width 33 height 34
click at [449, 480] on link "4" at bounding box center [450, 478] width 7 height 18
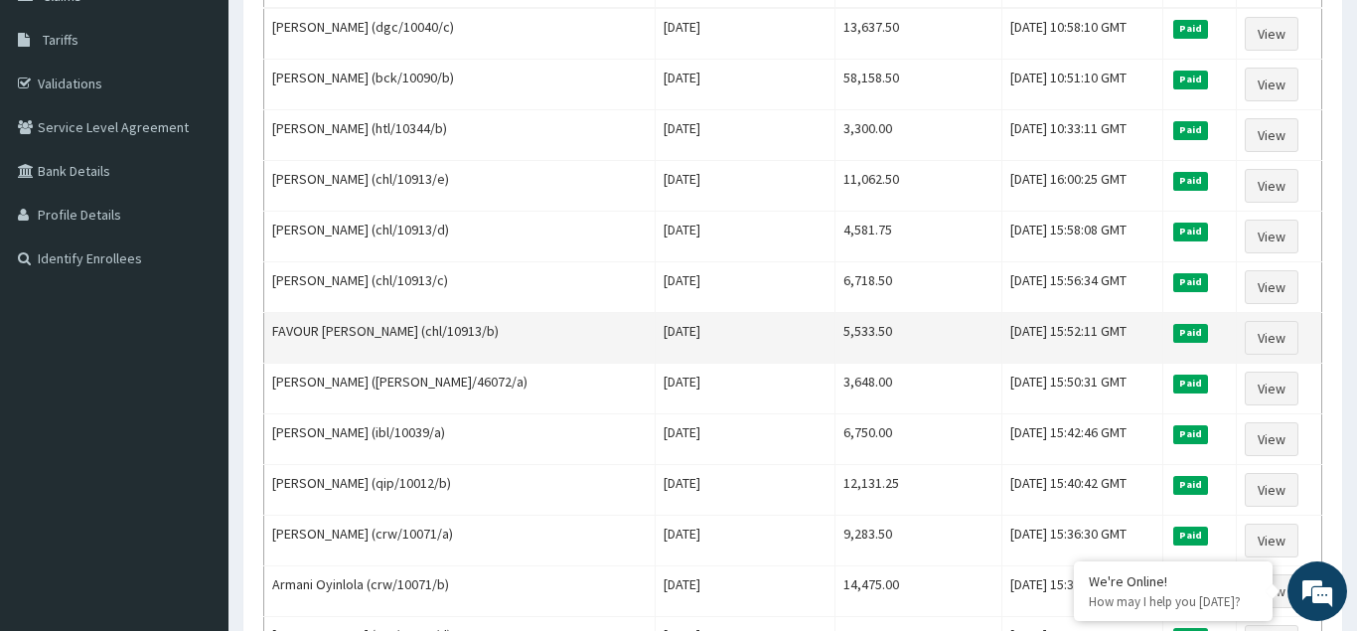
scroll to position [507, 0]
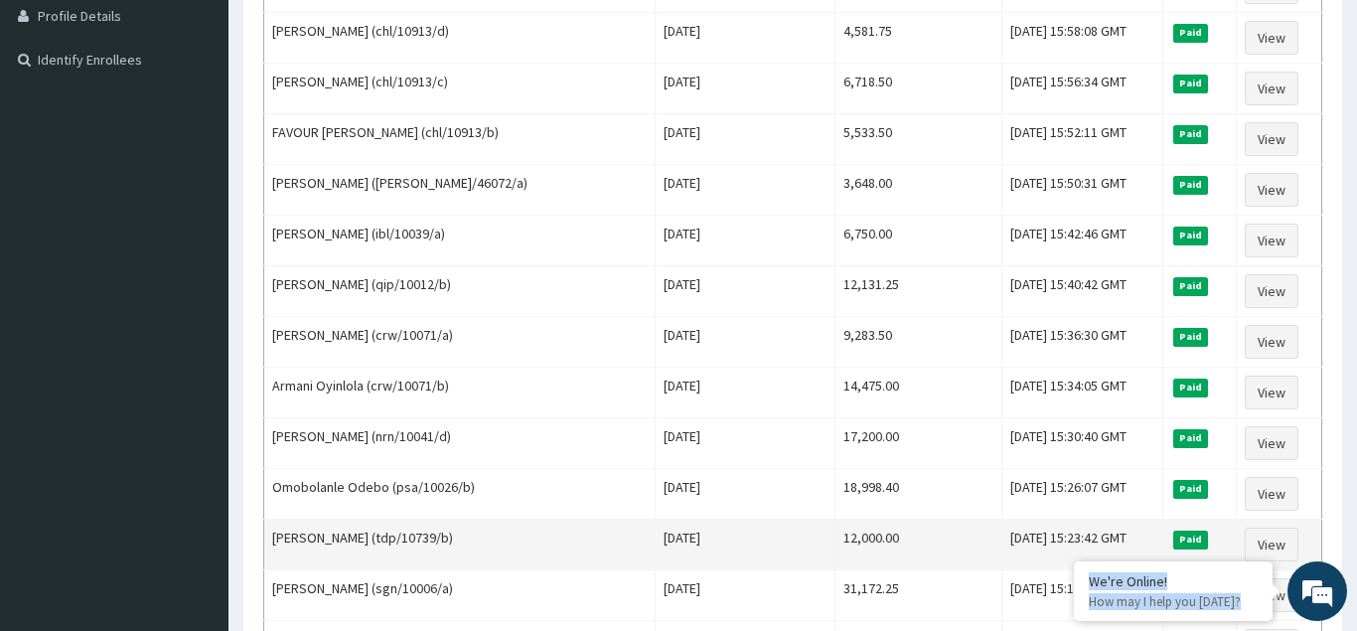
click at [863, 530] on td "12,000.00" at bounding box center [919, 545] width 167 height 51
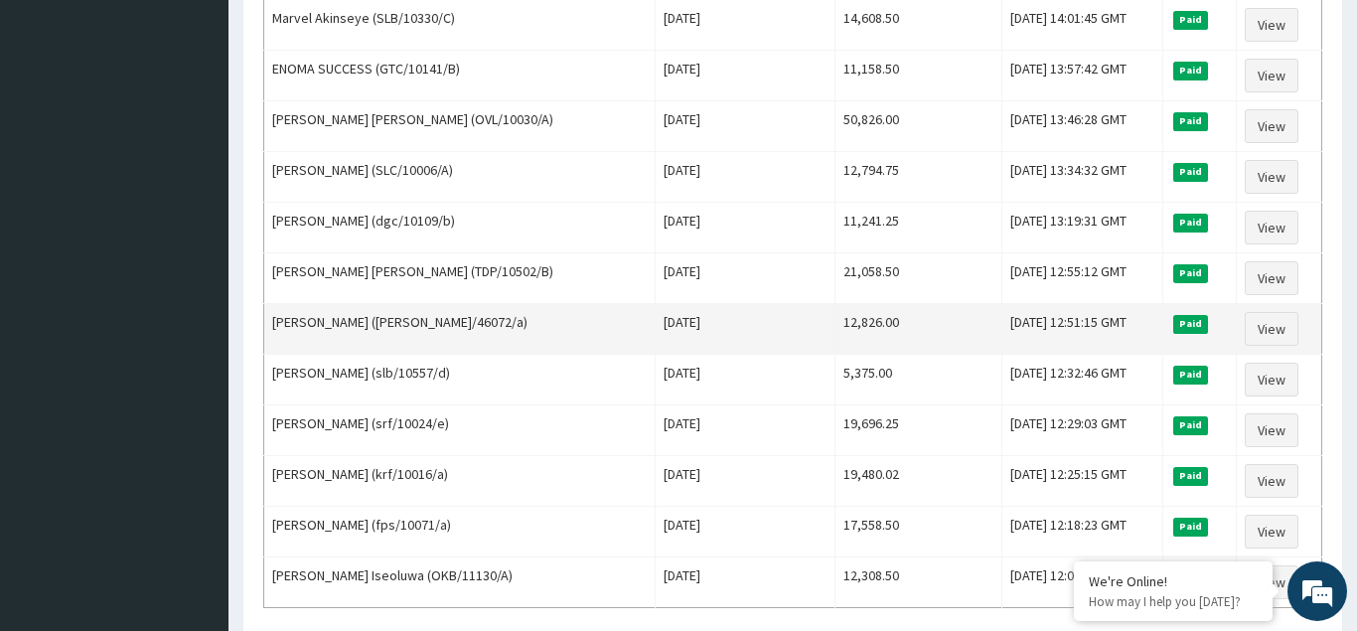
scroll to position [2419, 0]
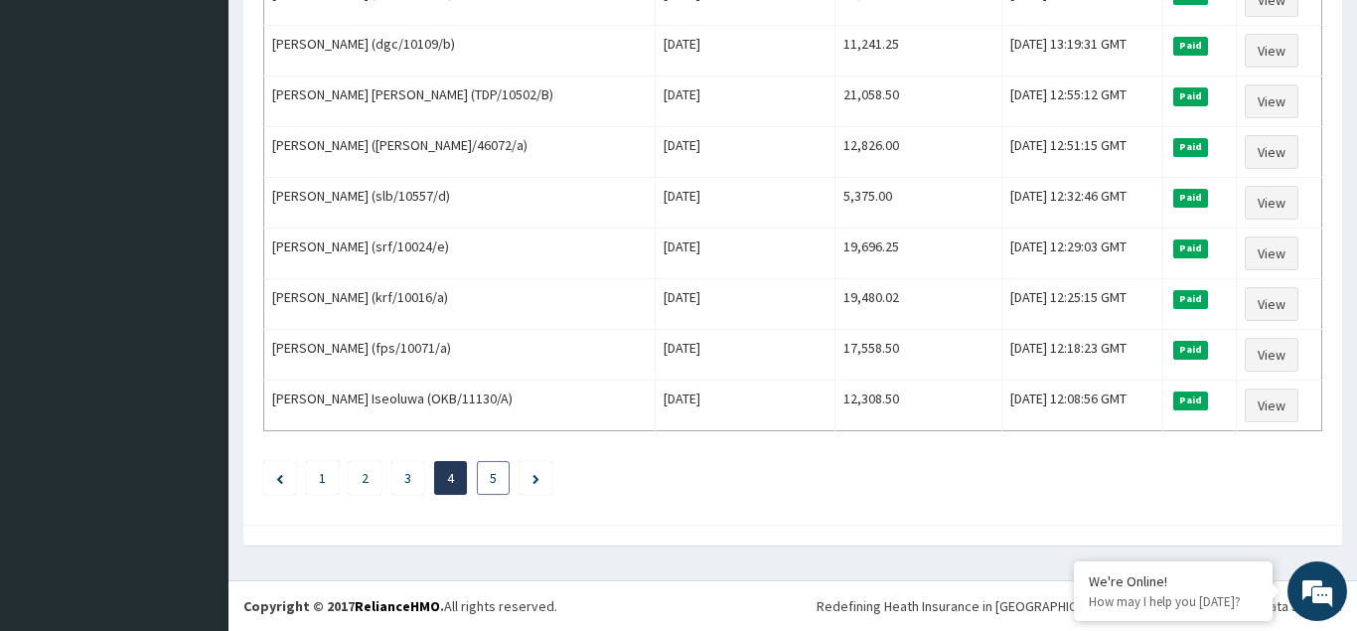
click at [497, 477] on li "5" at bounding box center [493, 478] width 33 height 34
click at [496, 478] on link "5" at bounding box center [493, 478] width 7 height 18
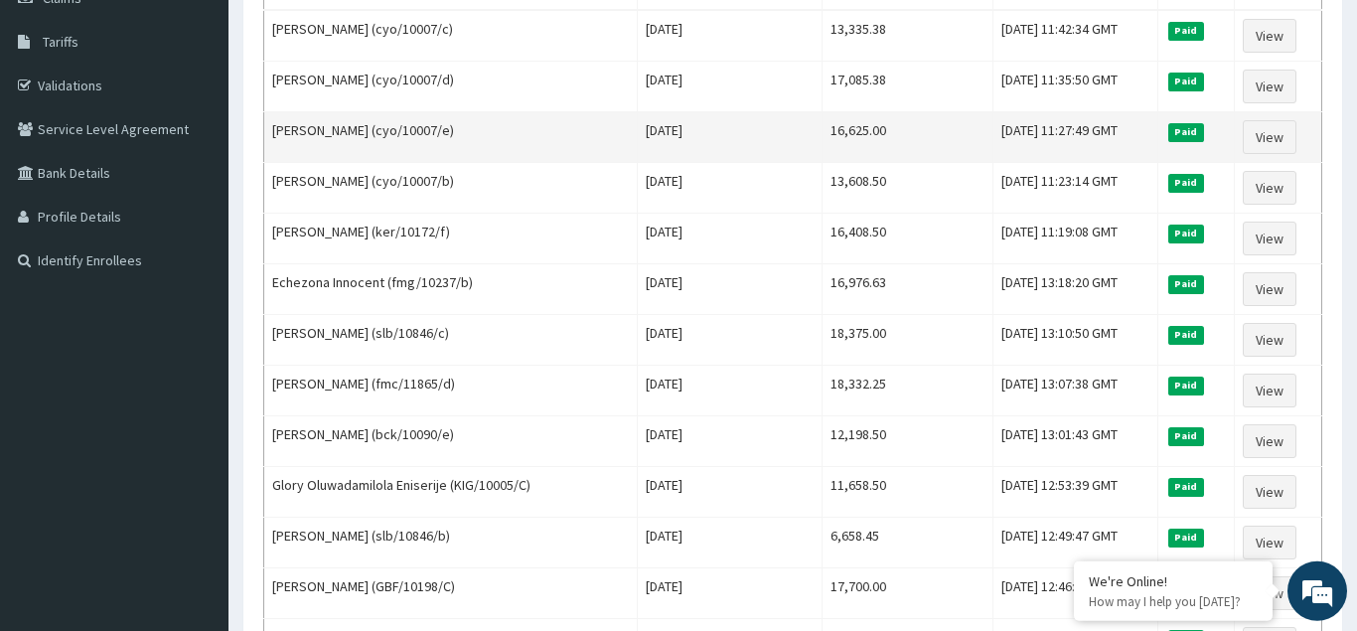
scroll to position [507, 0]
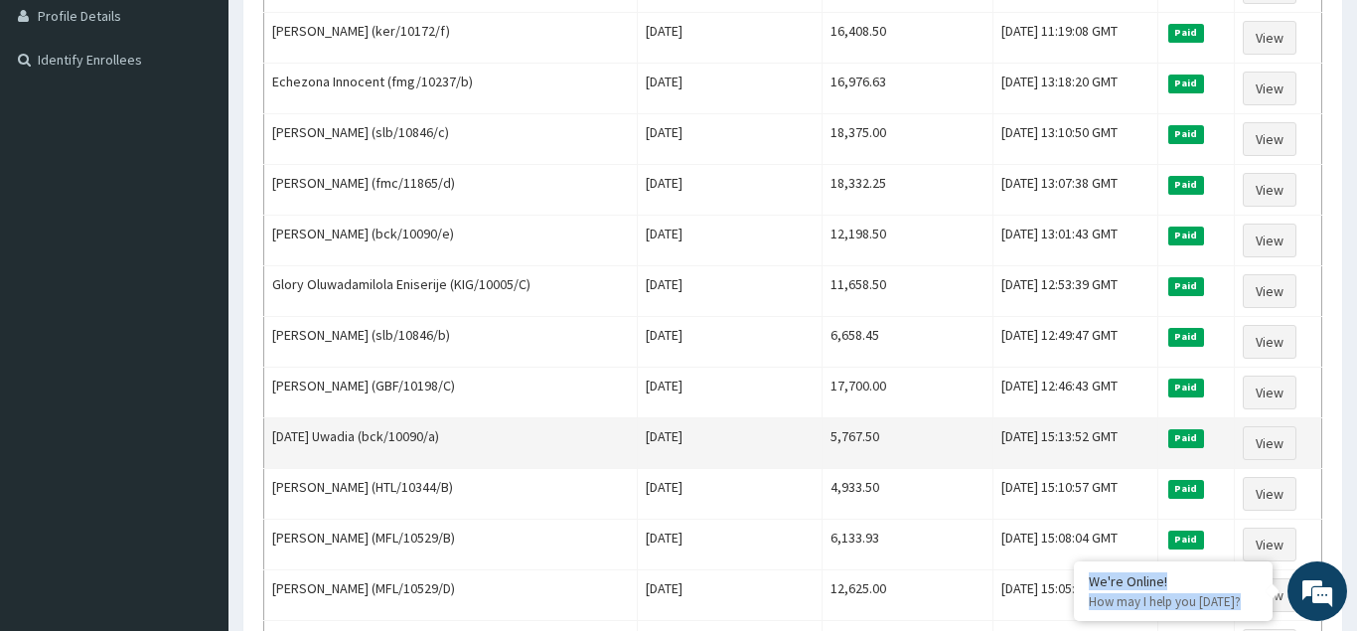
click at [861, 452] on td "5,767.50" at bounding box center [907, 443] width 171 height 51
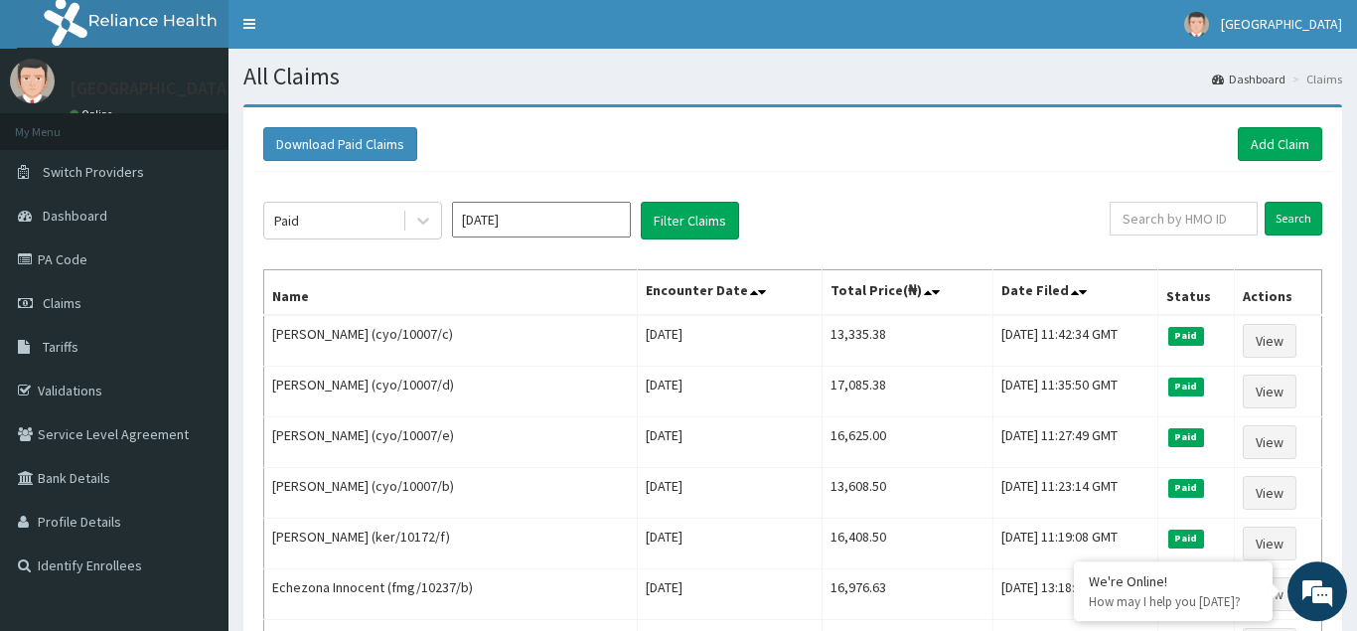
scroll to position [0, 0]
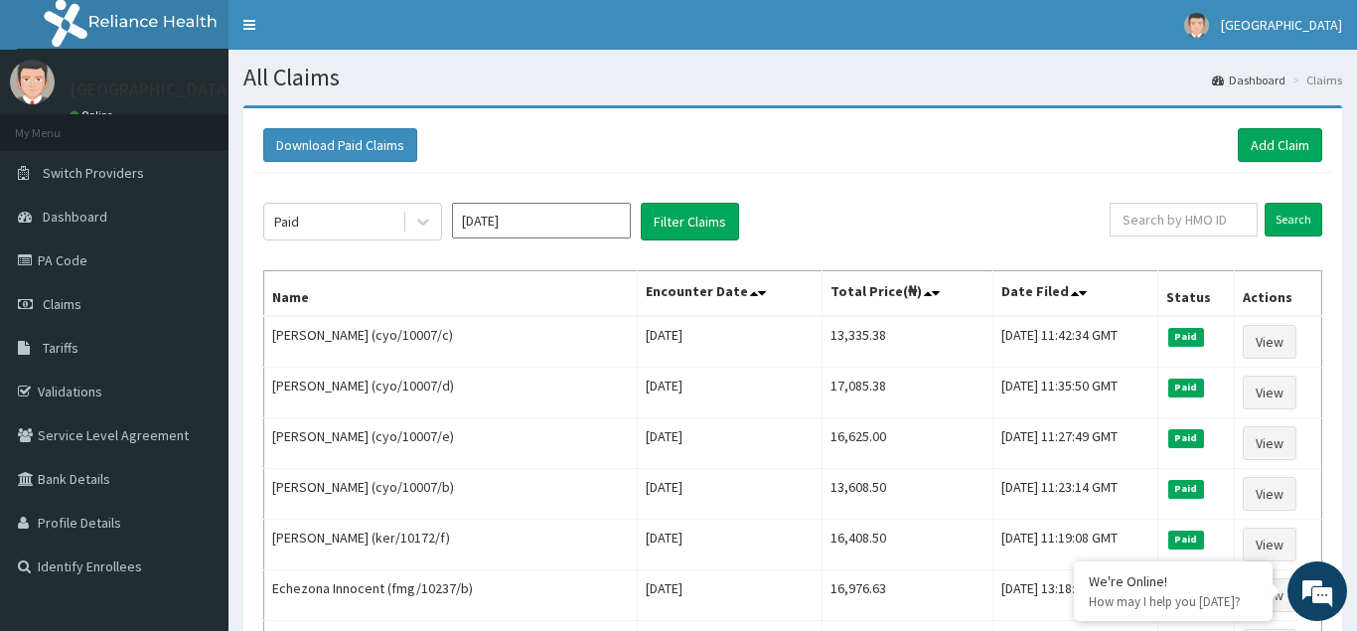
click at [556, 214] on input "[DATE]" at bounding box center [541, 221] width 179 height 36
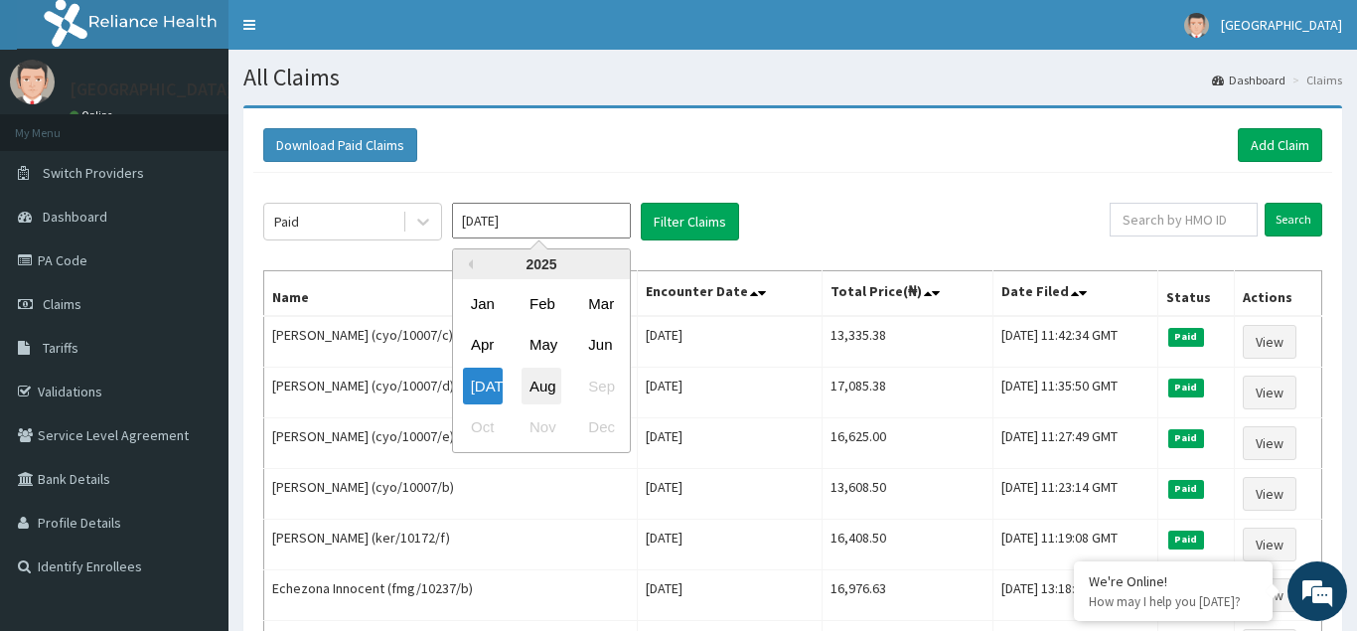
click at [548, 387] on div "Aug" at bounding box center [542, 386] width 40 height 37
type input "[DATE]"
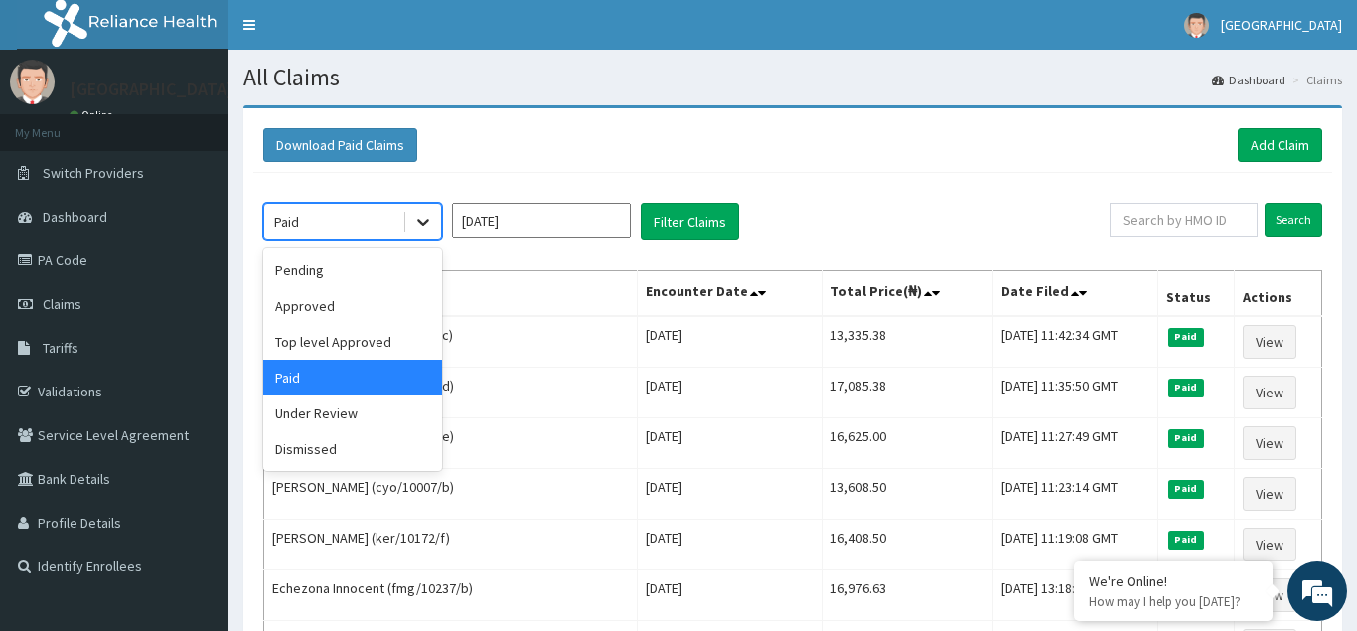
click at [423, 227] on icon at bounding box center [423, 222] width 20 height 20
click at [316, 275] on div "Pending" at bounding box center [352, 270] width 179 height 36
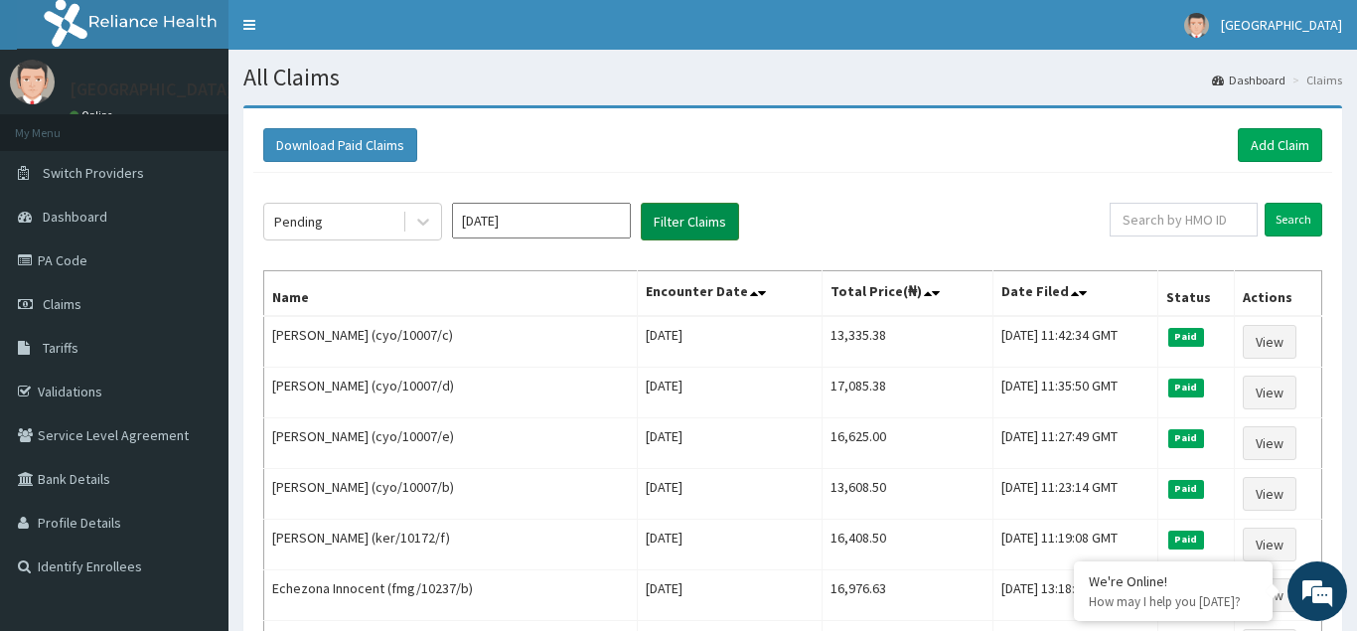
click at [691, 227] on button "Filter Claims" at bounding box center [690, 222] width 98 height 38
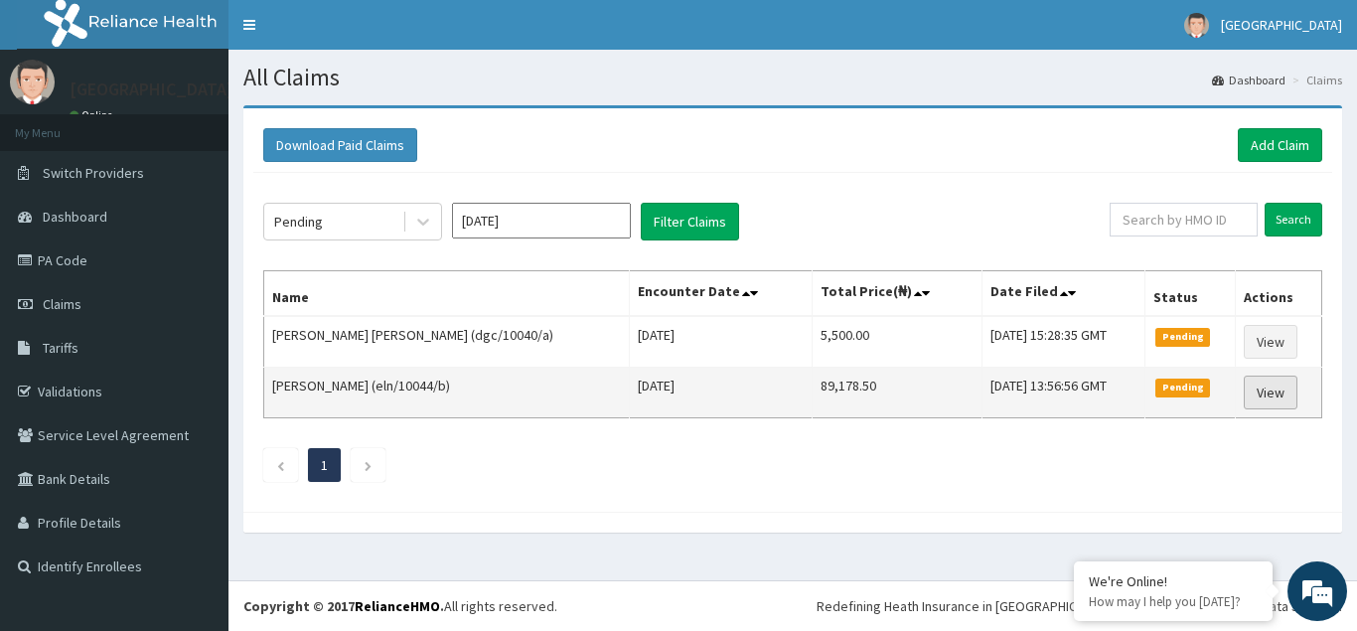
click at [1267, 396] on link "View" at bounding box center [1271, 393] width 54 height 34
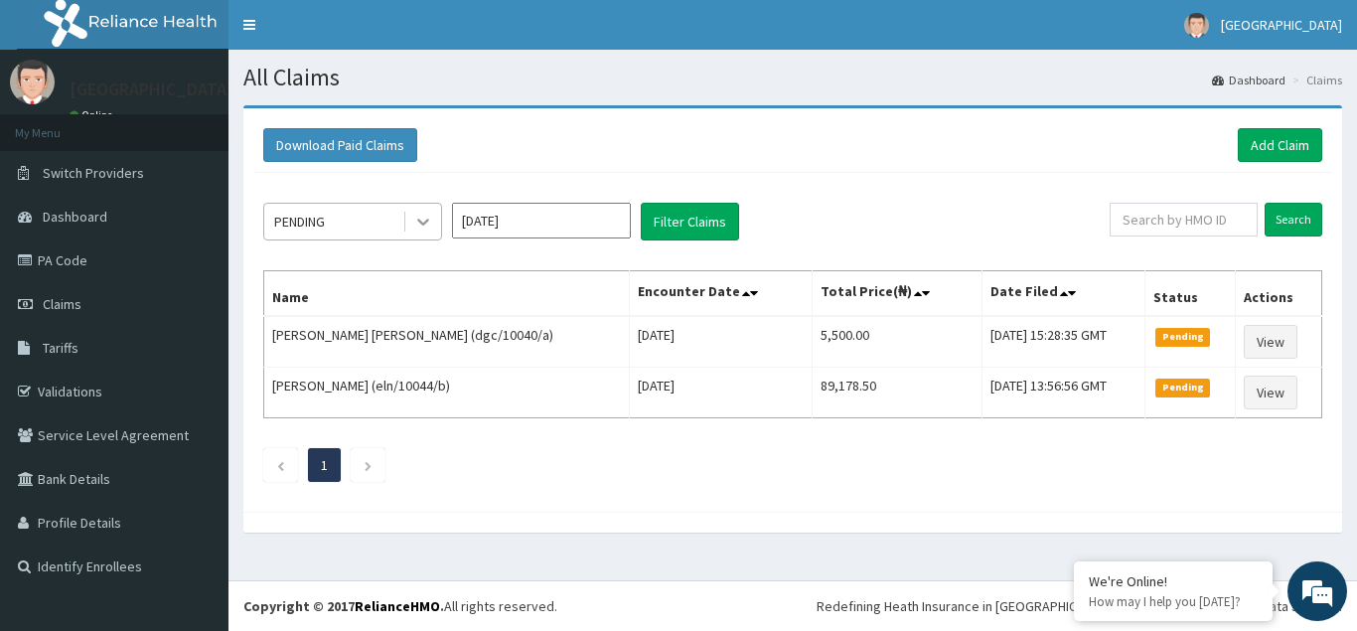
click at [435, 222] on div at bounding box center [423, 222] width 36 height 36
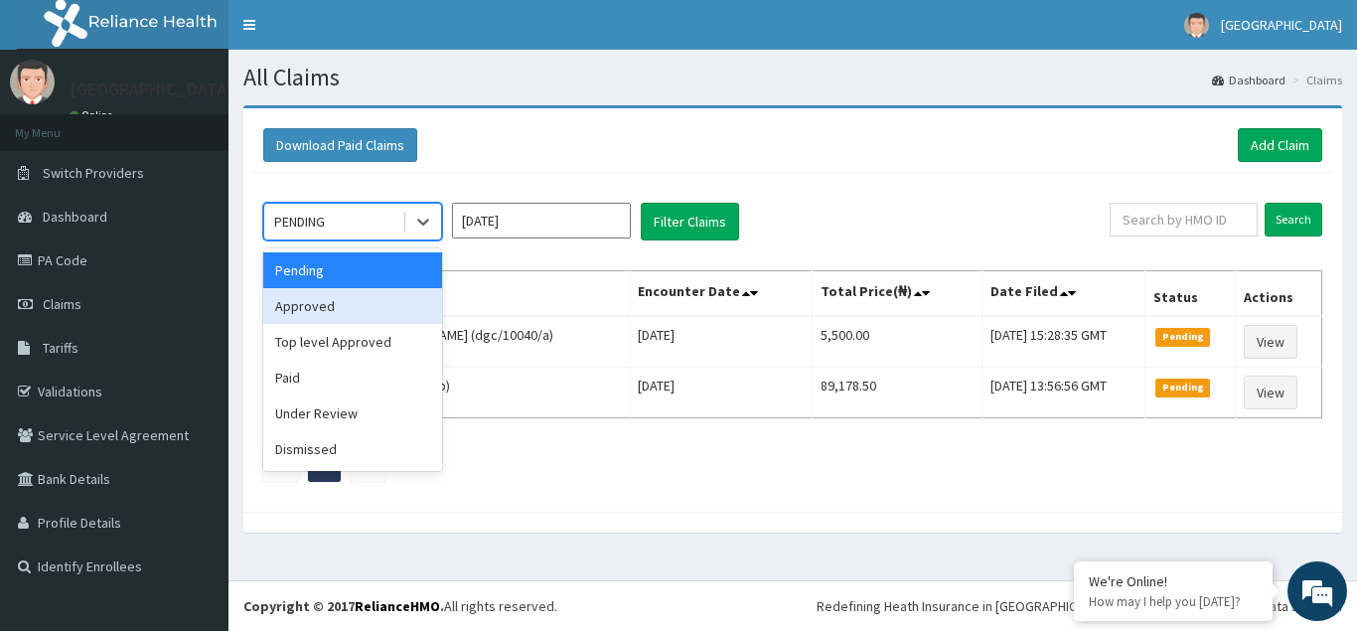
click at [319, 308] on div "Approved" at bounding box center [352, 306] width 179 height 36
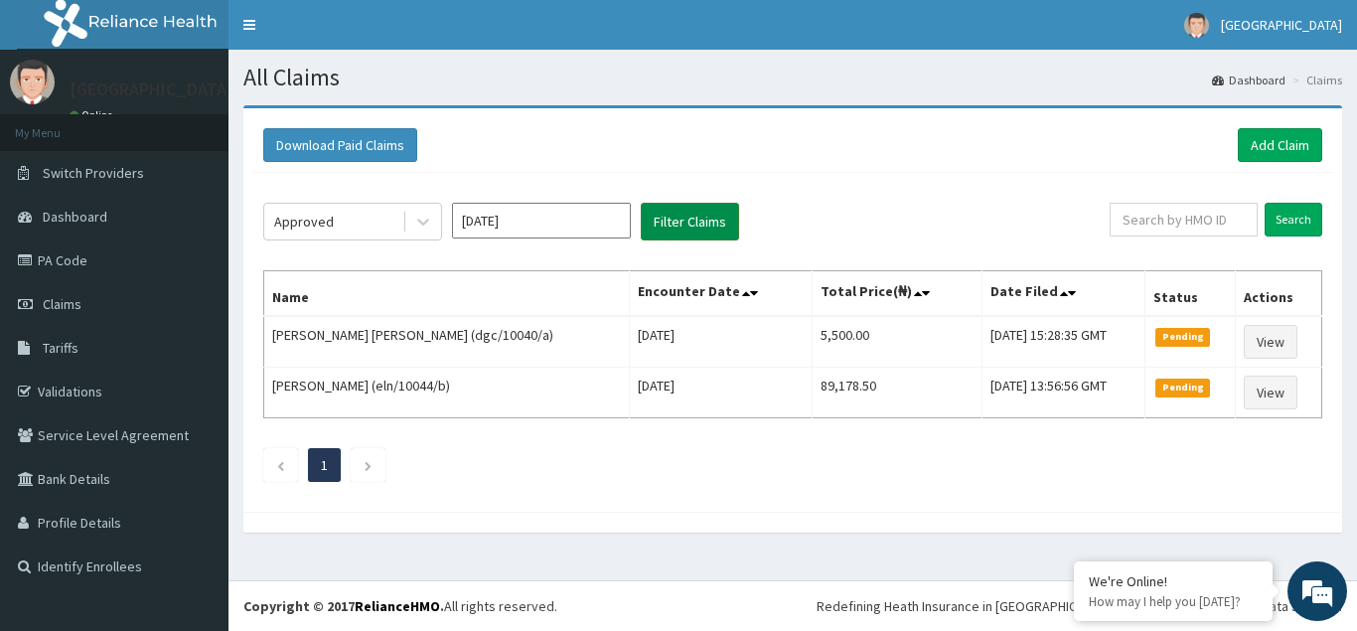
click at [696, 223] on button "Filter Claims" at bounding box center [690, 222] width 98 height 38
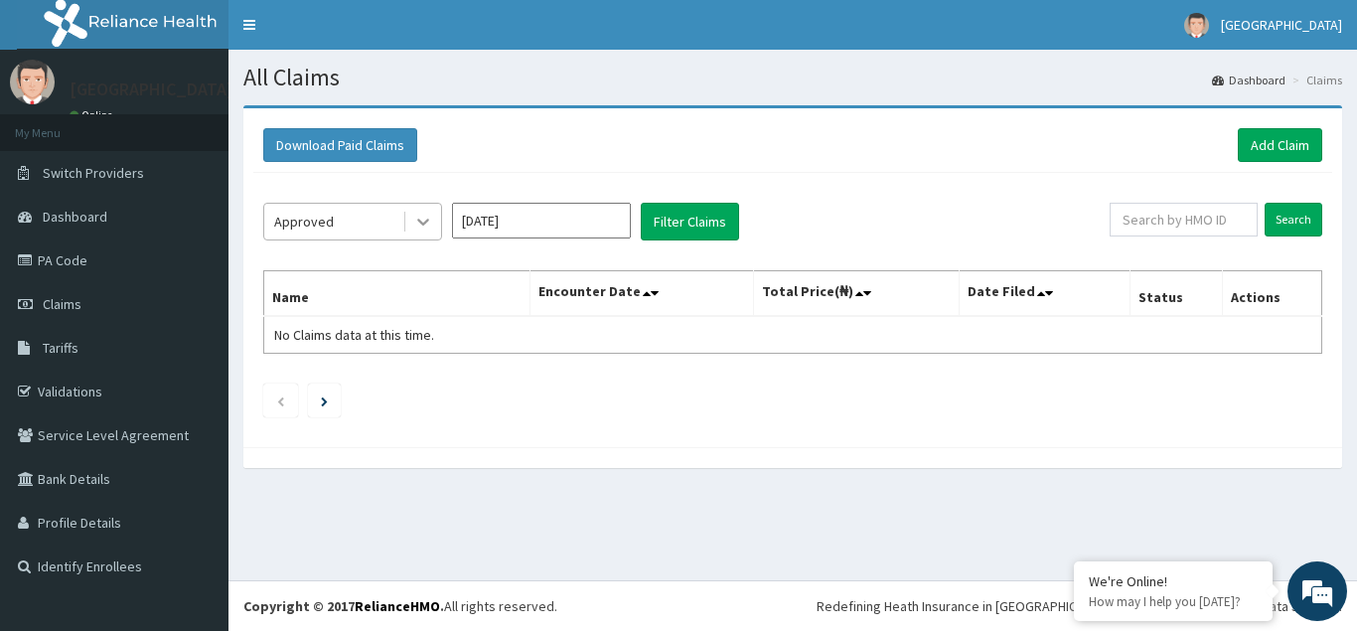
click at [419, 223] on icon at bounding box center [423, 222] width 20 height 20
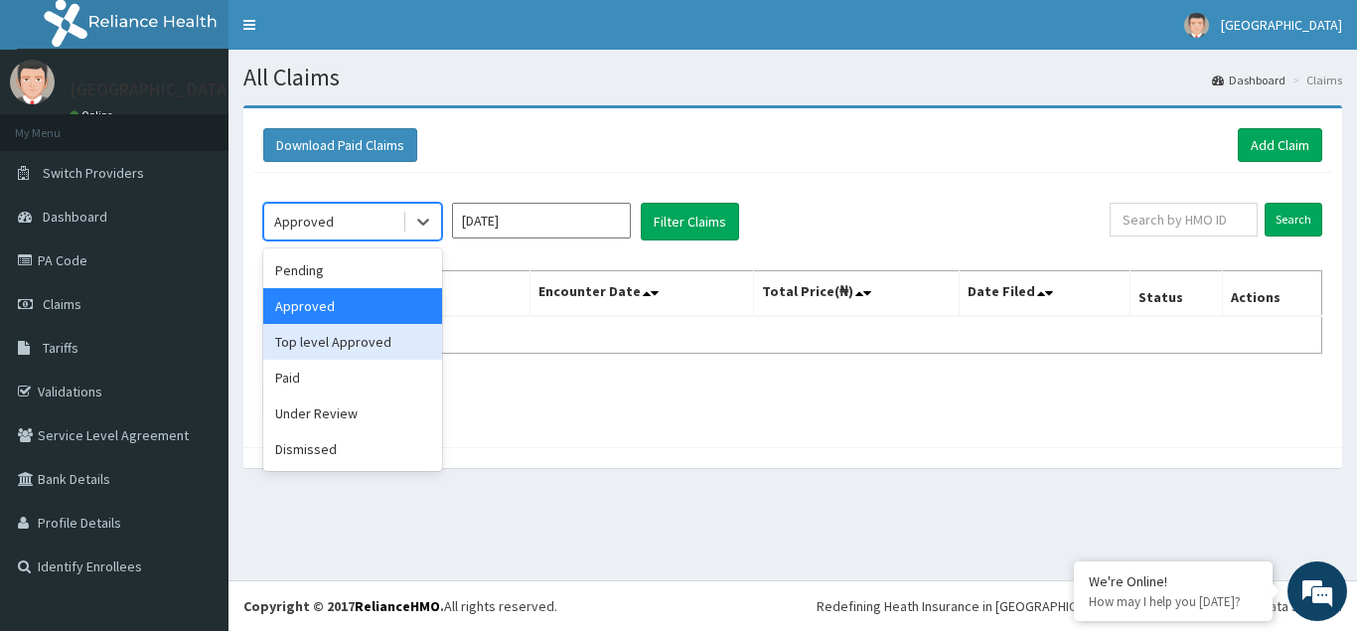
click at [317, 350] on div "Top level Approved" at bounding box center [352, 342] width 179 height 36
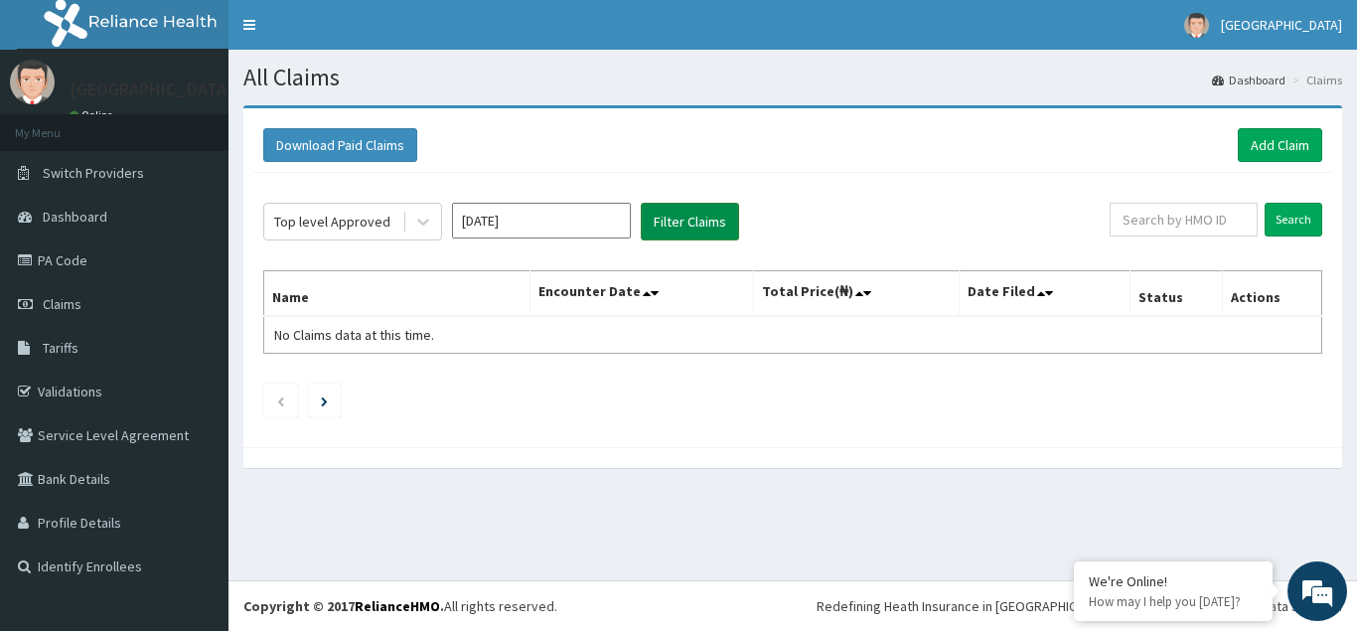
click at [686, 230] on button "Filter Claims" at bounding box center [690, 222] width 98 height 38
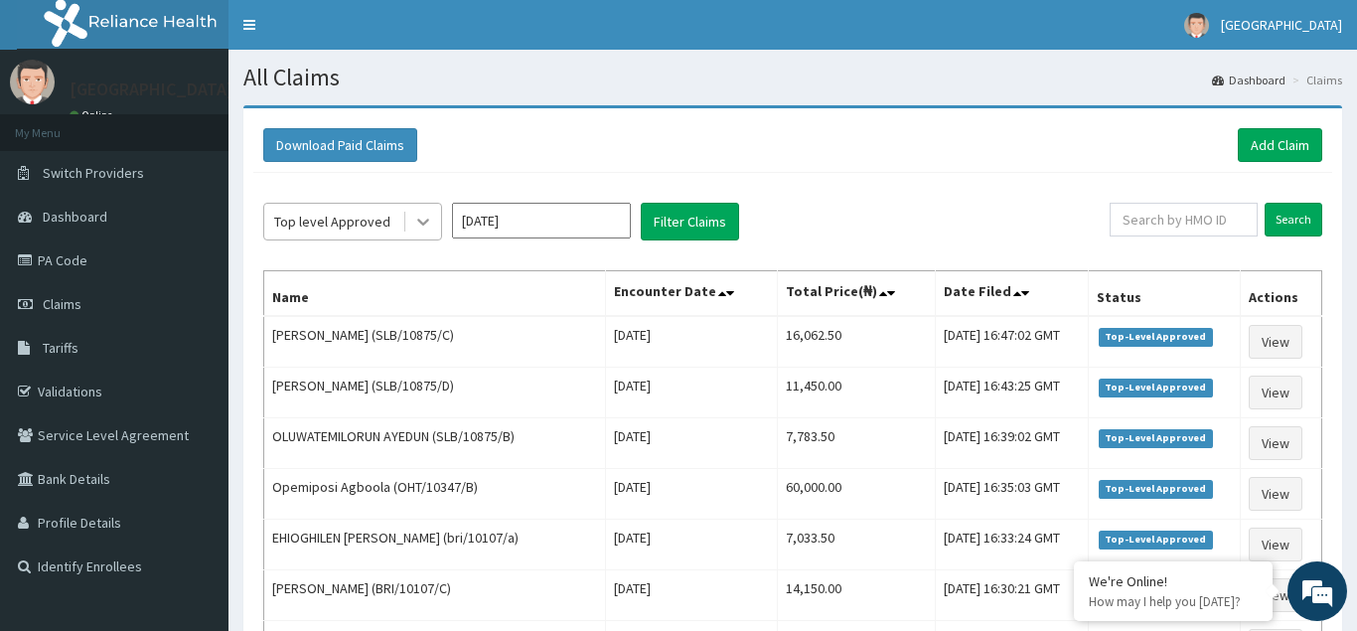
click at [425, 227] on icon at bounding box center [423, 222] width 20 height 20
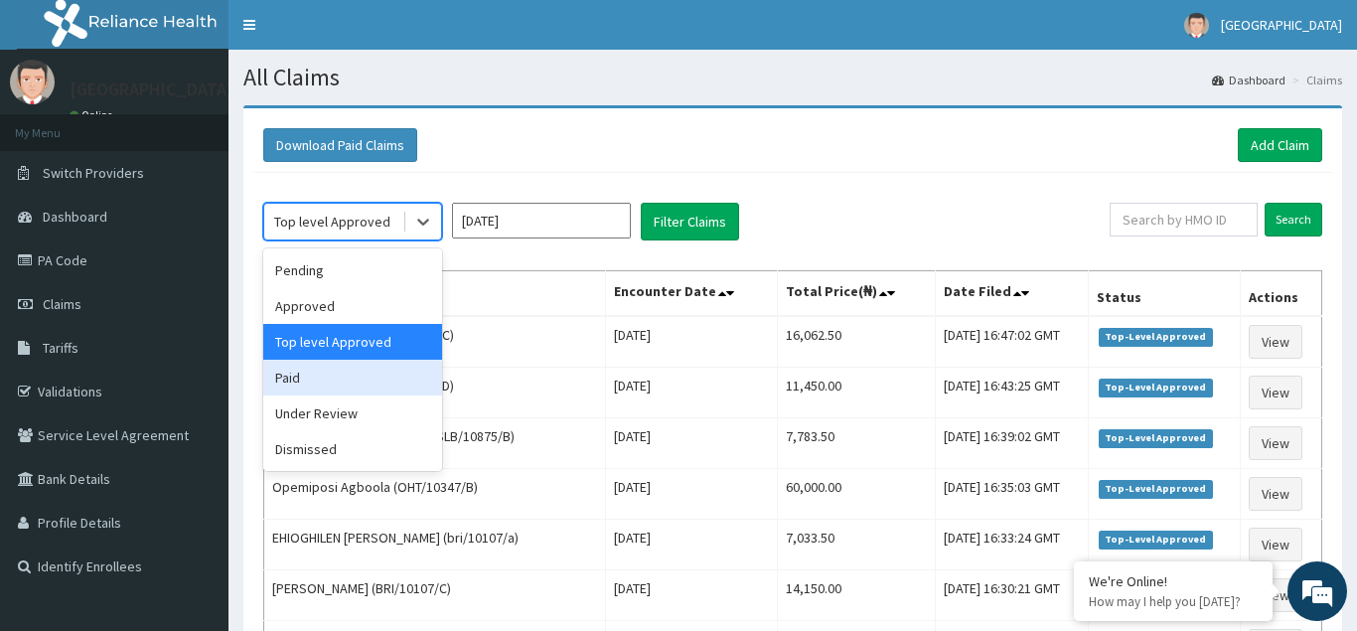
click at [296, 383] on div "Paid" at bounding box center [352, 378] width 179 height 36
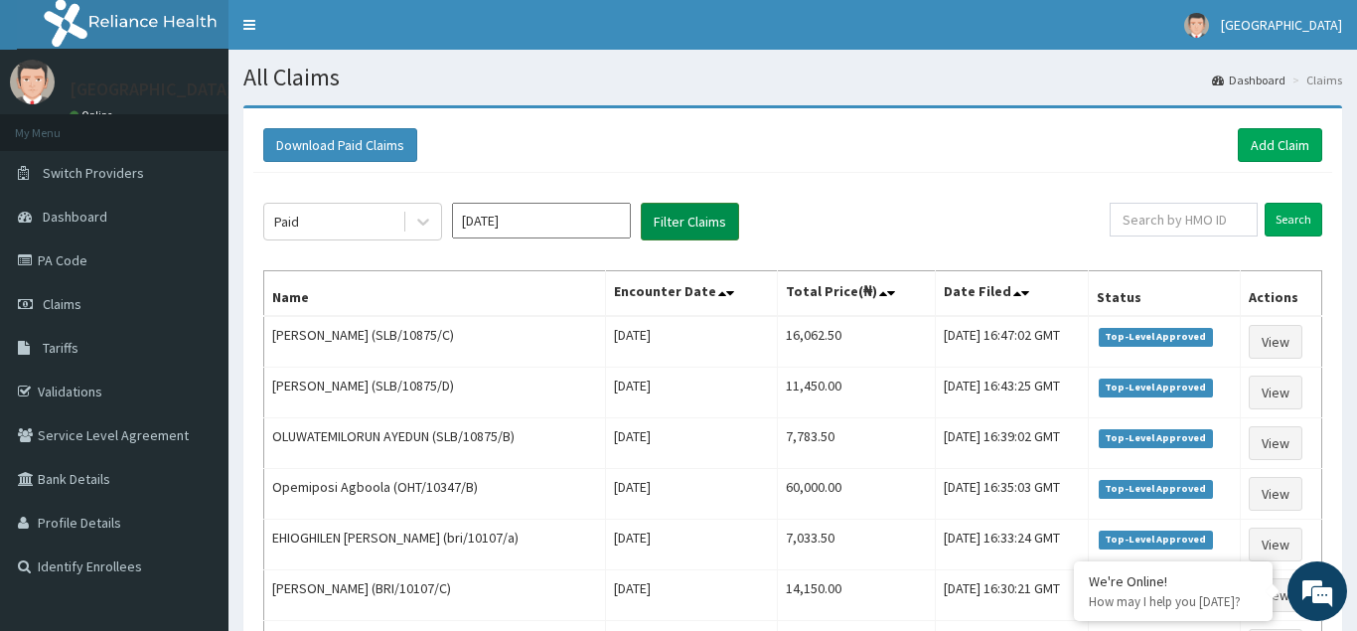
click at [690, 226] on button "Filter Claims" at bounding box center [690, 222] width 98 height 38
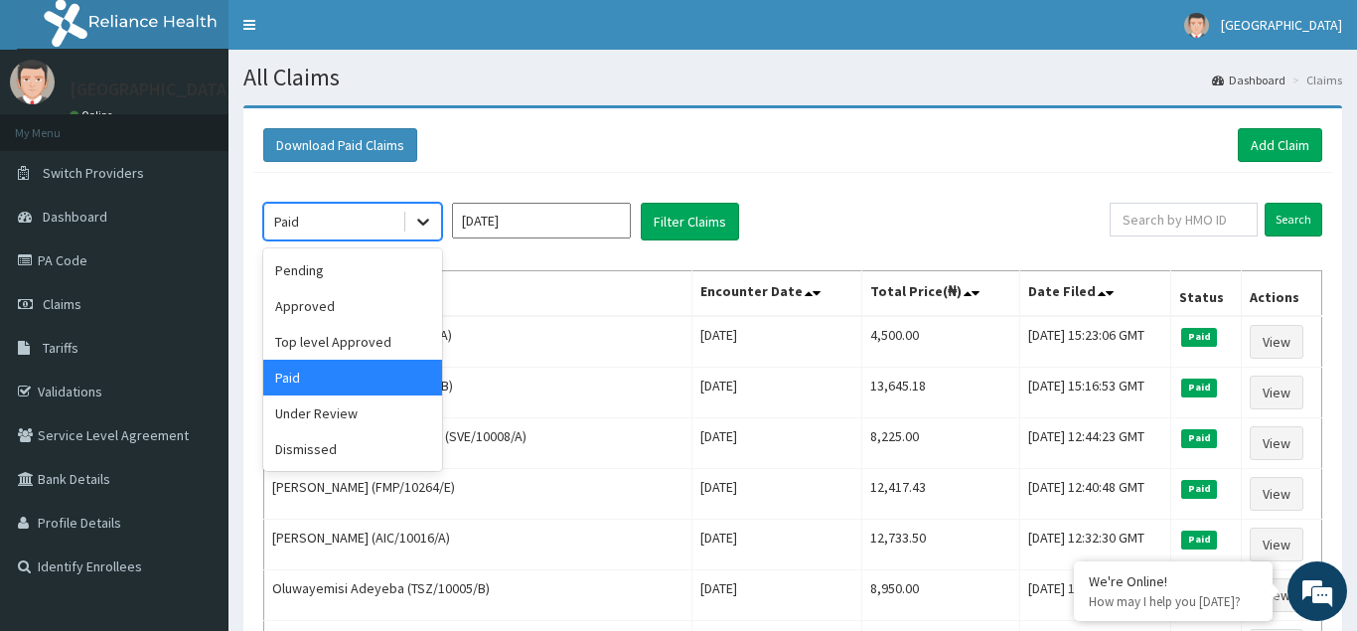
click at [414, 223] on icon at bounding box center [423, 222] width 20 height 20
click at [331, 405] on div "Under Review" at bounding box center [352, 413] width 179 height 36
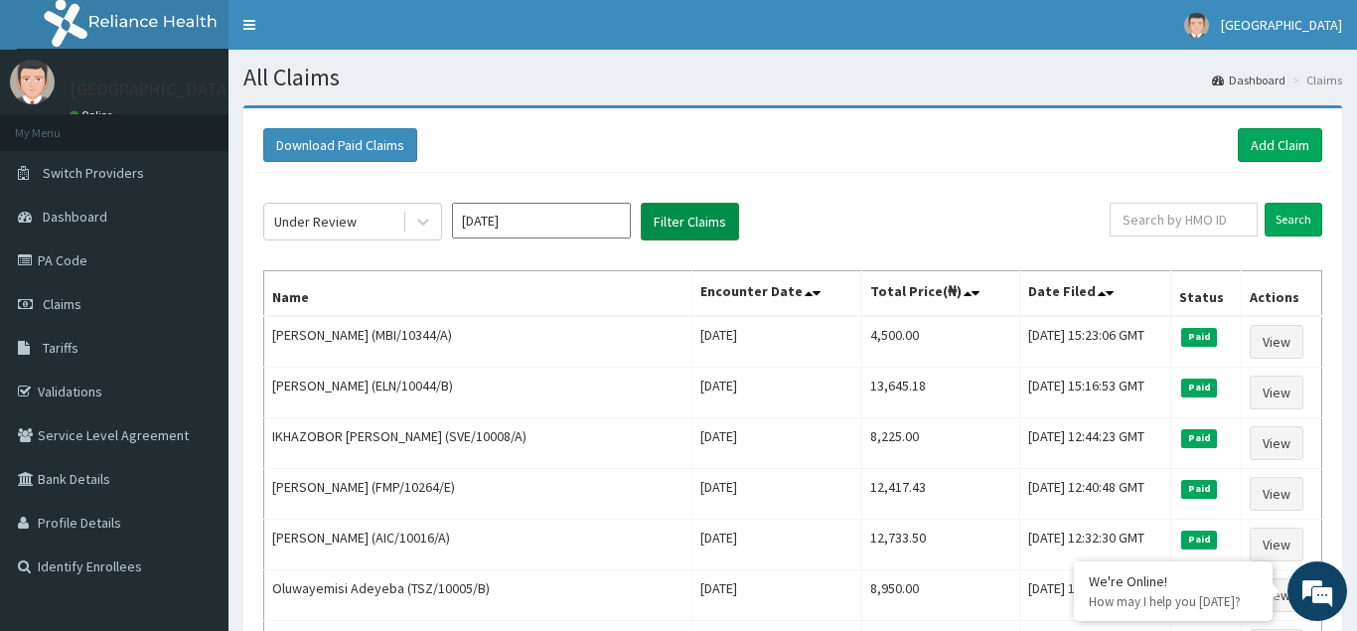
click at [676, 220] on button "Filter Claims" at bounding box center [690, 222] width 98 height 38
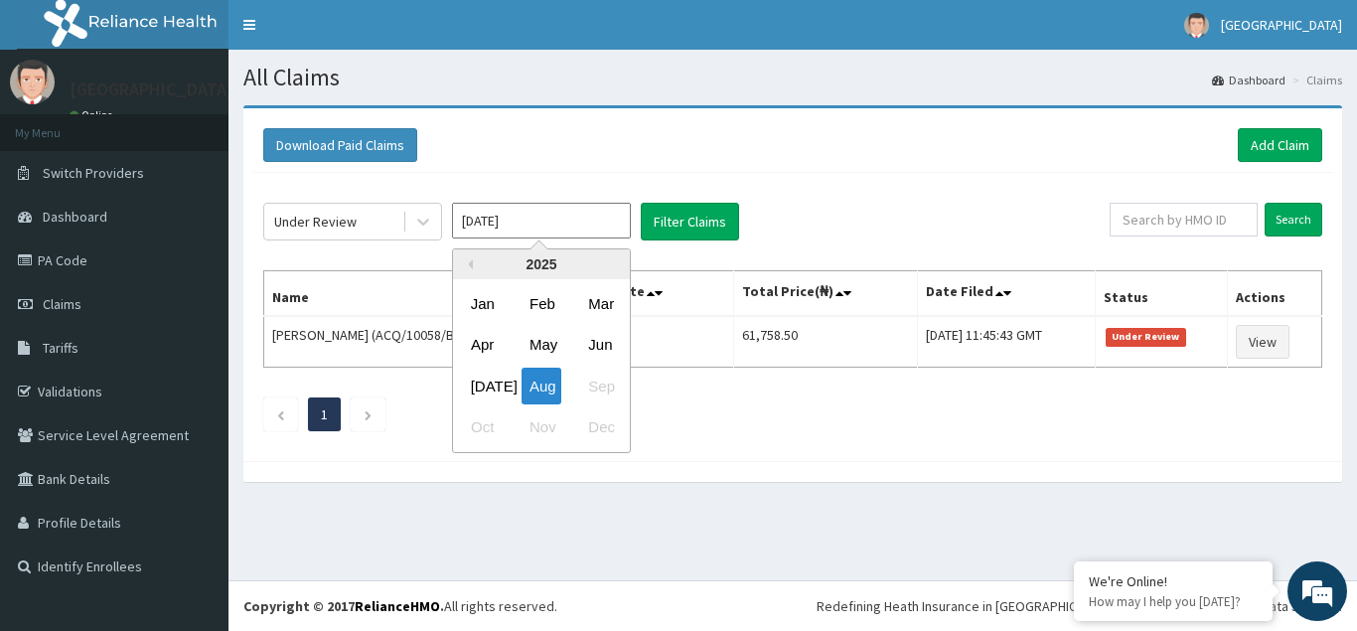
click at [561, 227] on input "[DATE]" at bounding box center [541, 221] width 179 height 36
click at [490, 392] on div "[DATE]" at bounding box center [483, 386] width 40 height 37
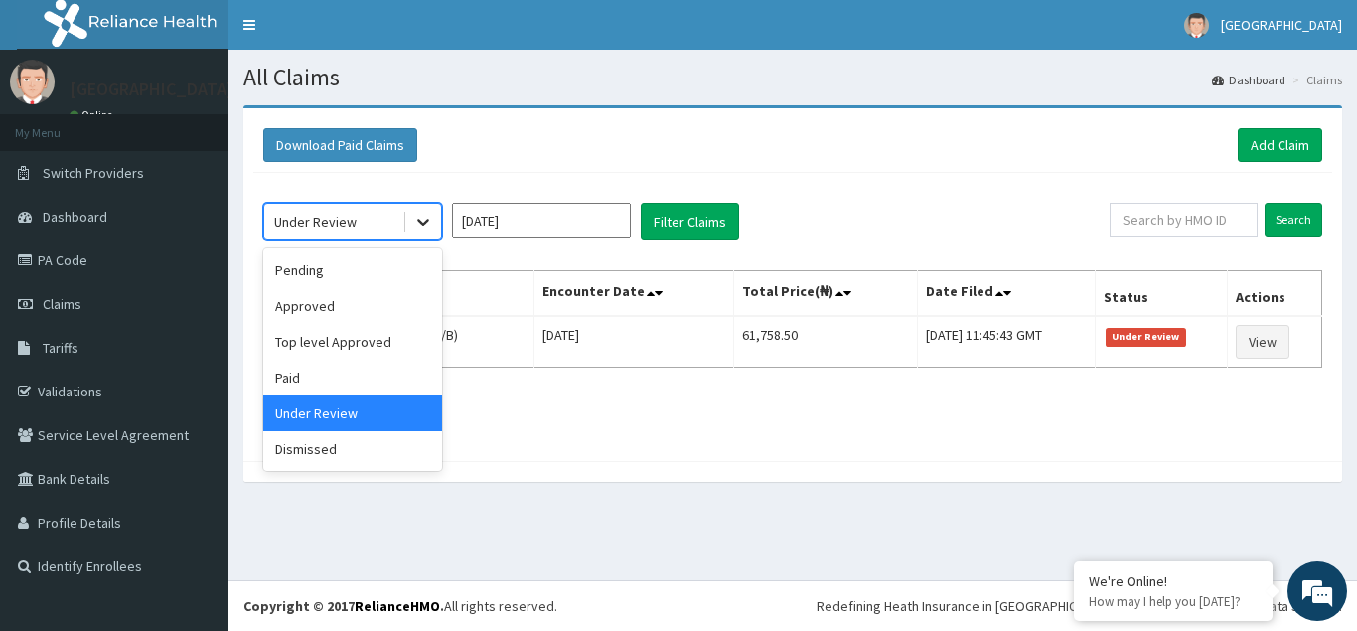
click at [425, 235] on div at bounding box center [423, 222] width 36 height 36
click at [334, 277] on div "Pending" at bounding box center [352, 270] width 179 height 36
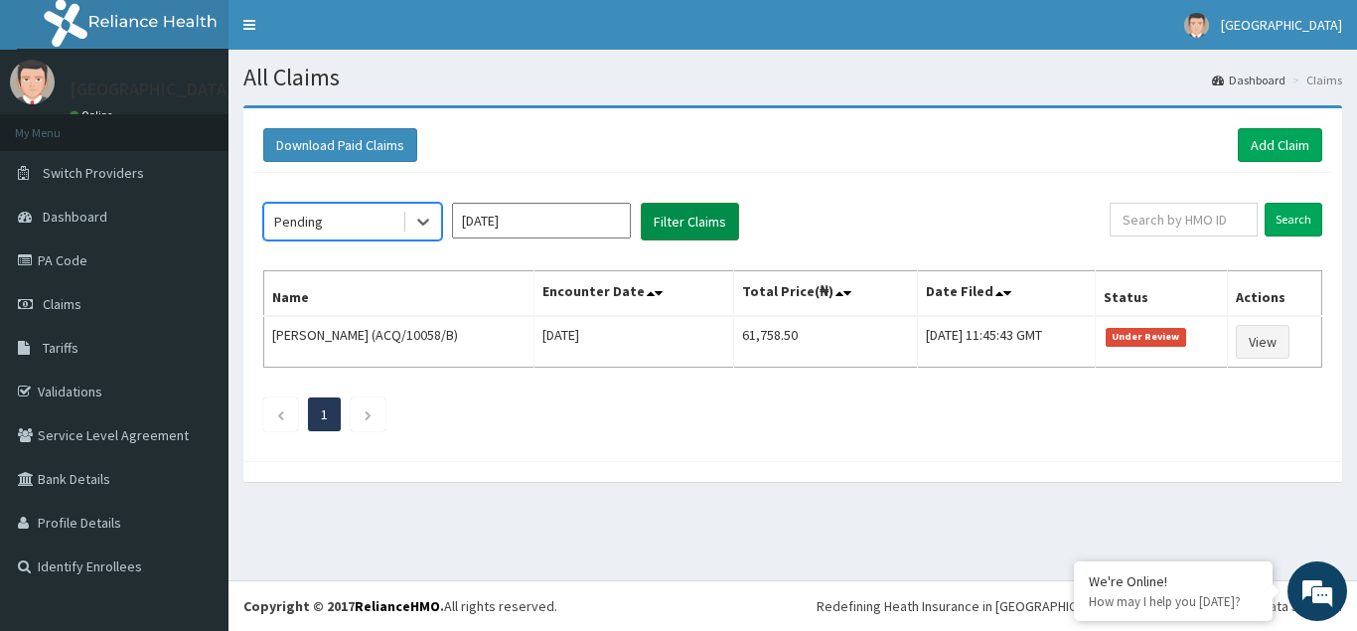
click at [709, 231] on button "Filter Claims" at bounding box center [690, 222] width 98 height 38
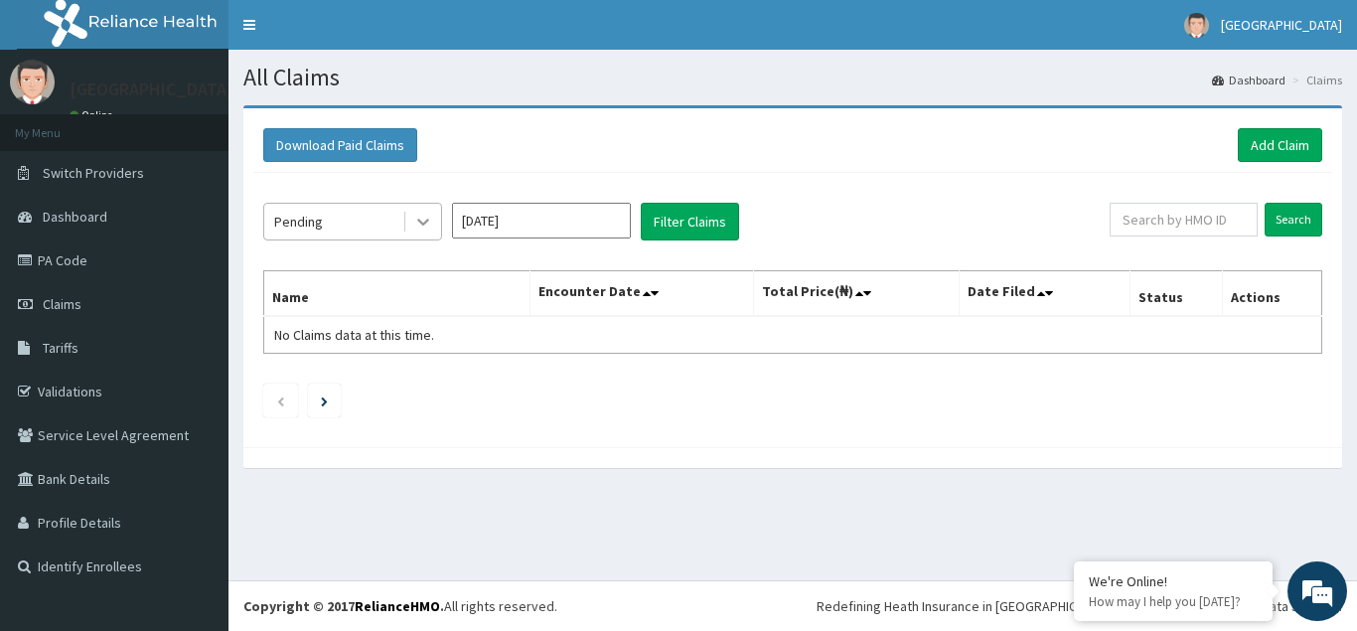
click at [421, 218] on icon at bounding box center [423, 222] width 20 height 20
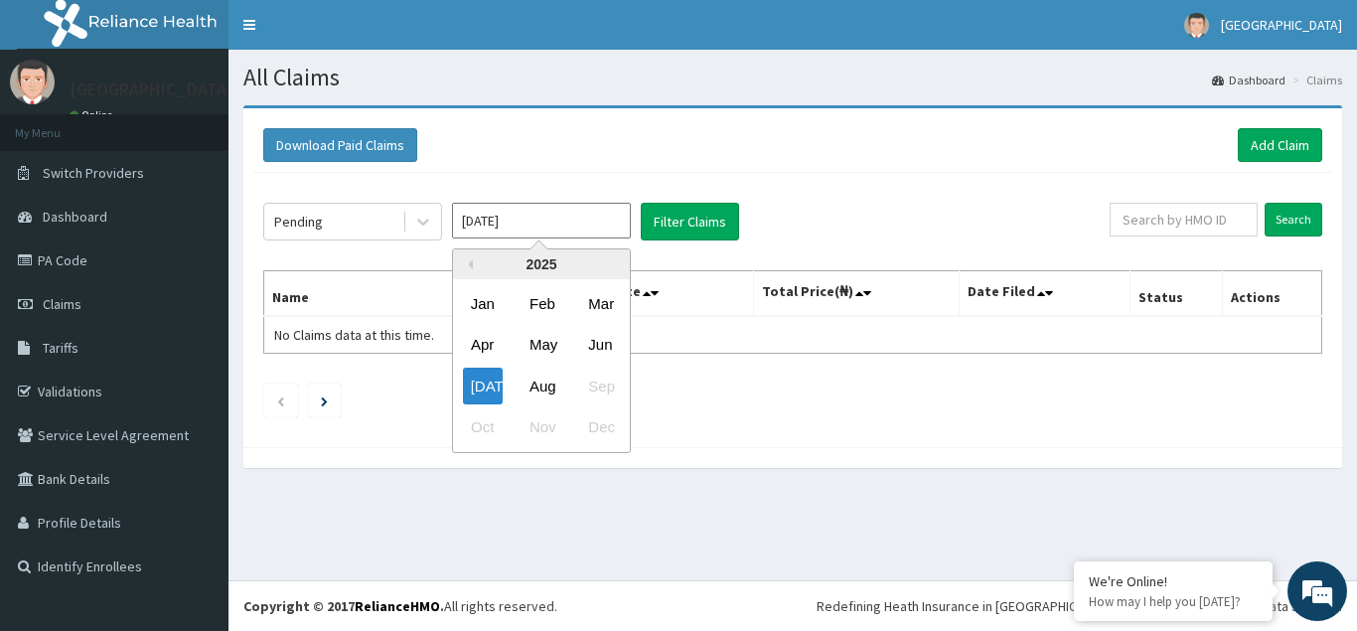
click at [602, 213] on input "[DATE]" at bounding box center [541, 221] width 179 height 36
click at [546, 347] on div "May" at bounding box center [542, 345] width 40 height 37
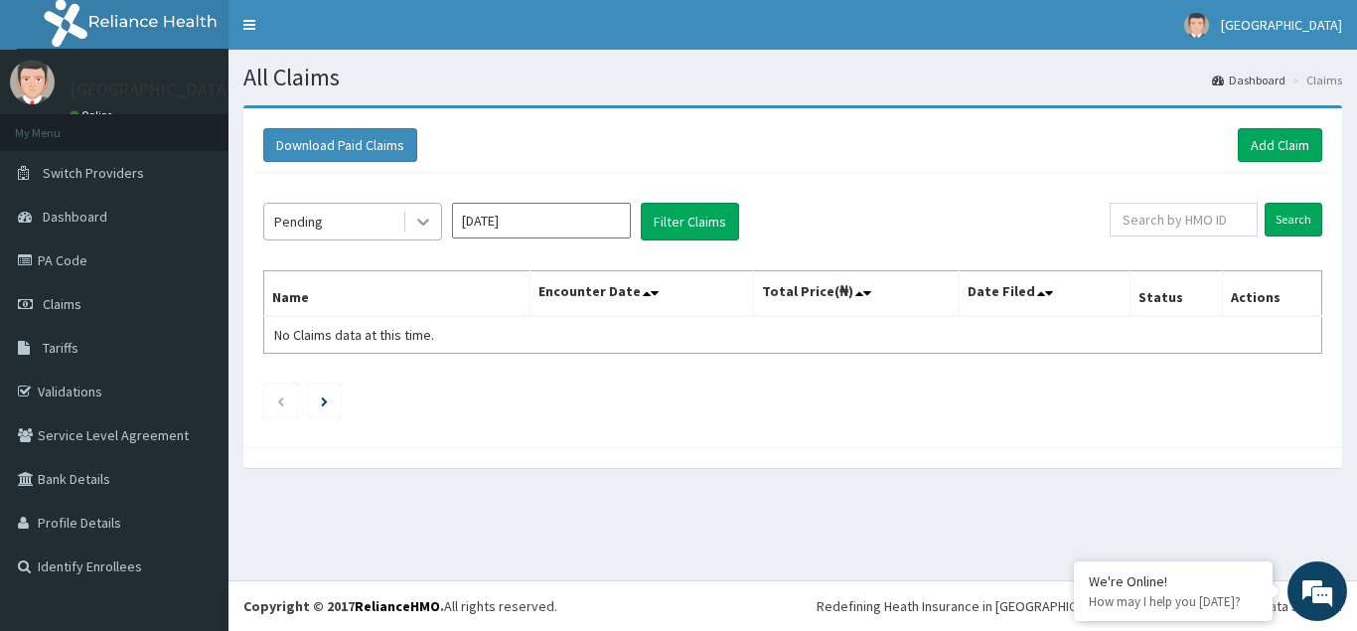
click at [426, 221] on icon at bounding box center [423, 223] width 12 height 7
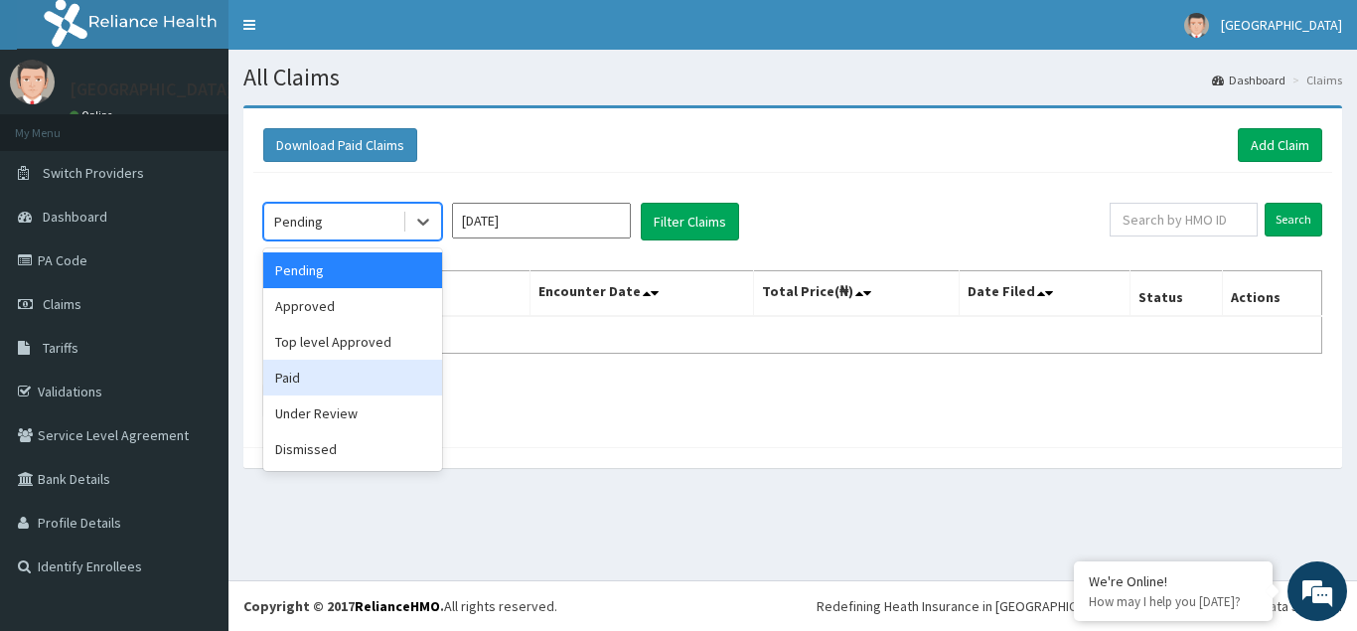
click at [295, 385] on div "Paid" at bounding box center [352, 378] width 179 height 36
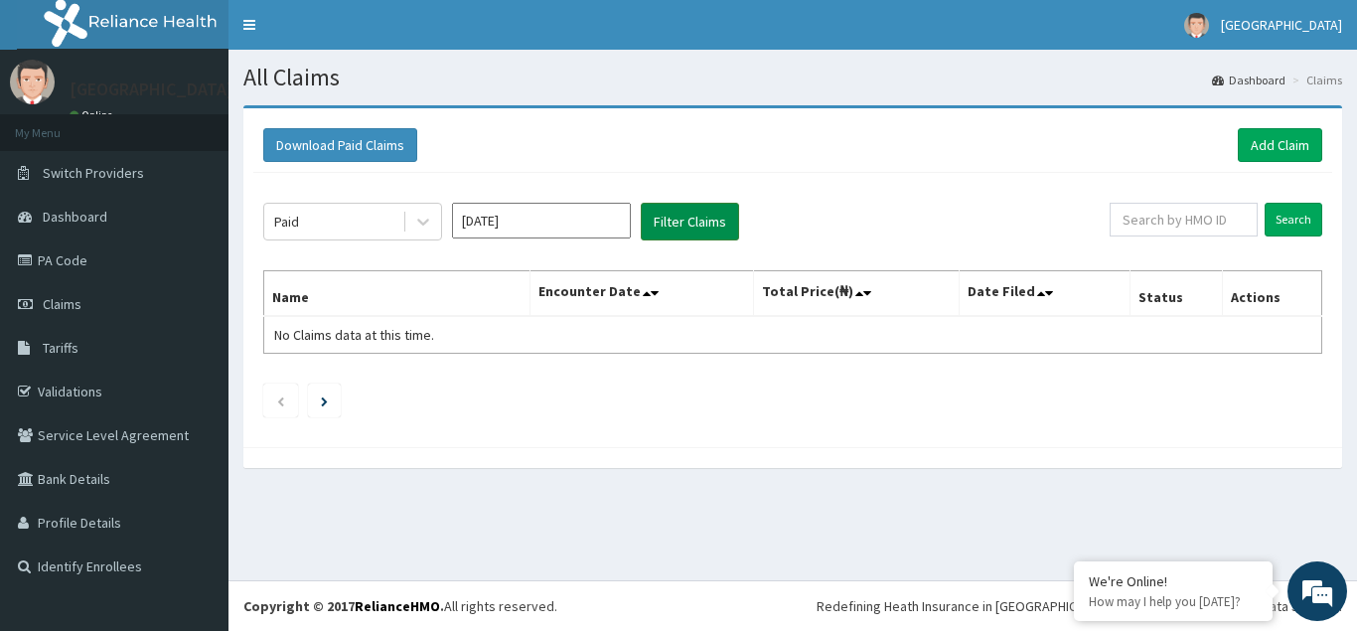
click at [690, 222] on button "Filter Claims" at bounding box center [690, 222] width 98 height 38
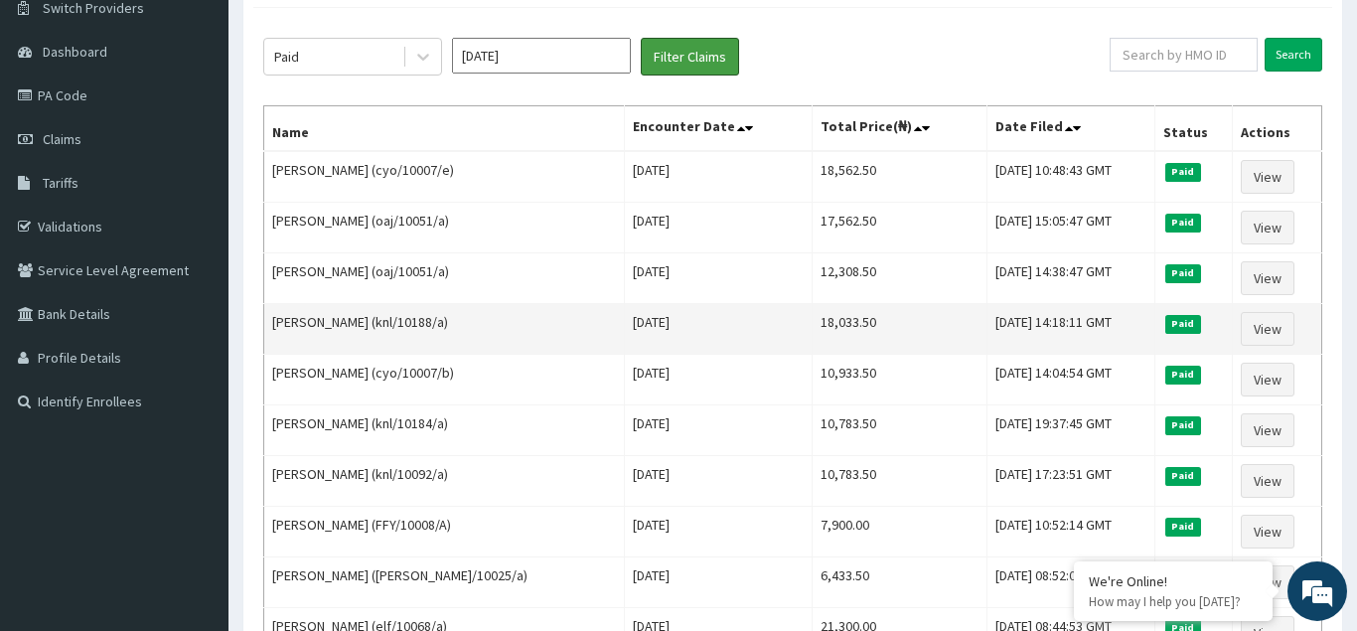
scroll to position [203, 0]
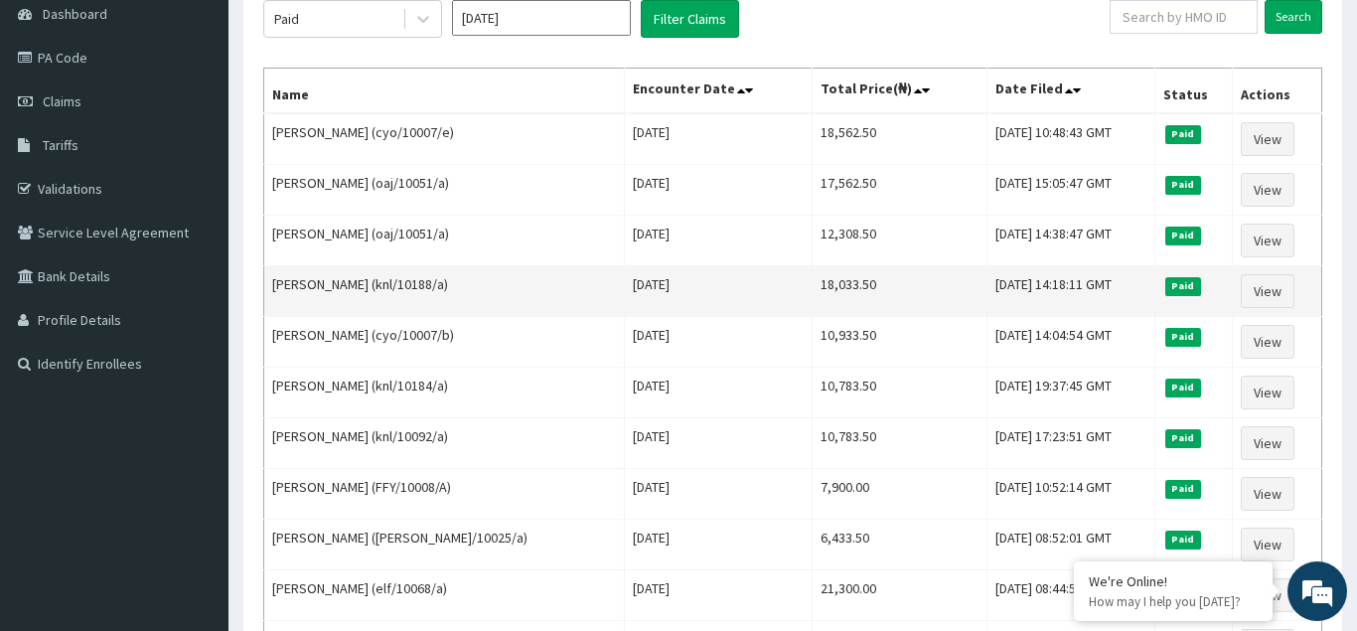
click at [766, 301] on td "[DATE]" at bounding box center [718, 291] width 189 height 51
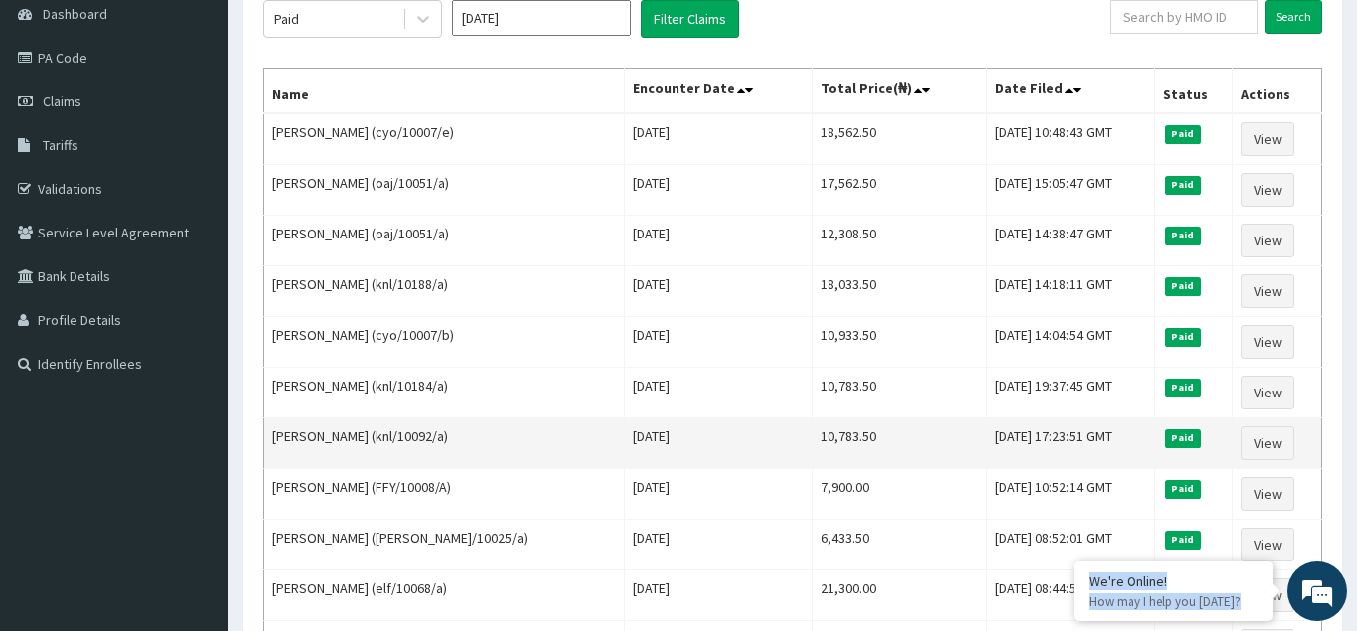
click at [625, 420] on td "[PERSON_NAME] (knl/10092/a)" at bounding box center [444, 443] width 361 height 51
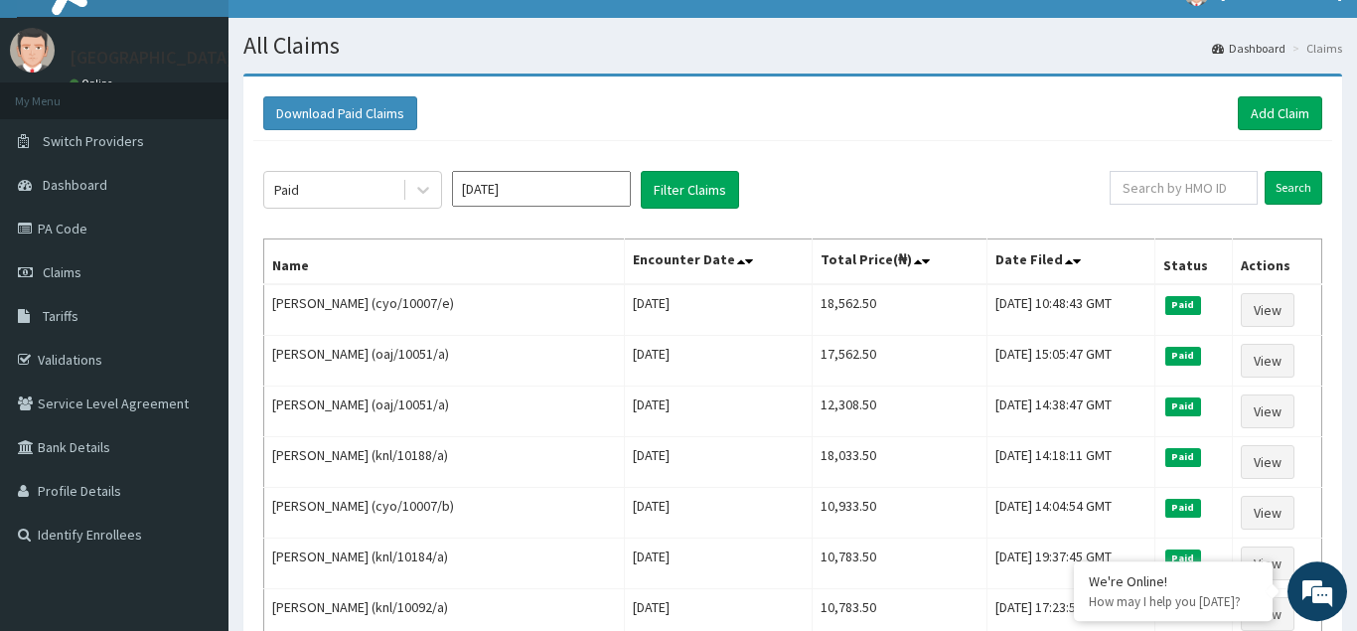
scroll to position [0, 0]
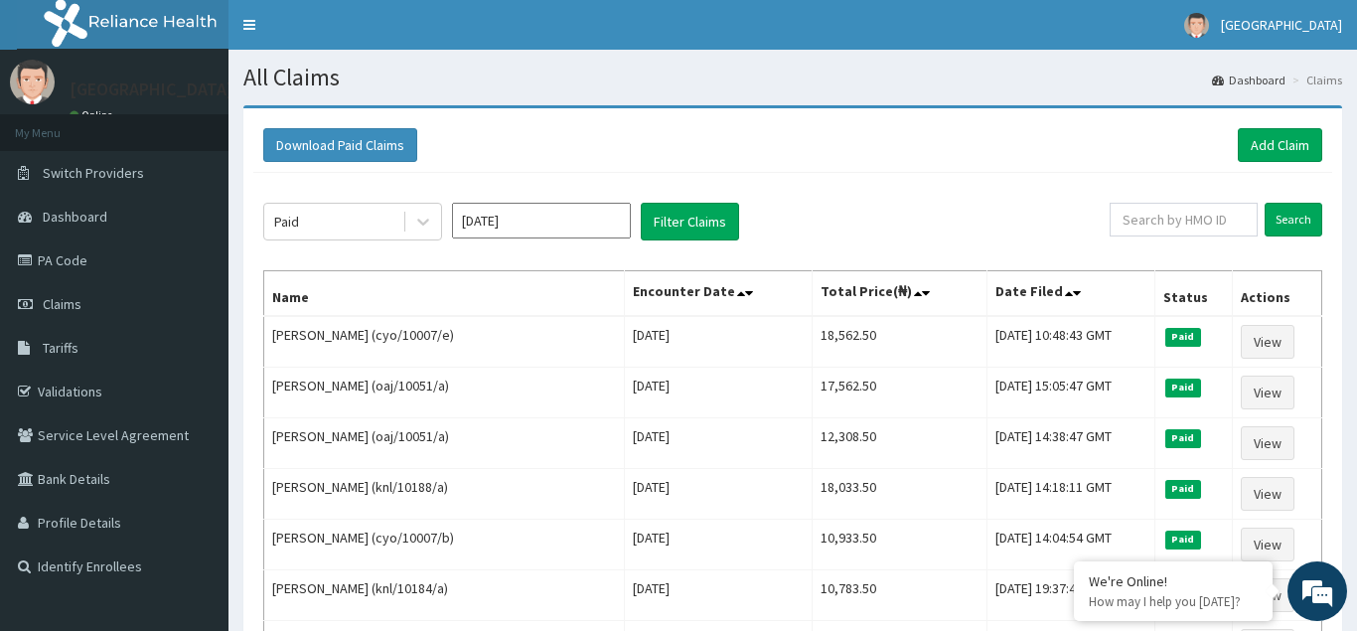
click at [534, 220] on input "[DATE]" at bounding box center [541, 221] width 179 height 36
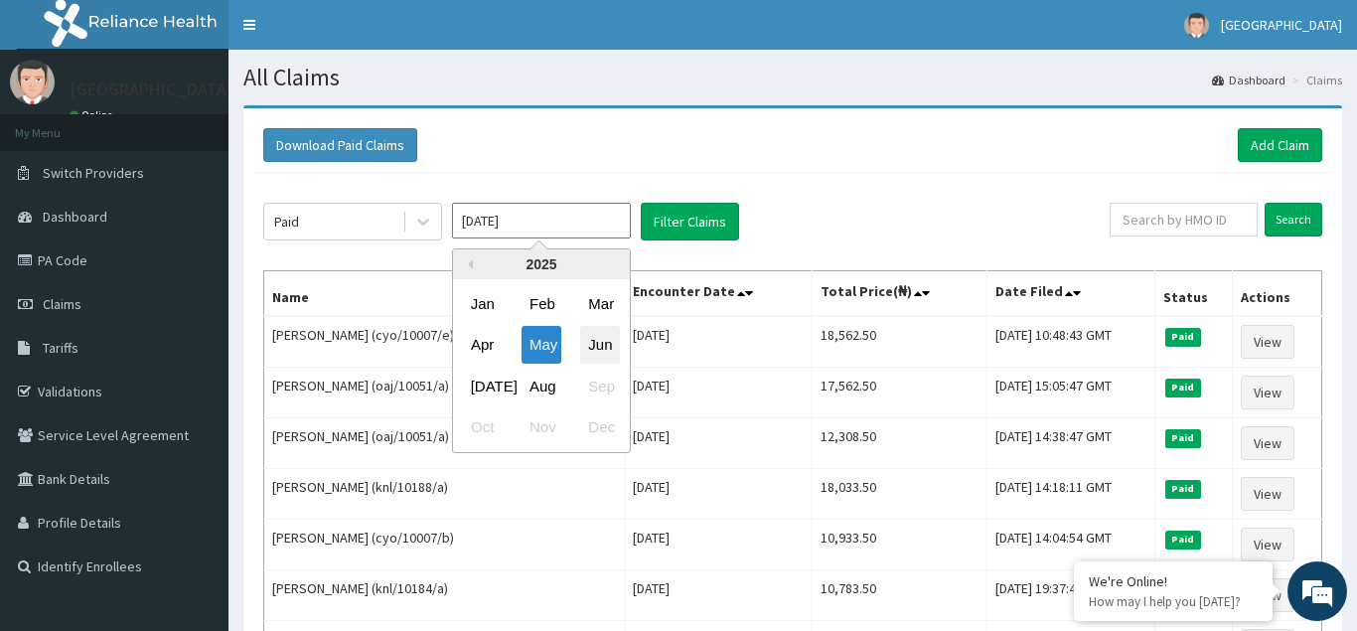
click at [605, 349] on div "Jun" at bounding box center [600, 345] width 40 height 37
type input "[DATE]"
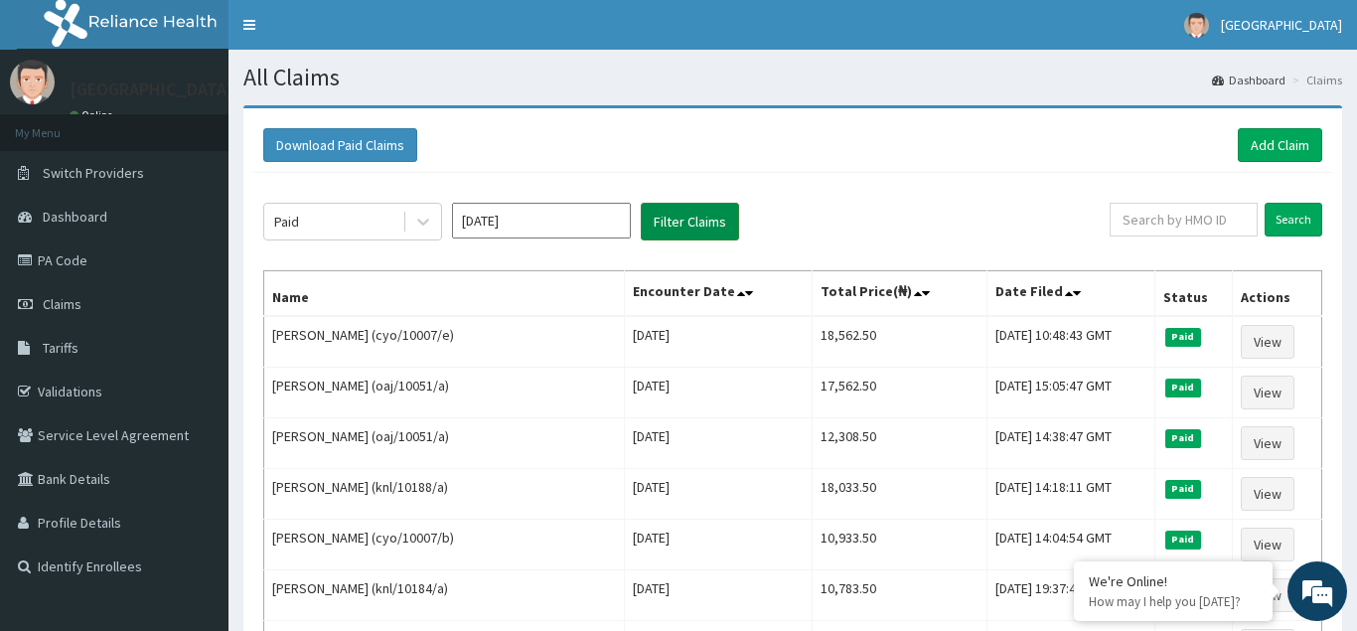
click at [687, 224] on button "Filter Claims" at bounding box center [690, 222] width 98 height 38
